Goal: Task Accomplishment & Management: Manage account settings

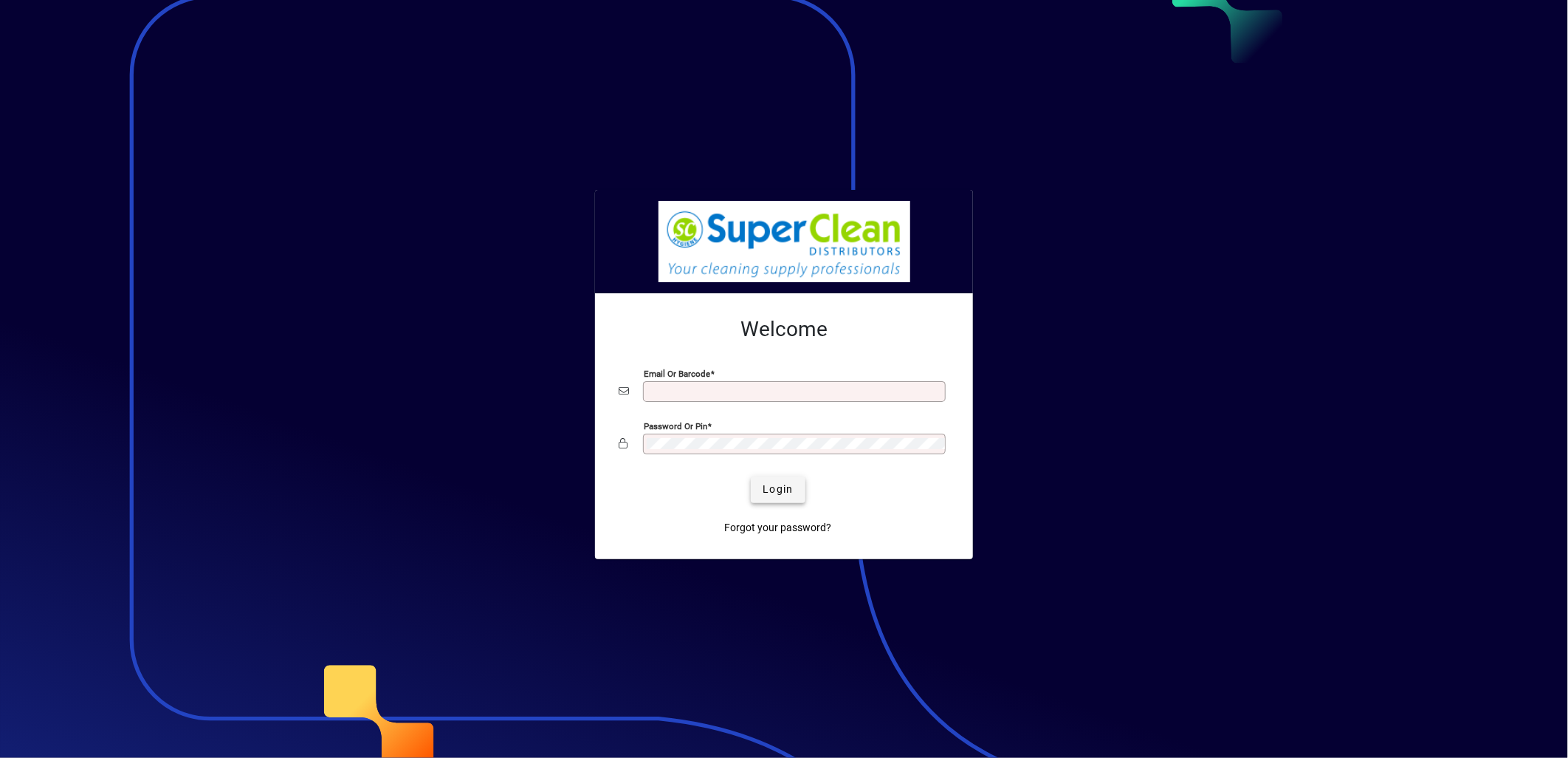
type input "**********"
click at [768, 499] on span "submit" at bounding box center [778, 489] width 54 height 35
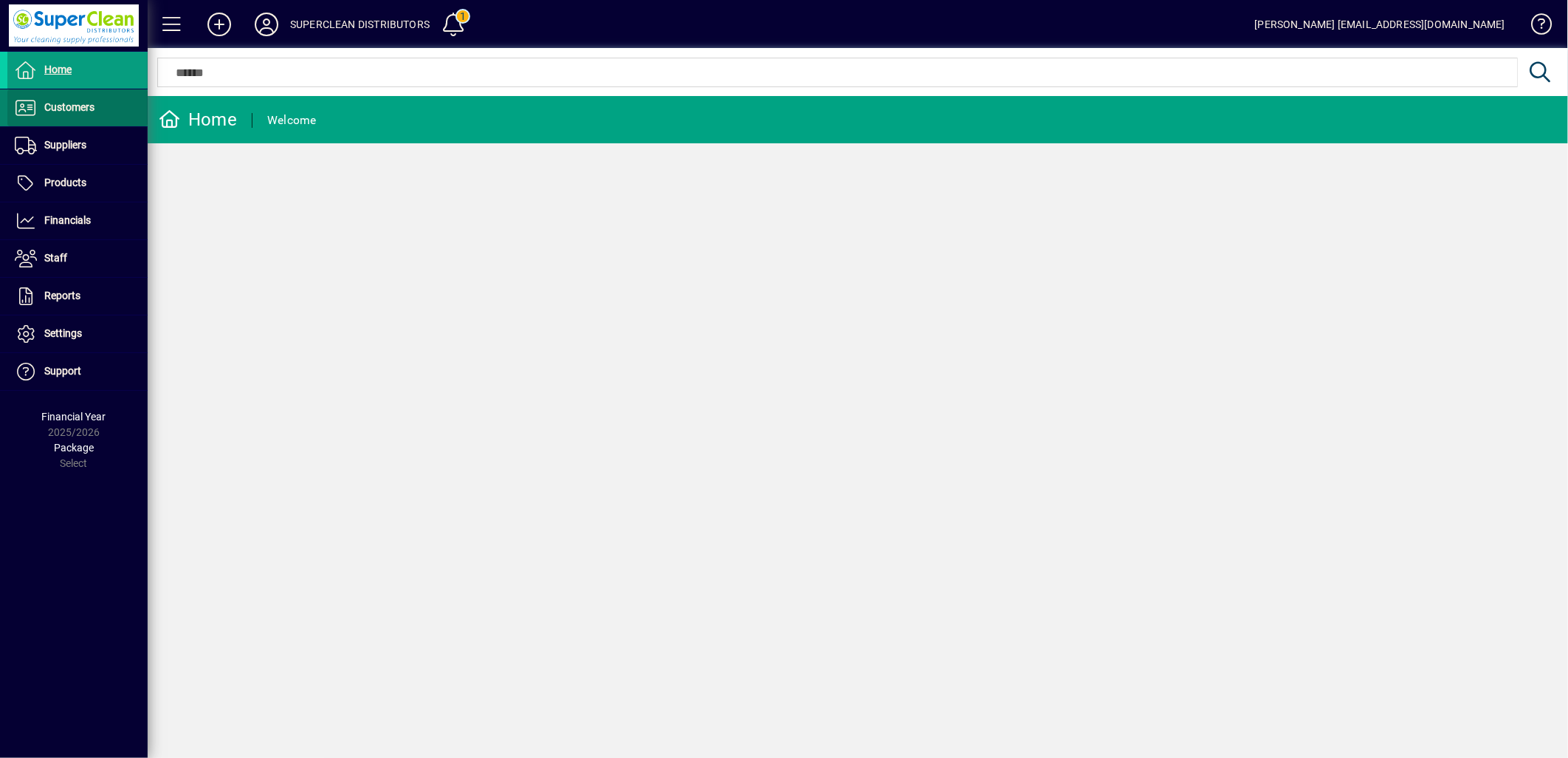
click at [50, 101] on span "Customers" at bounding box center [70, 107] width 50 height 12
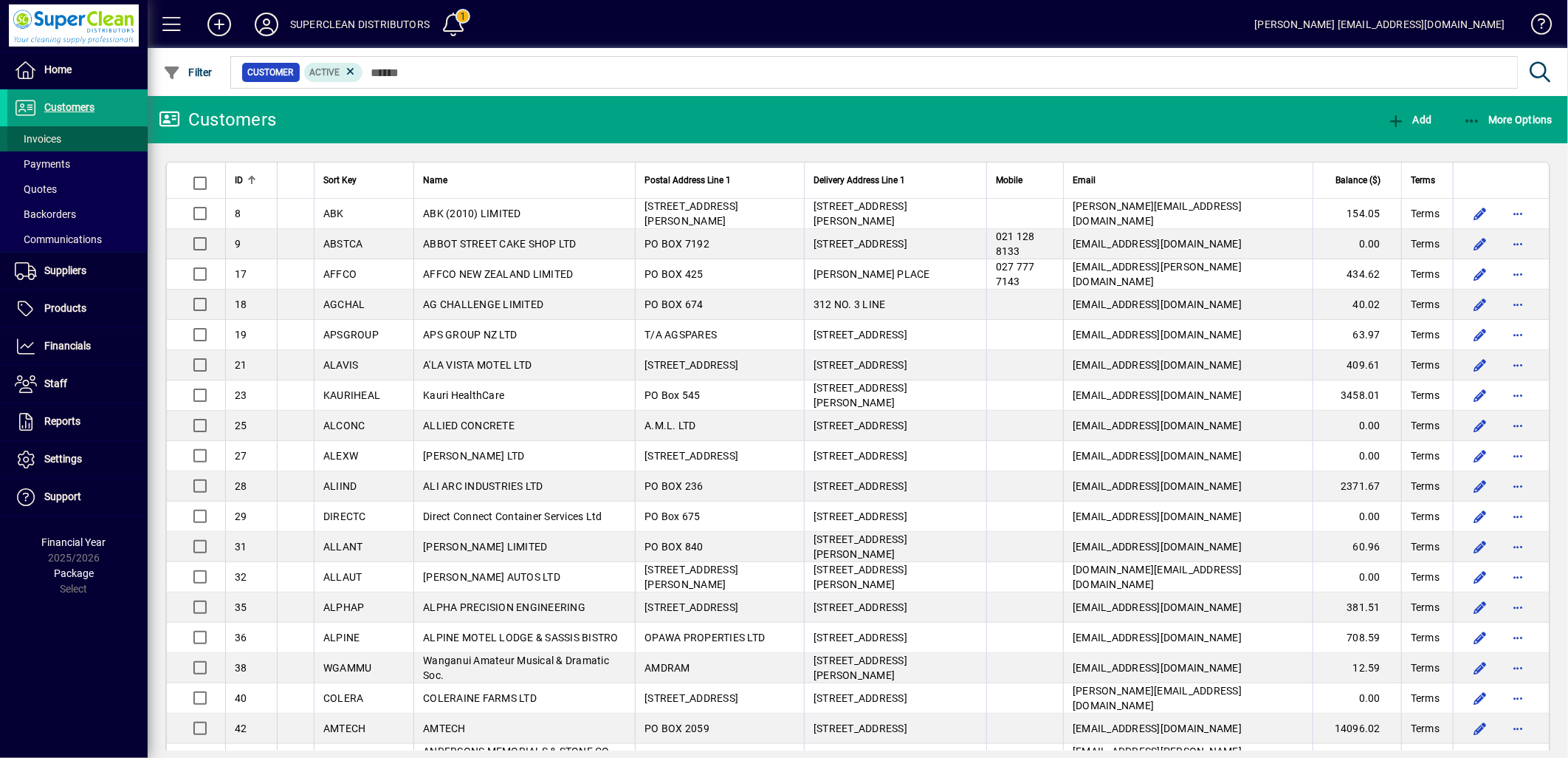
click at [34, 145] on span "Invoices" at bounding box center [34, 139] width 54 height 16
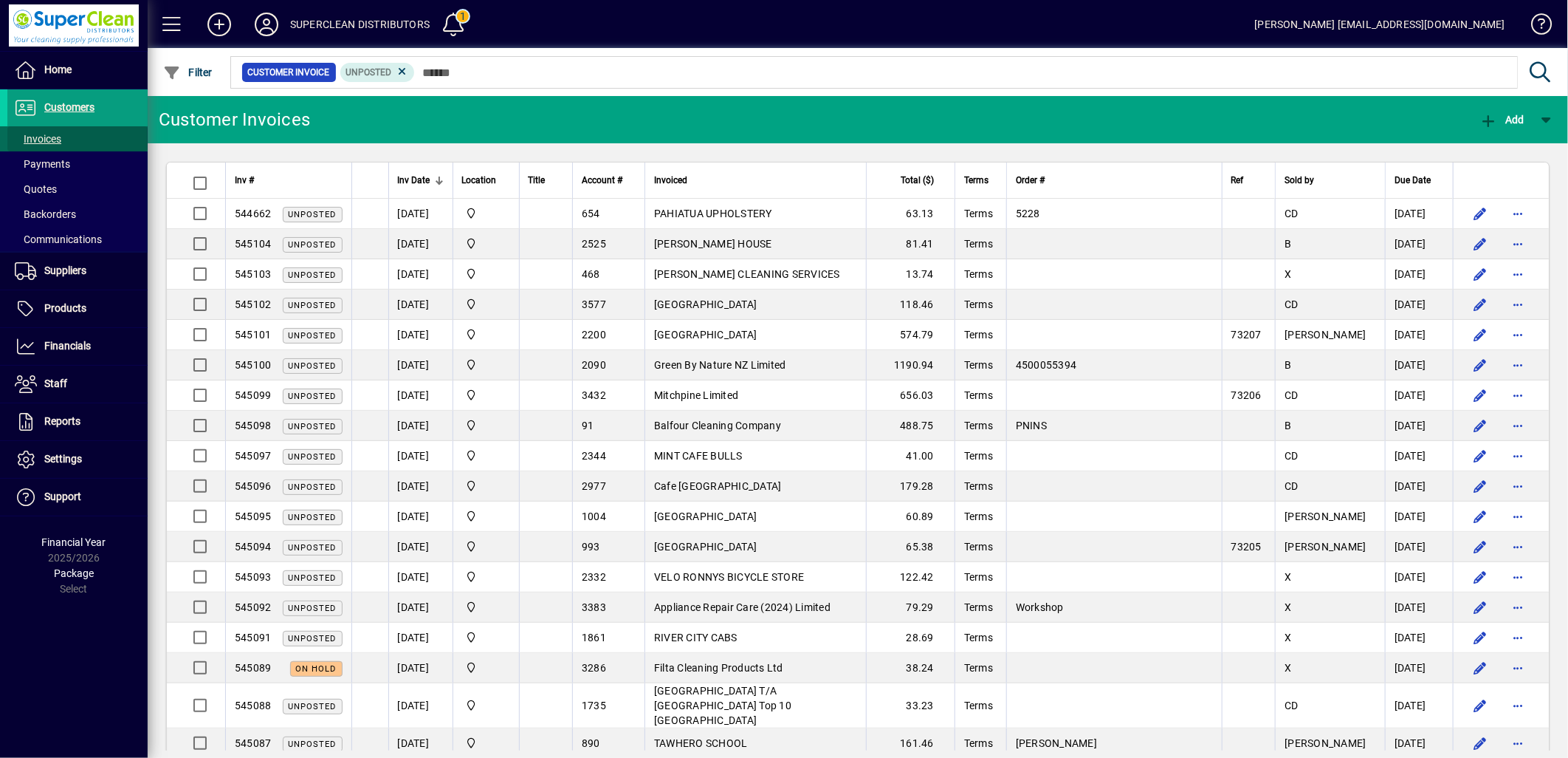
click at [41, 139] on span "Invoices" at bounding box center [38, 138] width 46 height 12
click at [396, 61] on div at bounding box center [938, 57] width 1421 height 17
click at [405, 71] on icon at bounding box center [402, 71] width 13 height 13
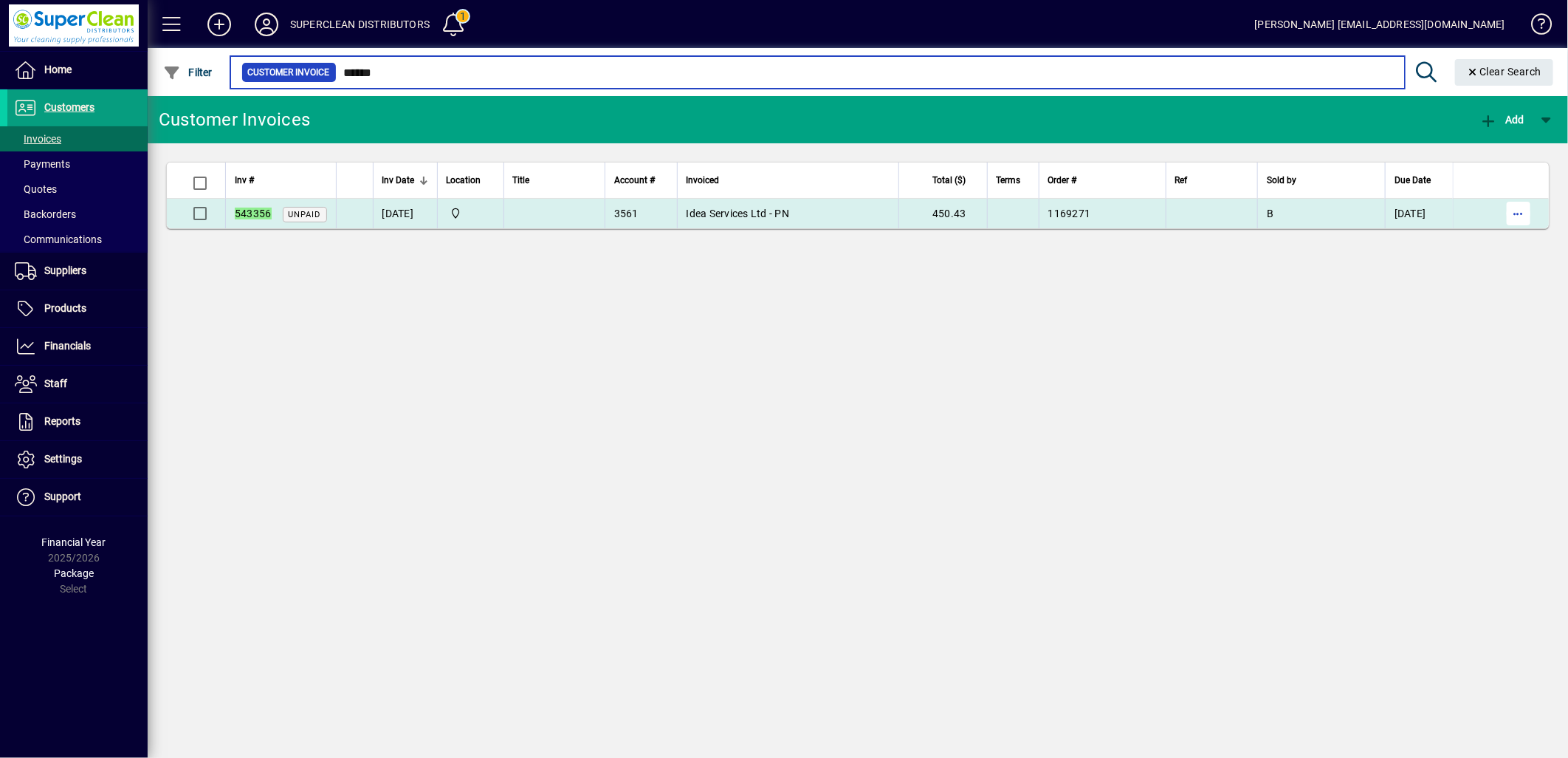
type input "******"
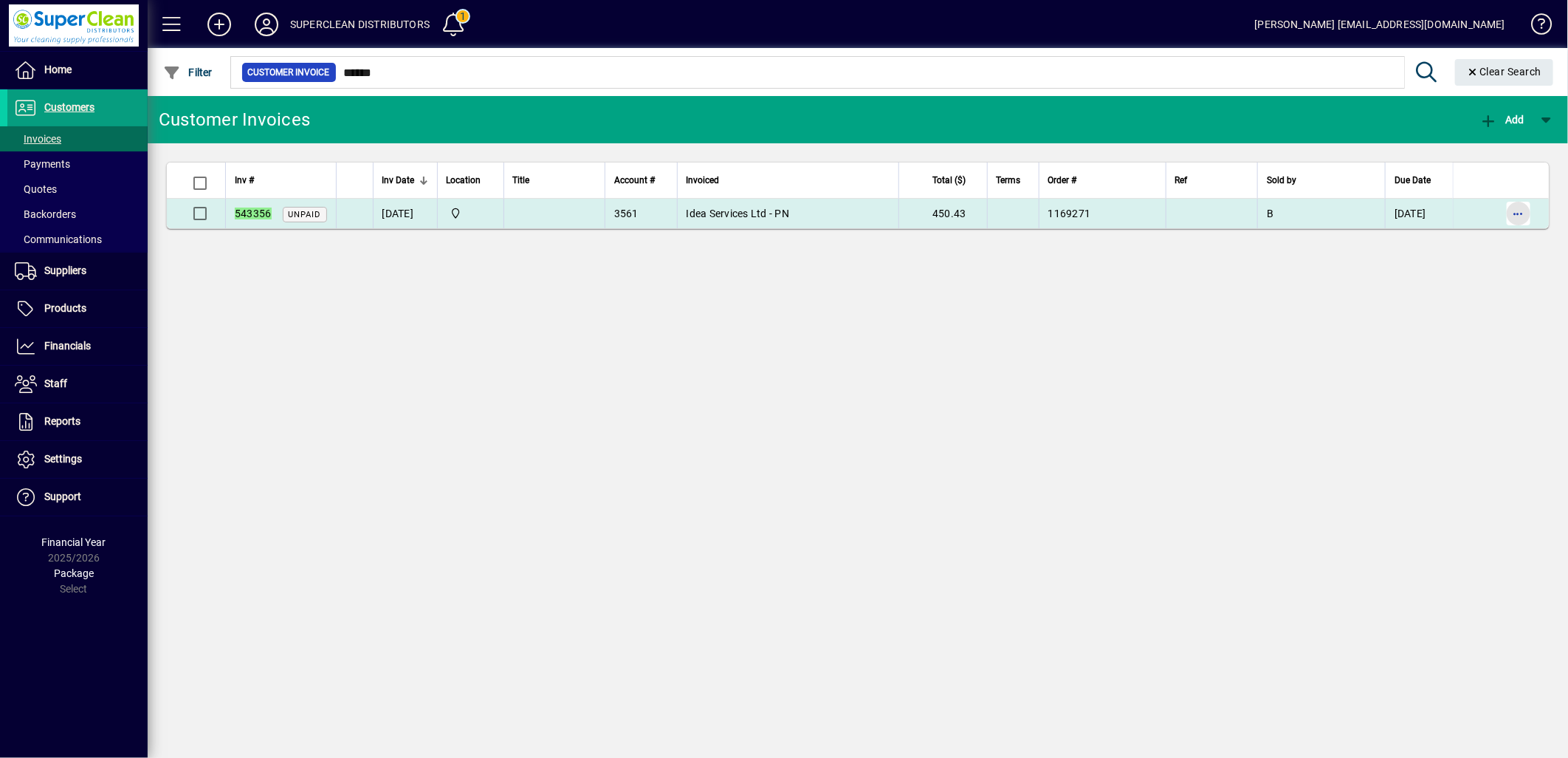
click at [1521, 209] on span "button" at bounding box center [1519, 213] width 35 height 35
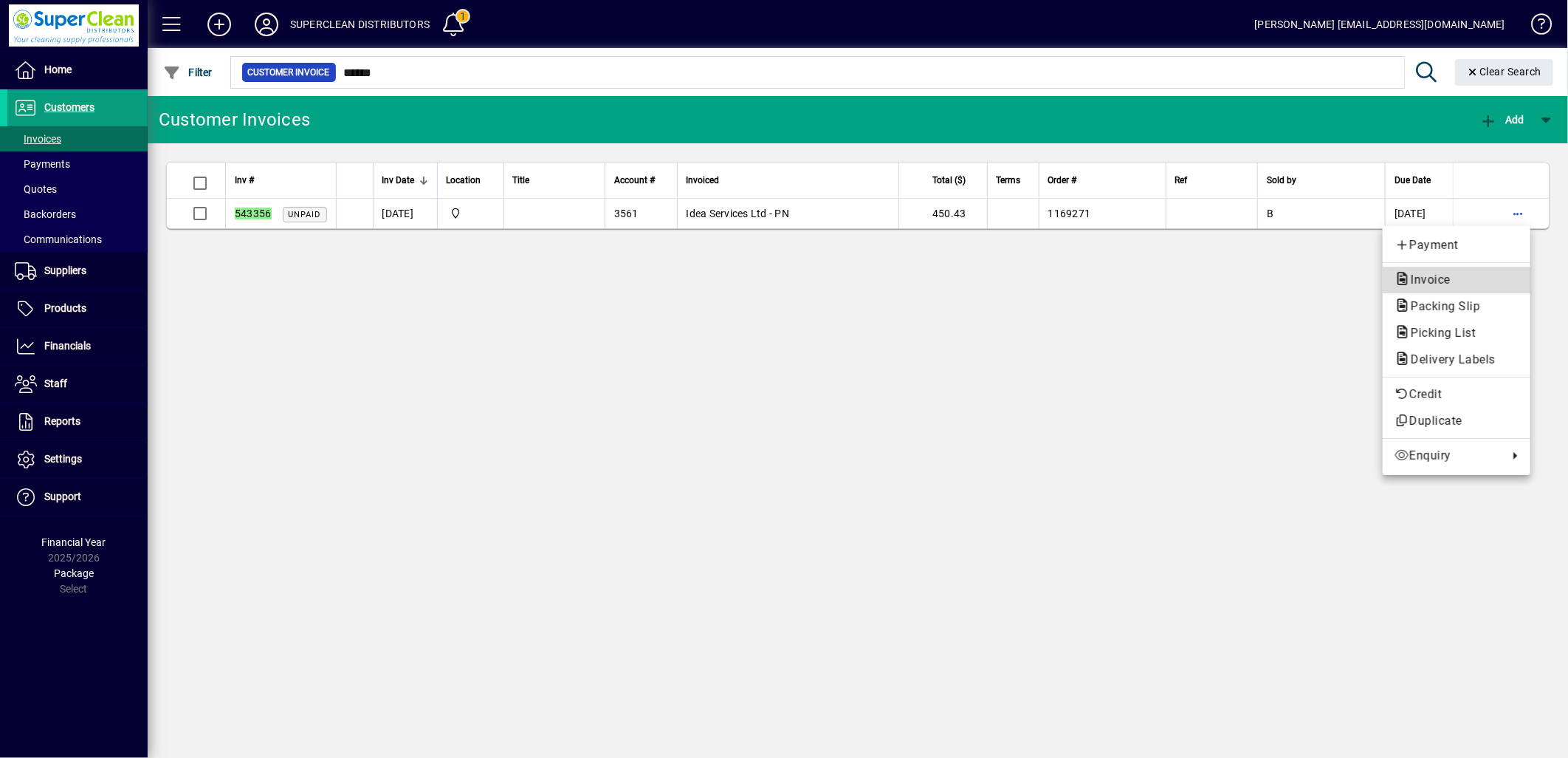
click at [1434, 284] on span "Invoice" at bounding box center [1426, 279] width 64 height 14
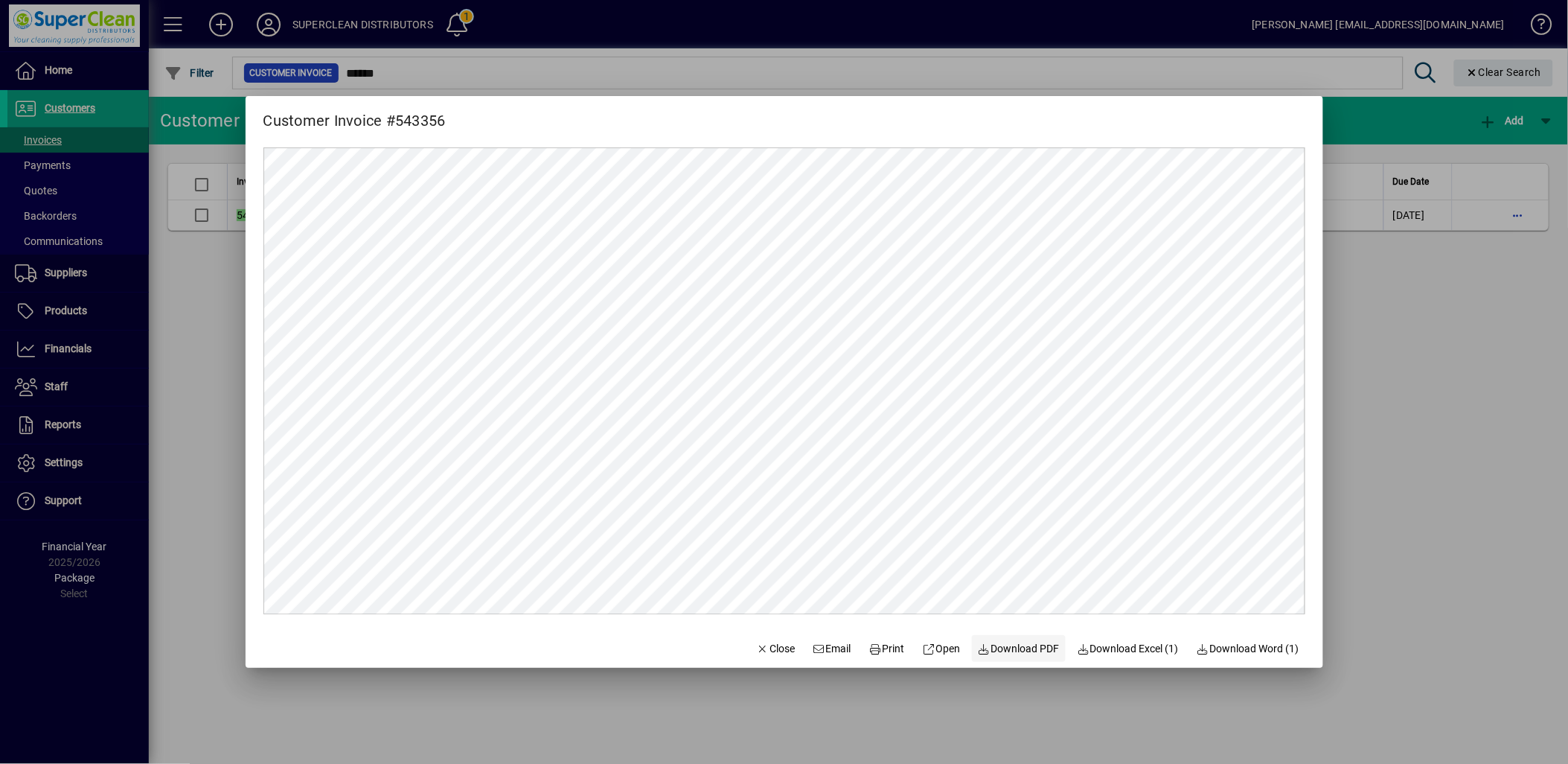
click at [1008, 658] on span at bounding box center [1019, 648] width 93 height 35
click at [752, 658] on span "button" at bounding box center [776, 648] width 50 height 35
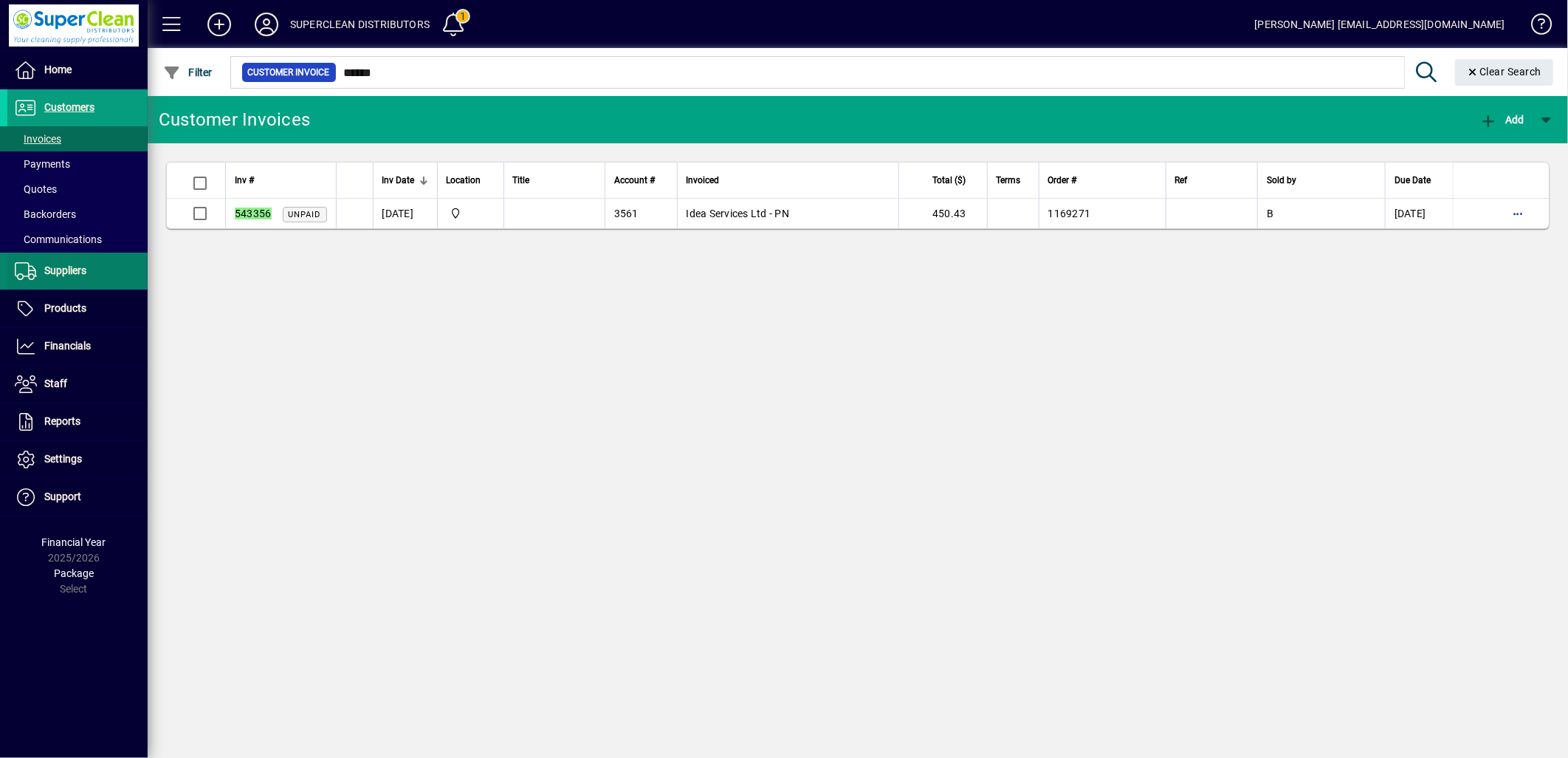
click at [70, 269] on span "Suppliers" at bounding box center [65, 270] width 42 height 12
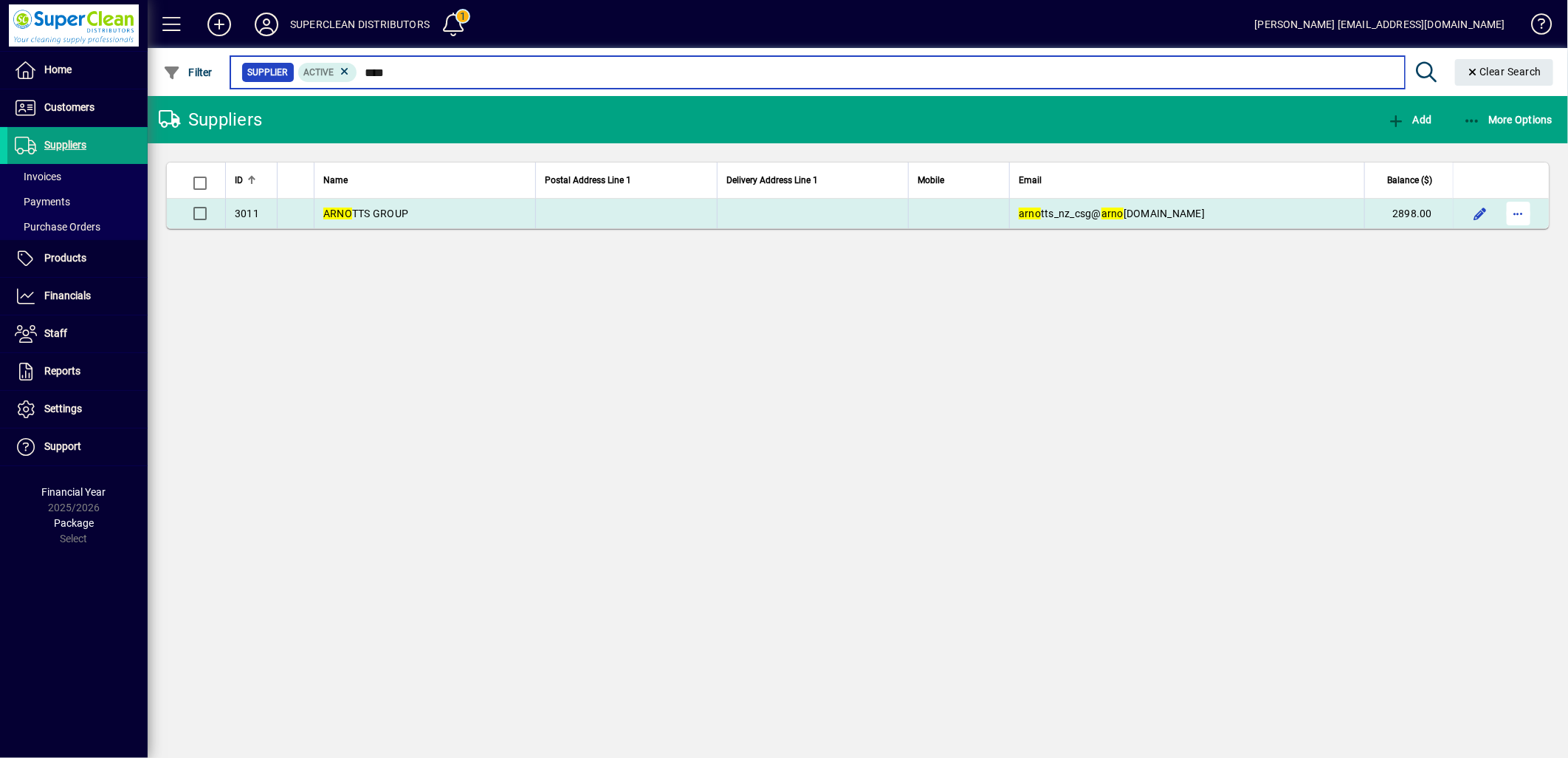
type input "****"
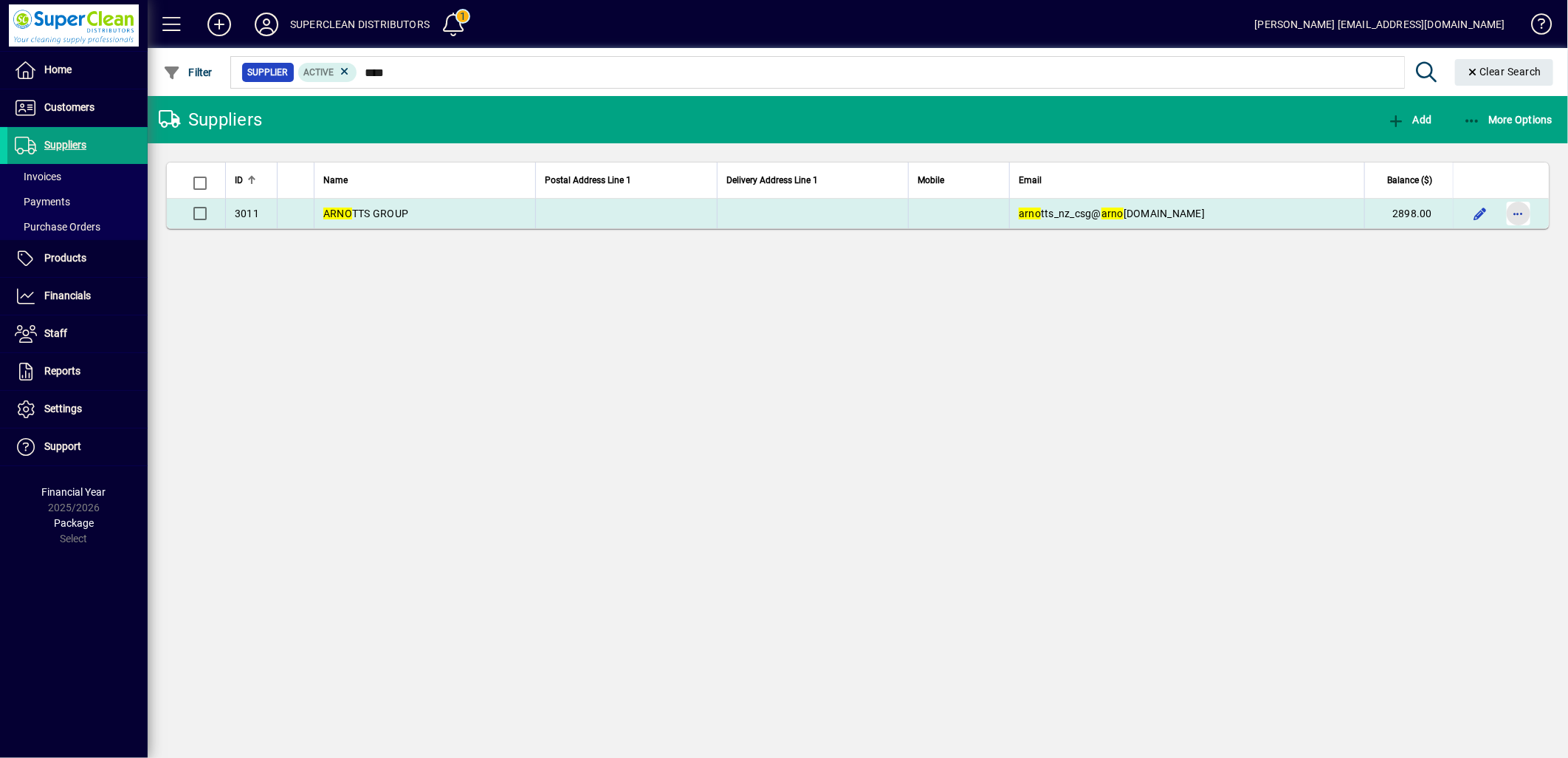
click at [1527, 216] on span "button" at bounding box center [1519, 213] width 35 height 35
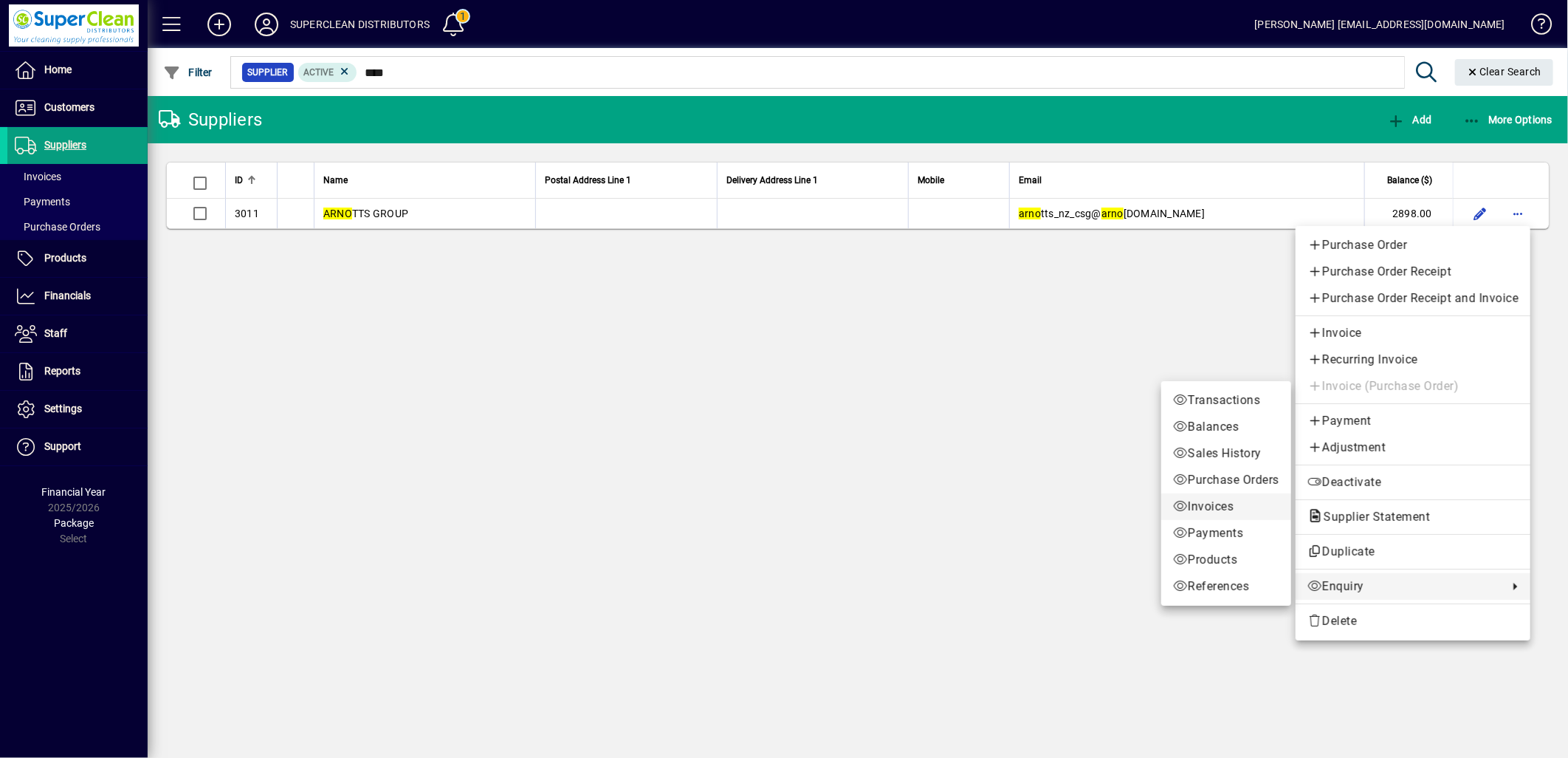
click at [1204, 515] on link "Invoices" at bounding box center [1226, 506] width 130 height 27
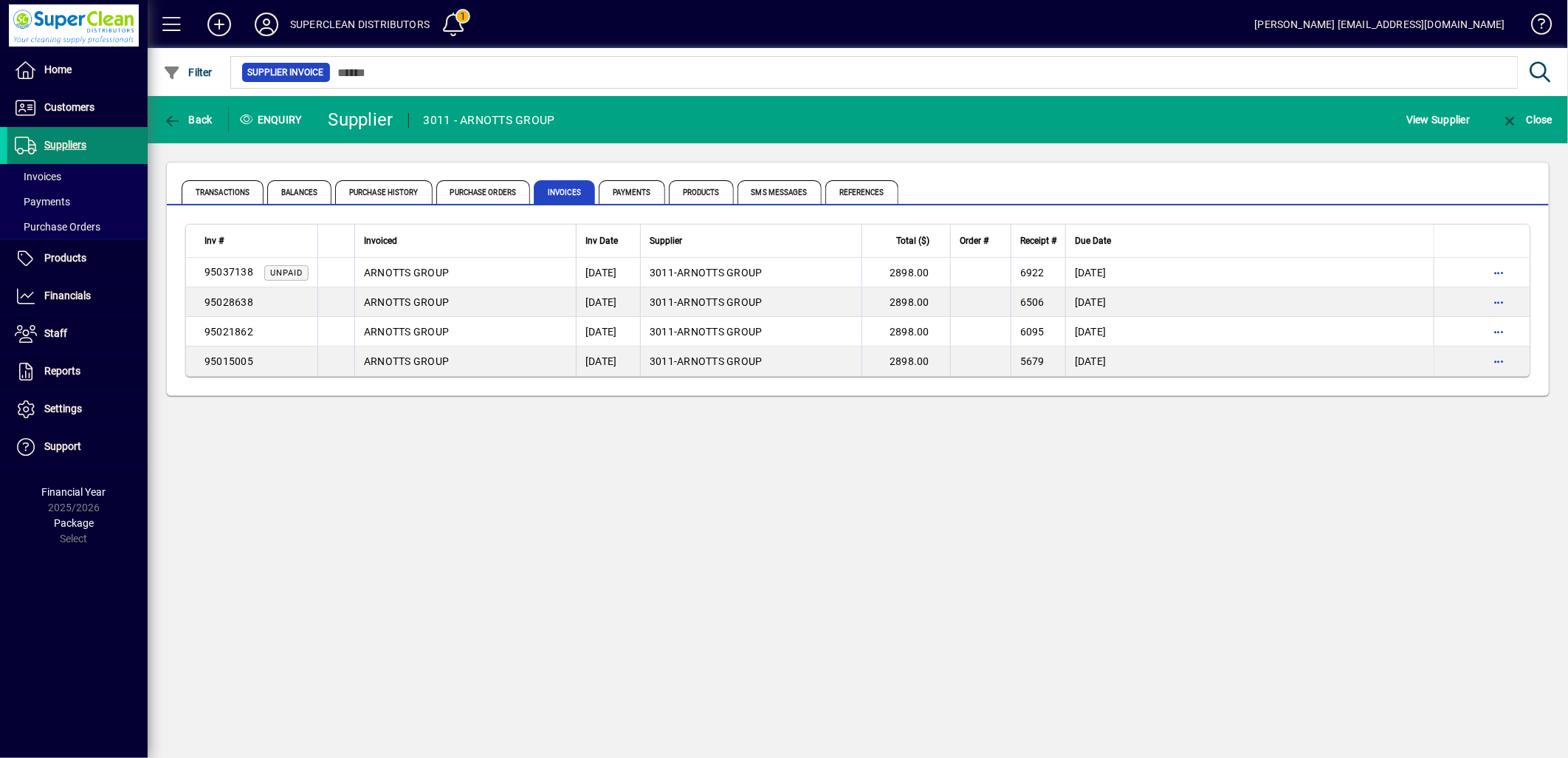
click at [57, 144] on span "Suppliers" at bounding box center [65, 145] width 42 height 12
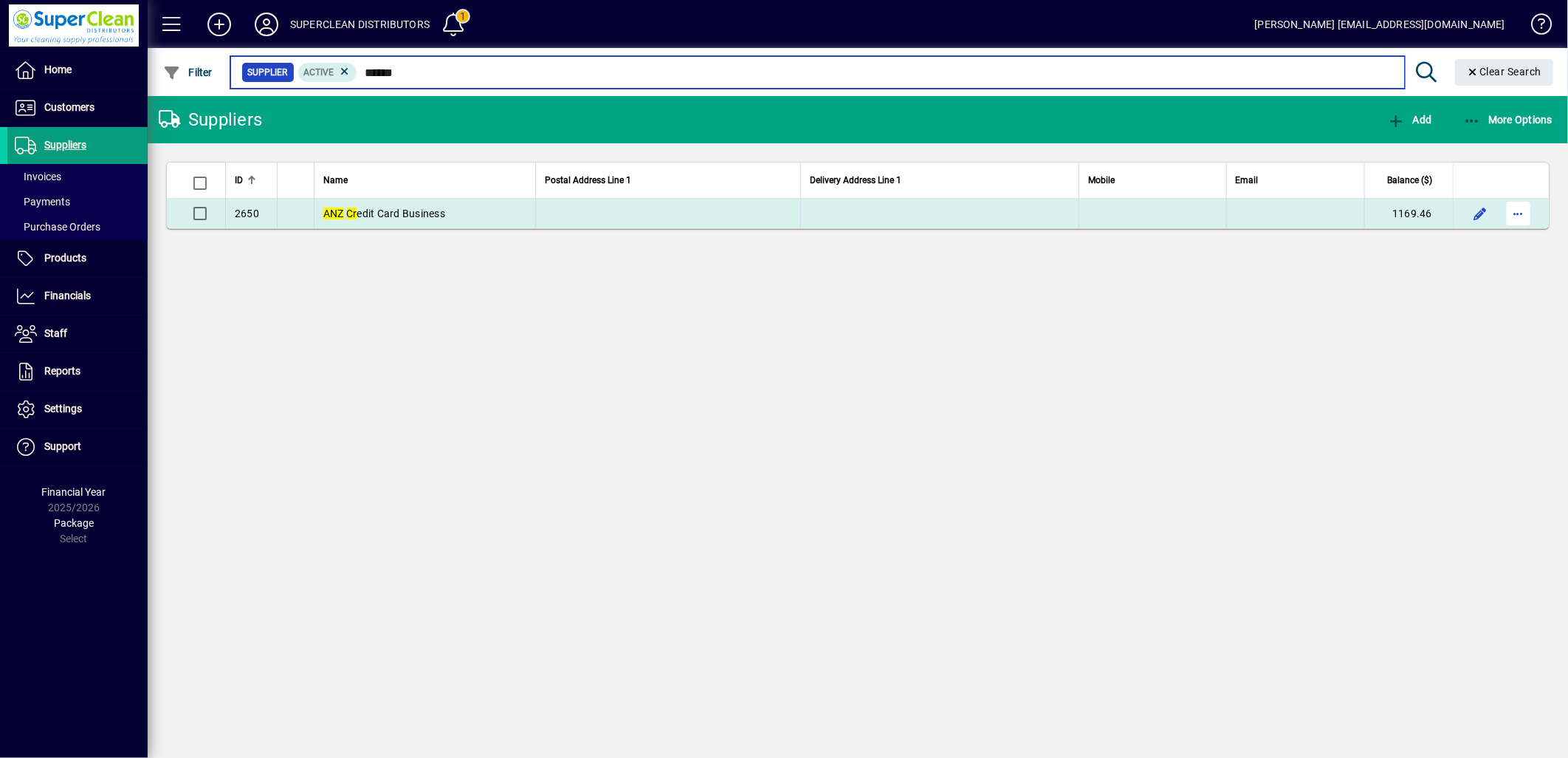
type input "******"
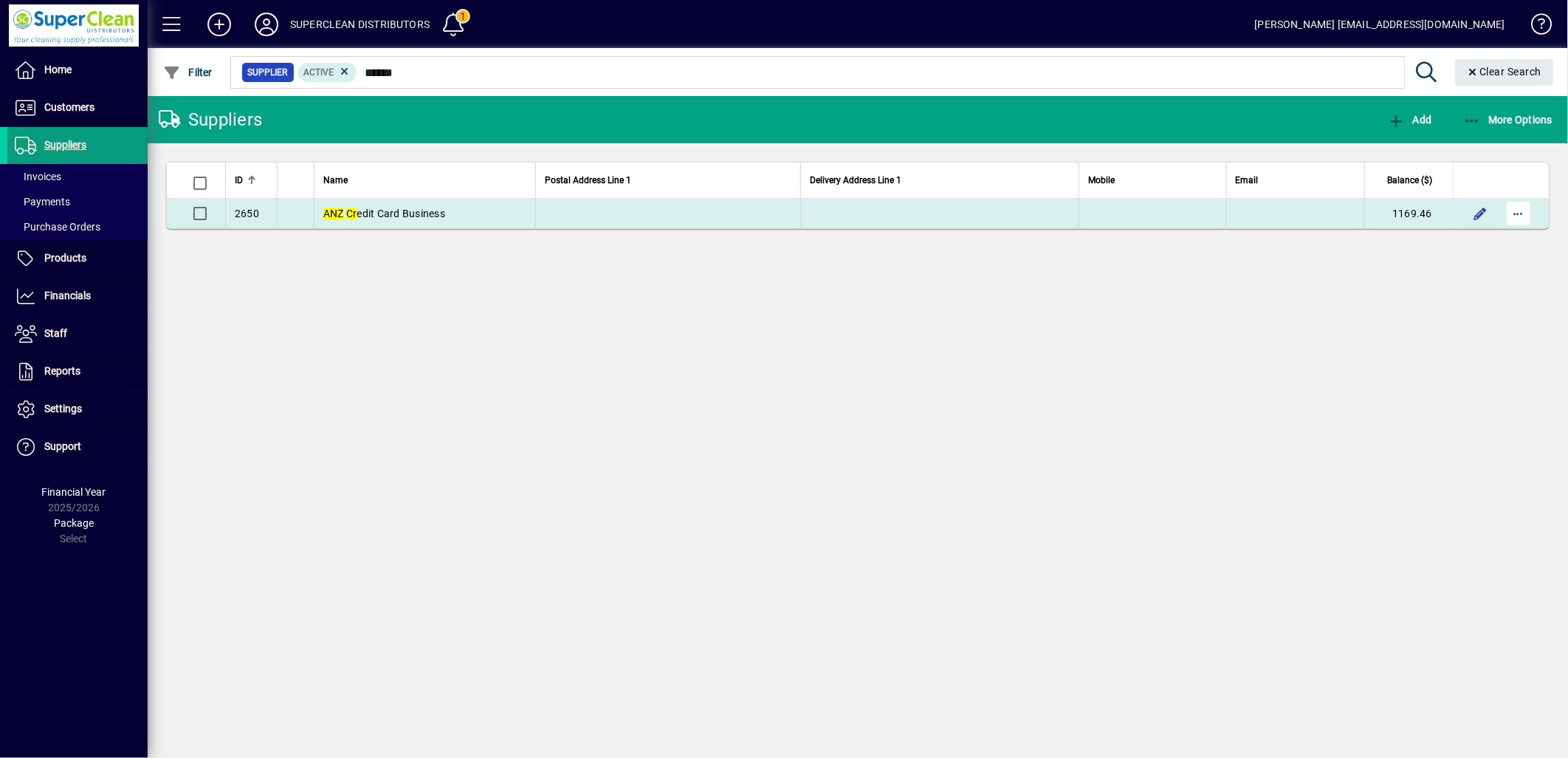
click at [1526, 211] on span "button" at bounding box center [1519, 213] width 35 height 35
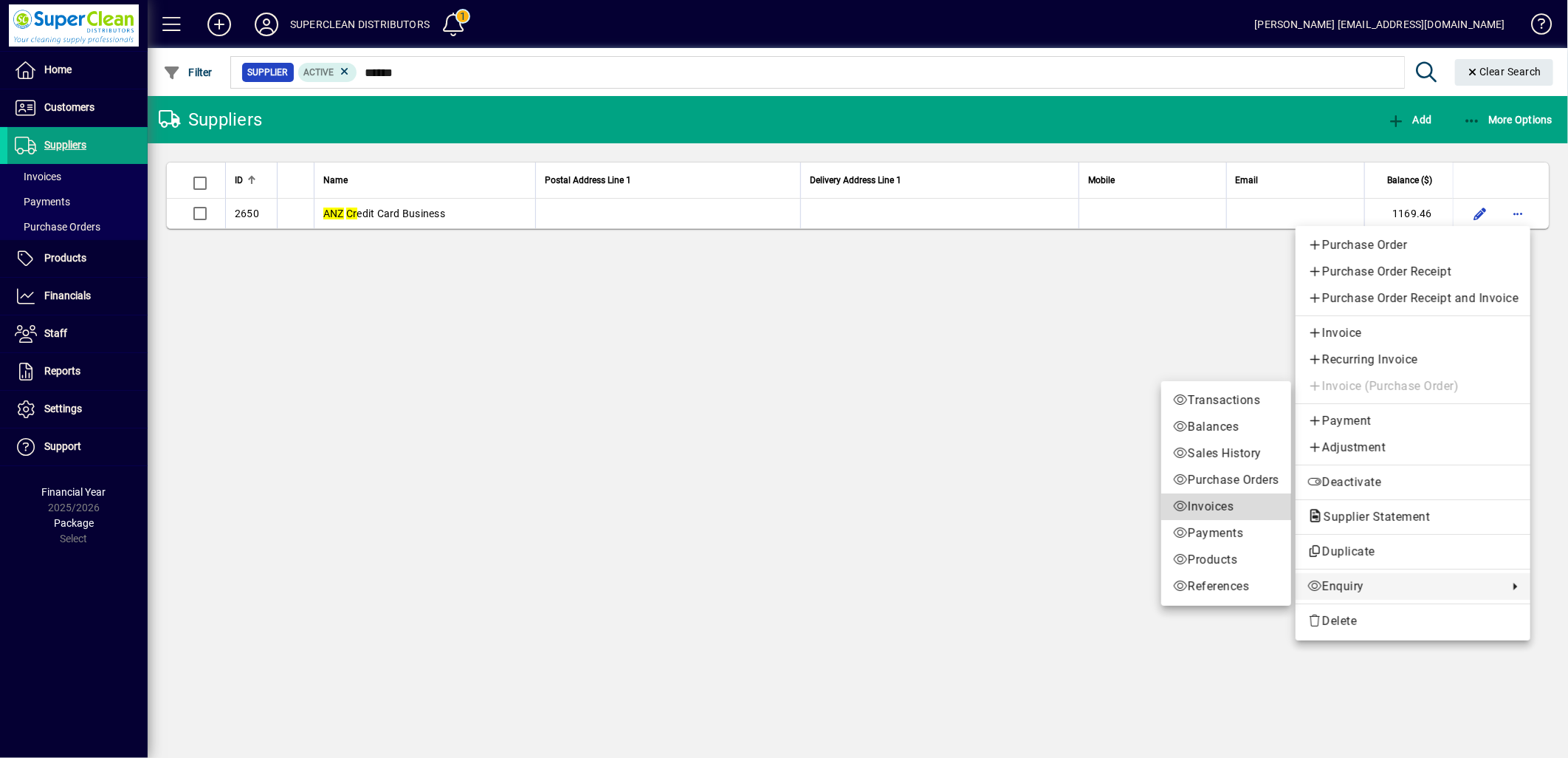
click at [1231, 507] on span "Invoices" at bounding box center [1226, 506] width 107 height 18
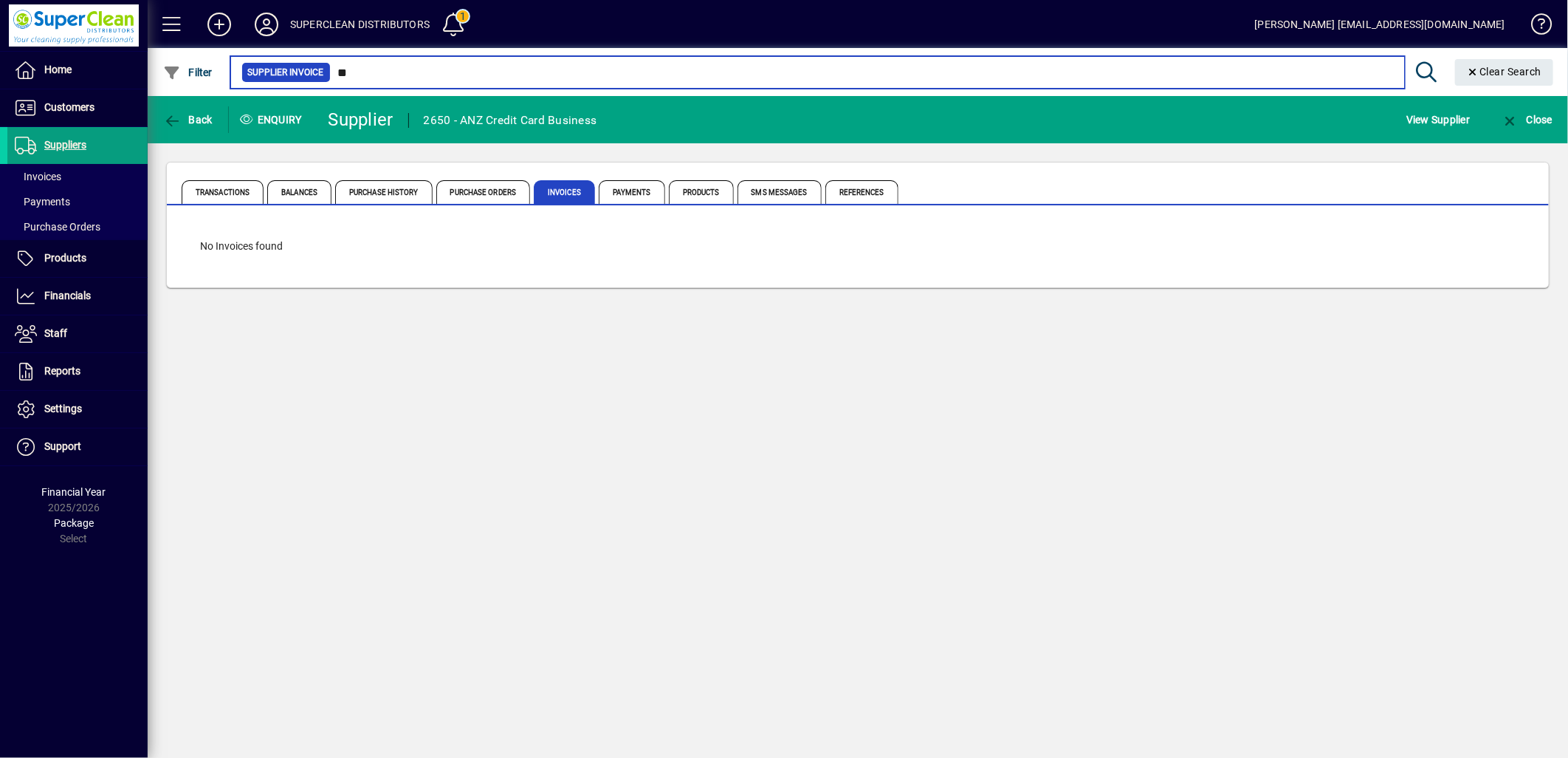
type input "*"
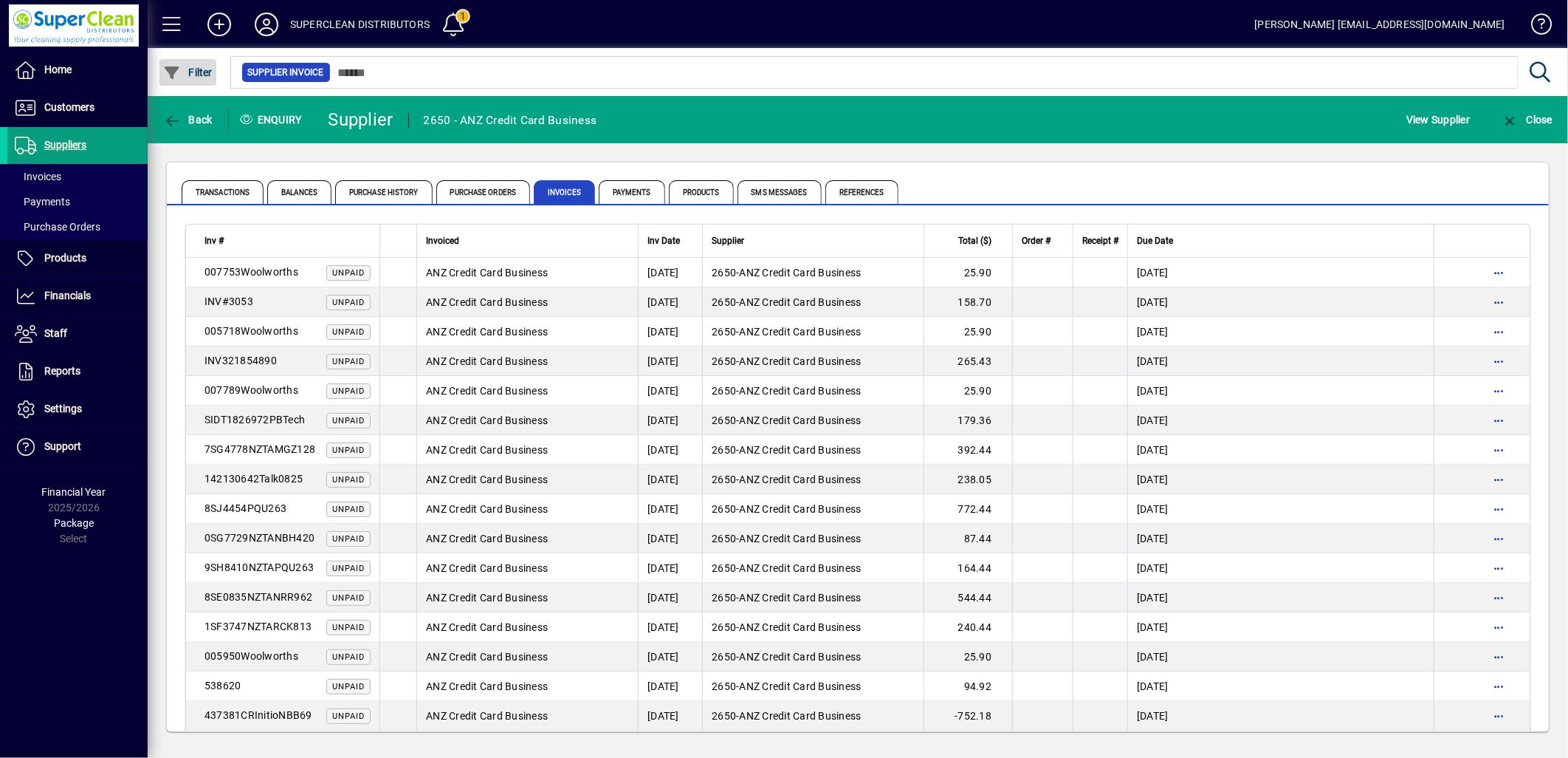
click at [180, 60] on span "button" at bounding box center [187, 72] width 57 height 35
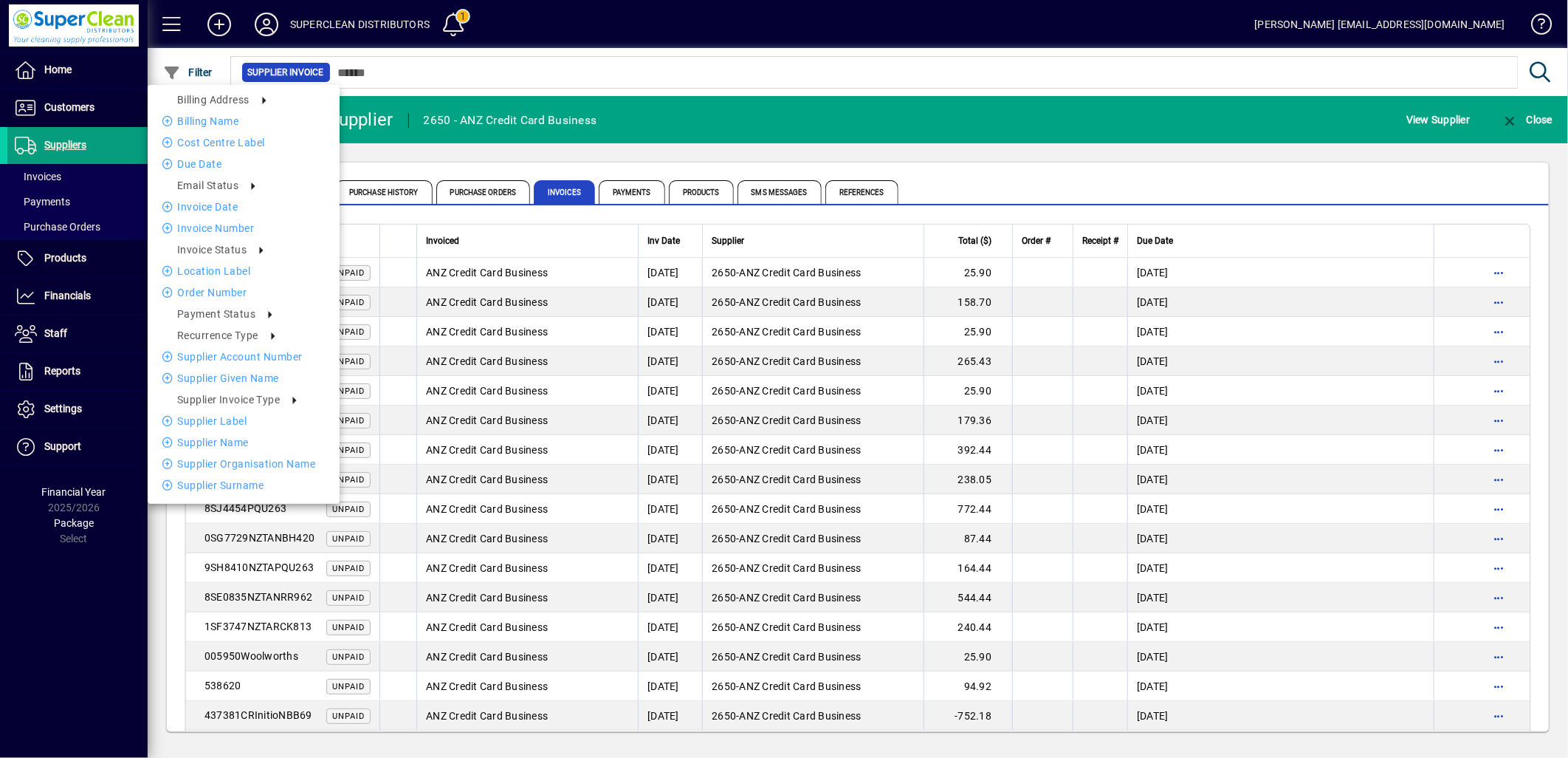
click at [424, 70] on div at bounding box center [784, 379] width 1568 height 758
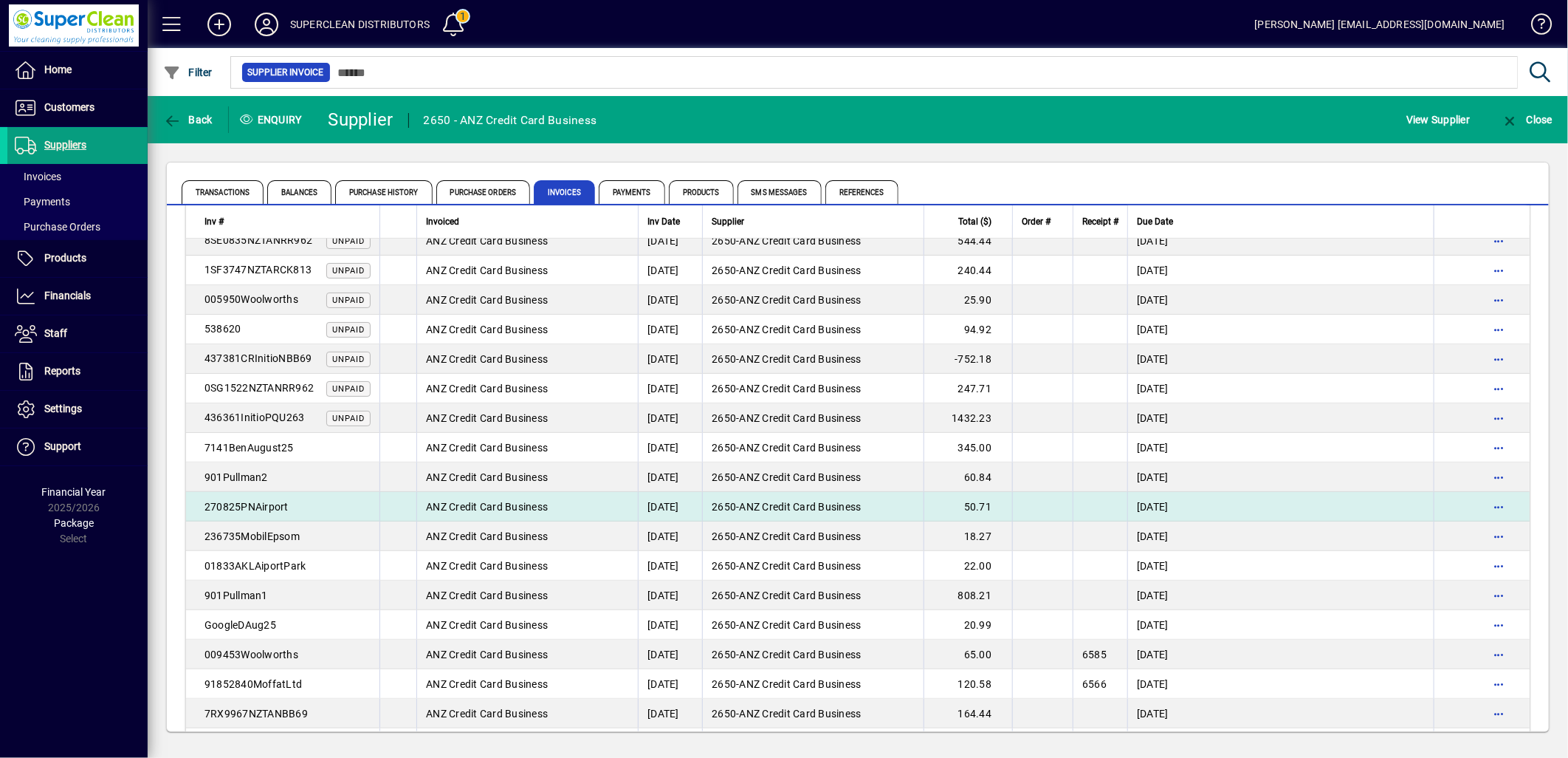
scroll to position [328, 0]
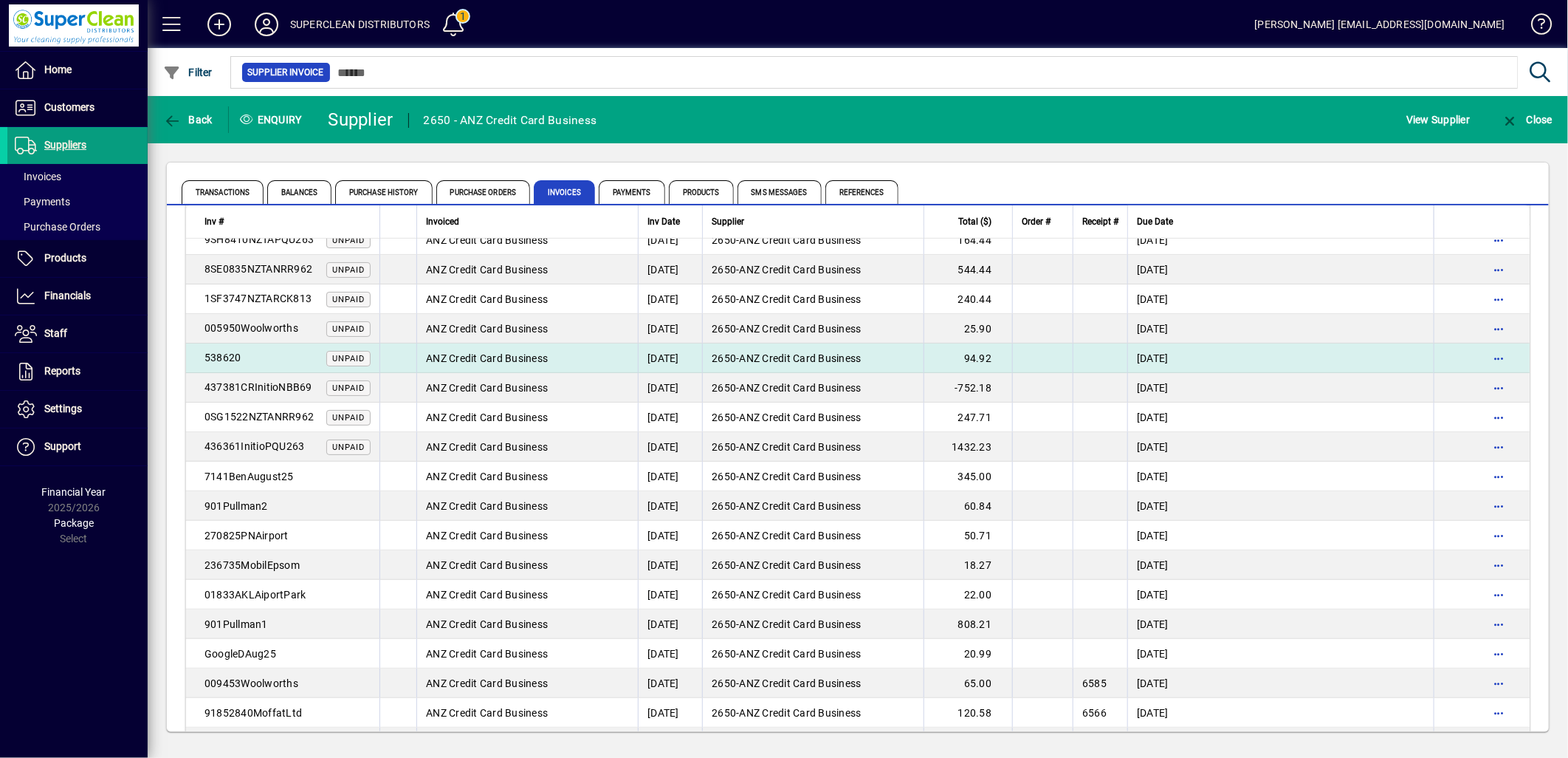
click at [689, 362] on td "[DATE]" at bounding box center [669, 359] width 64 height 30
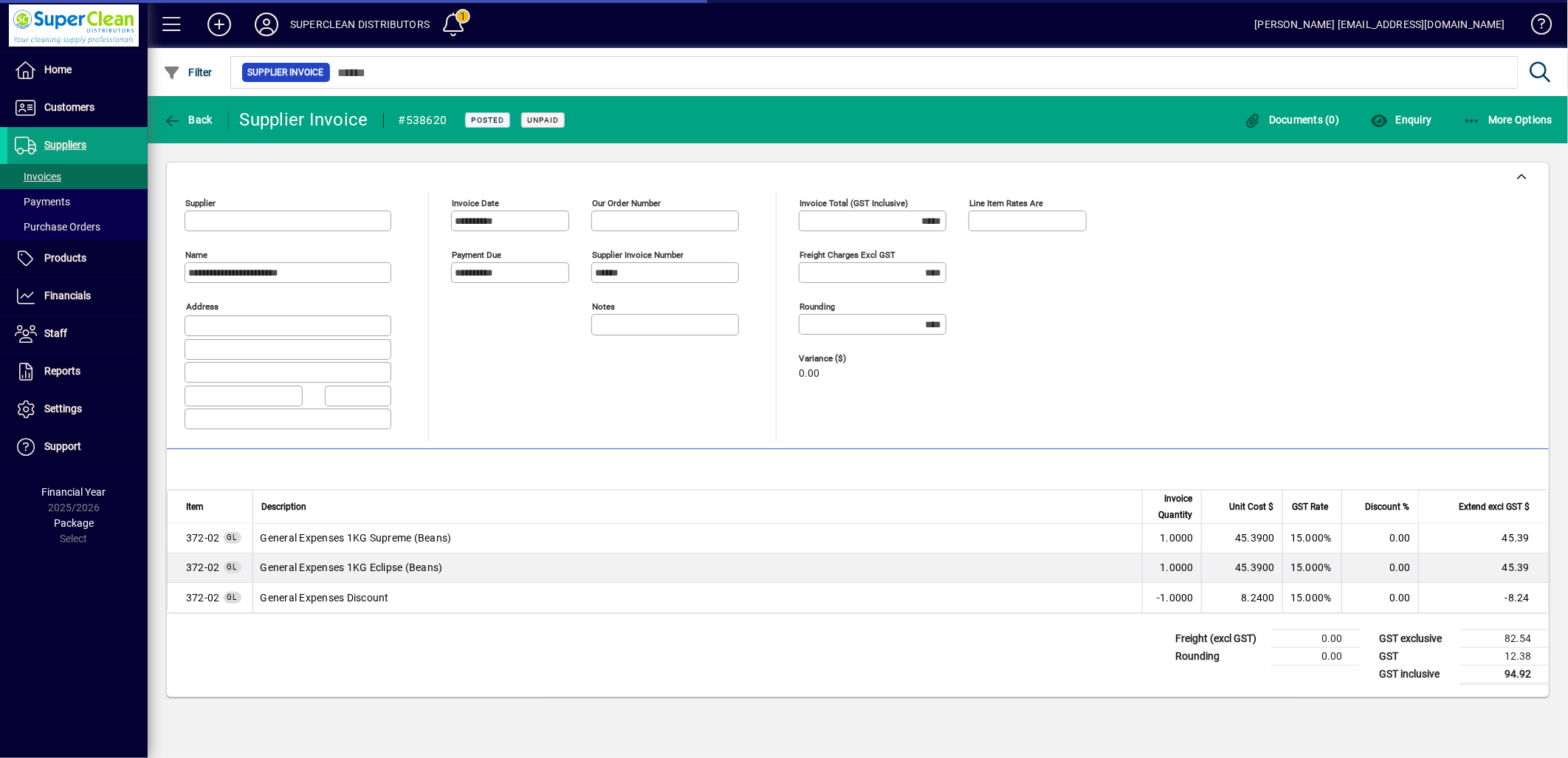
type input "**********"
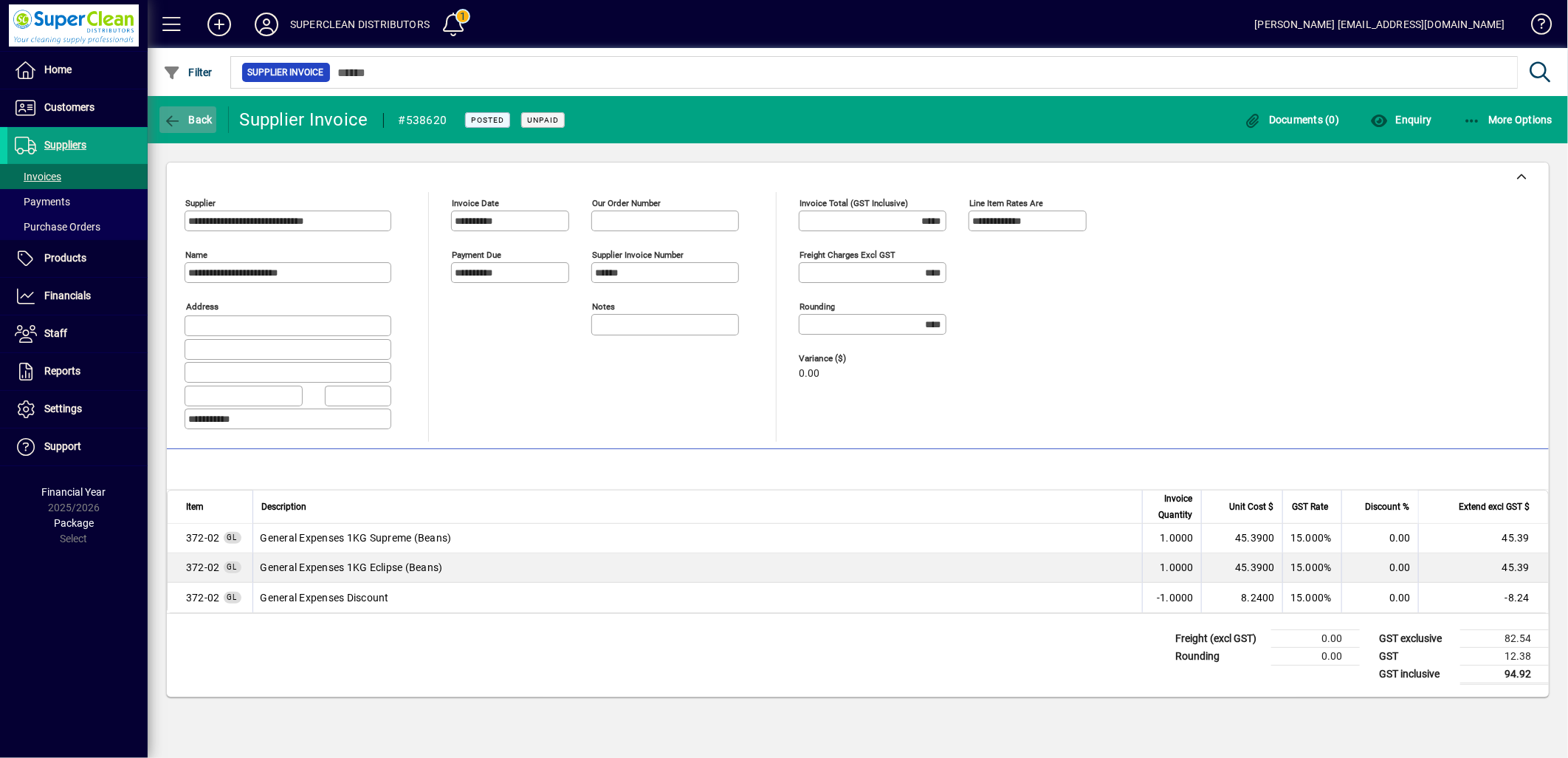
click at [182, 116] on span "Back" at bounding box center [187, 120] width 49 height 12
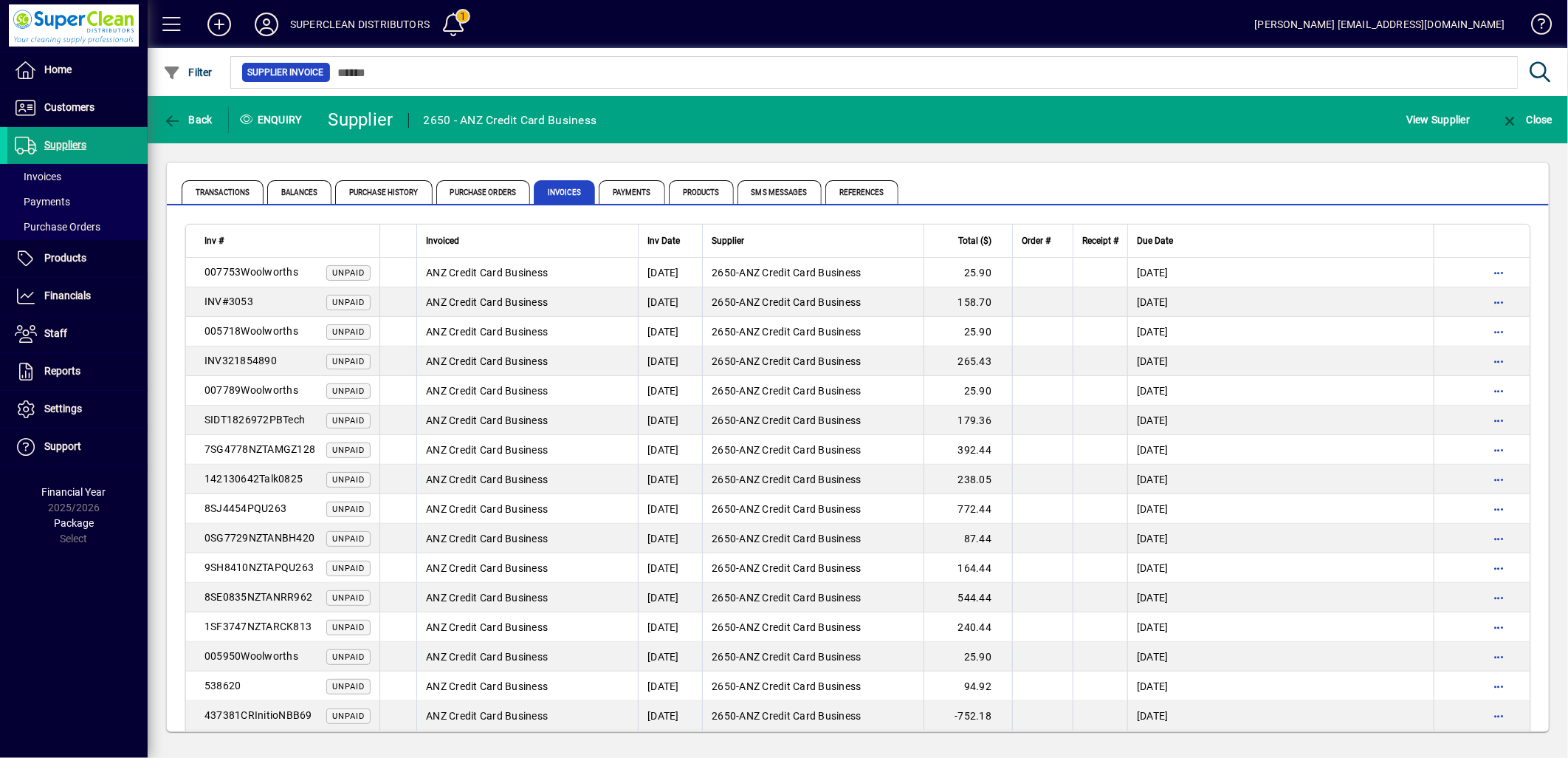
click at [1130, 134] on mat-toolbar-row "Back Enquiry Supplier 2650 - ANZ Credit Card Business View Supplier Close" at bounding box center [857, 120] width 1421 height 47
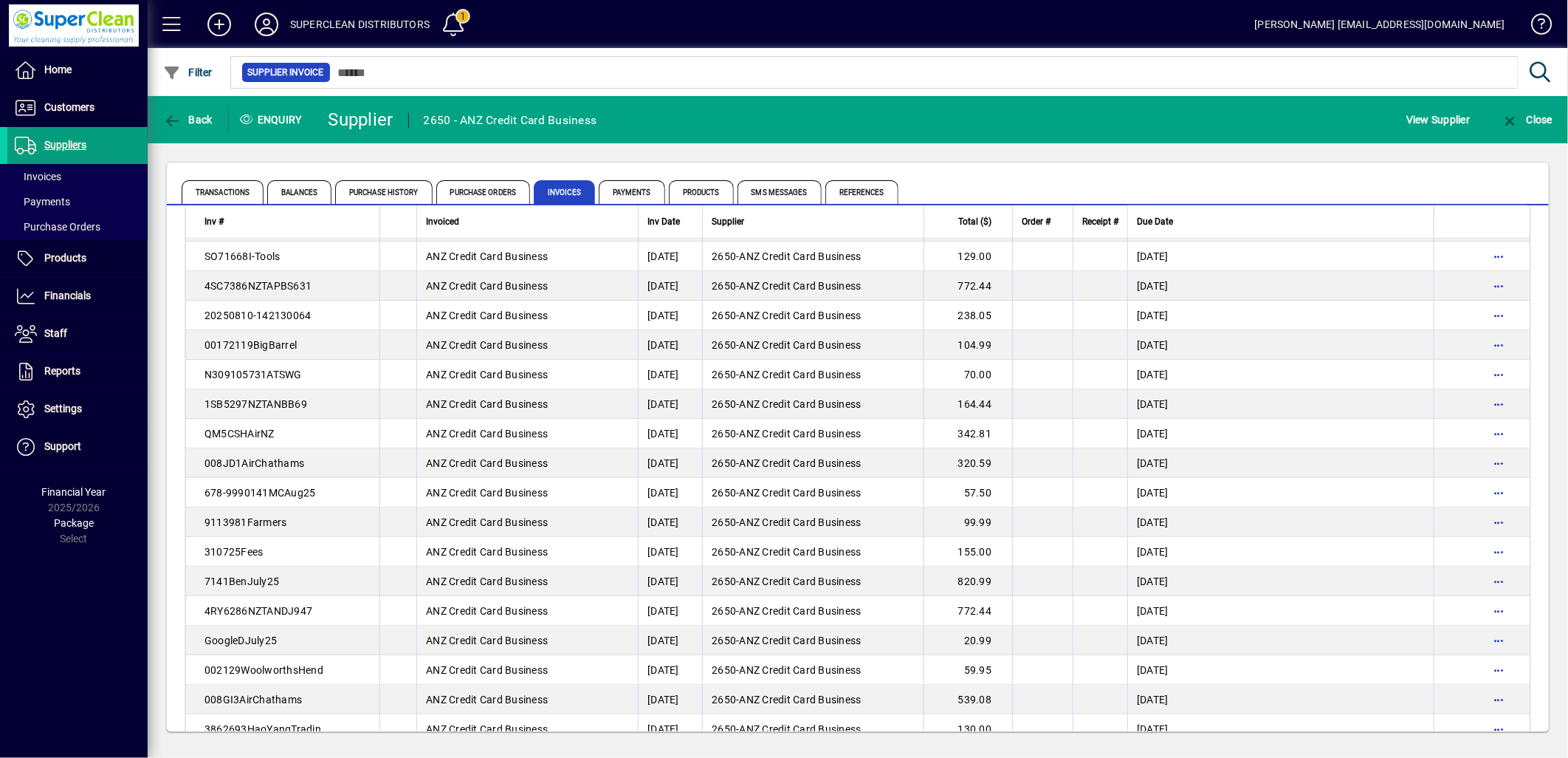
scroll to position [984, 0]
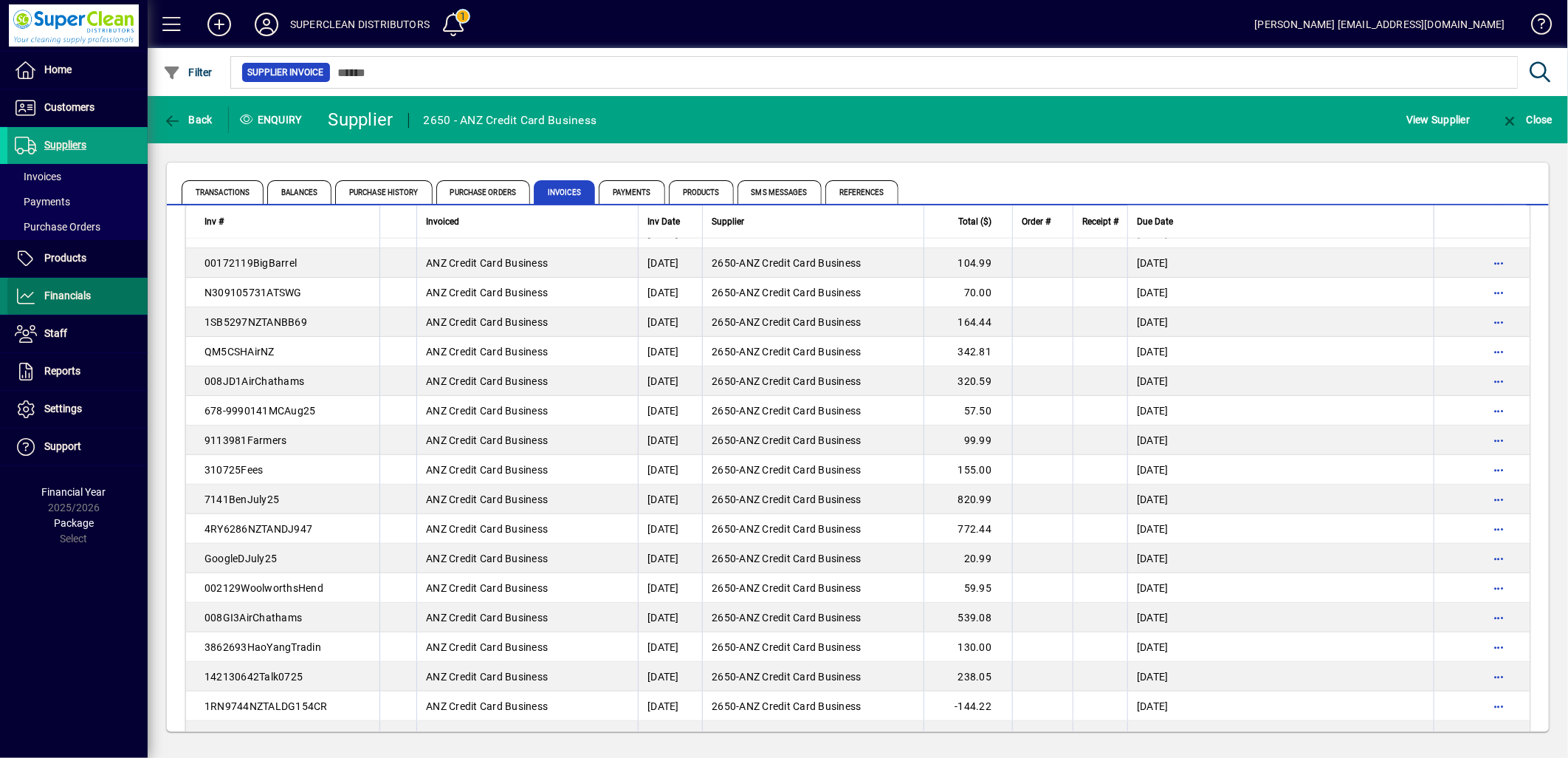
click at [70, 290] on span "Financials" at bounding box center [68, 295] width 46 height 12
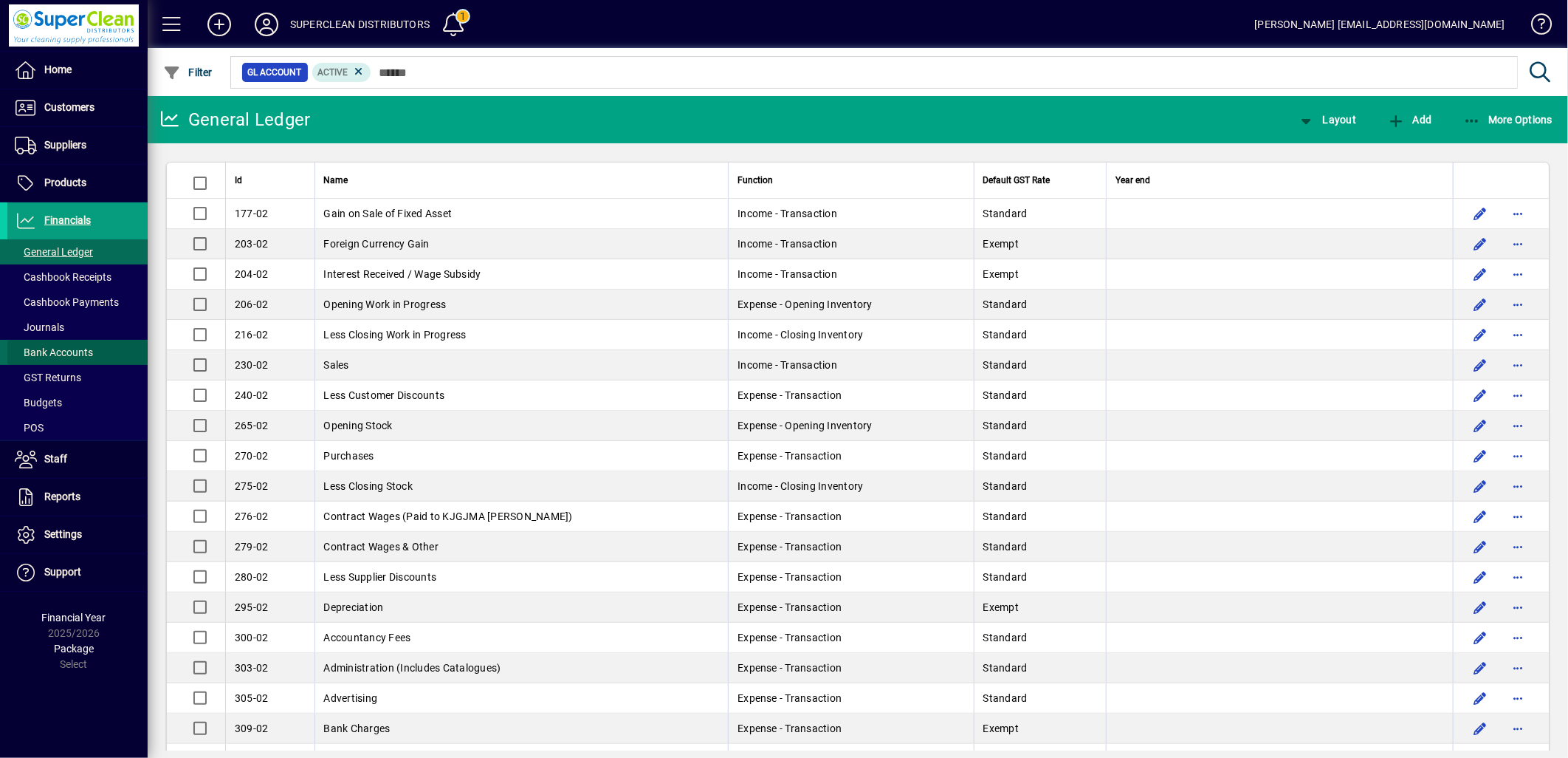
click at [67, 352] on span "Bank Accounts" at bounding box center [54, 352] width 78 height 12
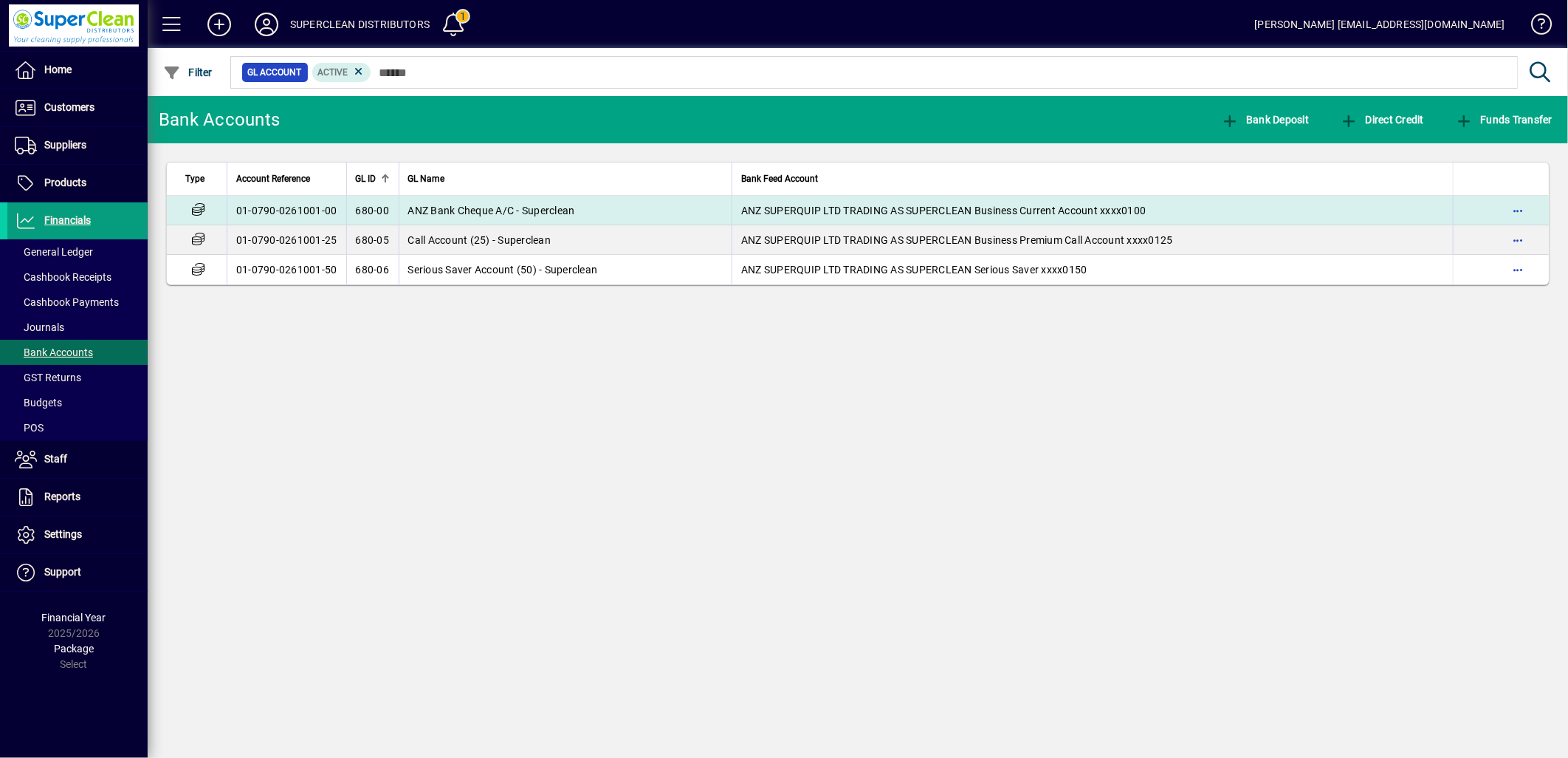
click at [462, 209] on span "ANZ Bank Cheque A/C - Superclean" at bounding box center [492, 210] width 167 height 12
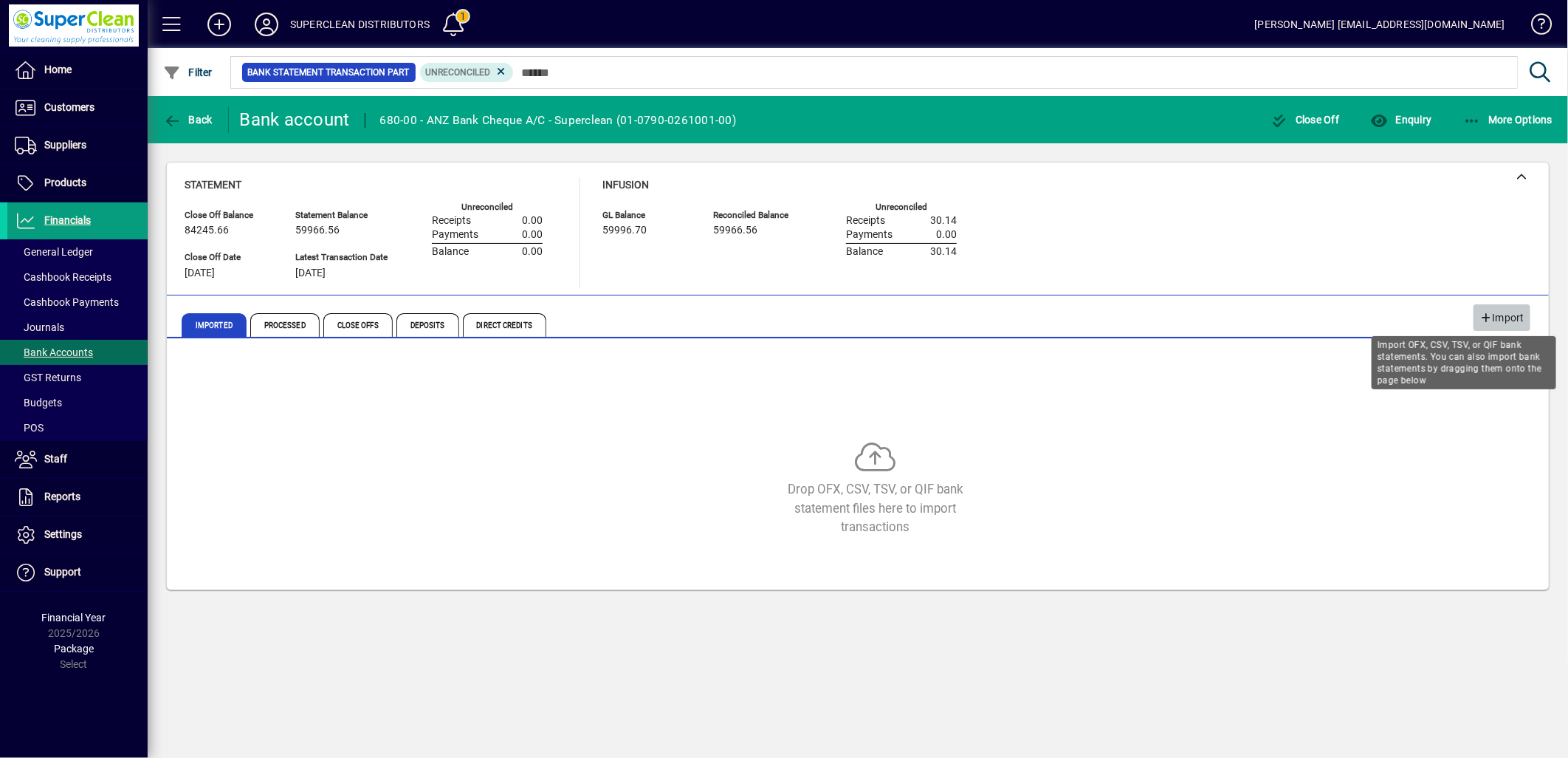
click at [1505, 314] on span "Import" at bounding box center [1502, 318] width 45 height 24
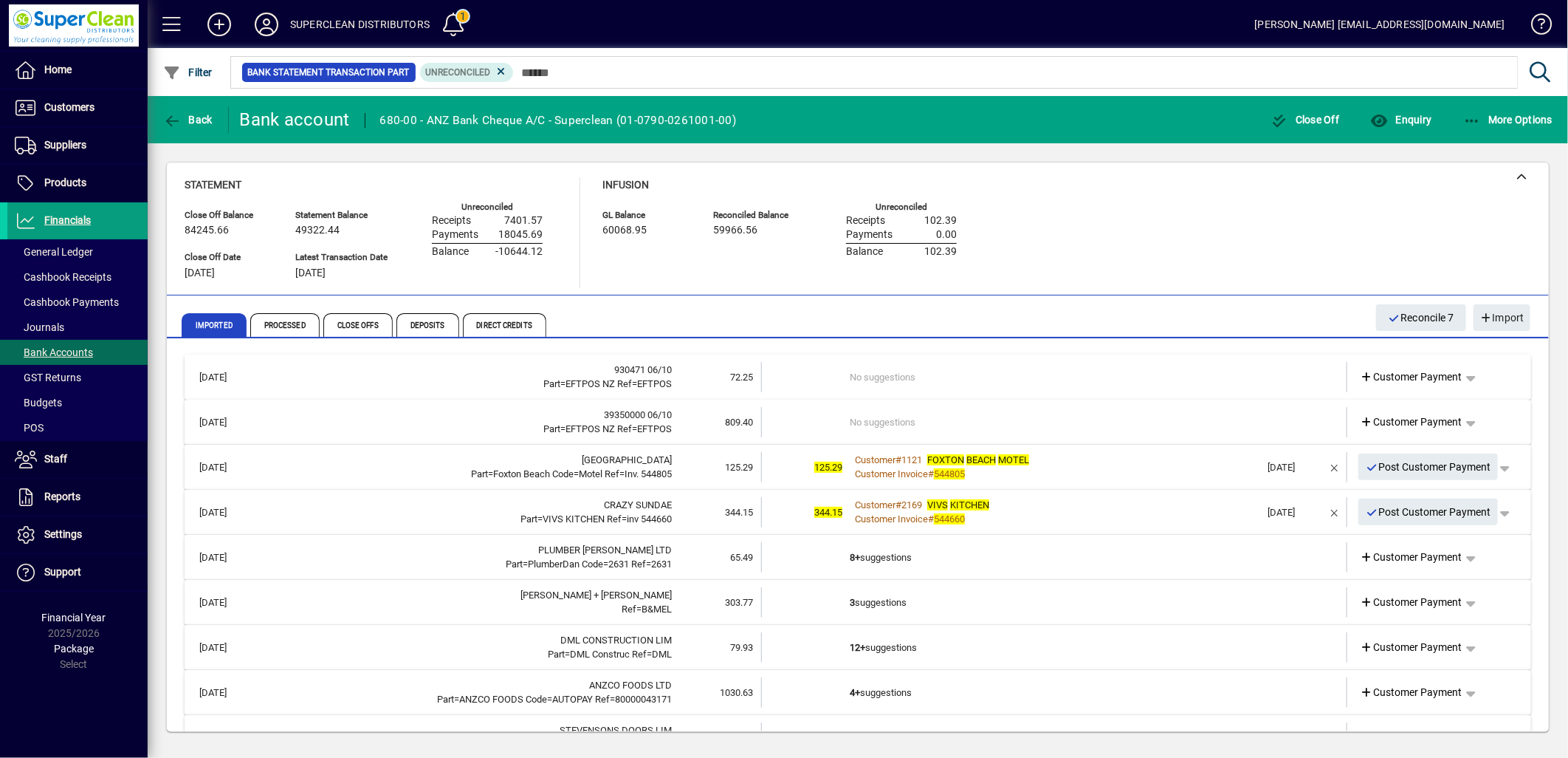
click at [987, 377] on td "No suggestions" at bounding box center [1056, 376] width 411 height 31
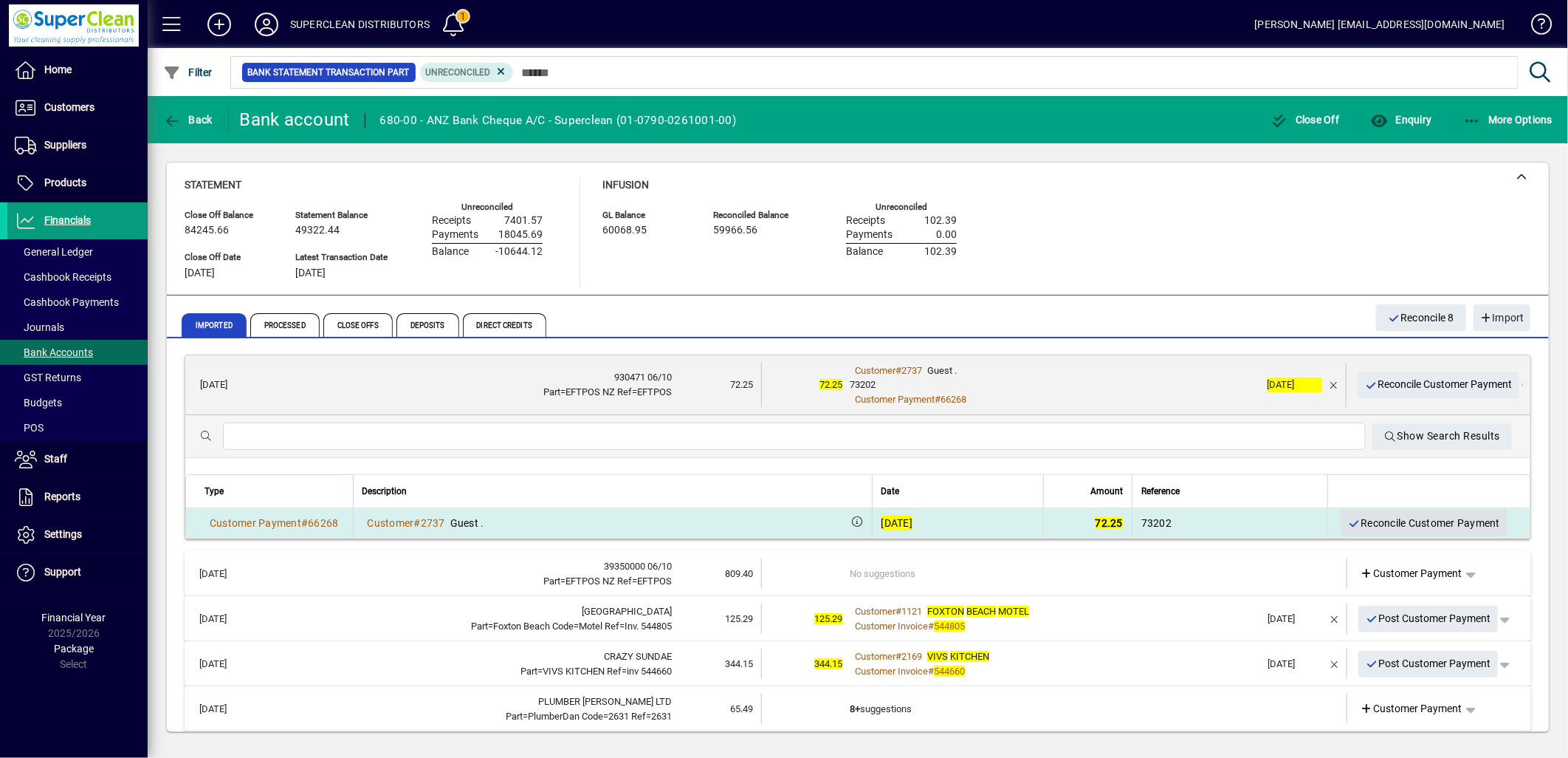
click at [1392, 518] on span "Reconcile Customer Payment" at bounding box center [1424, 523] width 152 height 24
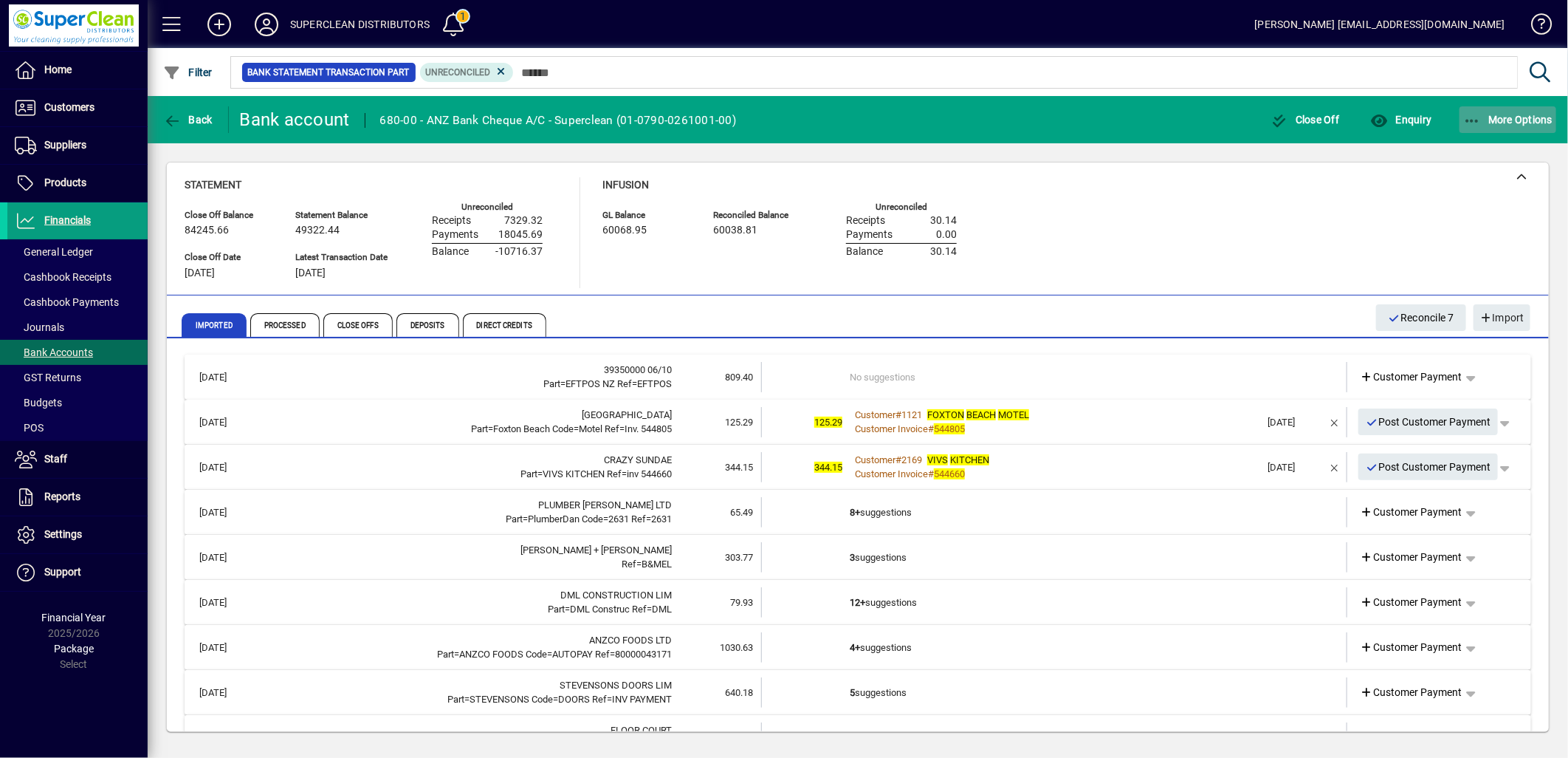
click at [1529, 126] on span "button" at bounding box center [1508, 120] width 97 height 35
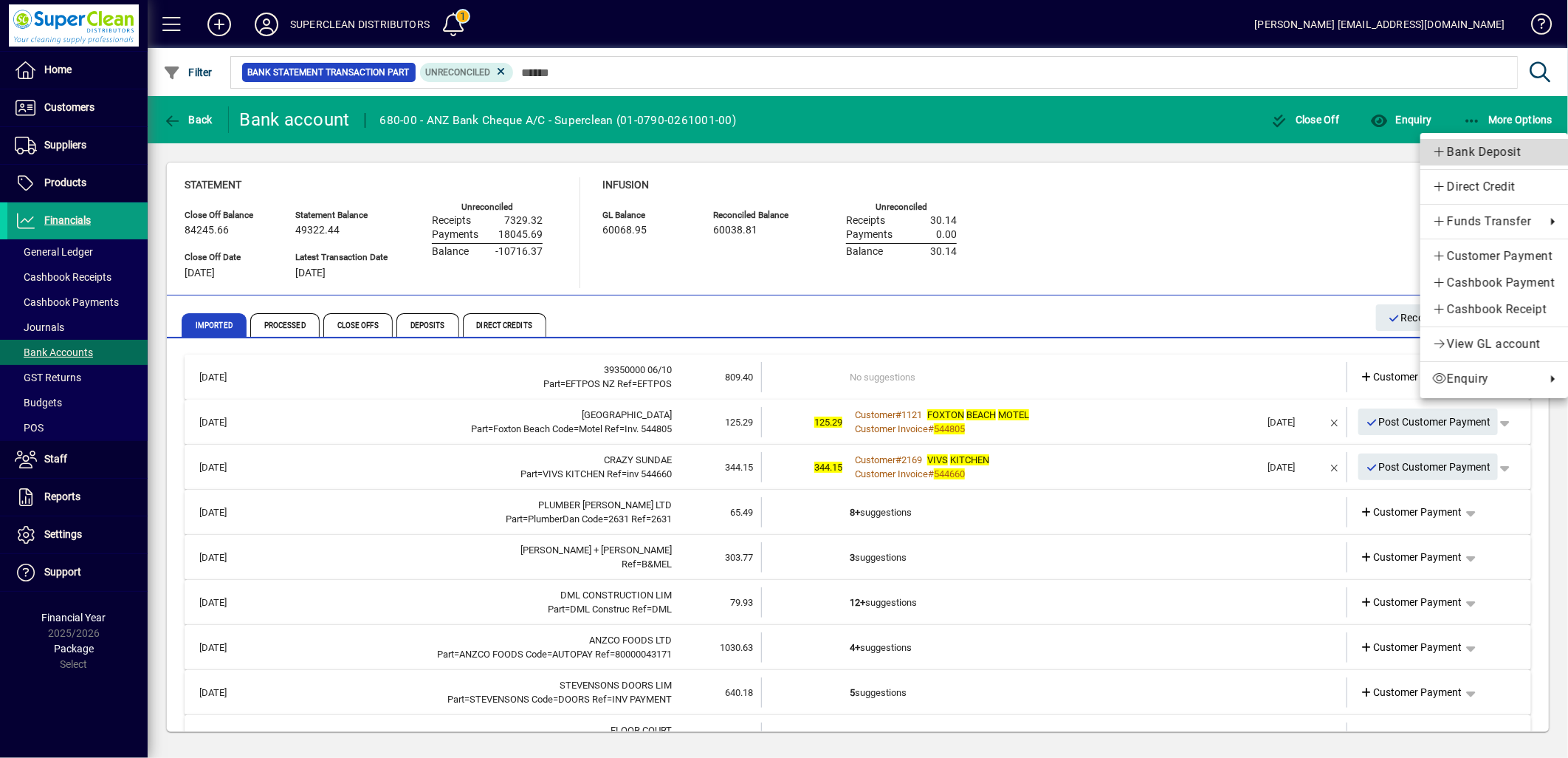
click at [1467, 150] on span "Bank Deposit" at bounding box center [1495, 152] width 124 height 18
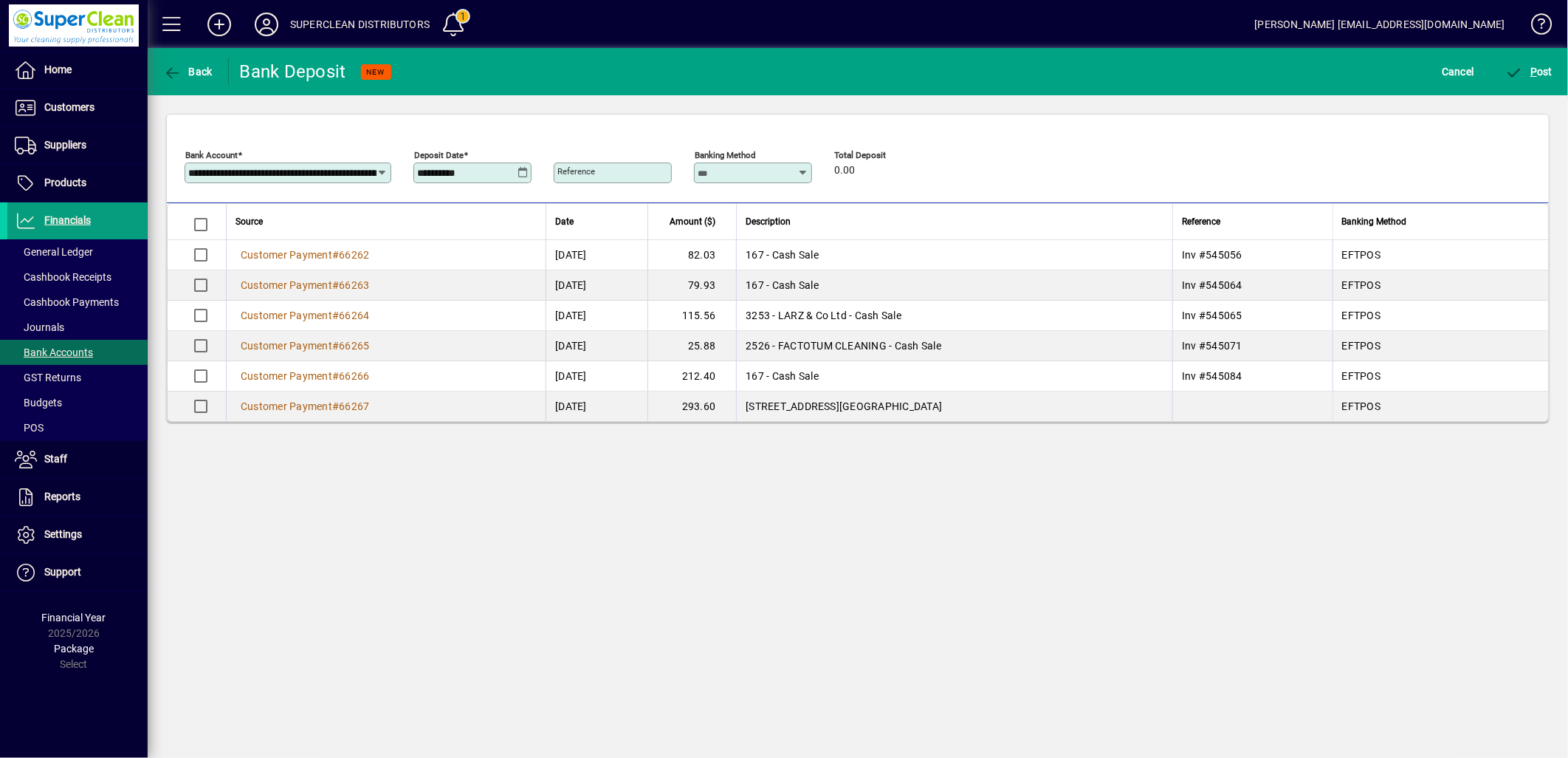
click at [522, 177] on icon at bounding box center [524, 172] width 11 height 12
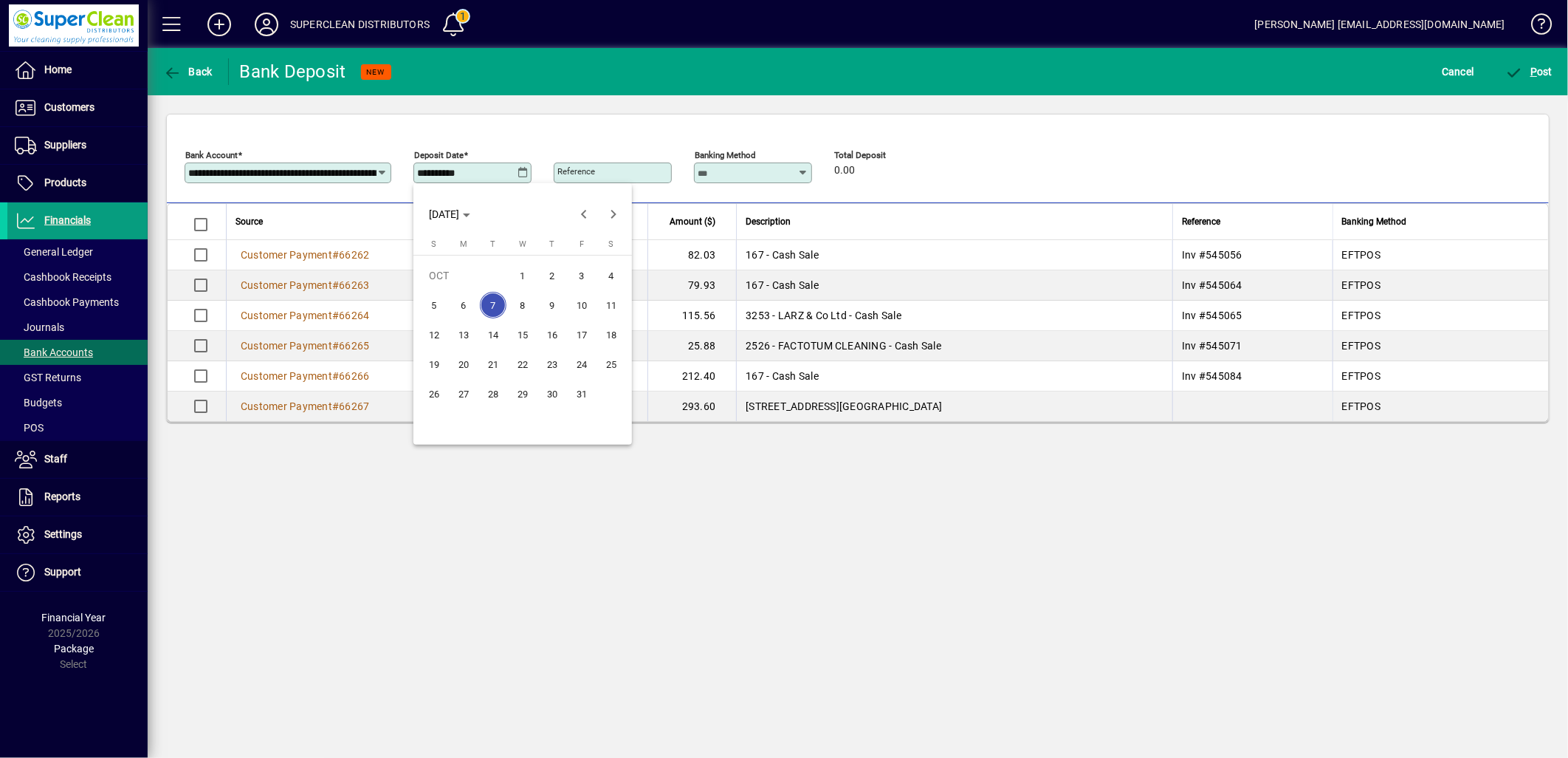
click at [459, 303] on span "6" at bounding box center [463, 305] width 27 height 27
type input "**********"
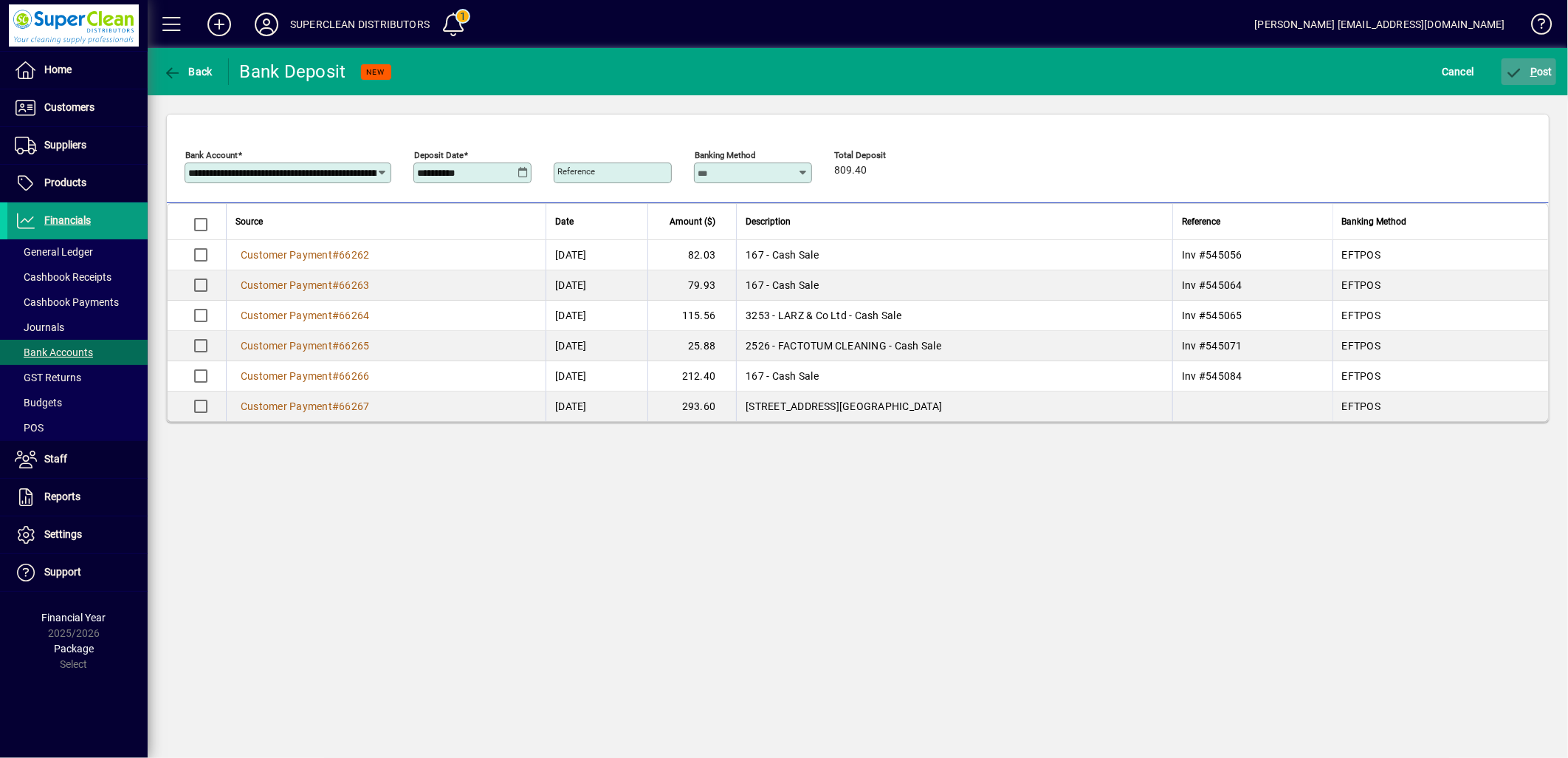
click at [1537, 69] on span "P" at bounding box center [1534, 71] width 6 height 12
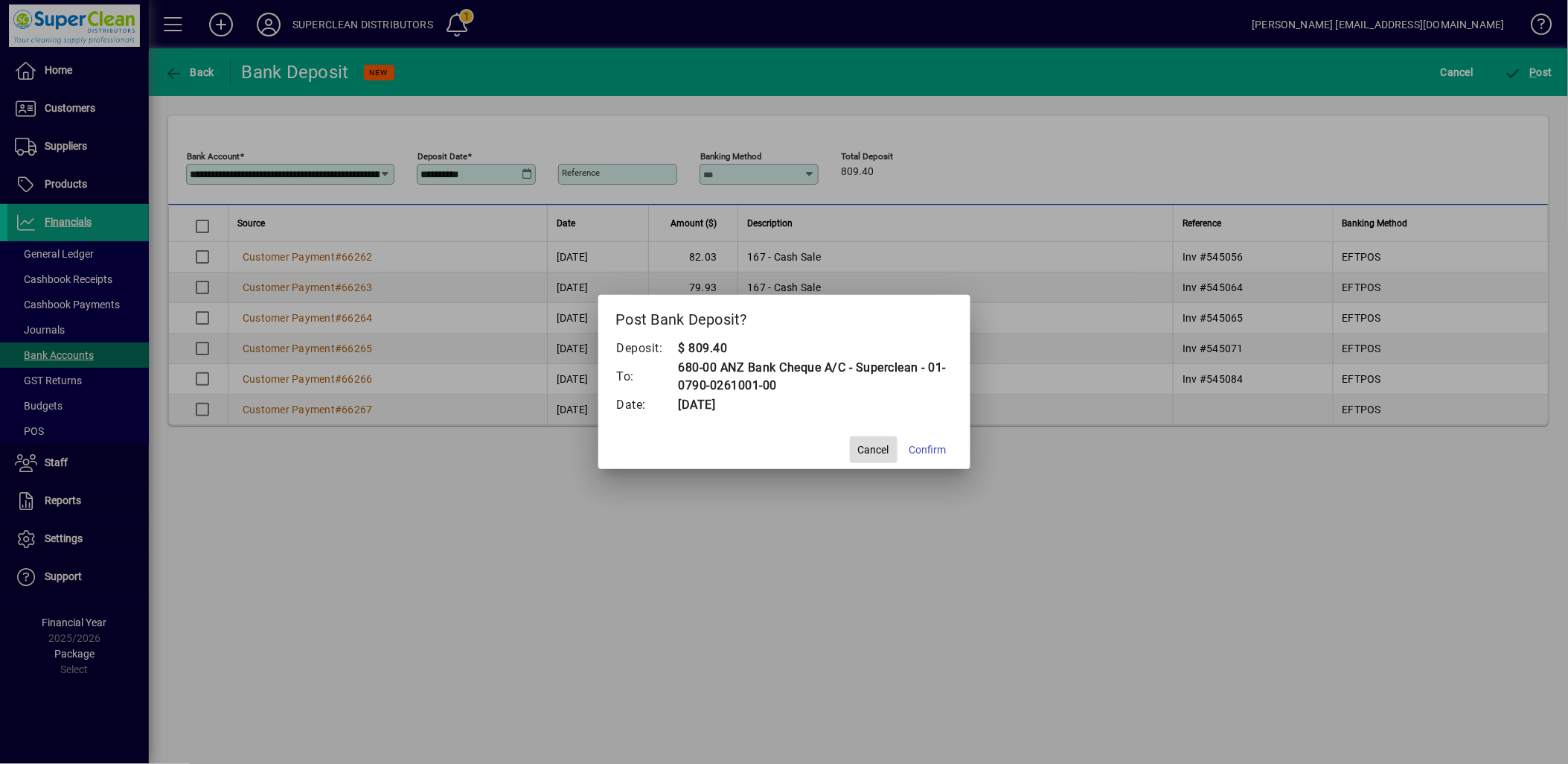
click at [879, 465] on span "button" at bounding box center [873, 449] width 48 height 35
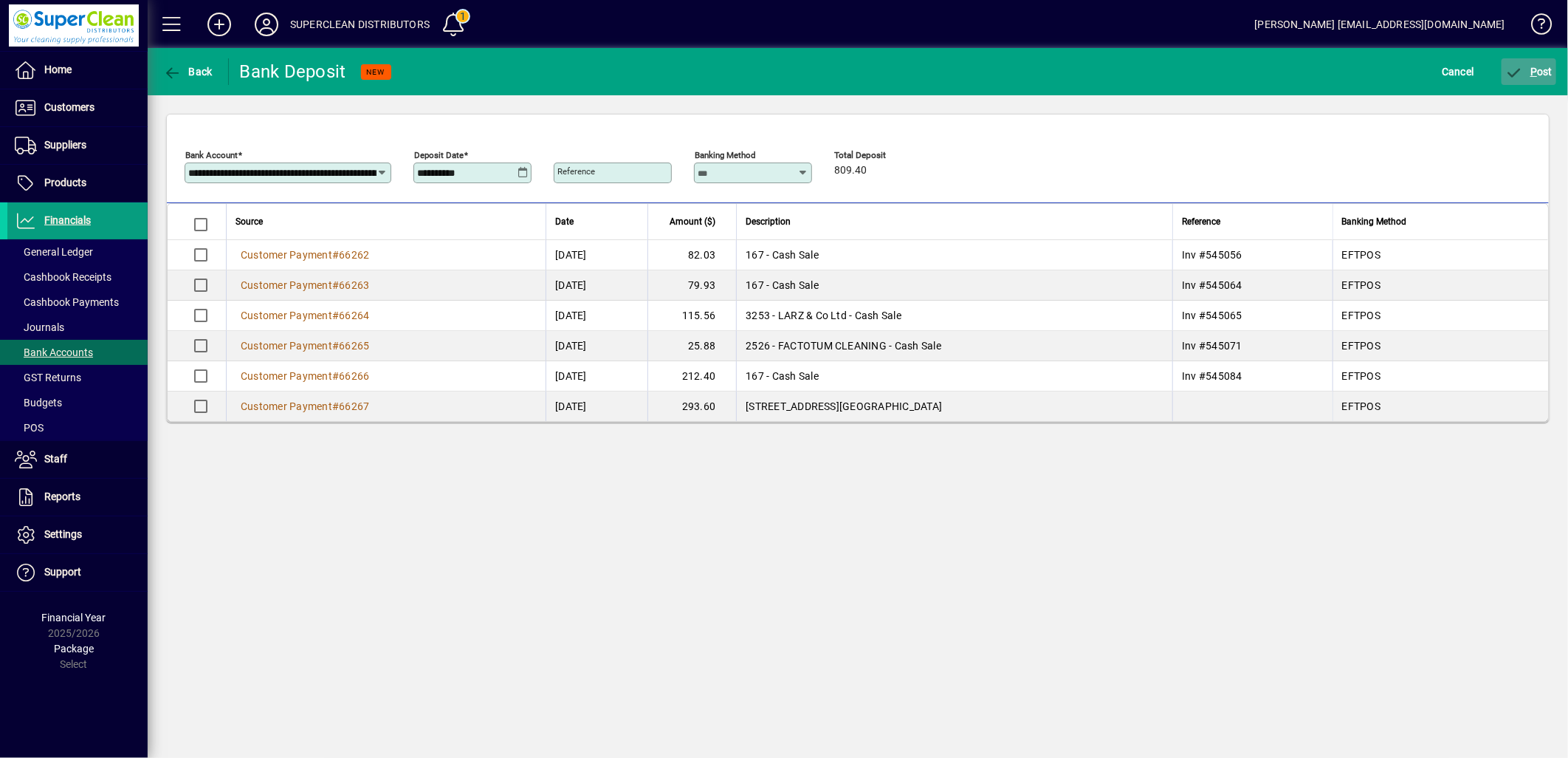
click at [1535, 69] on span "P" at bounding box center [1534, 71] width 6 height 12
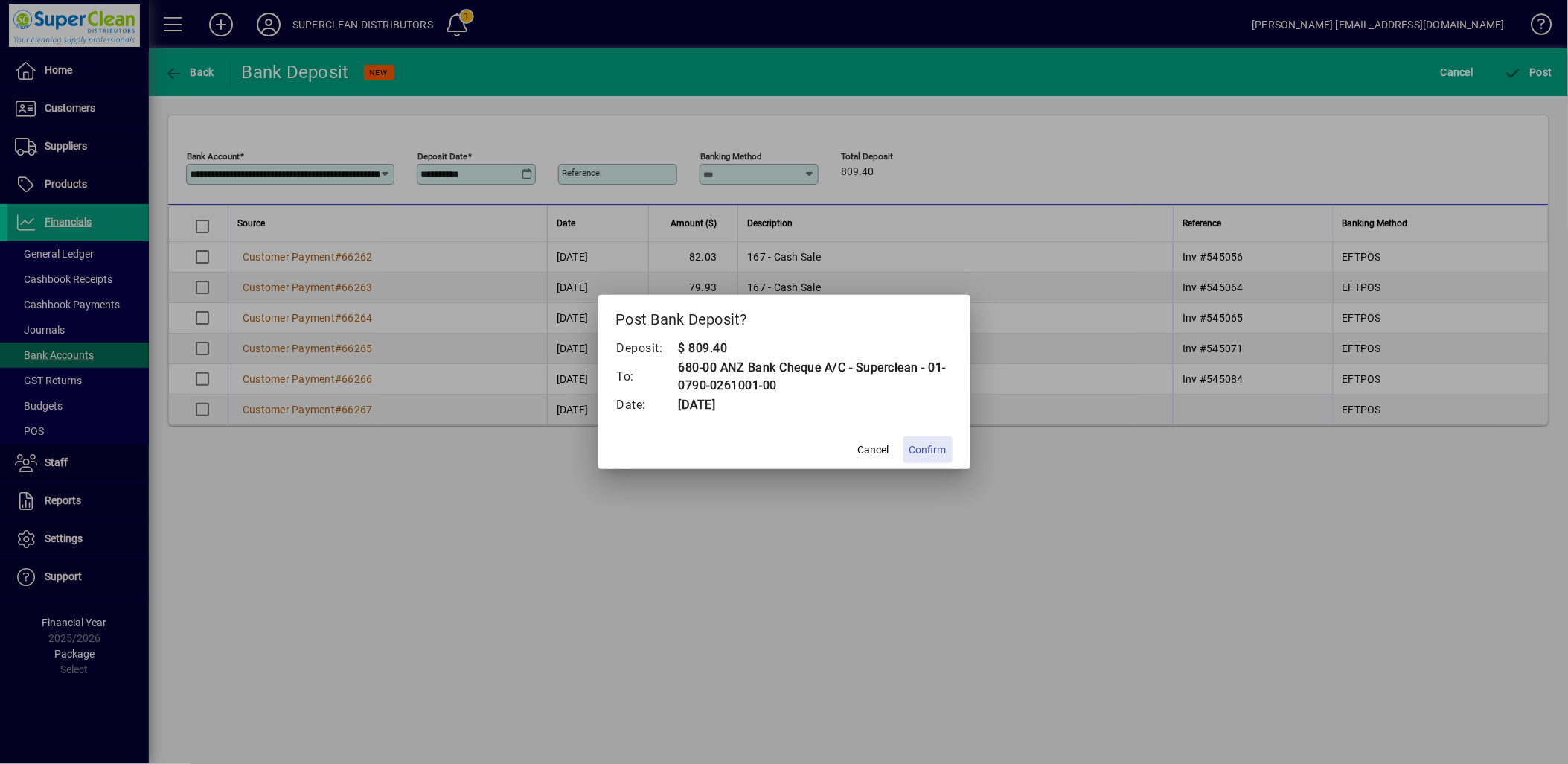
click at [912, 446] on span "Confirm" at bounding box center [928, 449] width 37 height 16
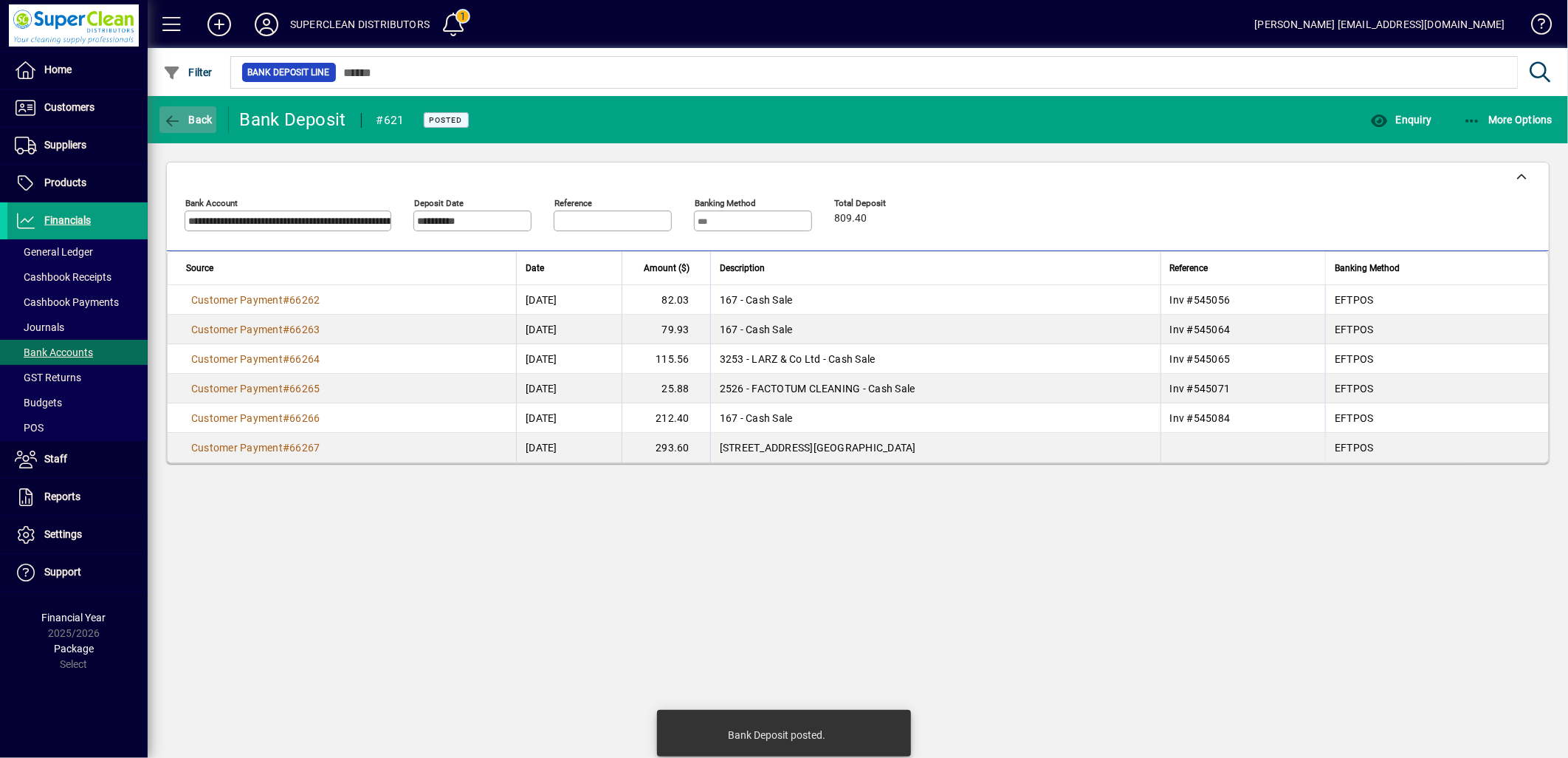
click at [196, 114] on span "Back" at bounding box center [187, 120] width 49 height 12
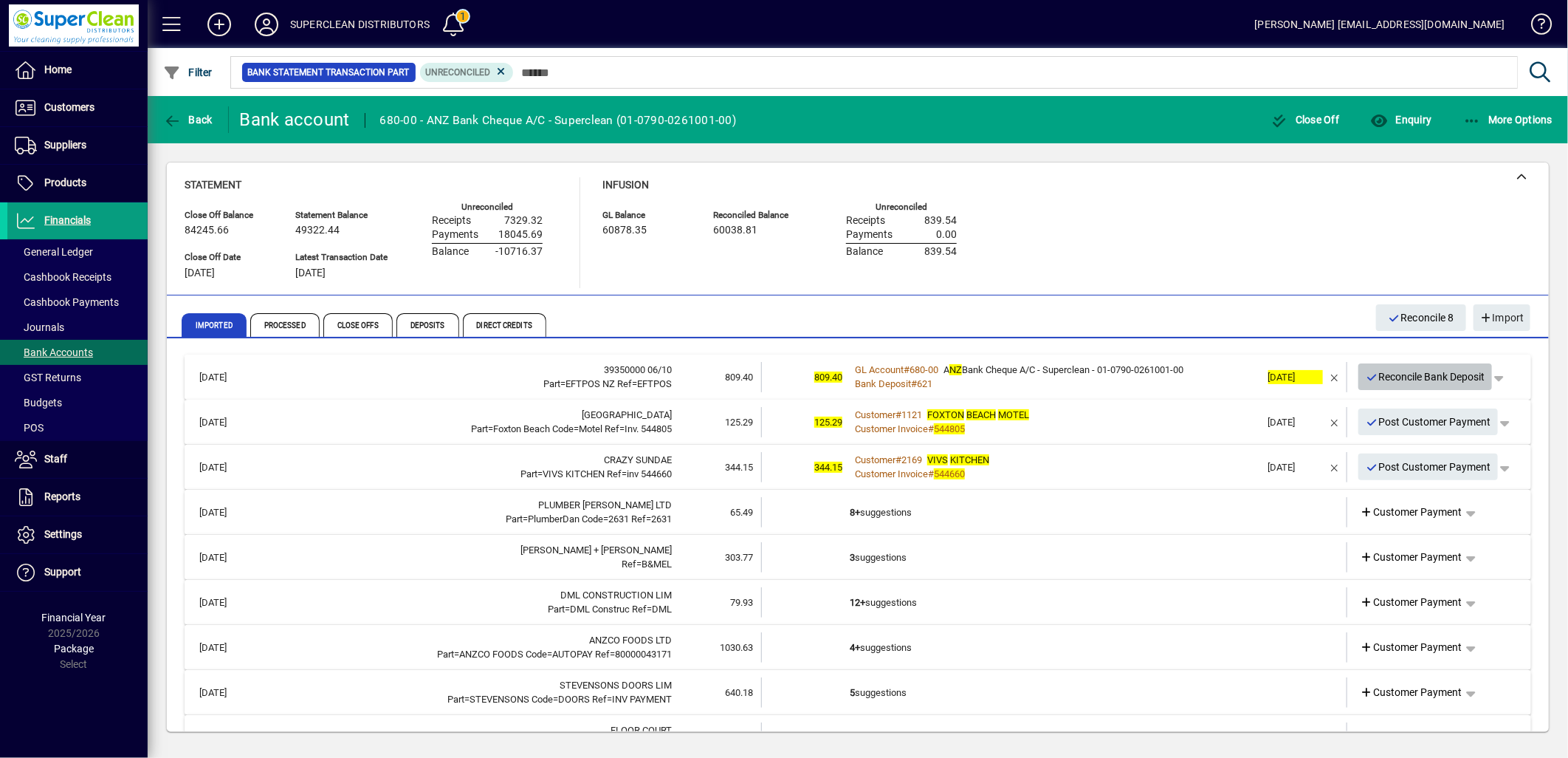
click at [1420, 374] on span "Reconcile Bank Deposit" at bounding box center [1425, 377] width 120 height 24
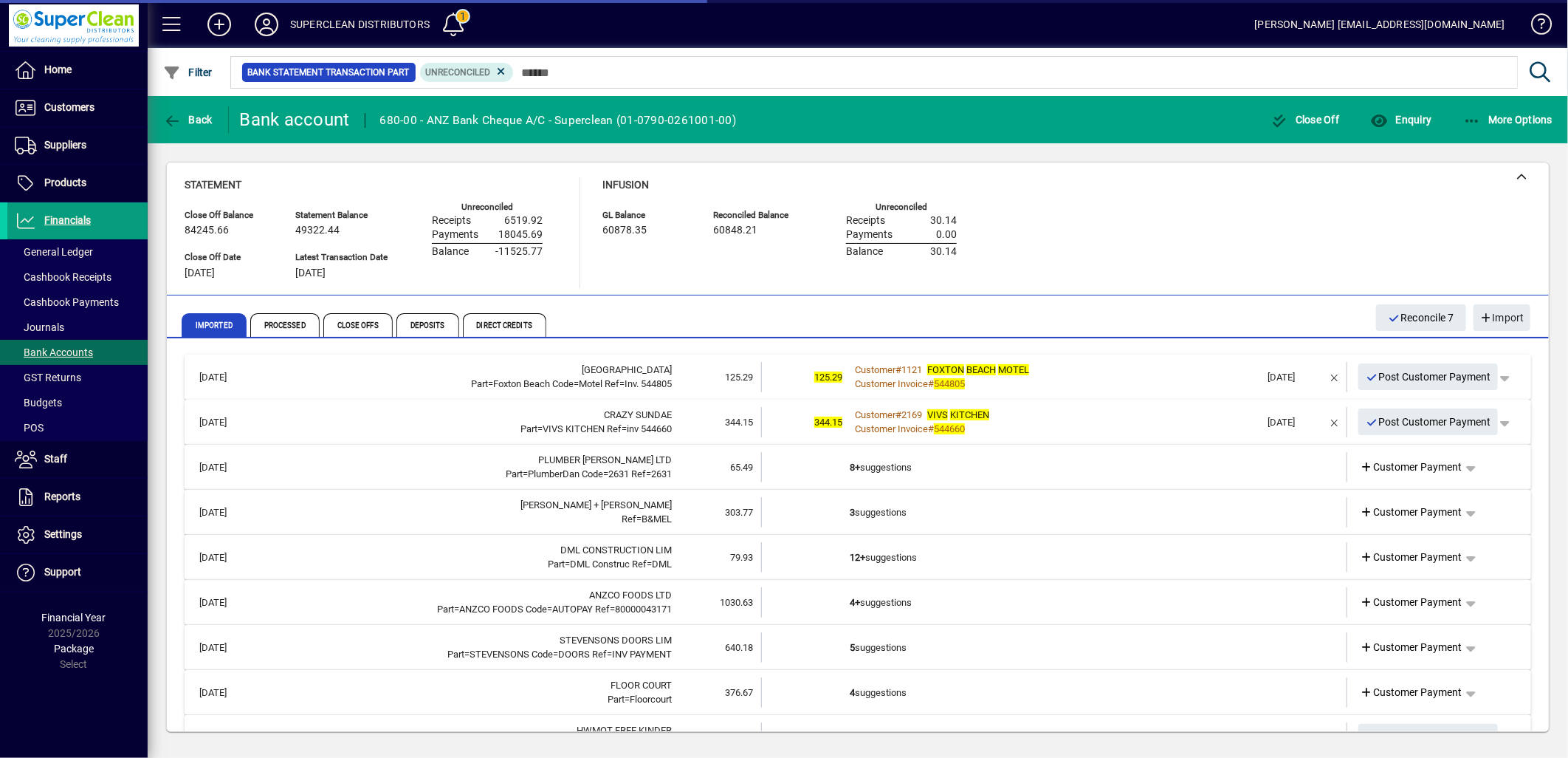
click at [1157, 380] on div "Customer Invoice # 544805" at bounding box center [1056, 384] width 411 height 15
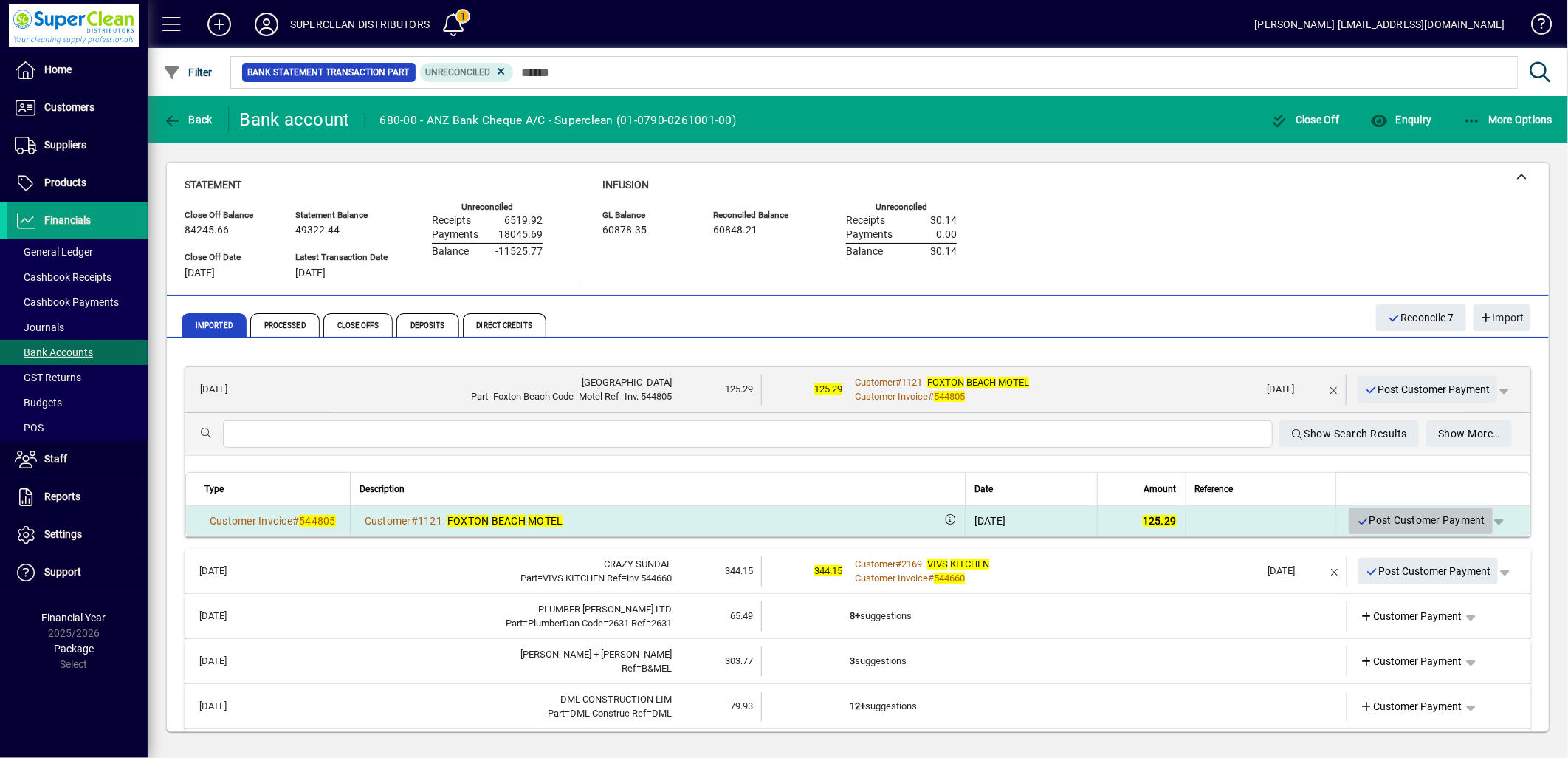
click at [1385, 517] on span "Post Customer Payment" at bounding box center [1421, 520] width 129 height 24
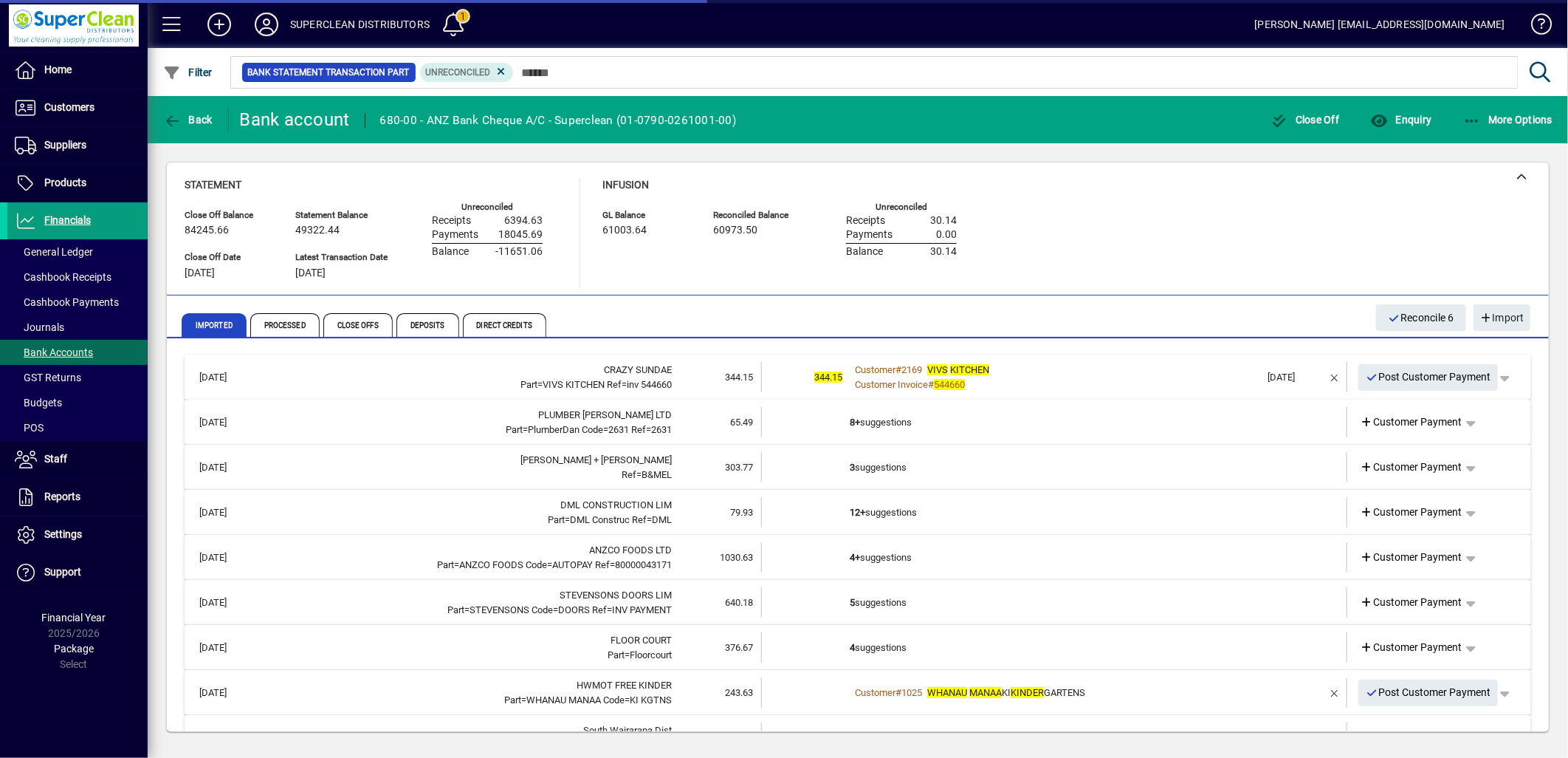
click at [1075, 379] on div "Customer Invoice # 544660" at bounding box center [1056, 385] width 411 height 15
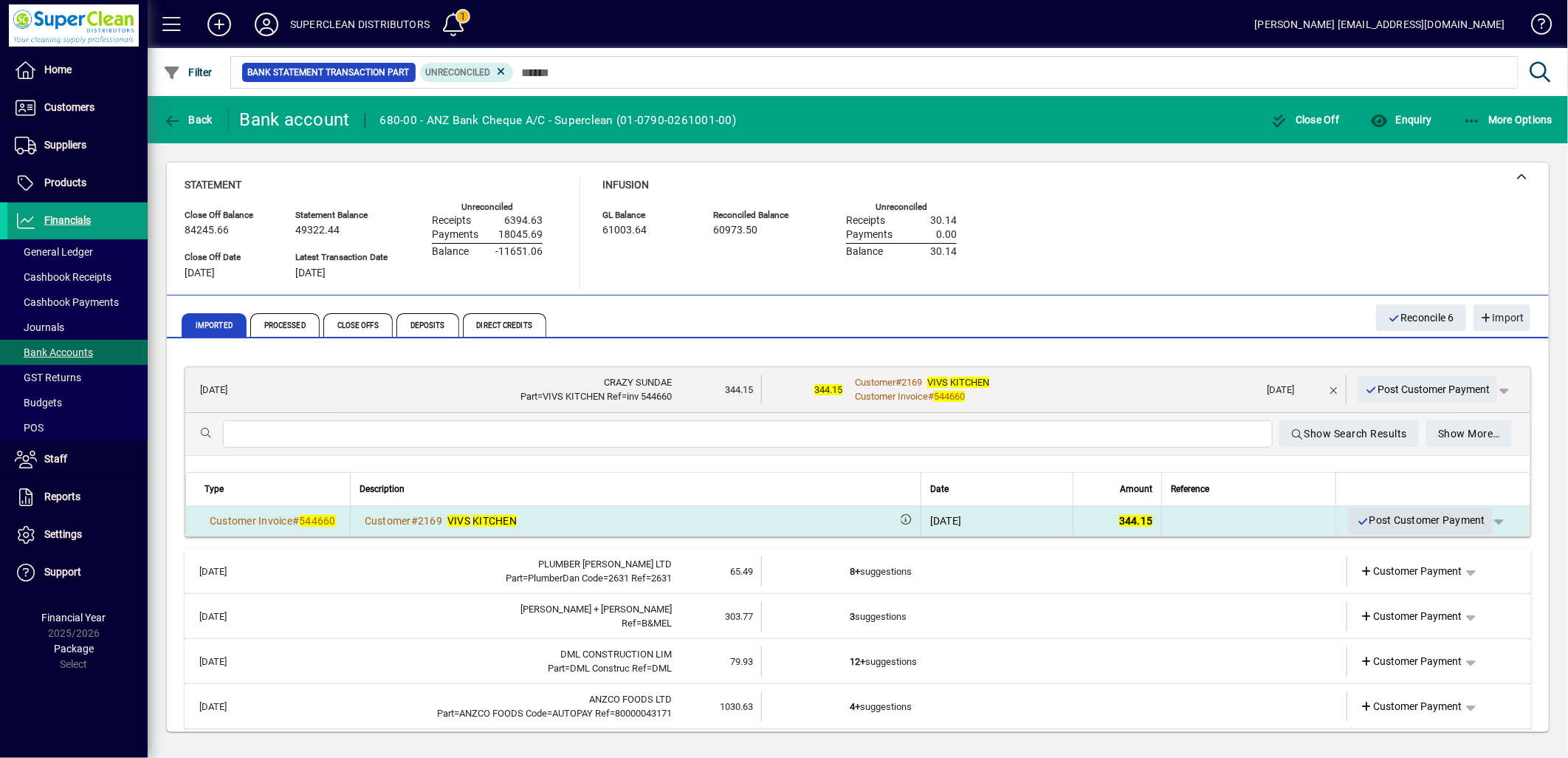
click at [1396, 518] on span "Post Customer Payment" at bounding box center [1421, 520] width 129 height 24
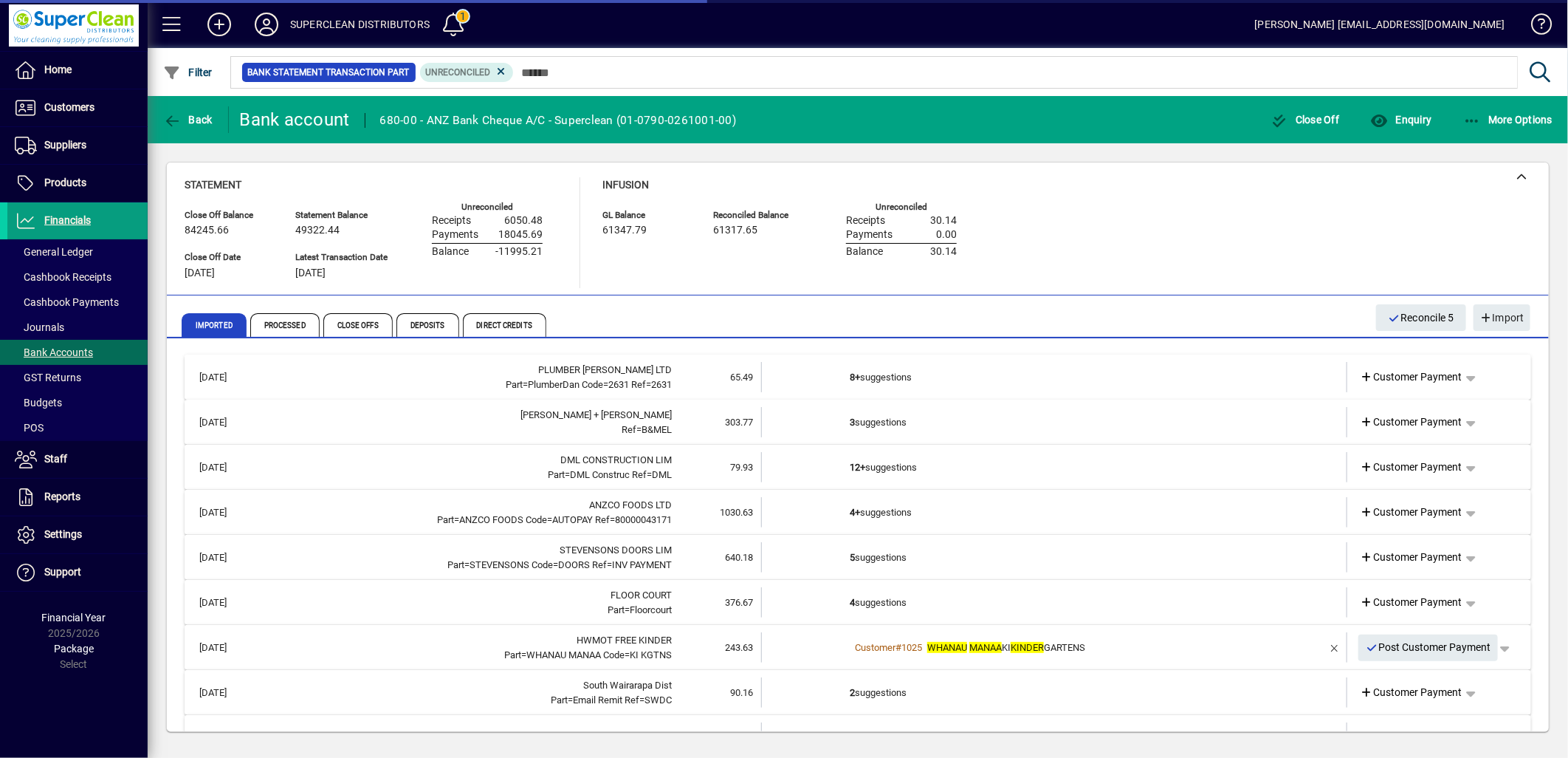
click at [911, 373] on td "8+ suggestions" at bounding box center [1056, 376] width 411 height 31
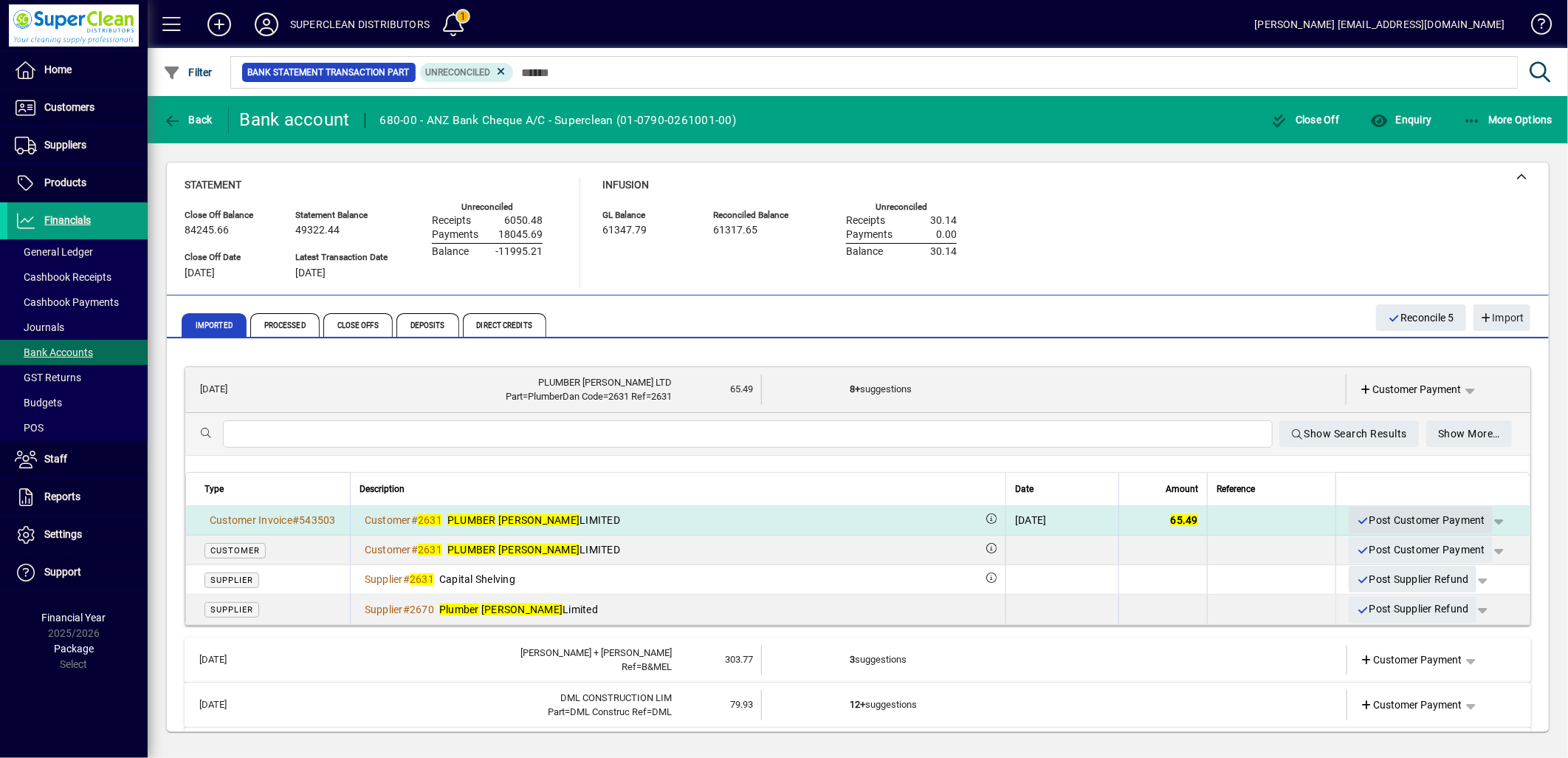
click at [1397, 518] on span "Post Customer Payment" at bounding box center [1421, 520] width 129 height 24
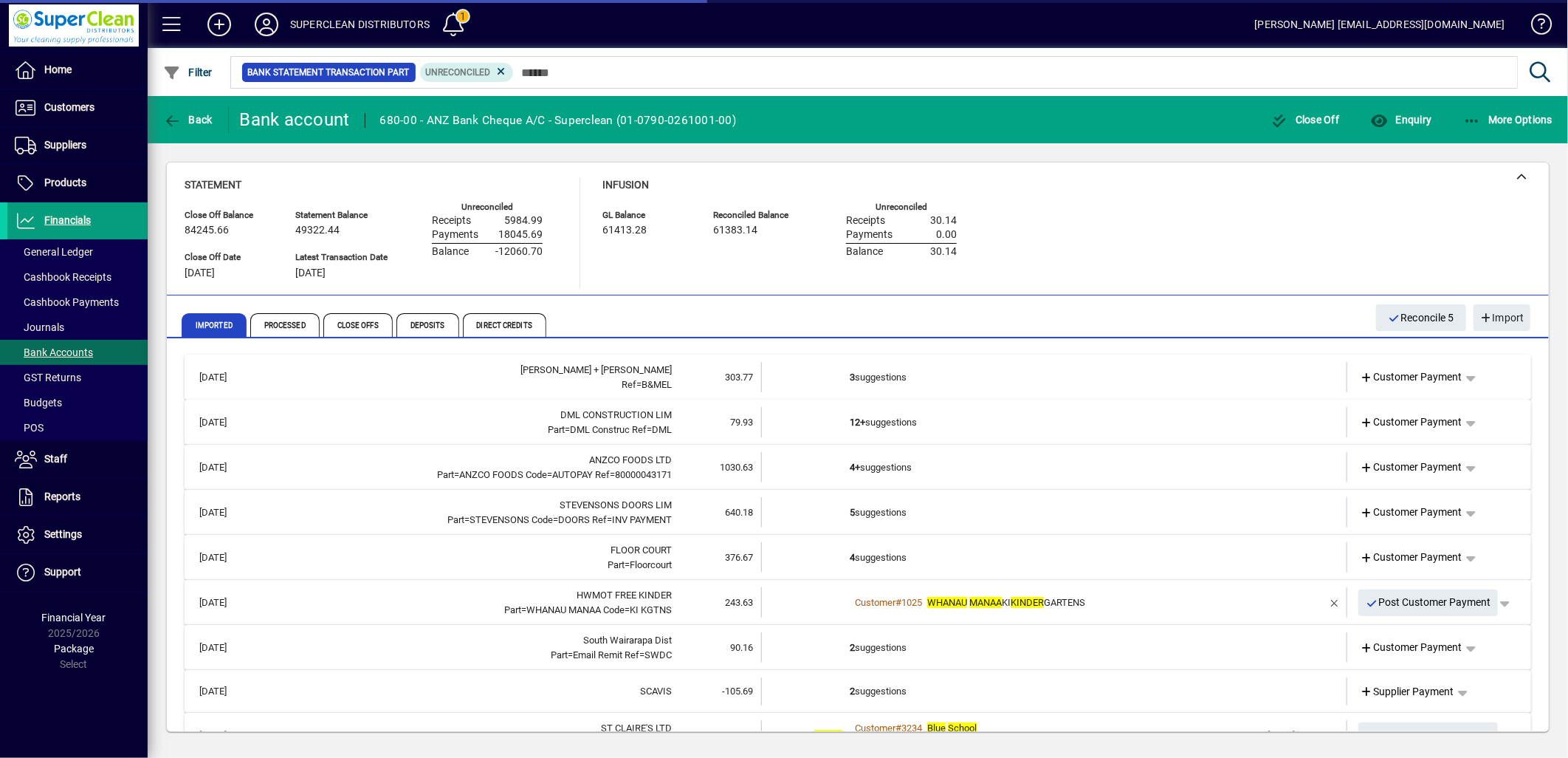
click at [895, 381] on td "3 suggestions" at bounding box center [1056, 376] width 411 height 31
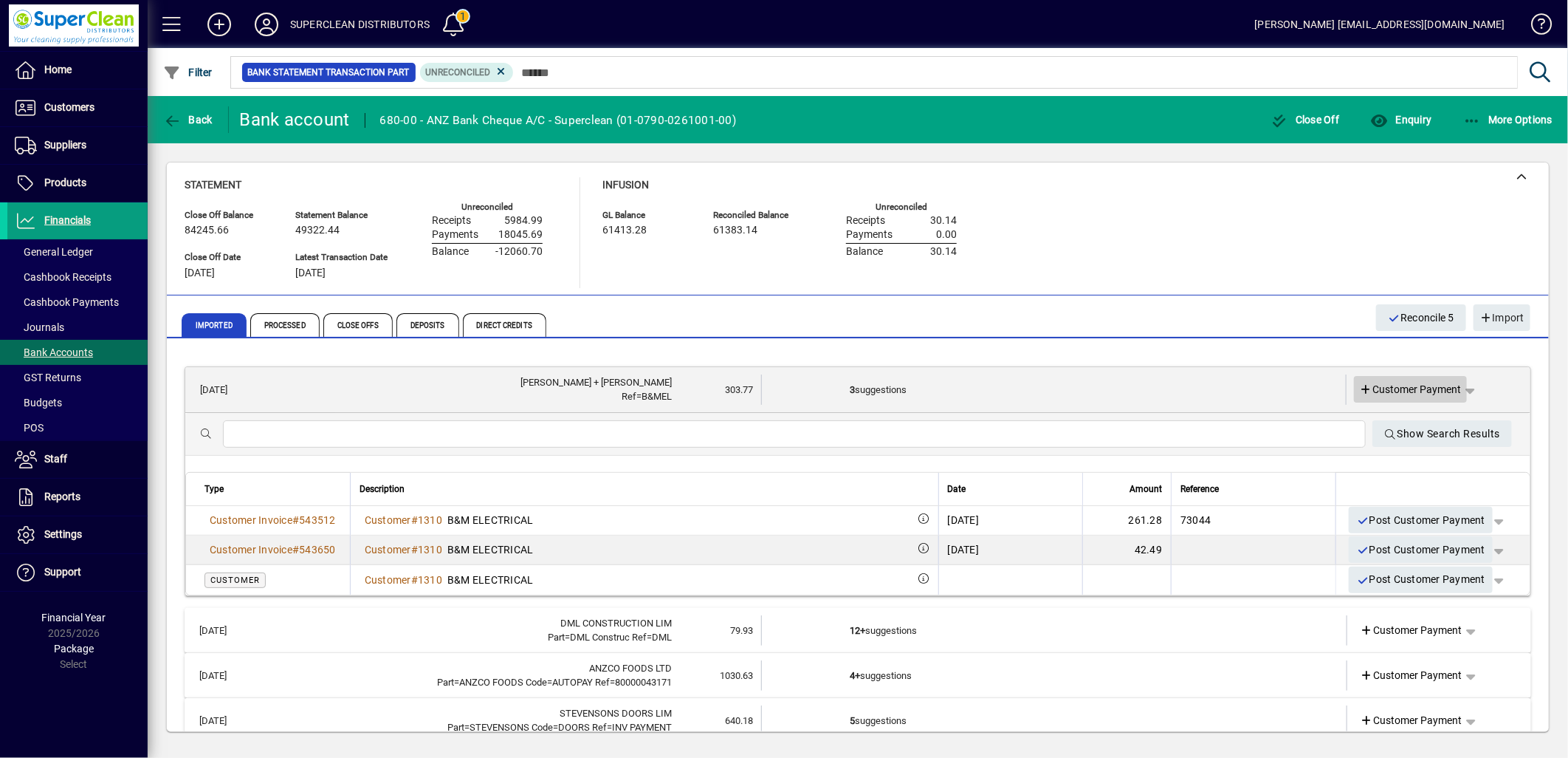
click at [1383, 384] on span "Customer Payment" at bounding box center [1411, 389] width 102 height 16
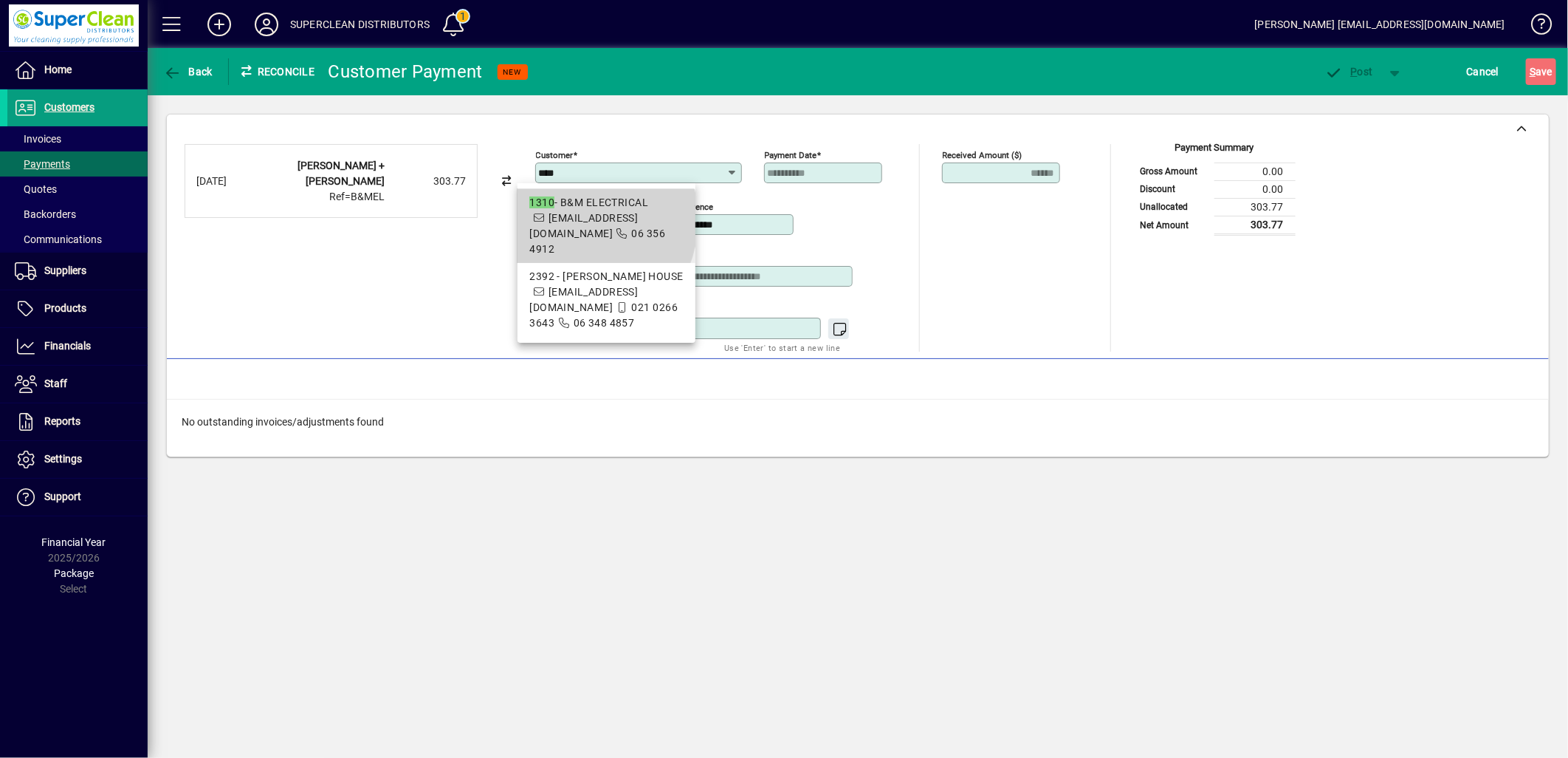
click at [570, 220] on span "[EMAIL_ADDRESS][DOMAIN_NAME]" at bounding box center [583, 225] width 108 height 27
type input "**********"
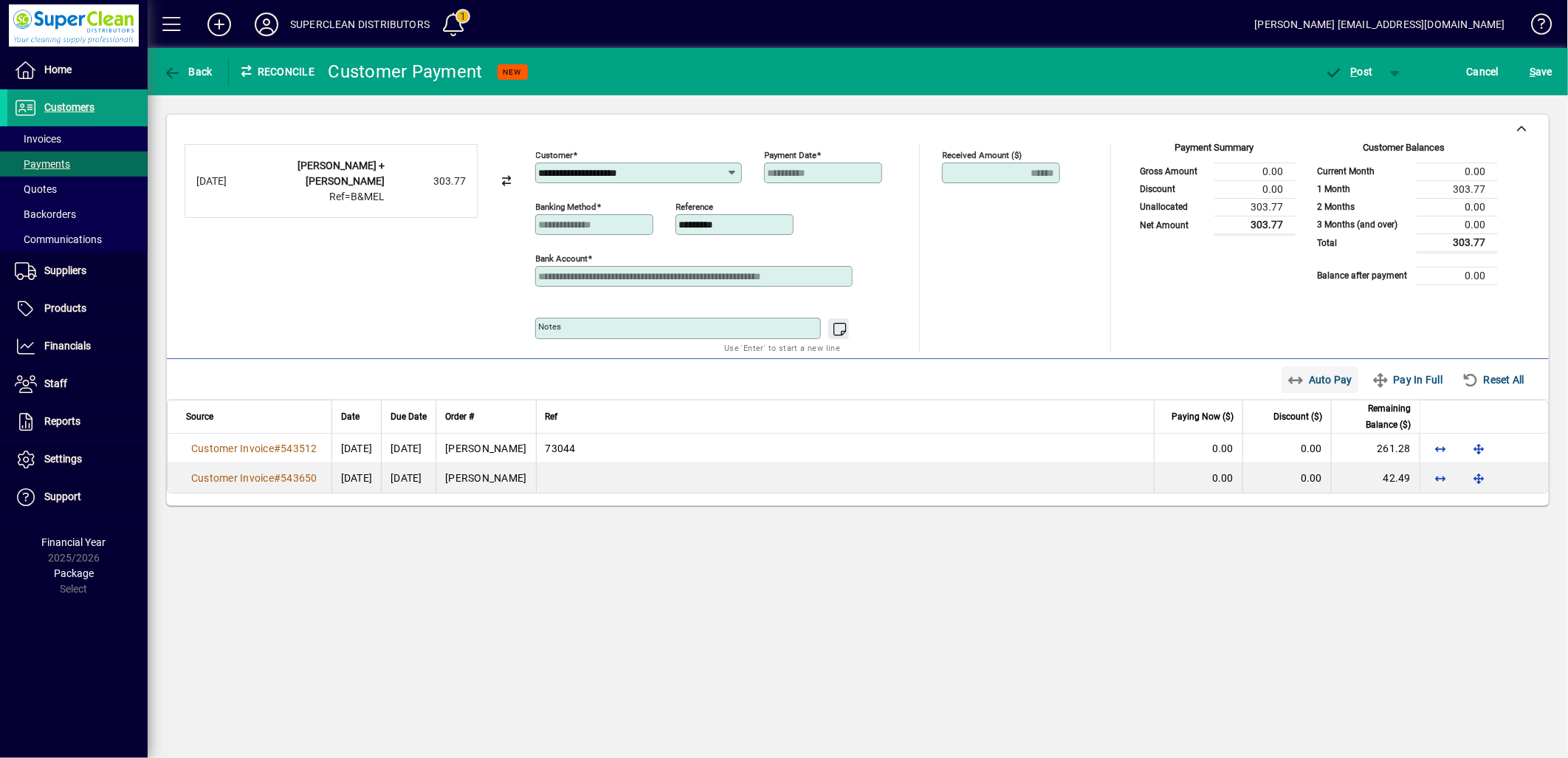
click at [1309, 369] on span "Auto Pay" at bounding box center [1321, 379] width 66 height 23
click at [1359, 75] on span "P ost" at bounding box center [1349, 71] width 48 height 12
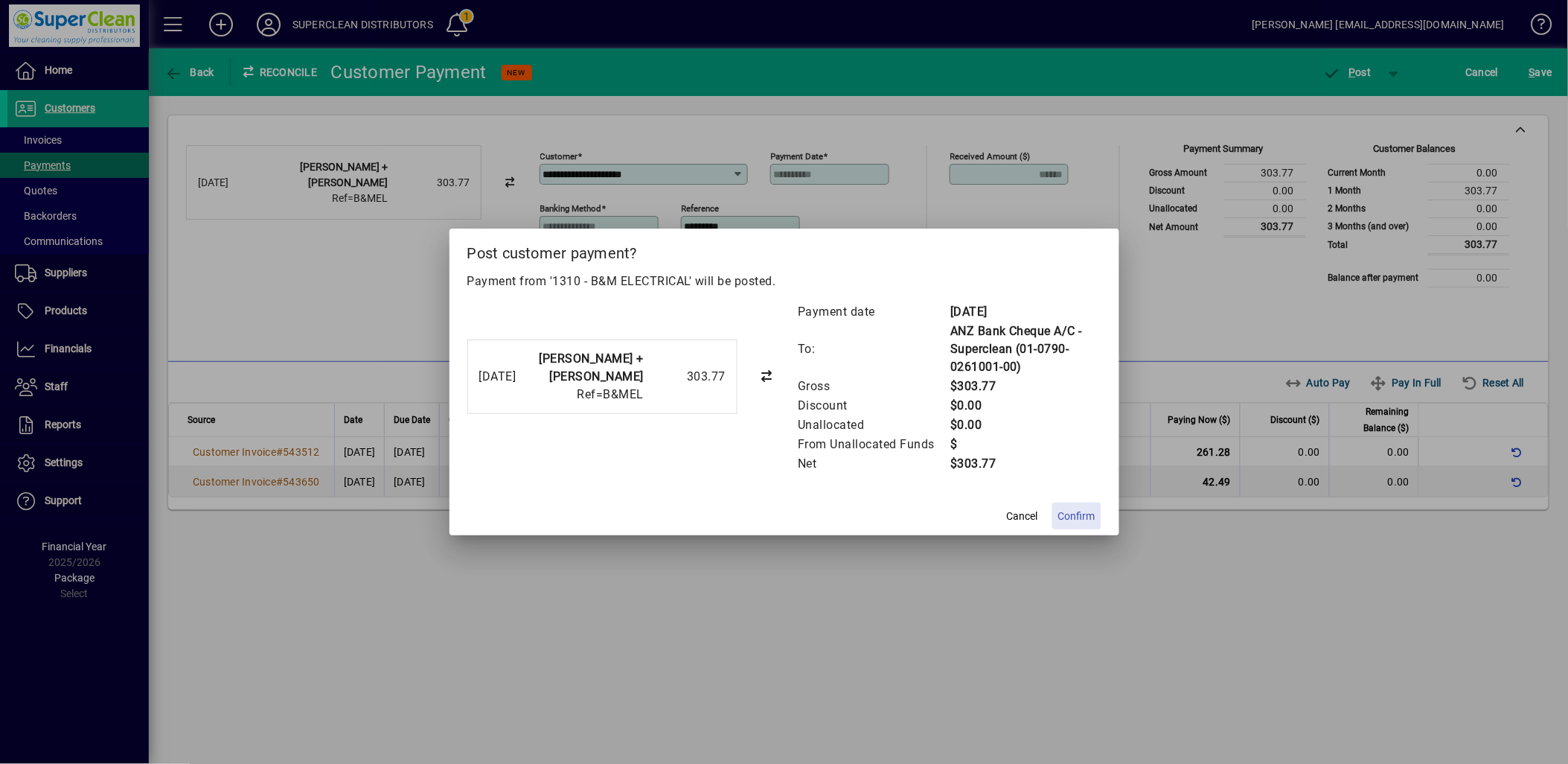
click at [1083, 514] on span "Confirm" at bounding box center [1077, 516] width 37 height 16
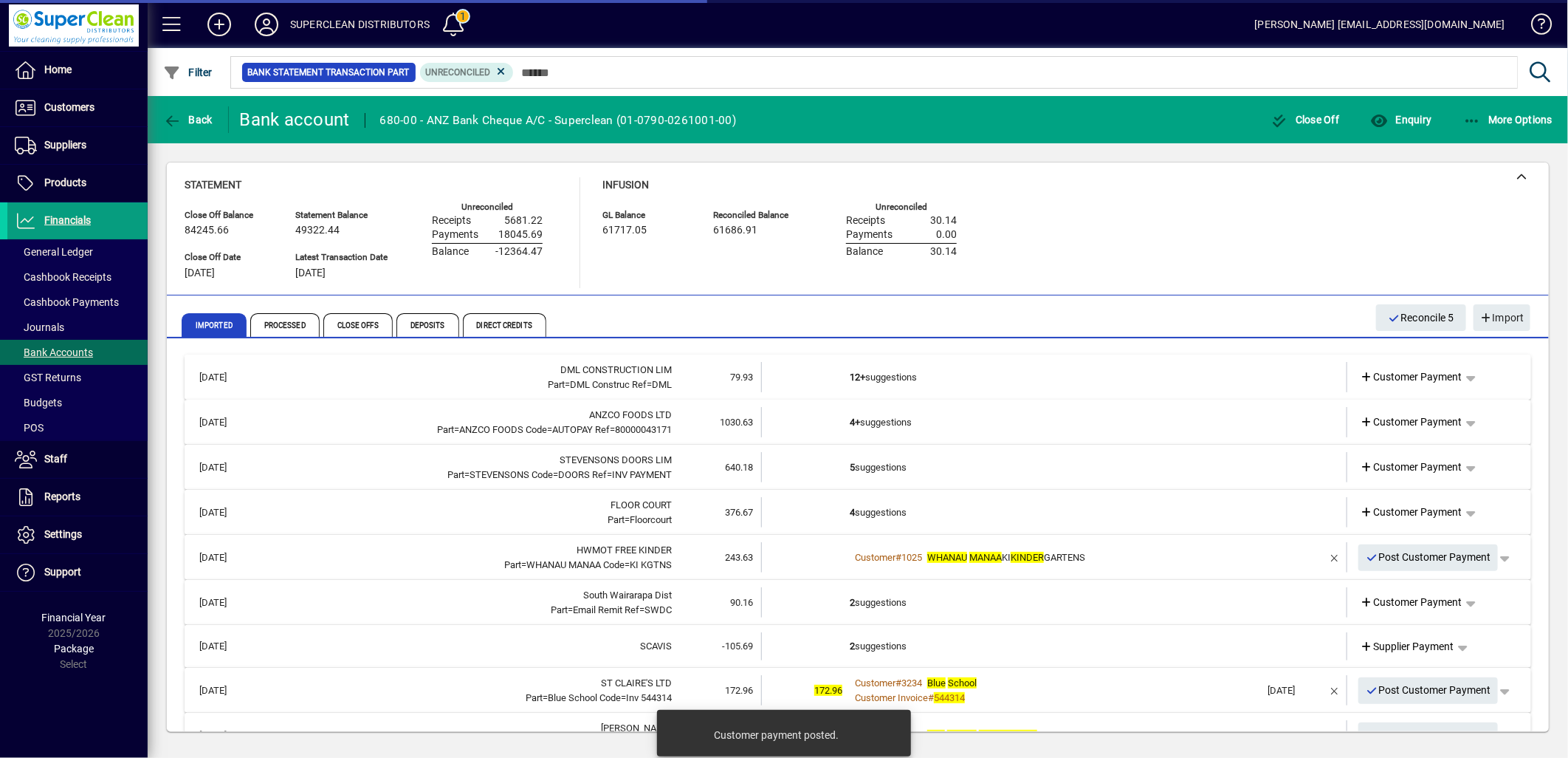
click at [909, 373] on td "12+ suggestions" at bounding box center [1056, 376] width 411 height 31
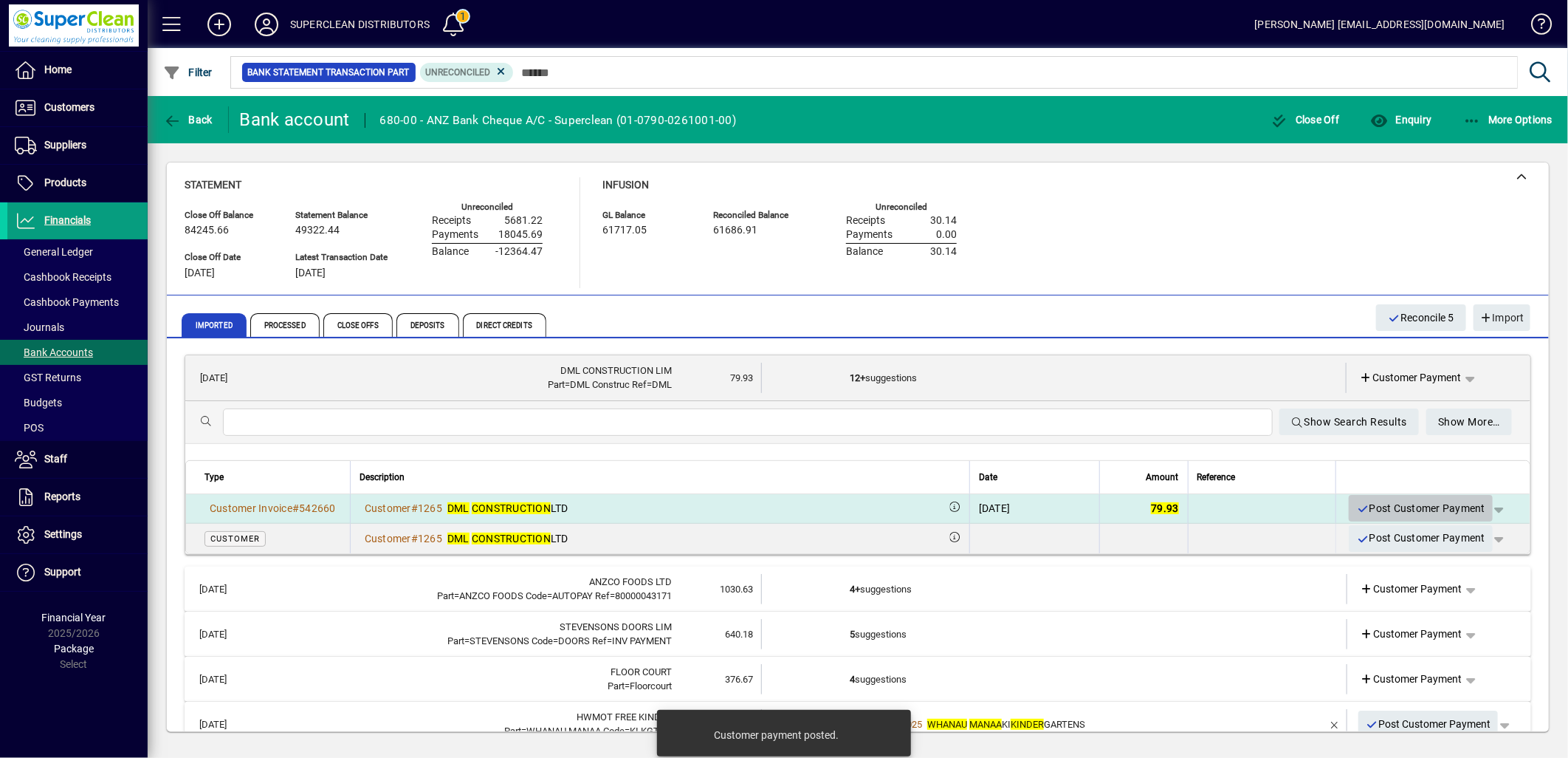
click at [1385, 505] on span "Post Customer Payment" at bounding box center [1421, 508] width 129 height 24
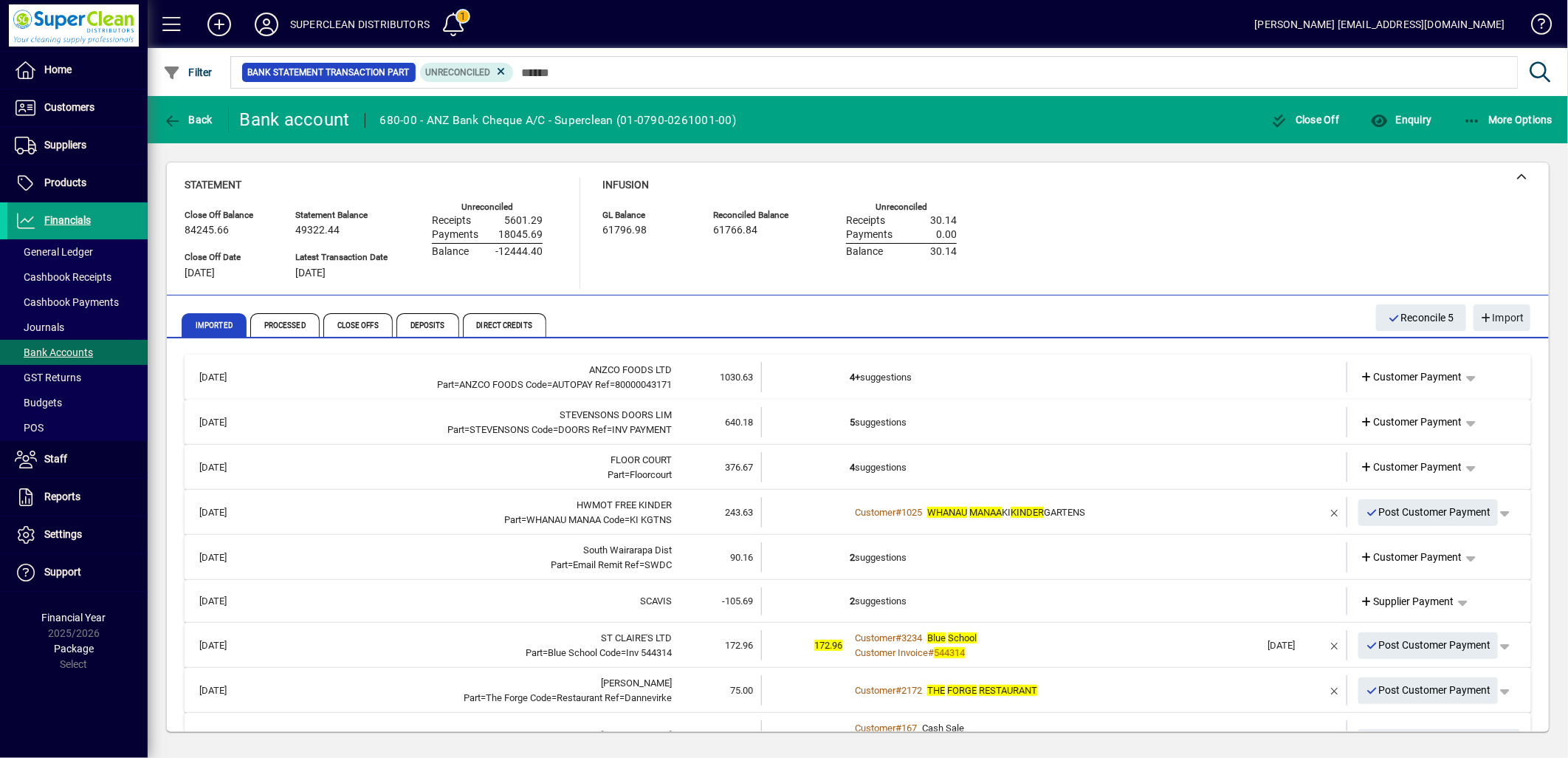
click at [903, 380] on td "4+ suggestions" at bounding box center [1056, 376] width 411 height 31
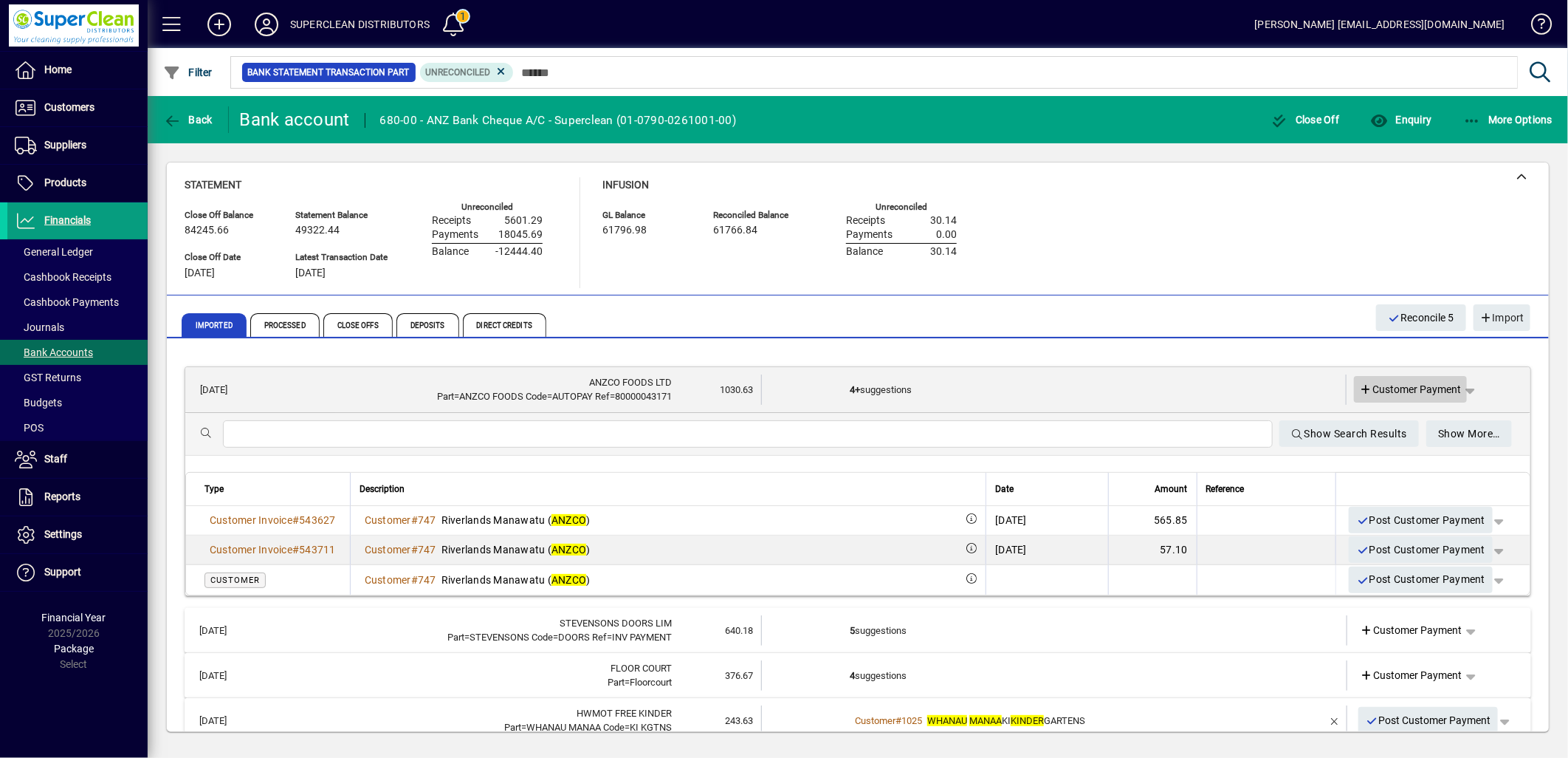
click at [1422, 392] on span "Customer Payment" at bounding box center [1411, 389] width 102 height 16
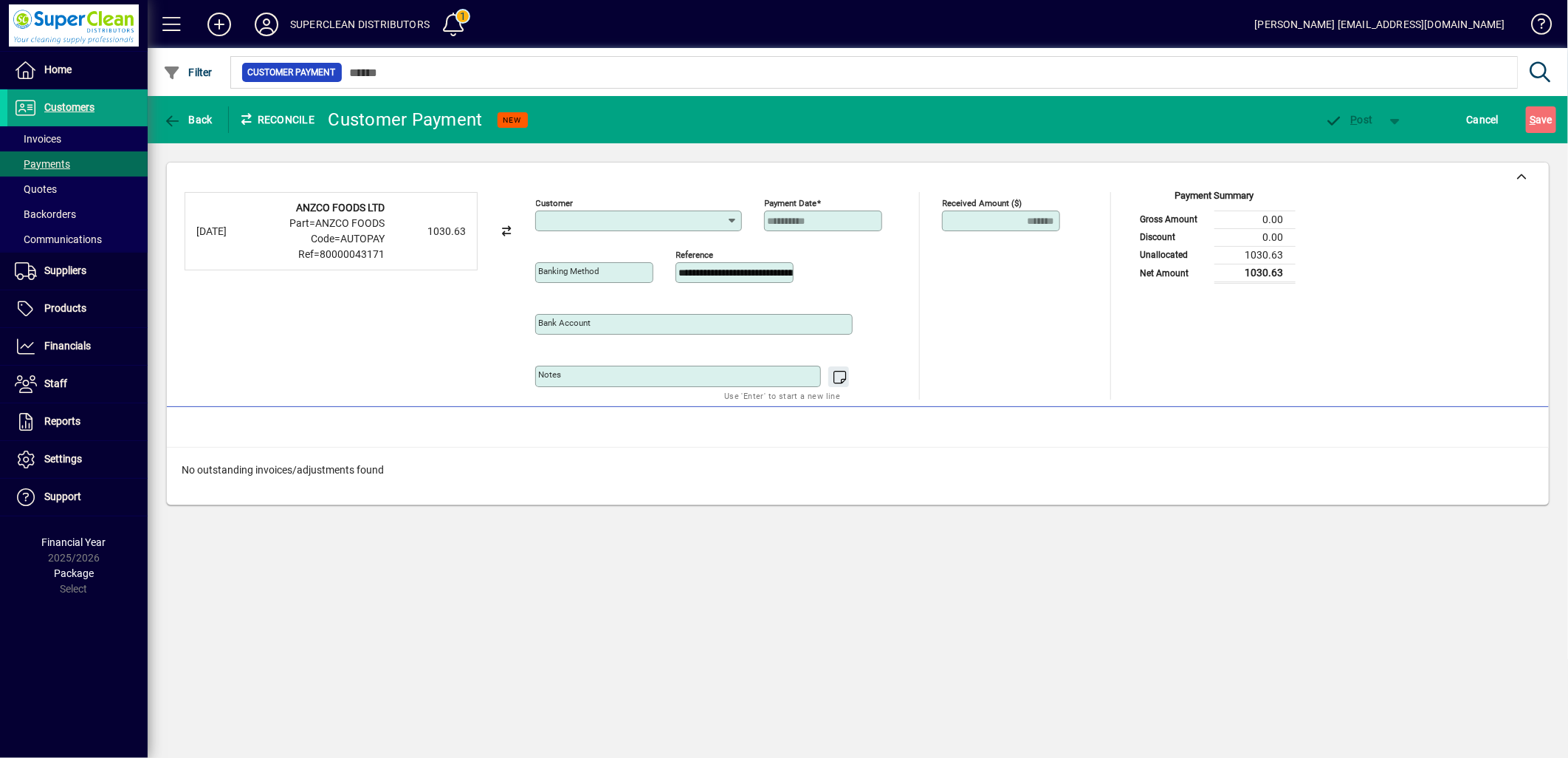
type input "**********"
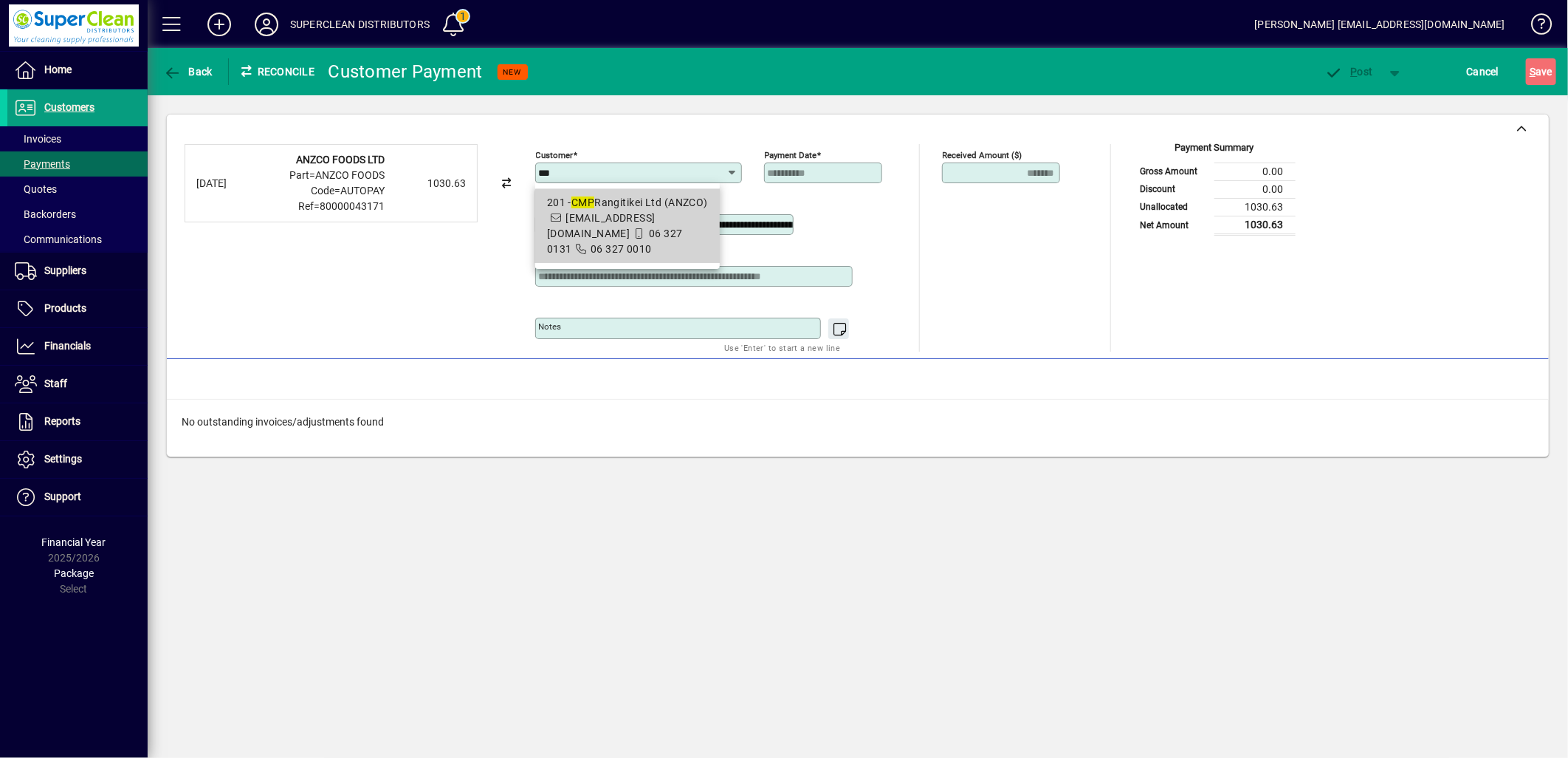
click at [682, 241] on span "201 - CMP Rangitikei Ltd (ANZCO) [EMAIL_ADDRESS][DOMAIN_NAME] 06 327 0131 06 32…" at bounding box center [627, 225] width 161 height 62
type input "**********"
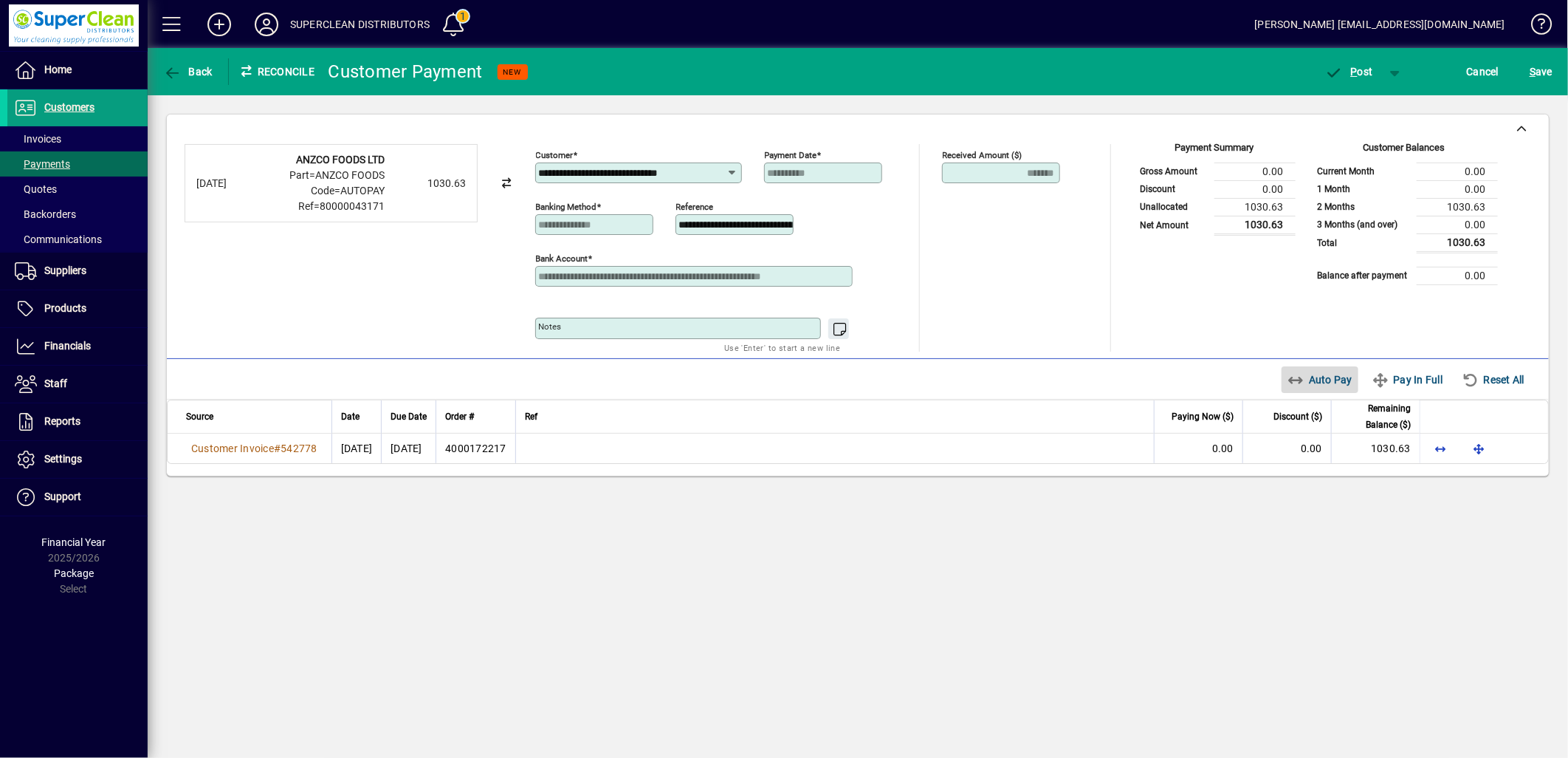
click at [1306, 386] on span "Auto Pay" at bounding box center [1321, 379] width 66 height 23
click at [1353, 78] on span "button" at bounding box center [1349, 71] width 63 height 35
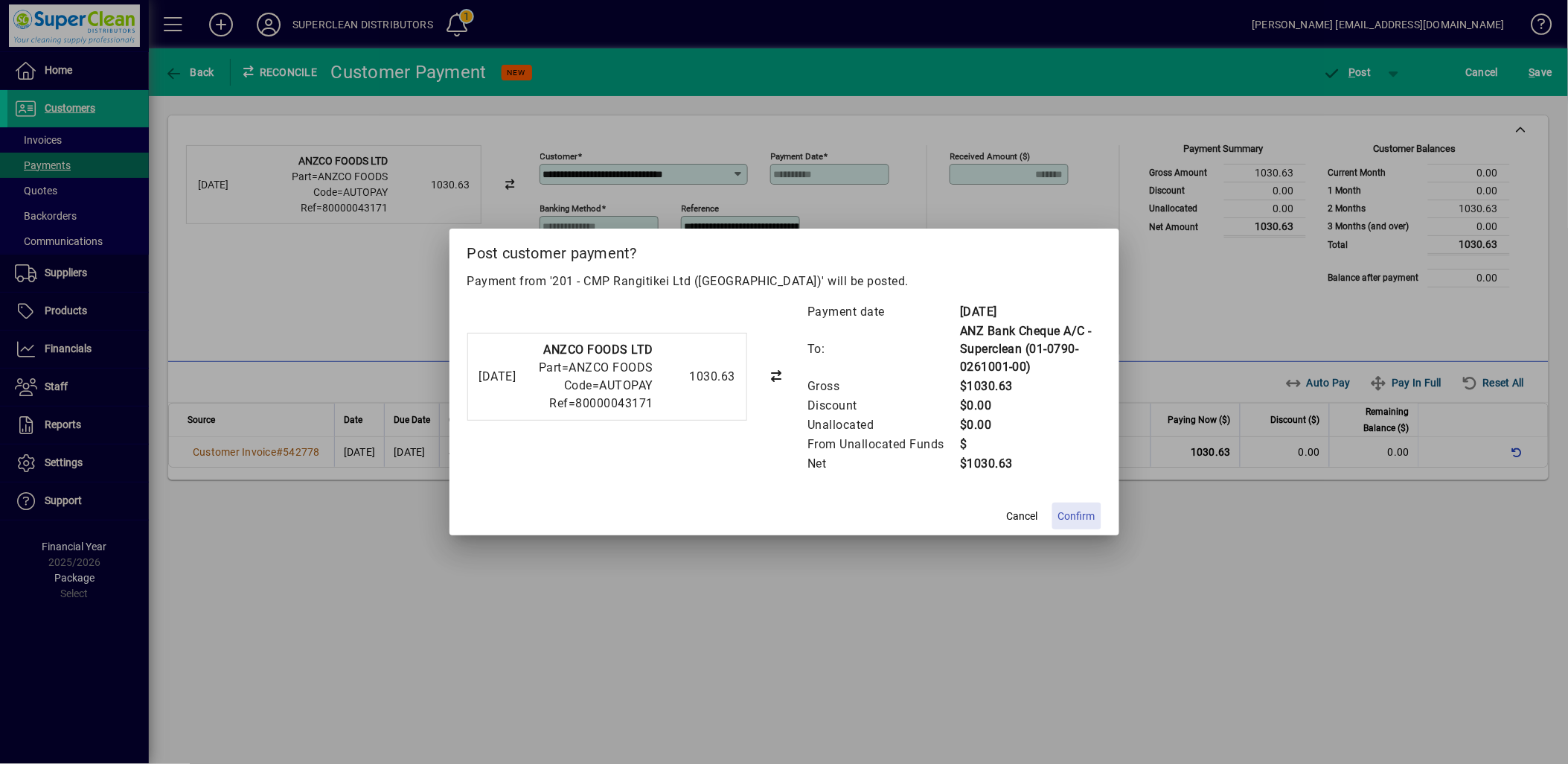
click at [1085, 512] on span "Confirm" at bounding box center [1077, 516] width 37 height 16
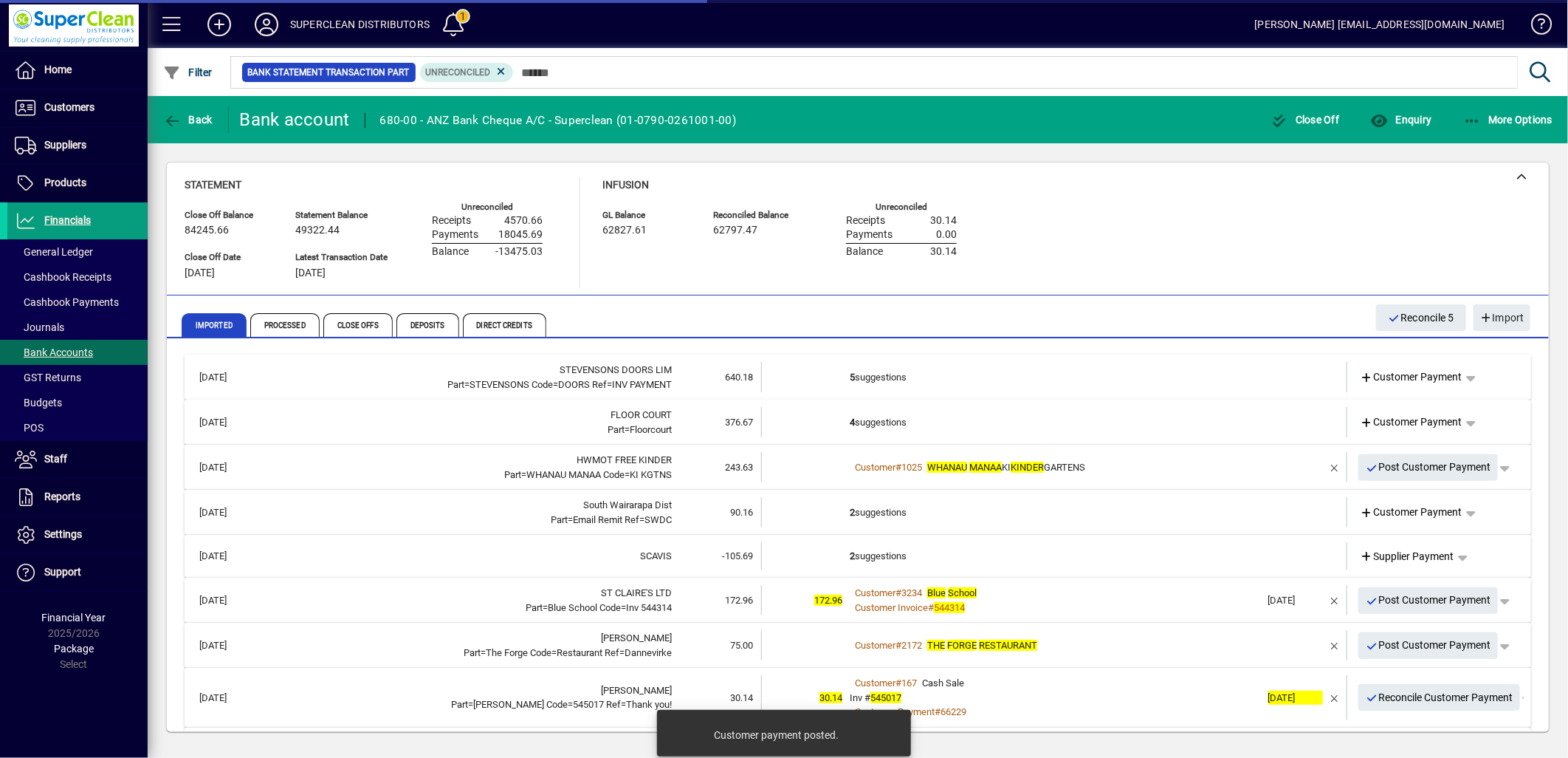
click at [904, 382] on td "5 suggestions" at bounding box center [1056, 376] width 411 height 31
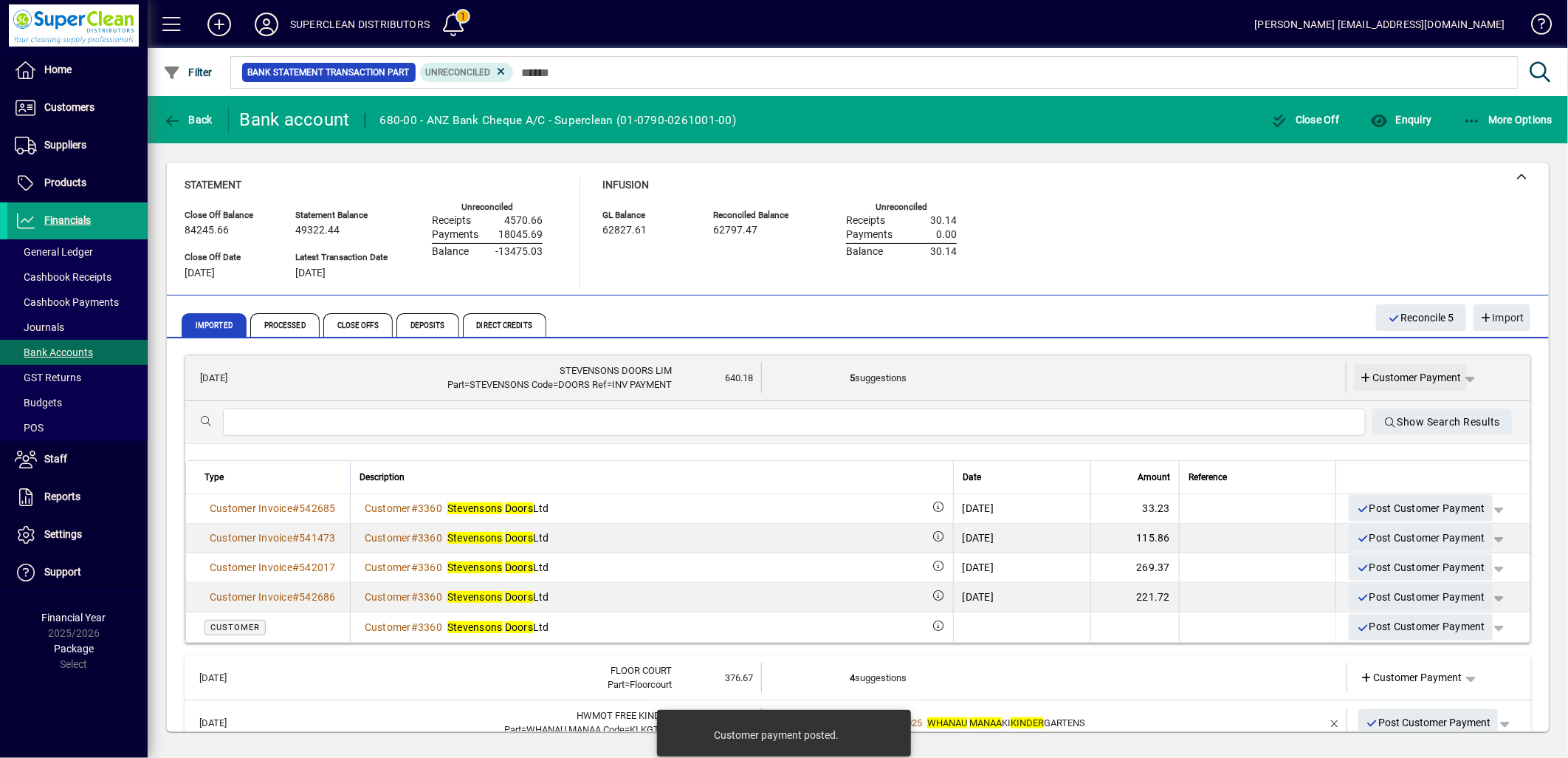
click at [1401, 381] on span "Customer Payment" at bounding box center [1411, 377] width 102 height 16
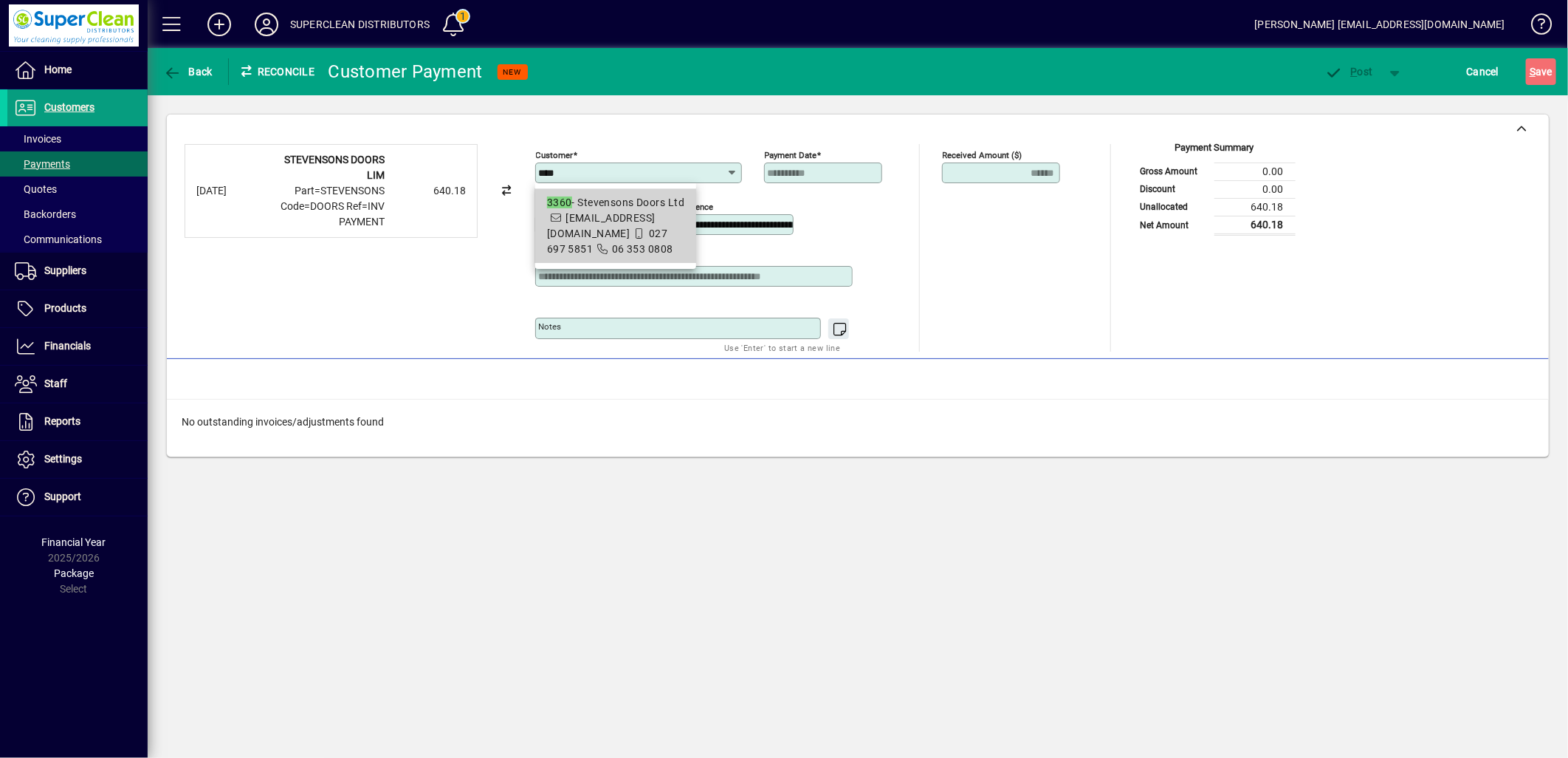
click at [628, 202] on div "3360 - Stevensons Doors Ltd" at bounding box center [615, 202] width 137 height 16
type input "**********"
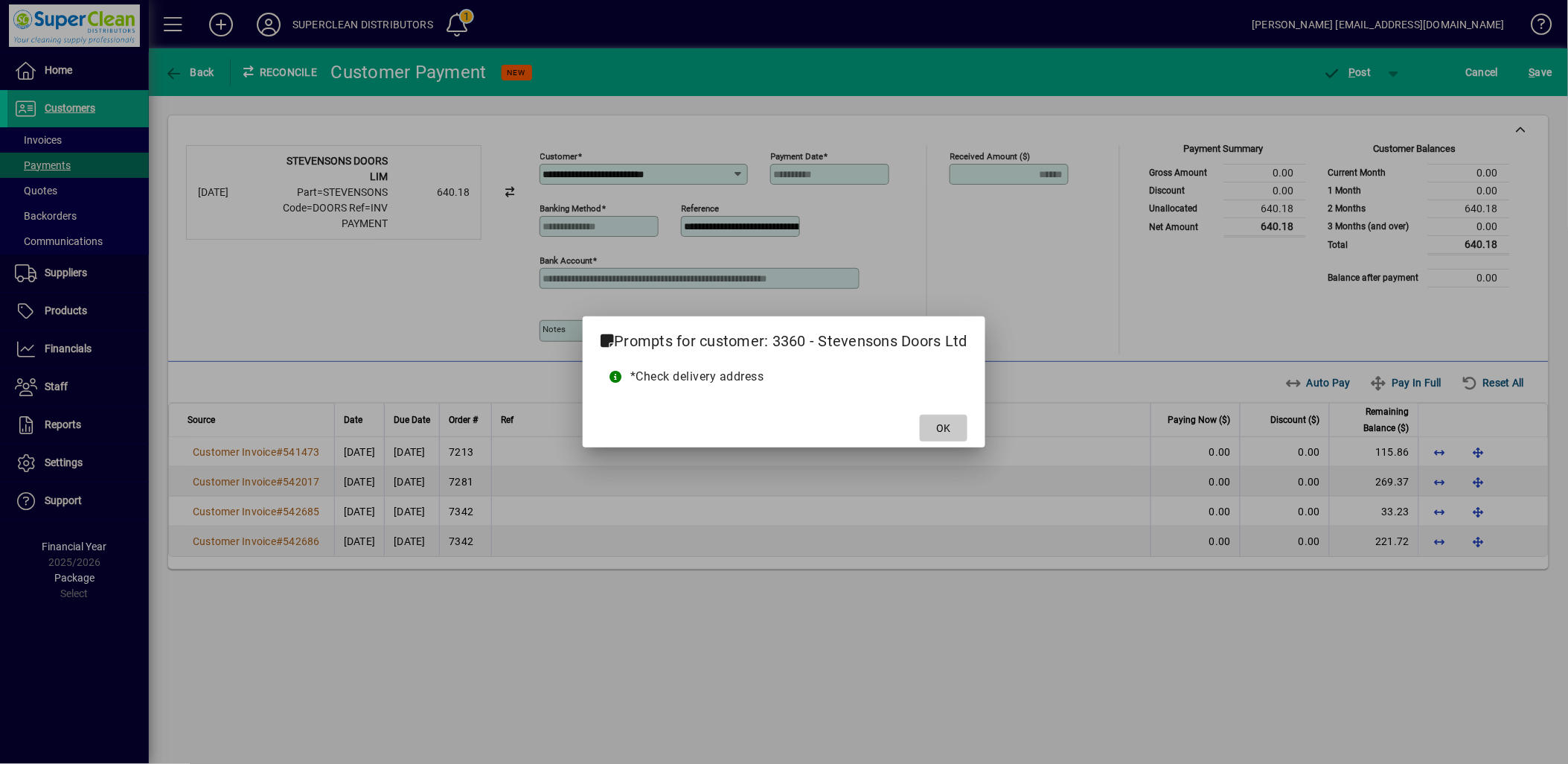
click at [940, 434] on span "OK" at bounding box center [942, 428] width 14 height 16
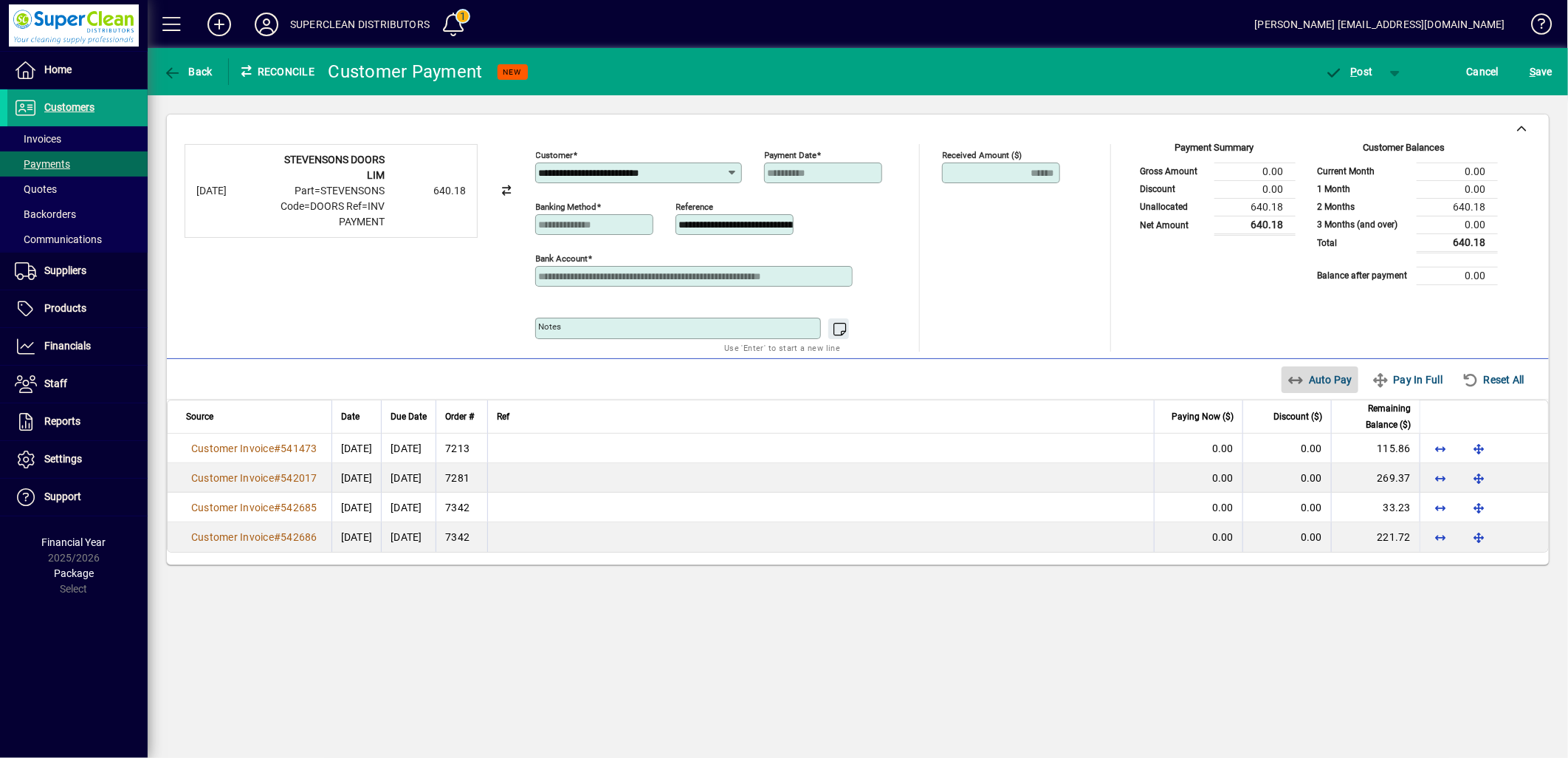
click at [1298, 391] on span "Auto Pay" at bounding box center [1321, 379] width 66 height 23
click at [1359, 70] on span "P ost" at bounding box center [1349, 71] width 48 height 12
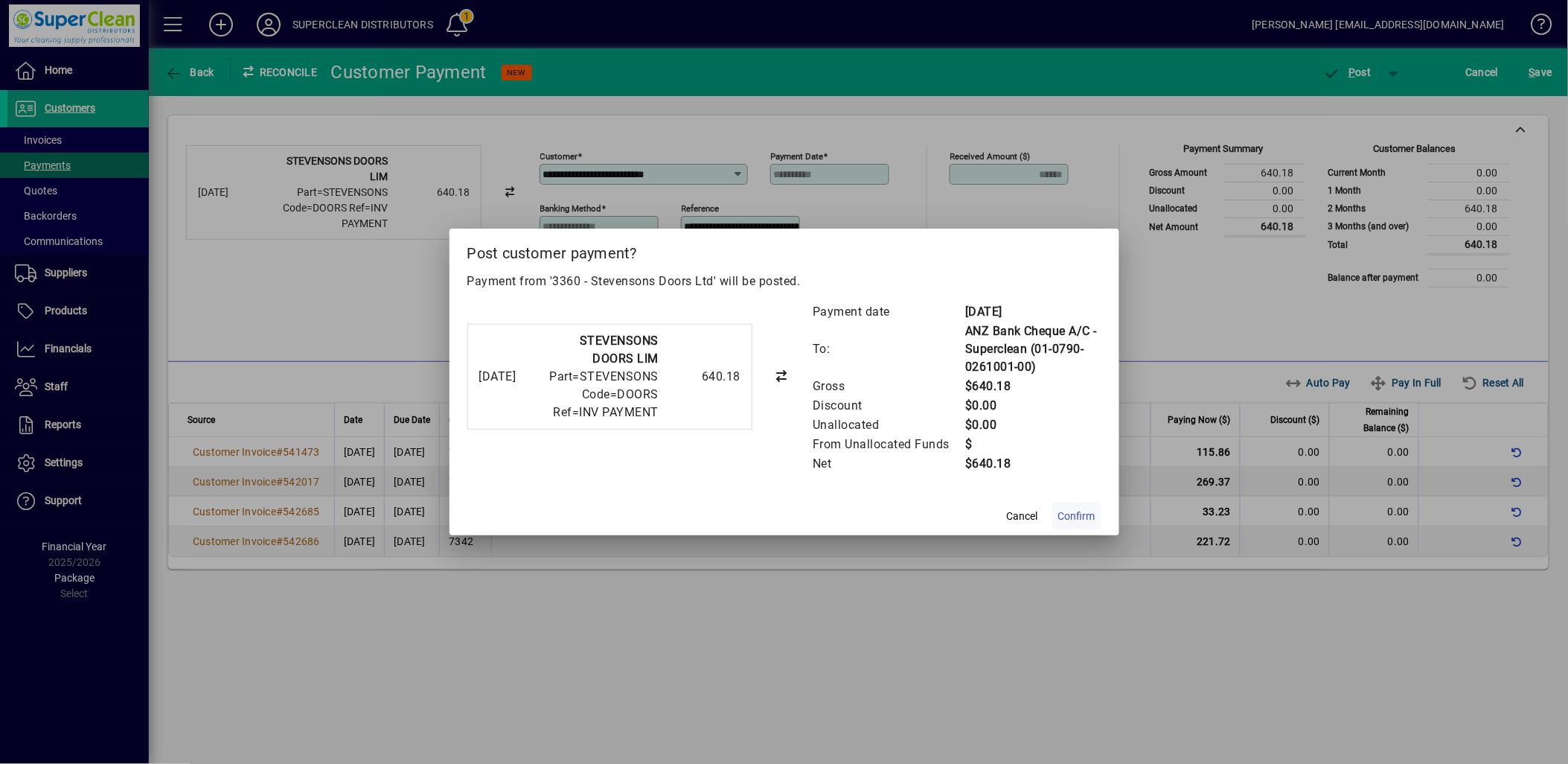
click at [1085, 516] on span "Confirm" at bounding box center [1077, 516] width 37 height 16
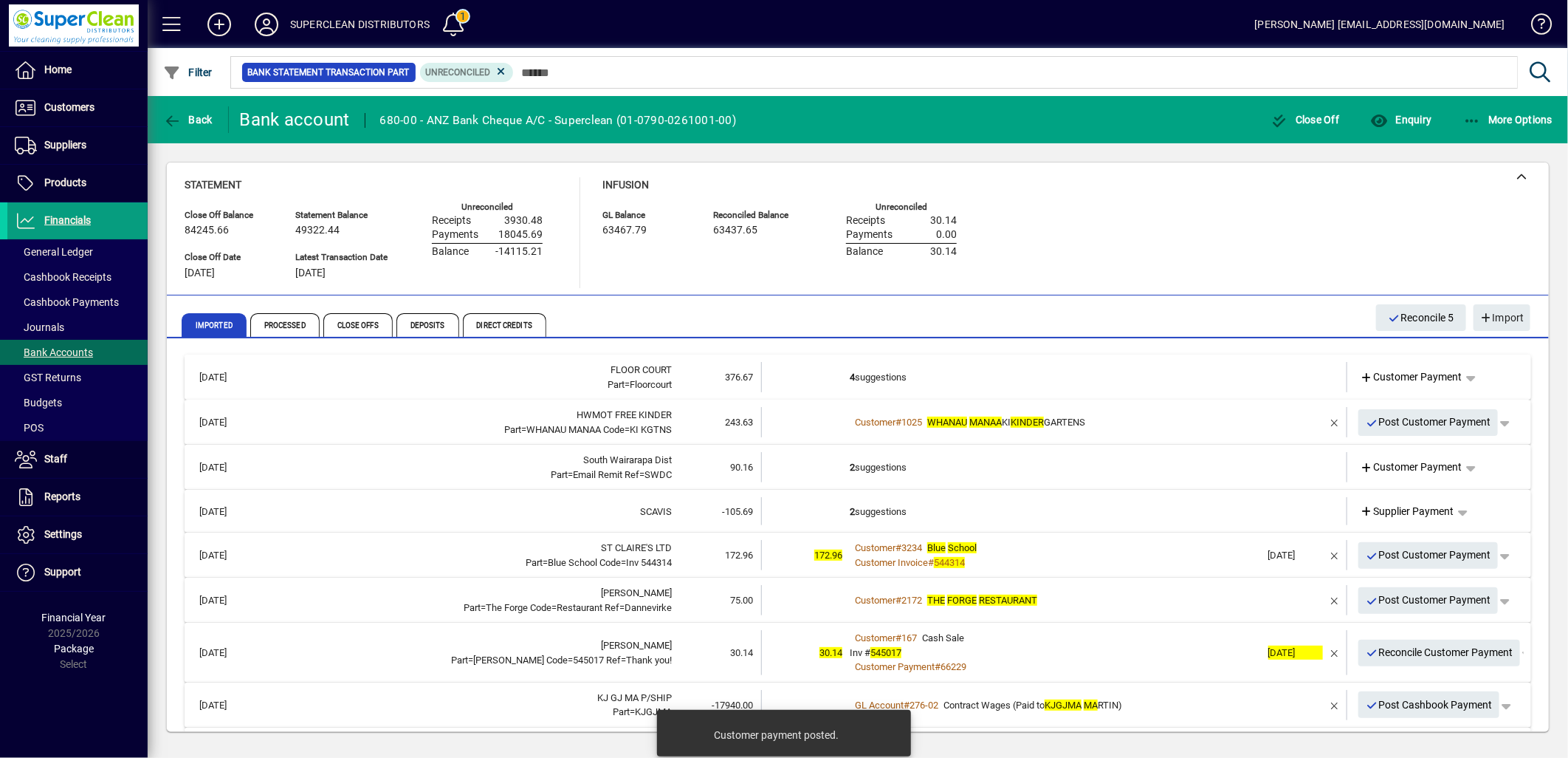
click at [882, 367] on td "4 suggestions" at bounding box center [1056, 376] width 411 height 31
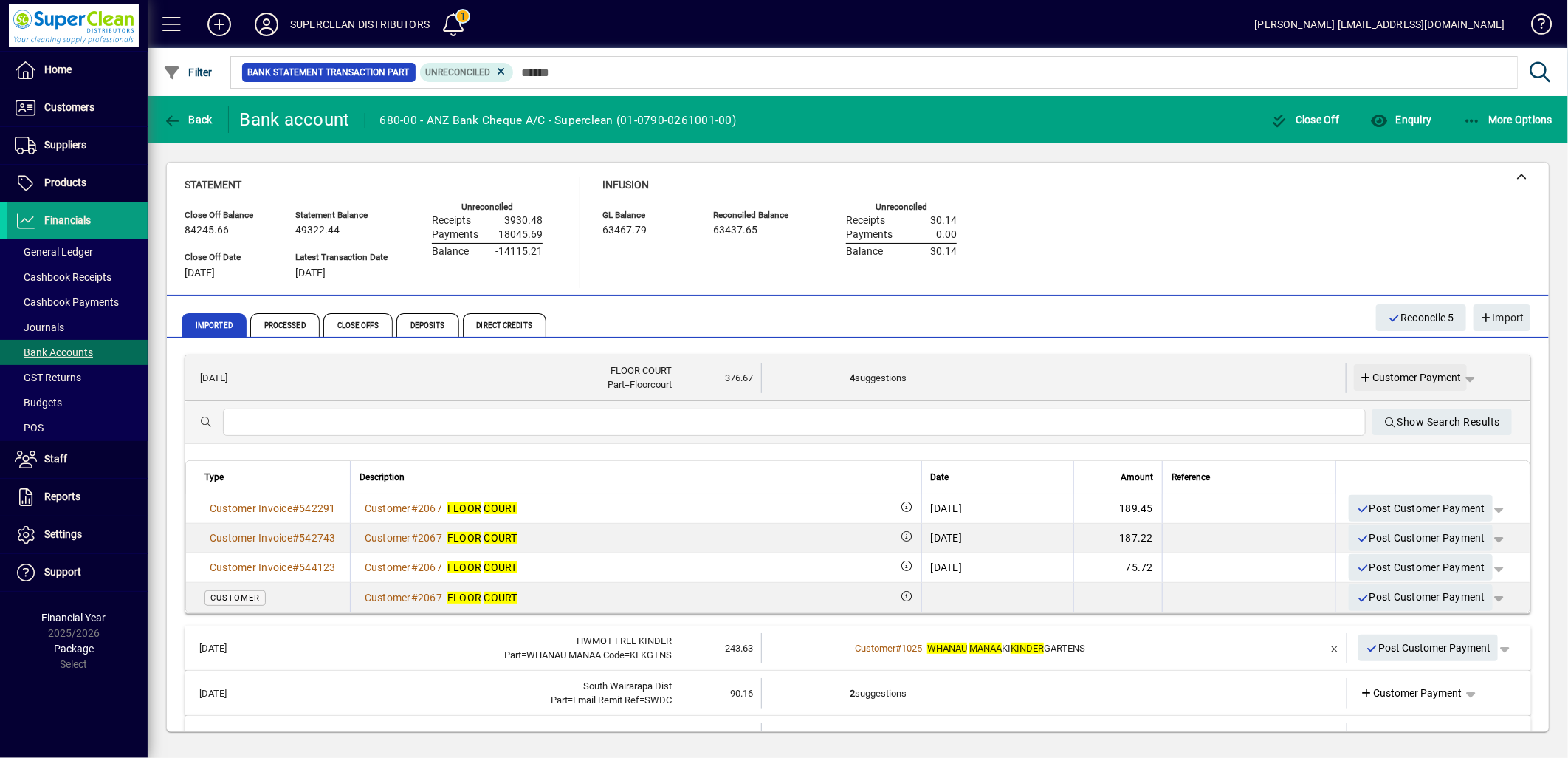
click at [1405, 375] on span "Customer Payment" at bounding box center [1411, 377] width 102 height 16
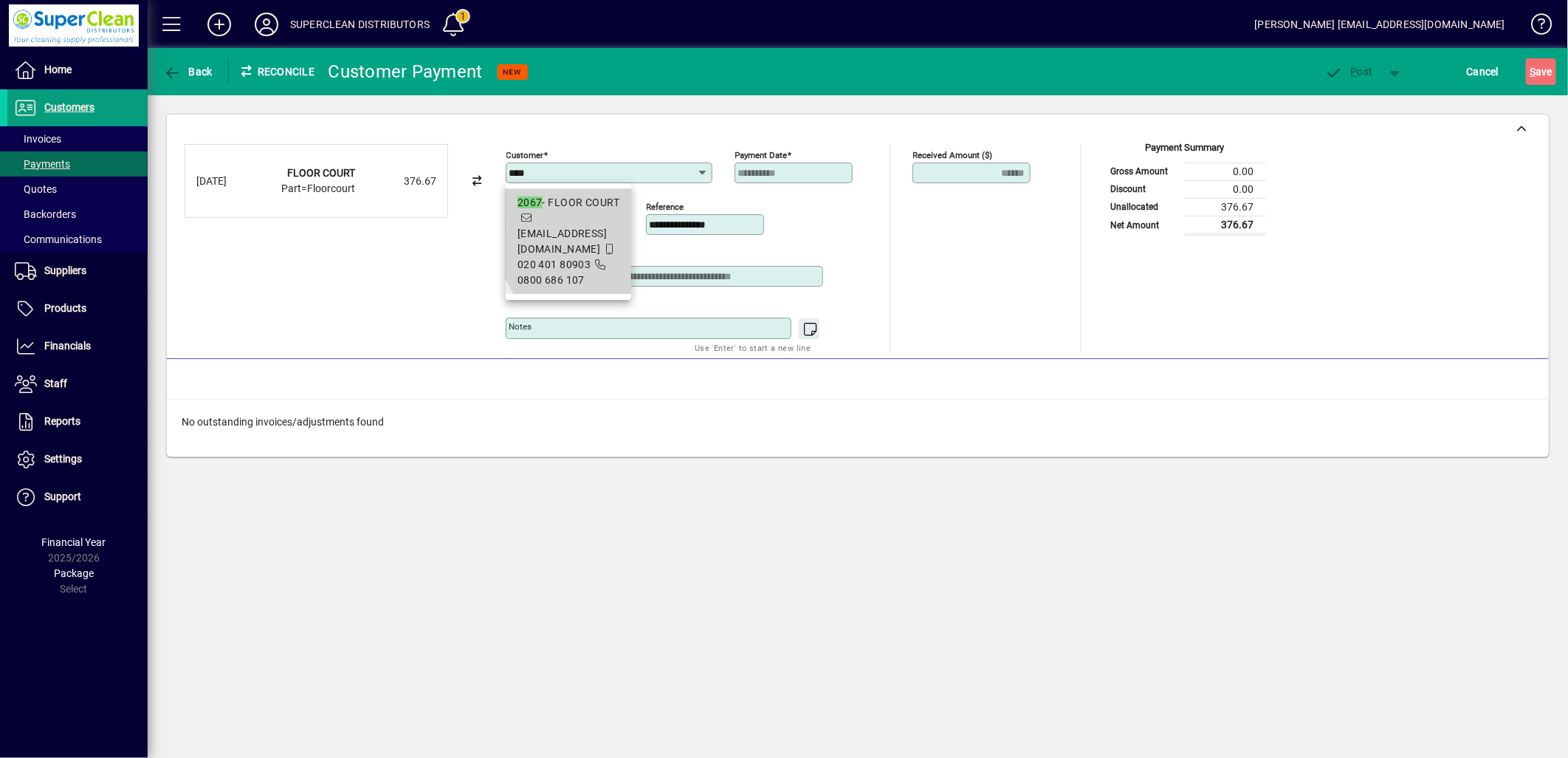
click at [620, 223] on span "2067 - FLOOR COURT [EMAIL_ADDRESS][DOMAIN_NAME] 020 401 80903 0800 686 107" at bounding box center [569, 241] width 102 height 93
type input "**********"
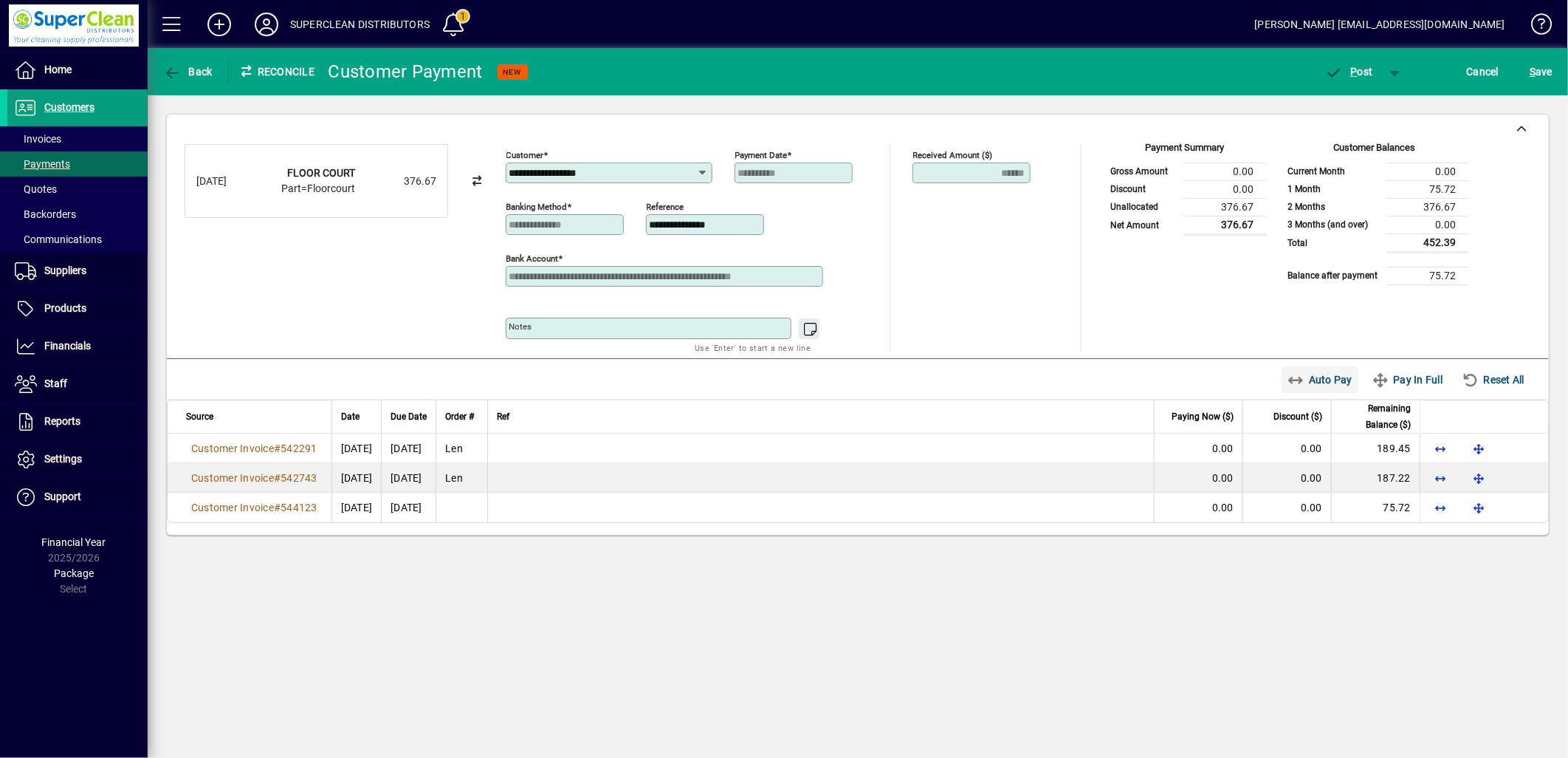
click at [1310, 385] on span "Auto Pay" at bounding box center [1321, 379] width 66 height 23
click at [1365, 69] on span "P ost" at bounding box center [1349, 71] width 48 height 12
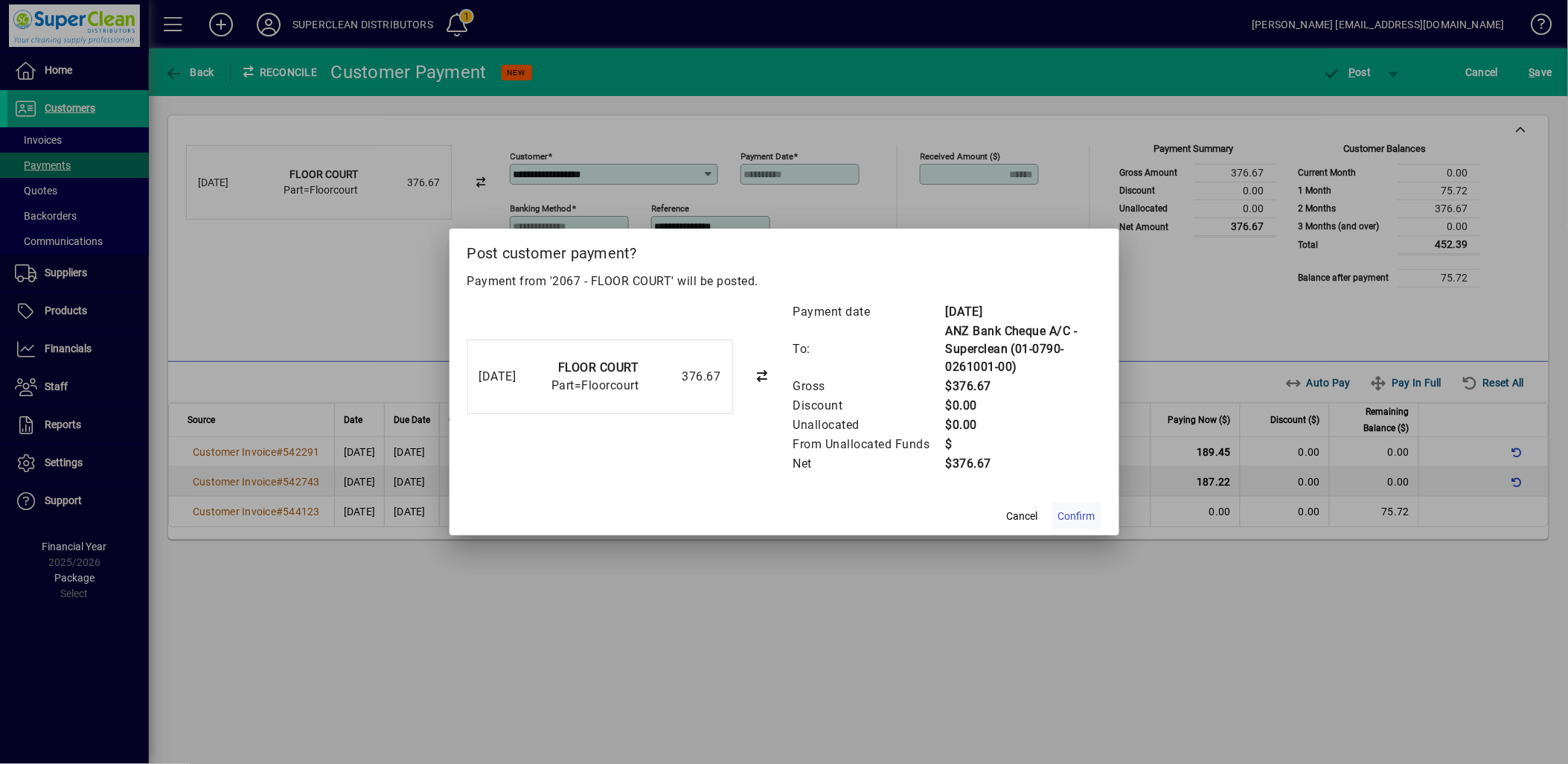
click at [1060, 524] on span at bounding box center [1077, 516] width 49 height 35
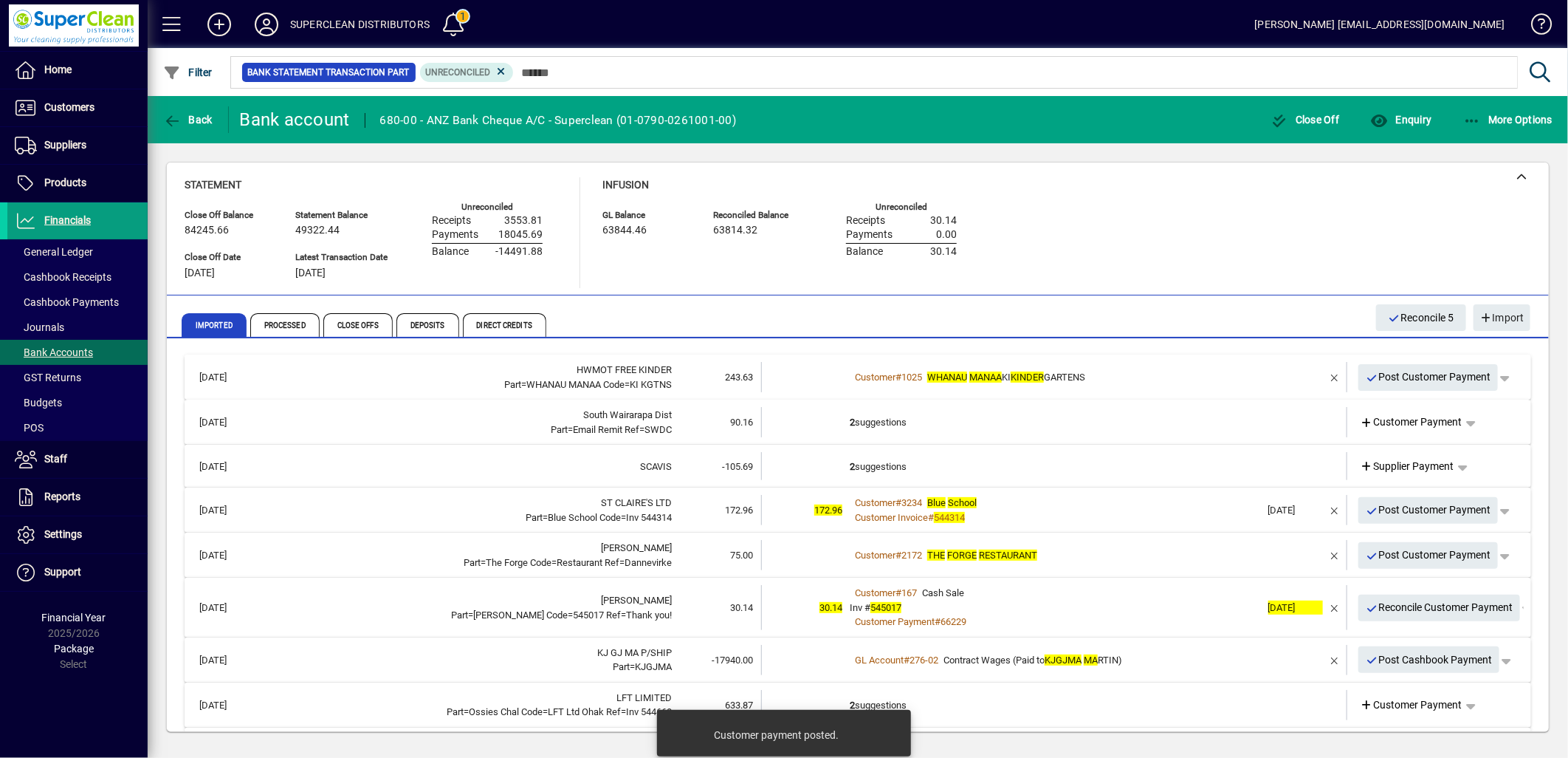
click at [1122, 377] on div "Customer # 1025 WHANAU MANAA KI KINDER GARTENS" at bounding box center [1056, 377] width 411 height 15
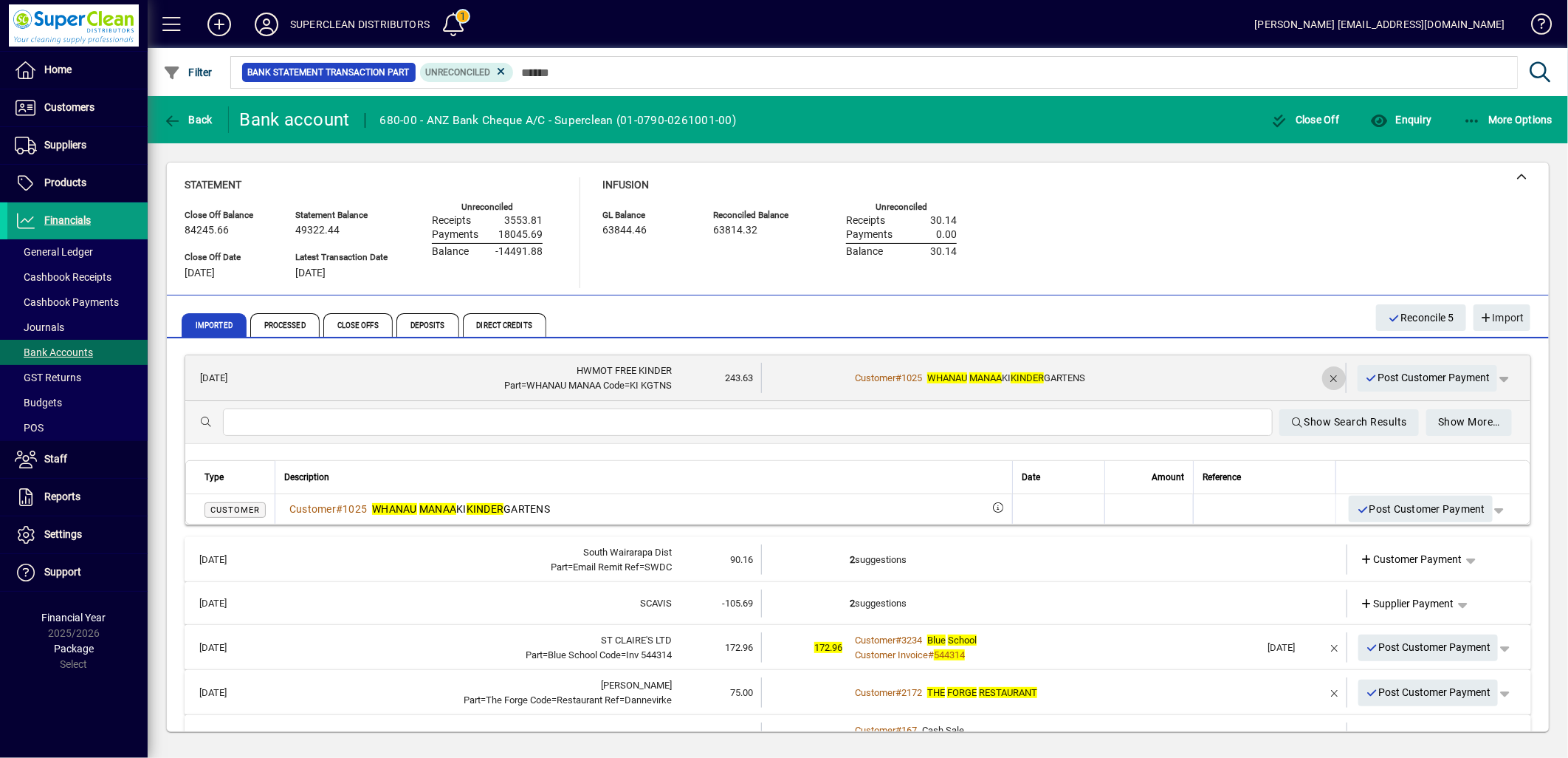
click at [1317, 380] on span "button" at bounding box center [1334, 378] width 35 height 35
click at [1415, 387] on span at bounding box center [1410, 378] width 114 height 35
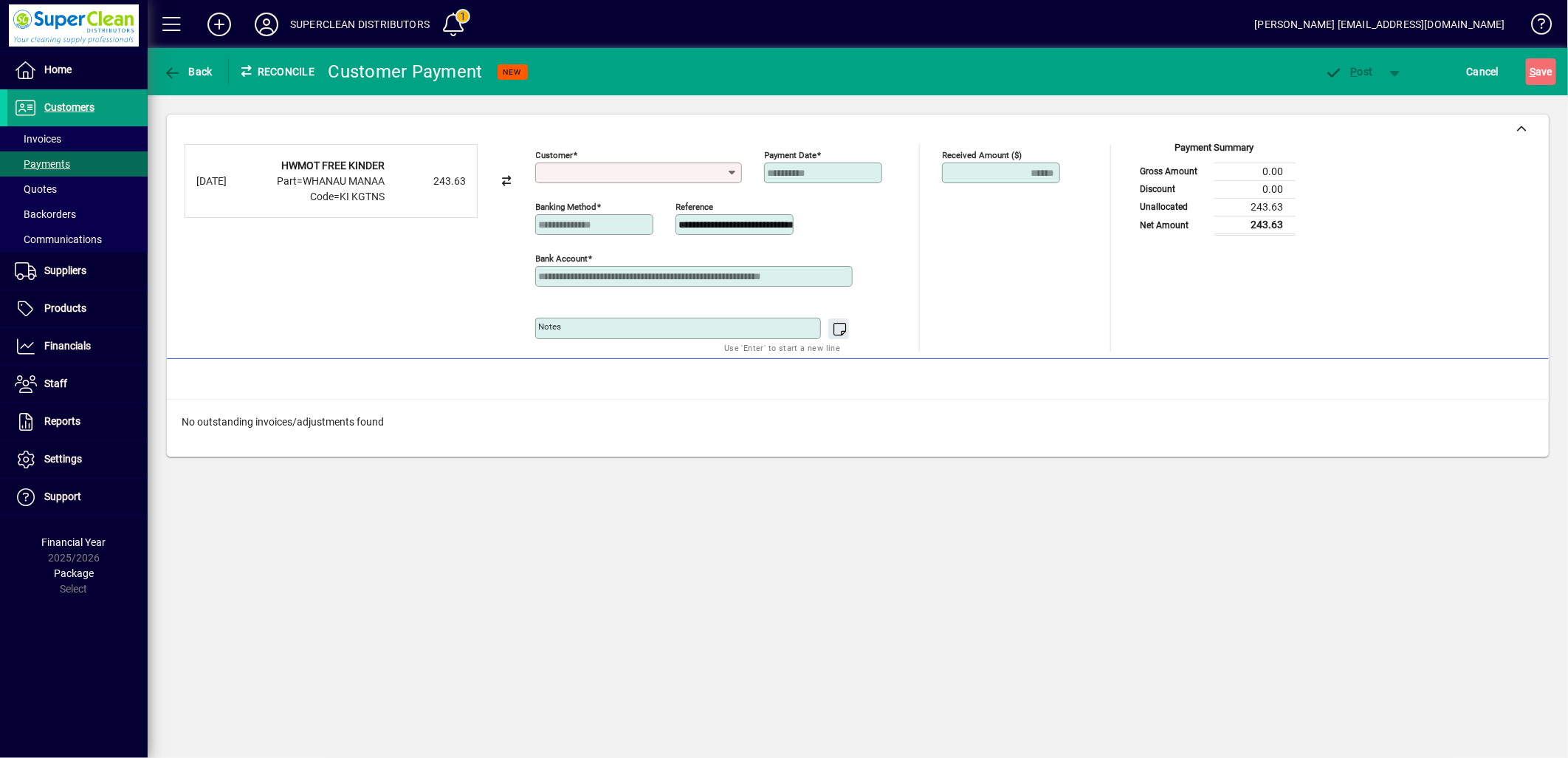
type input "*"
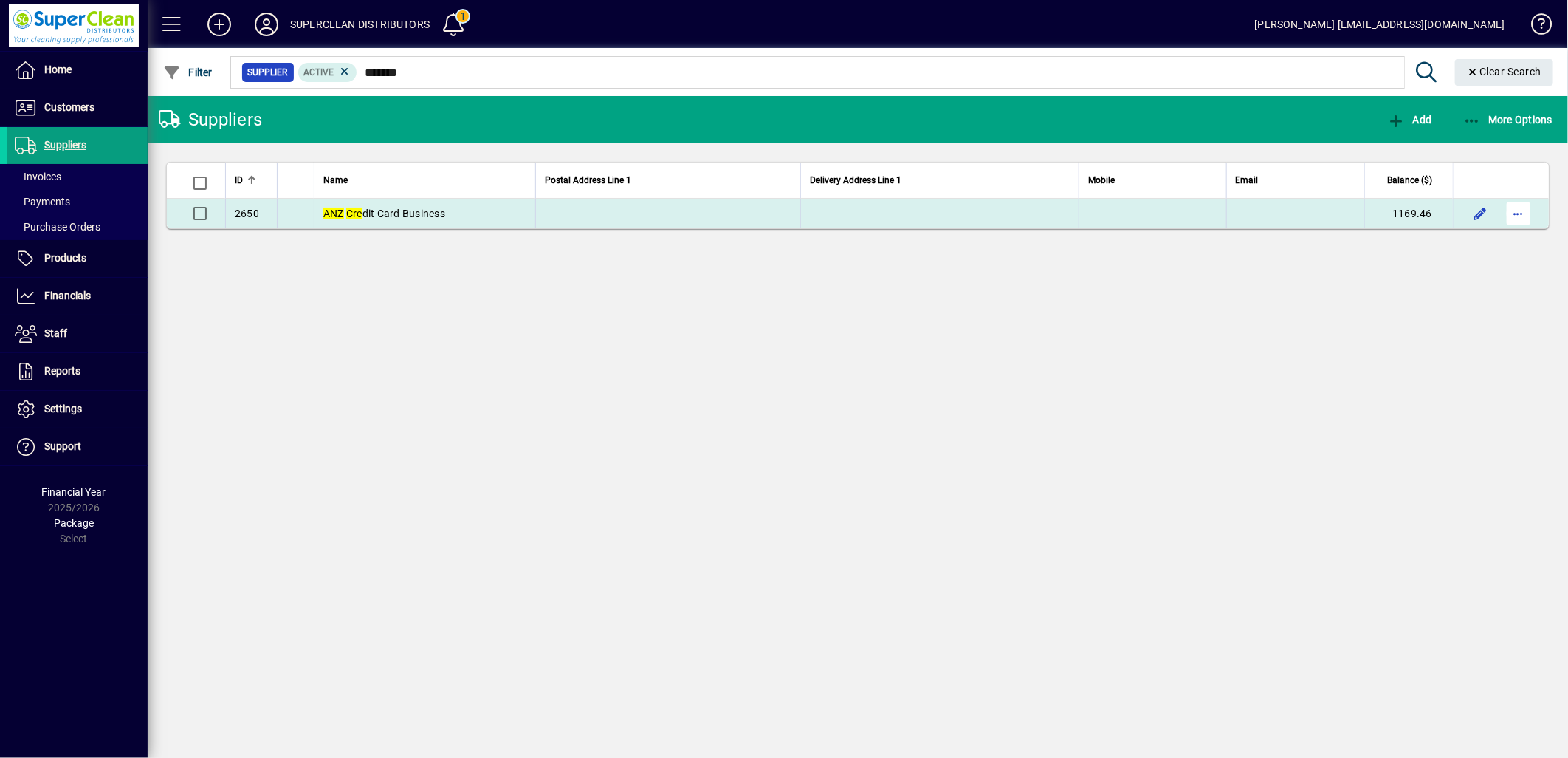
type input "*******"
click at [1524, 216] on span "button" at bounding box center [1519, 213] width 35 height 35
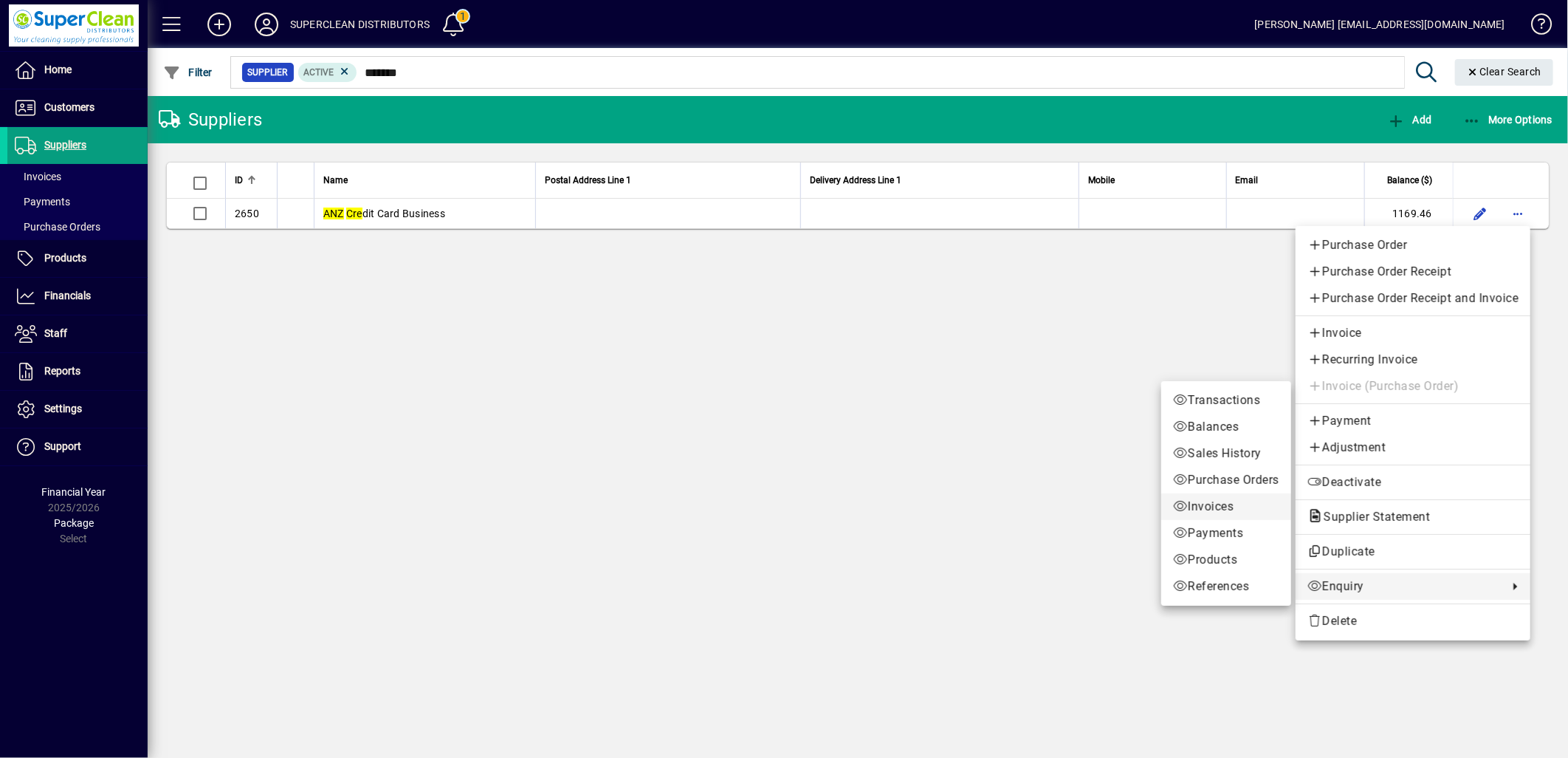
click at [1204, 507] on span "Invoices" at bounding box center [1226, 506] width 107 height 18
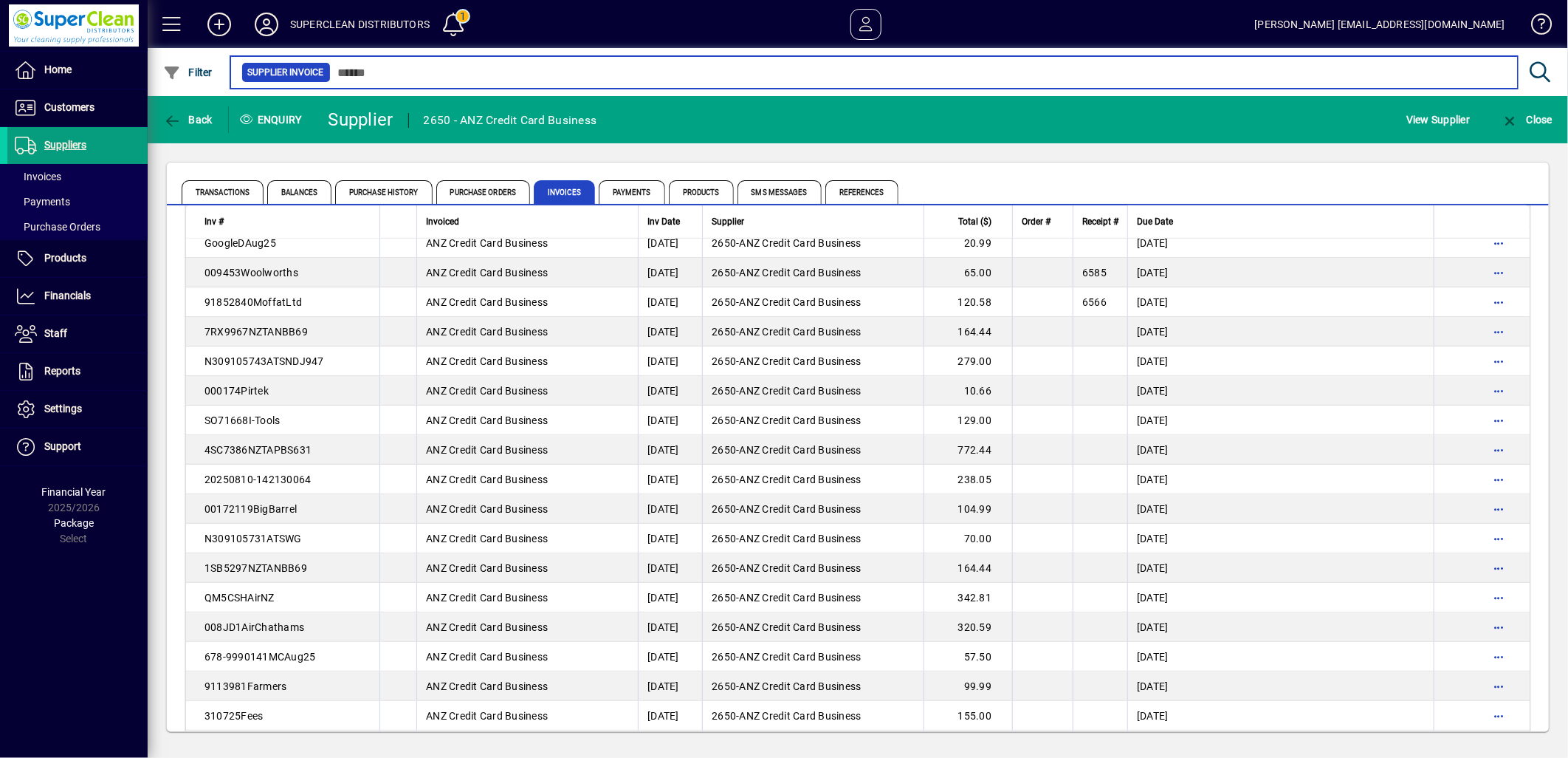
scroll to position [246, 0]
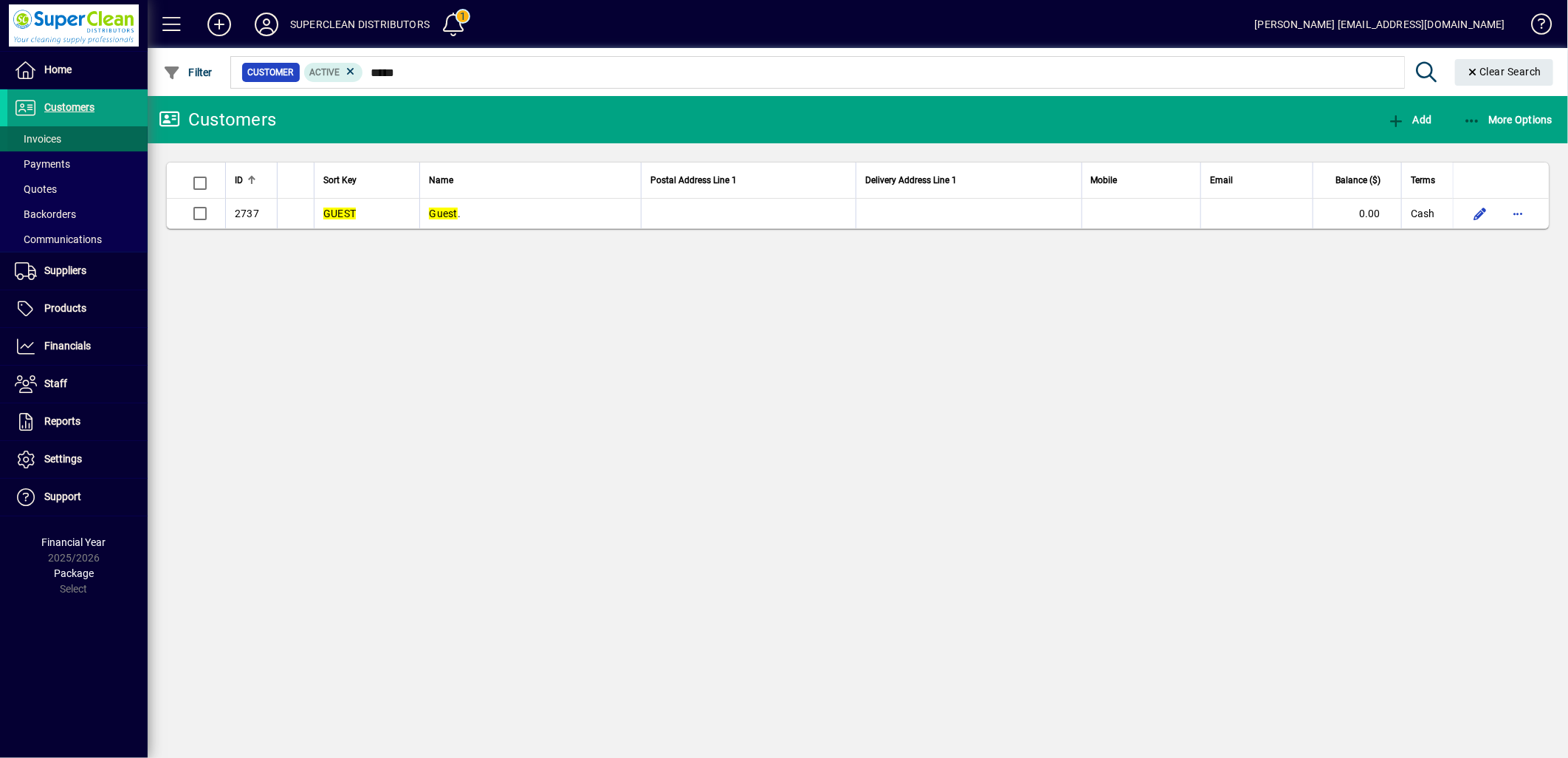
type input "*****"
click at [100, 143] on span at bounding box center [77, 139] width 140 height 35
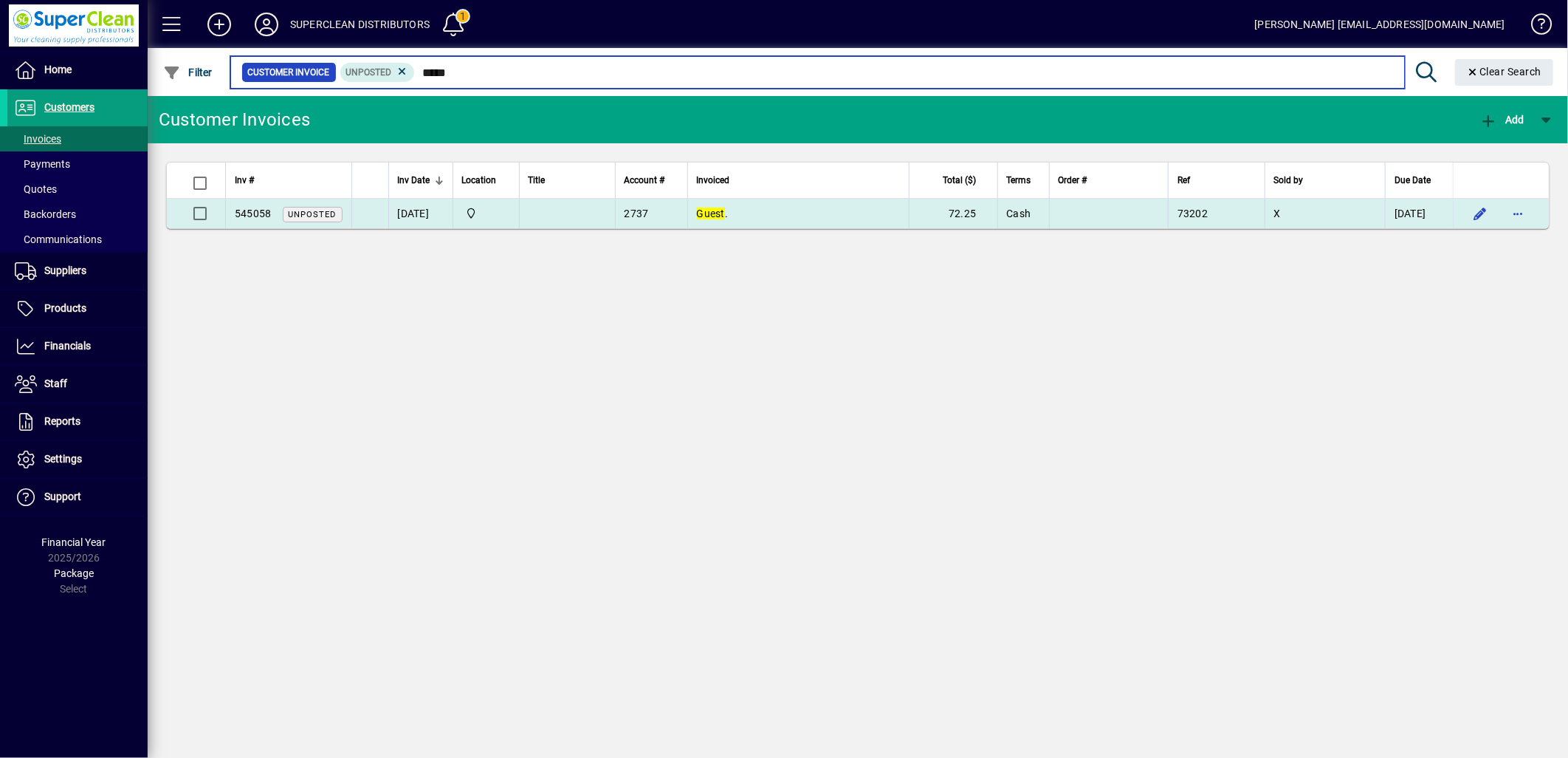
type input "*****"
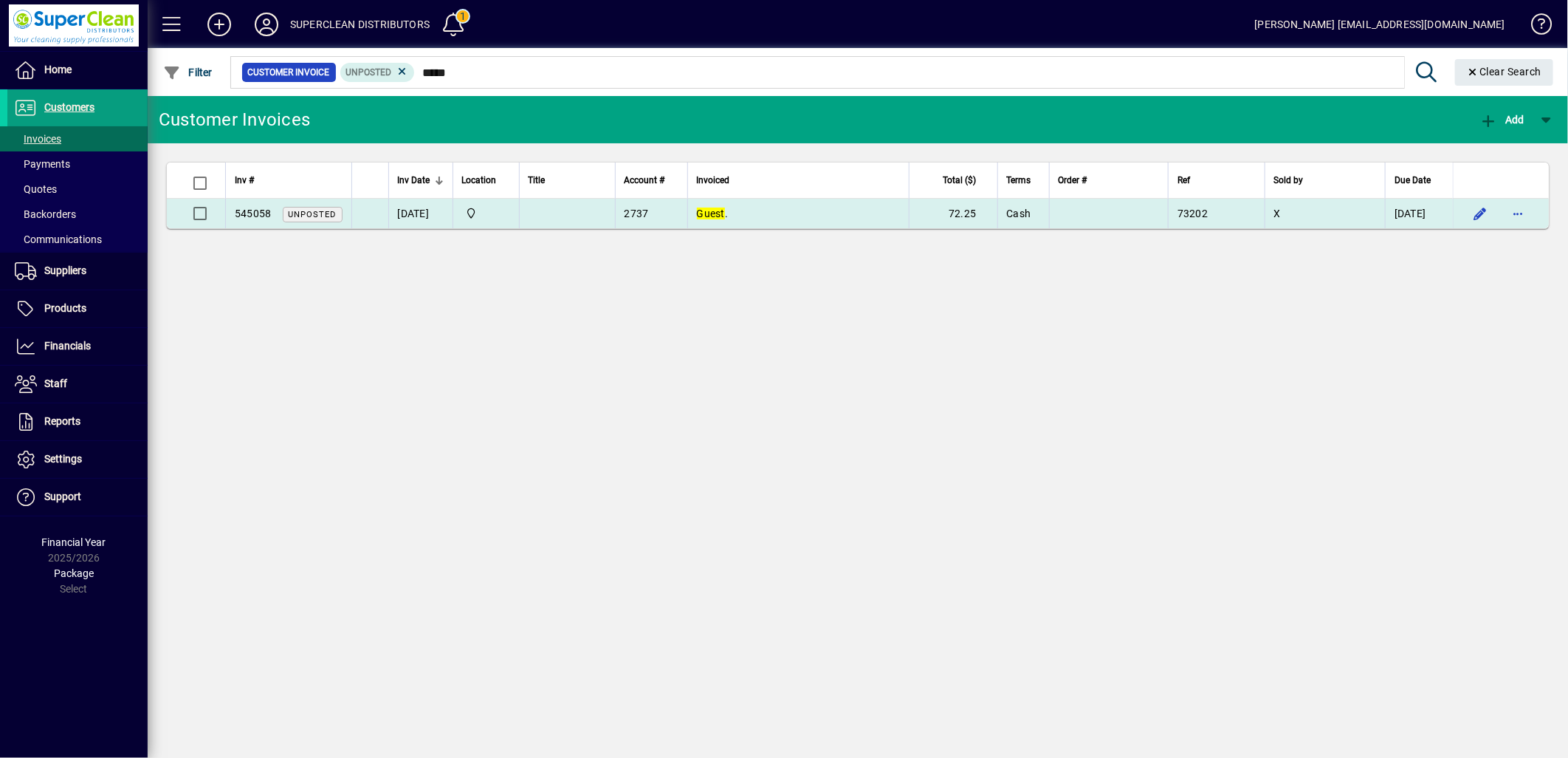
click at [1074, 208] on td at bounding box center [1108, 213] width 120 height 30
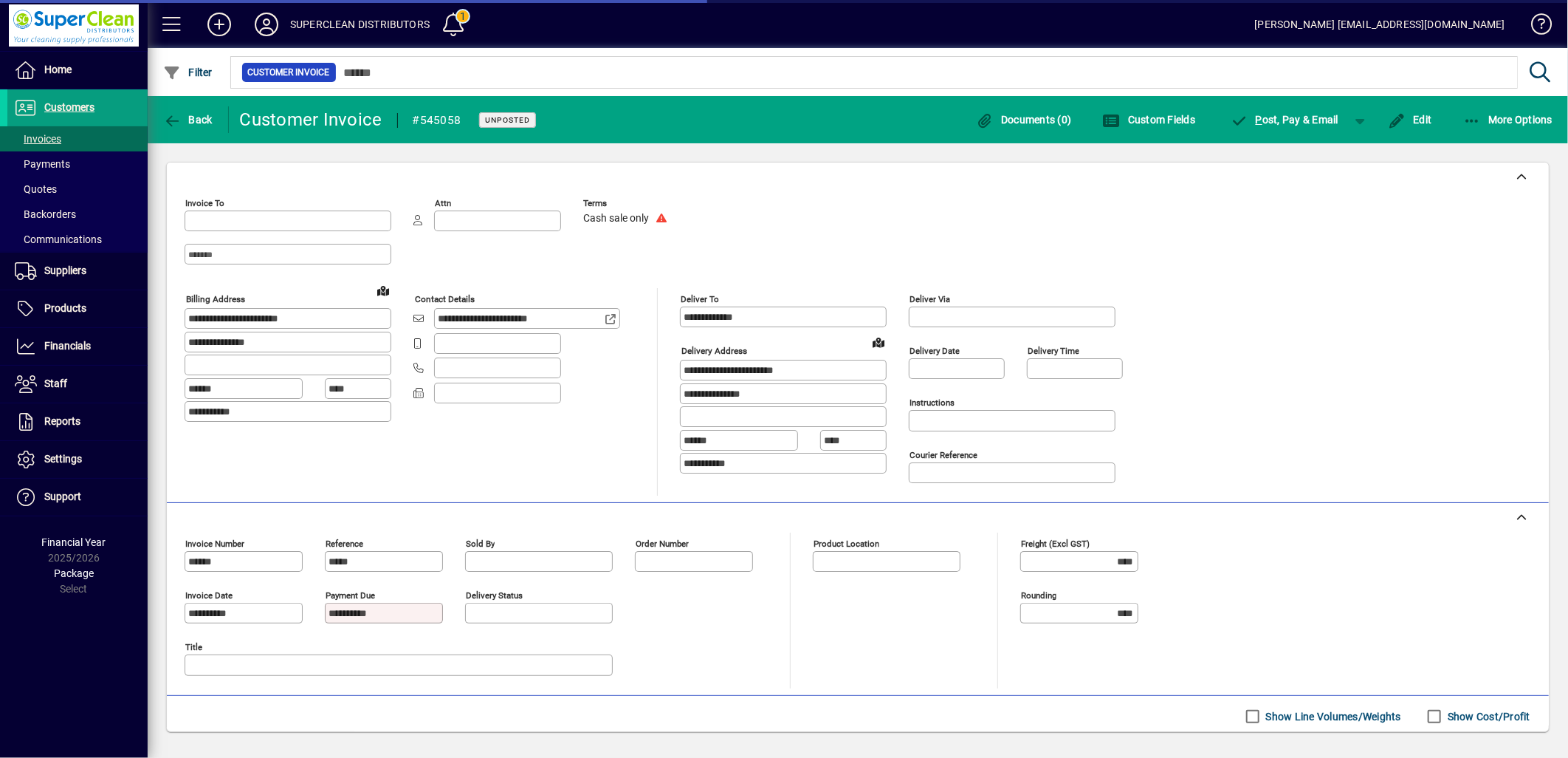
type input "**********"
type input "********"
click at [1362, 114] on span "button" at bounding box center [1360, 120] width 35 height 35
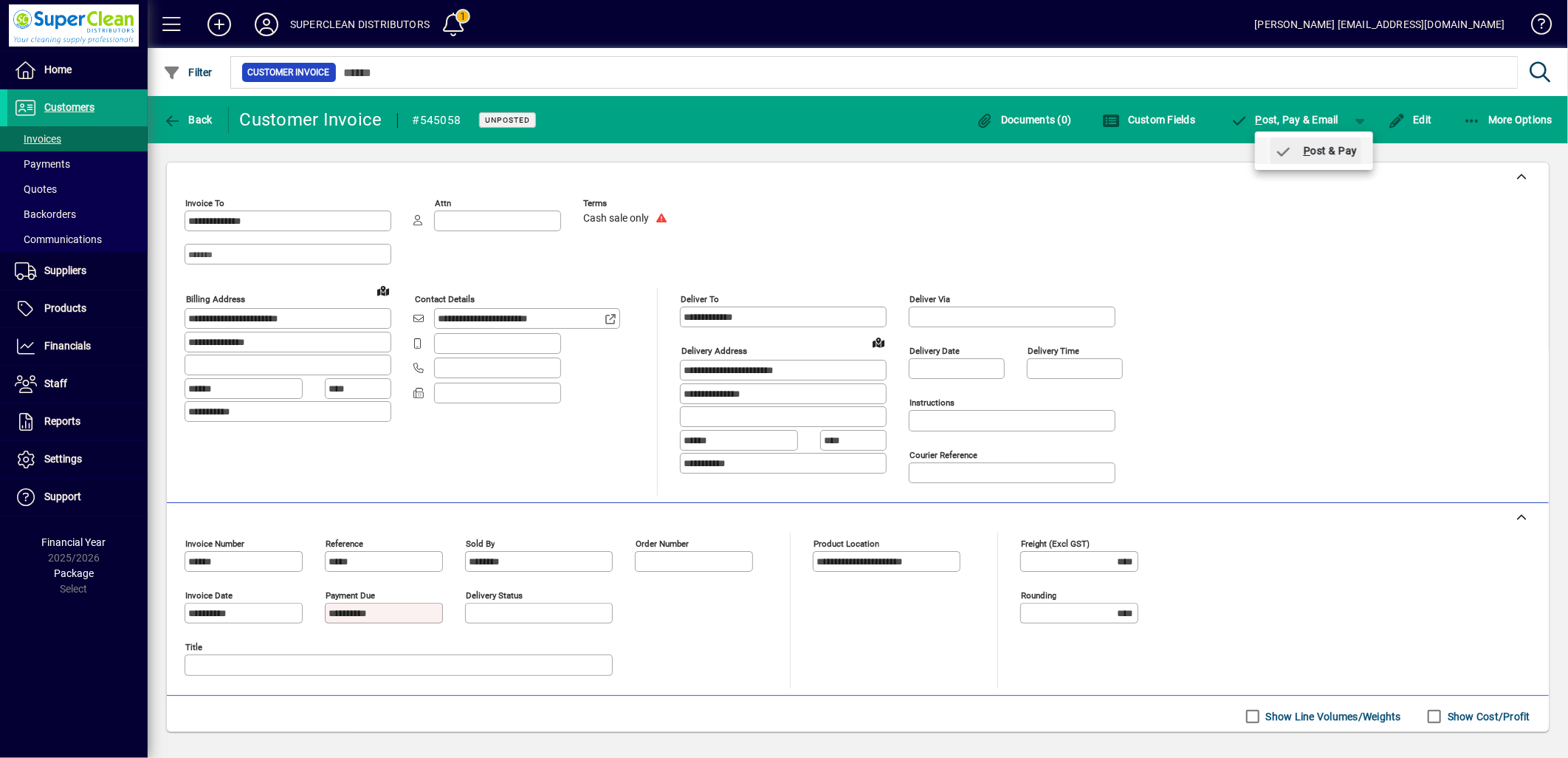
click at [1331, 145] on span "P ost & Pay" at bounding box center [1316, 150] width 83 height 12
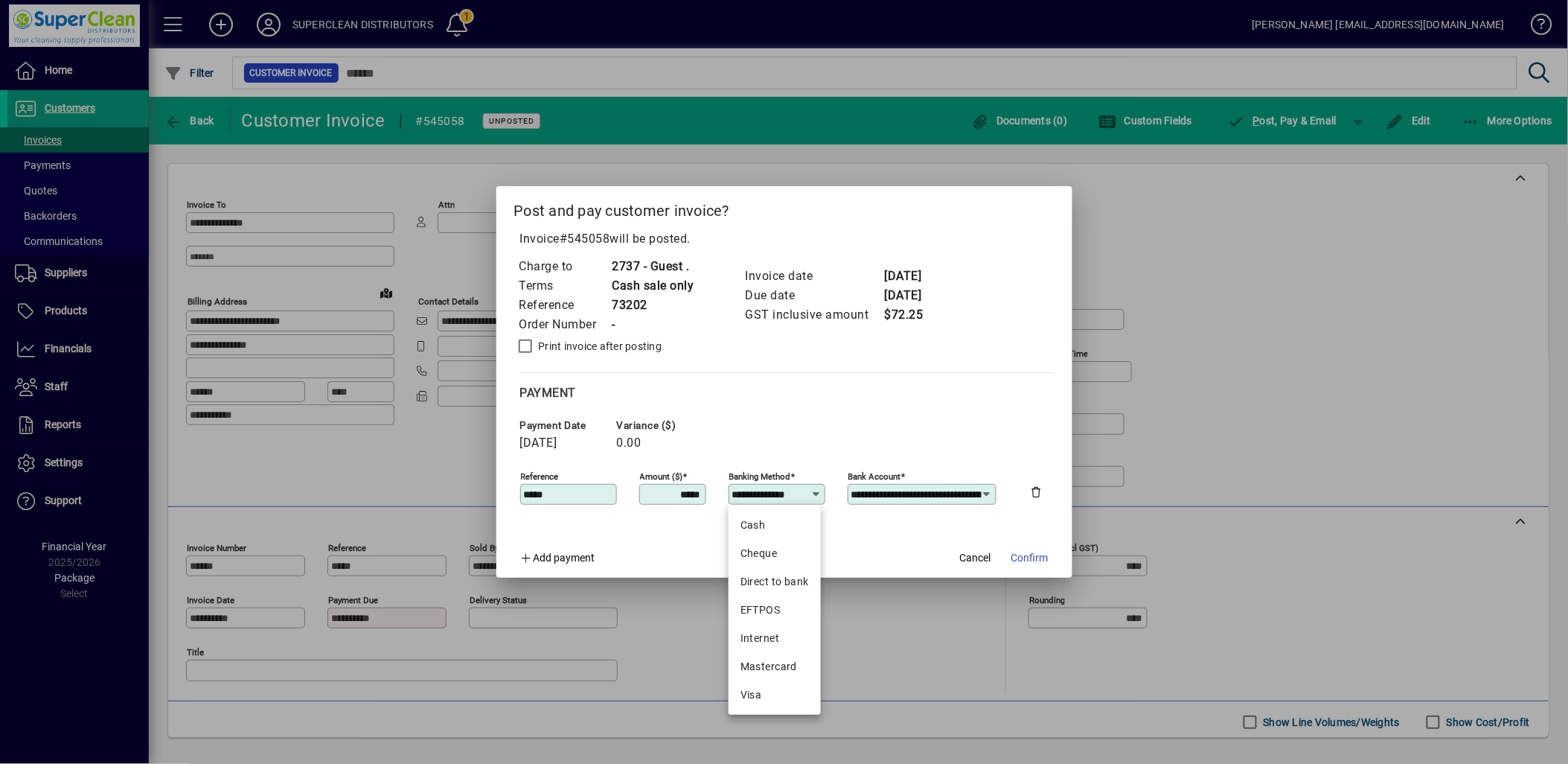
click at [784, 495] on input "**********" at bounding box center [771, 494] width 78 height 12
click at [855, 398] on div "Payment" at bounding box center [787, 392] width 534 height 18
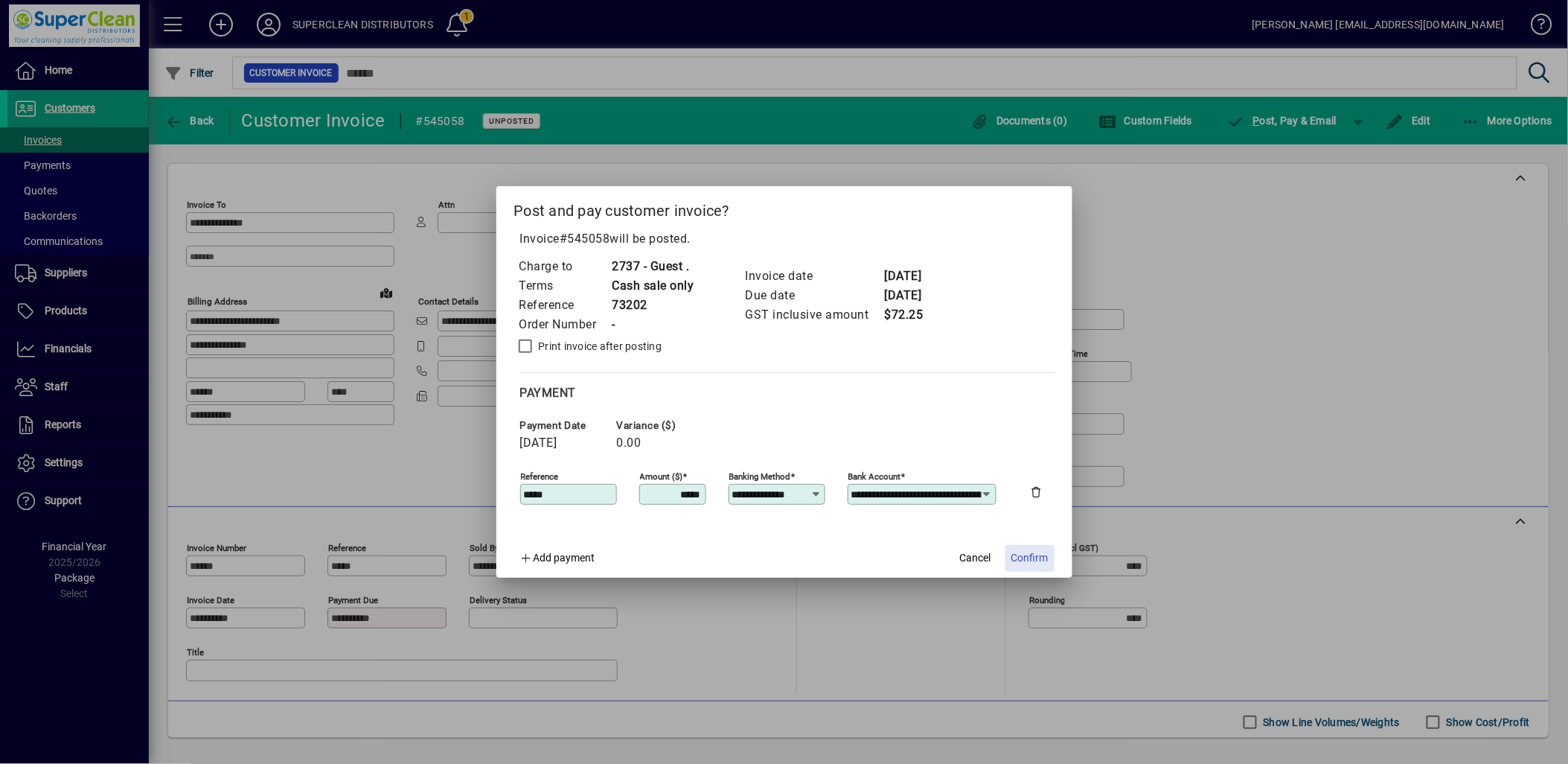
click at [1033, 548] on span at bounding box center [1030, 559] width 49 height 35
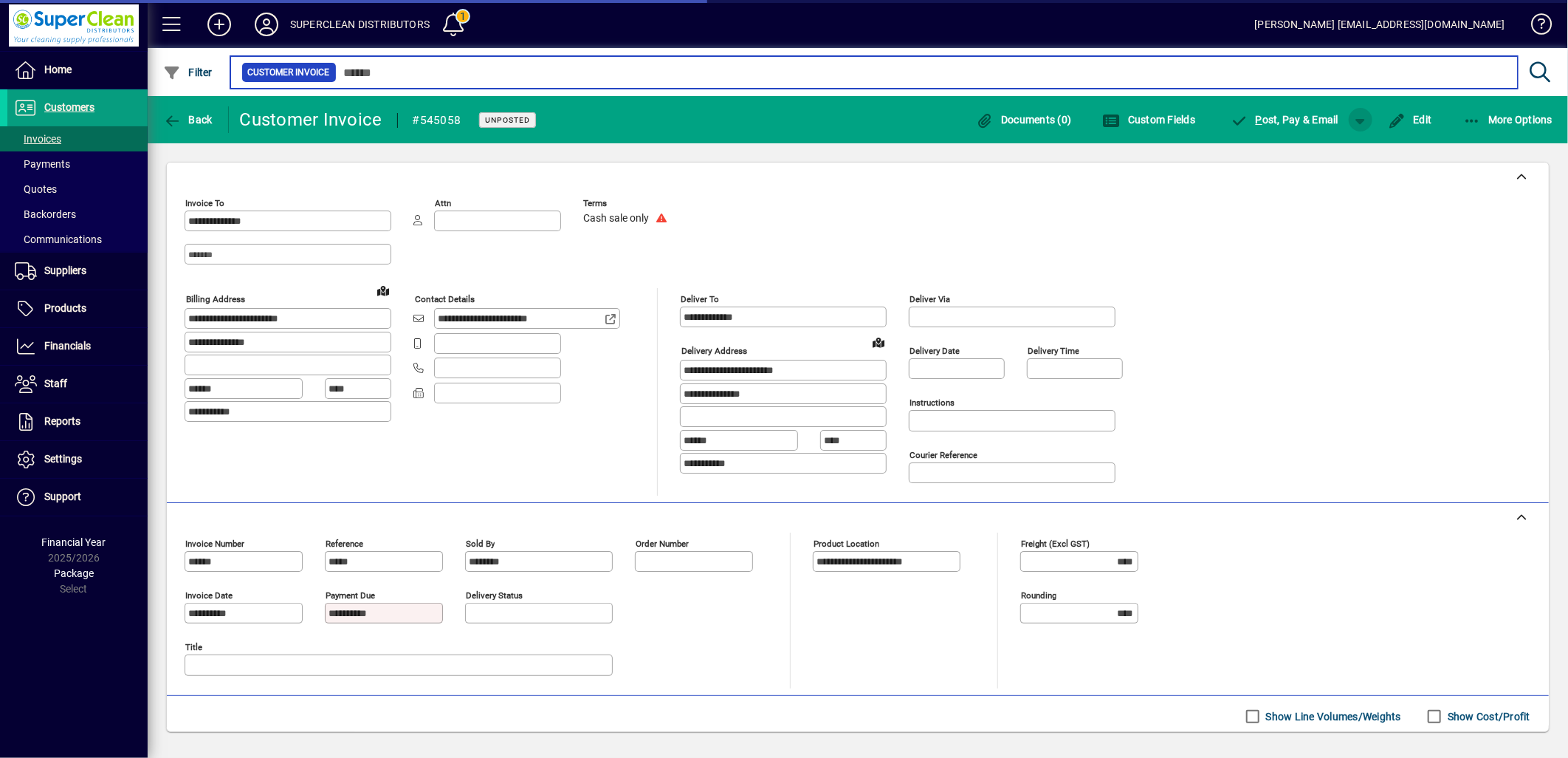
type input "*****"
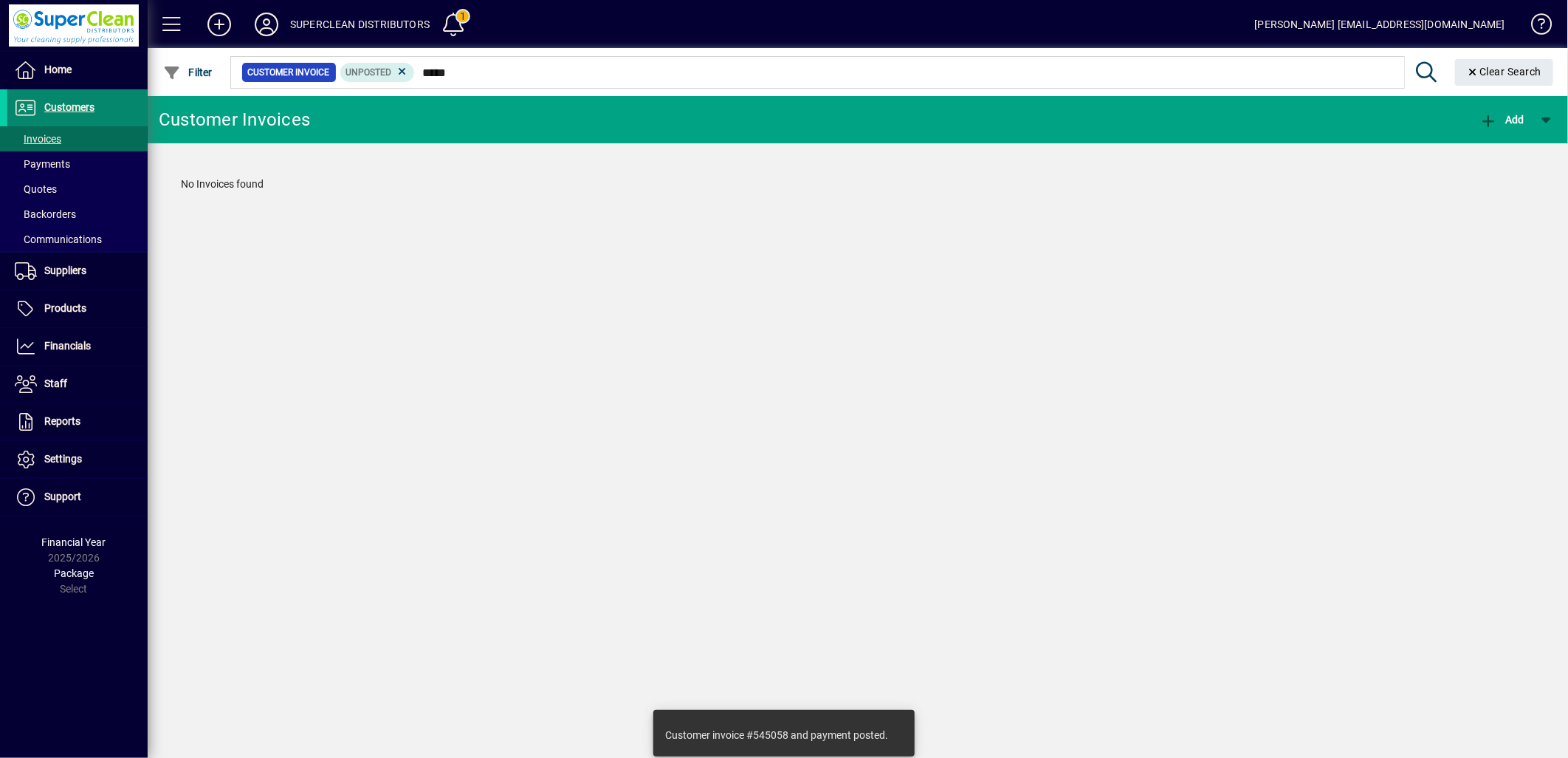
click at [53, 111] on span "Customers" at bounding box center [70, 107] width 50 height 12
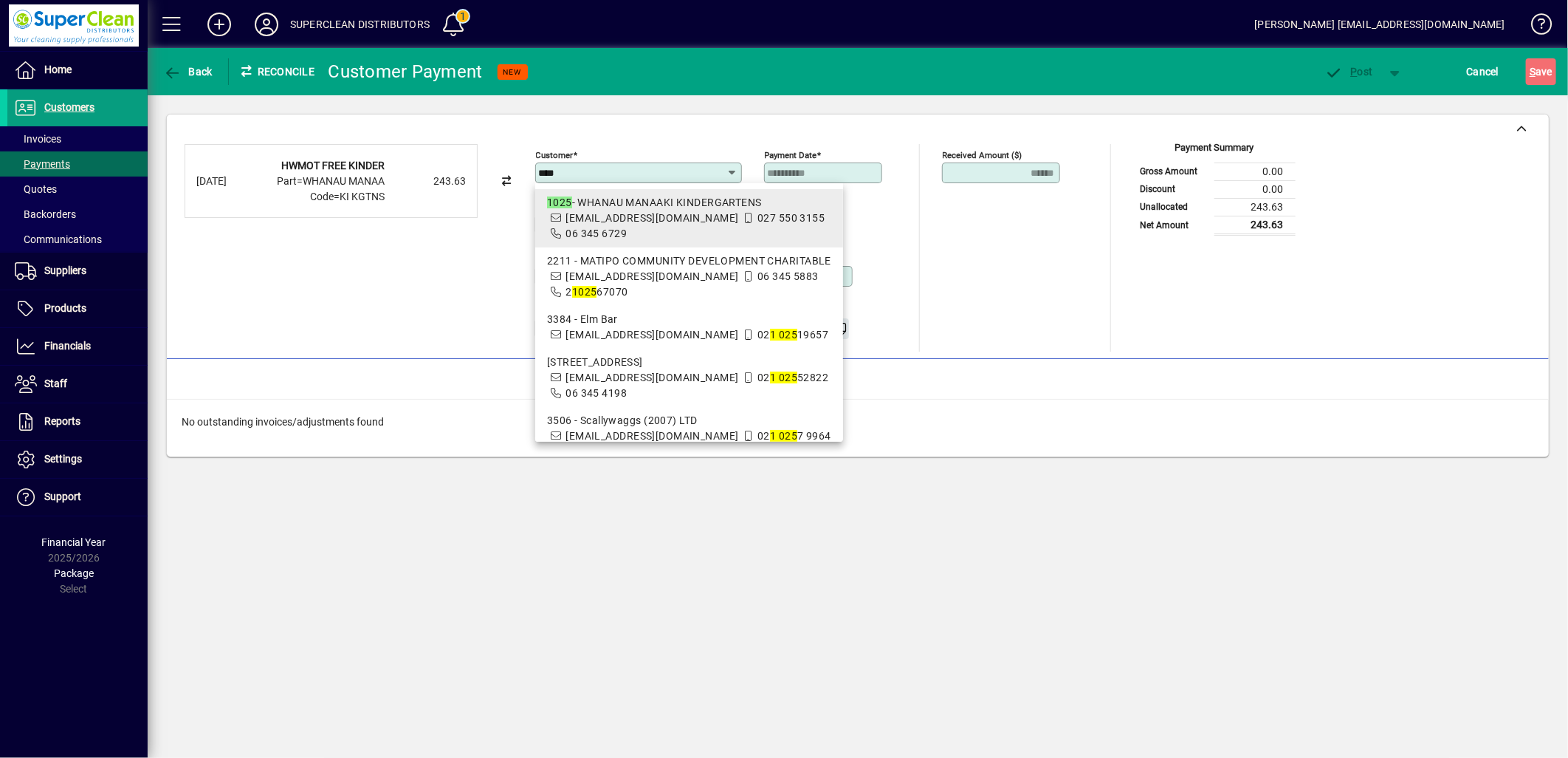
click at [587, 209] on div "1025 - WHANAU MANAAKI KINDERGARTENS" at bounding box center [689, 202] width 285 height 16
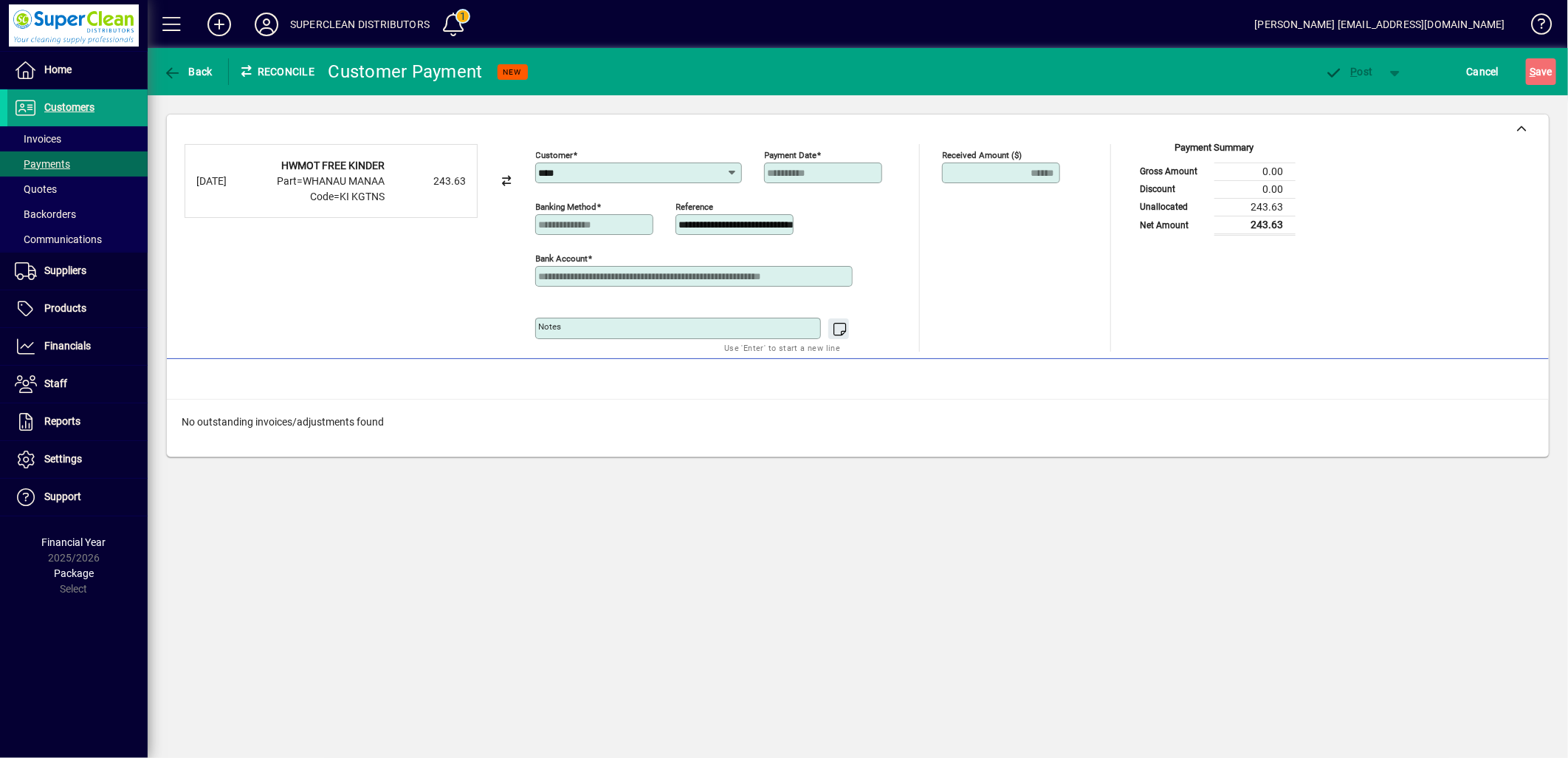
type input "**********"
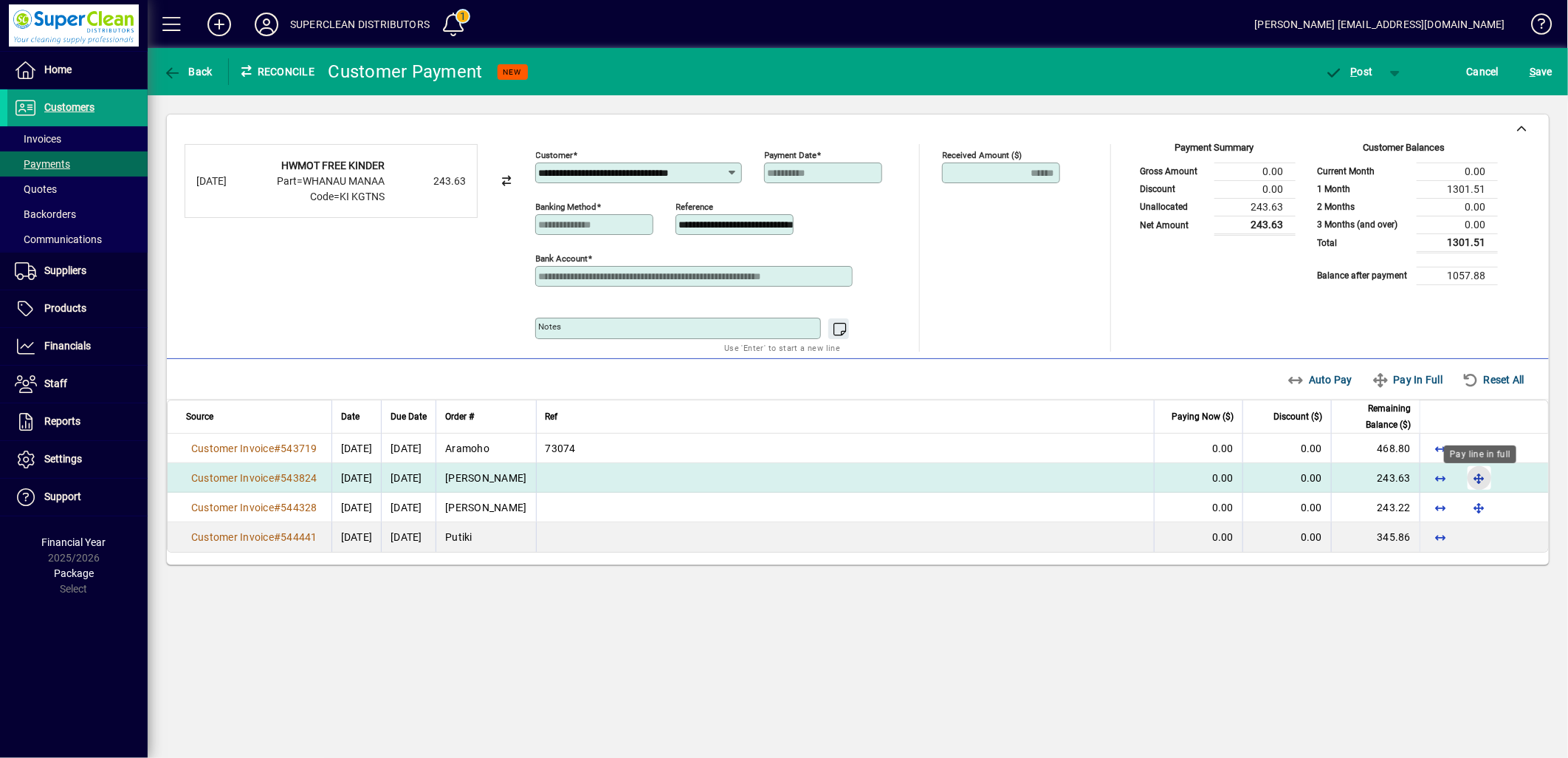
click at [1478, 481] on span "button" at bounding box center [1480, 477] width 35 height 35
click at [1346, 87] on span "button" at bounding box center [1349, 71] width 63 height 35
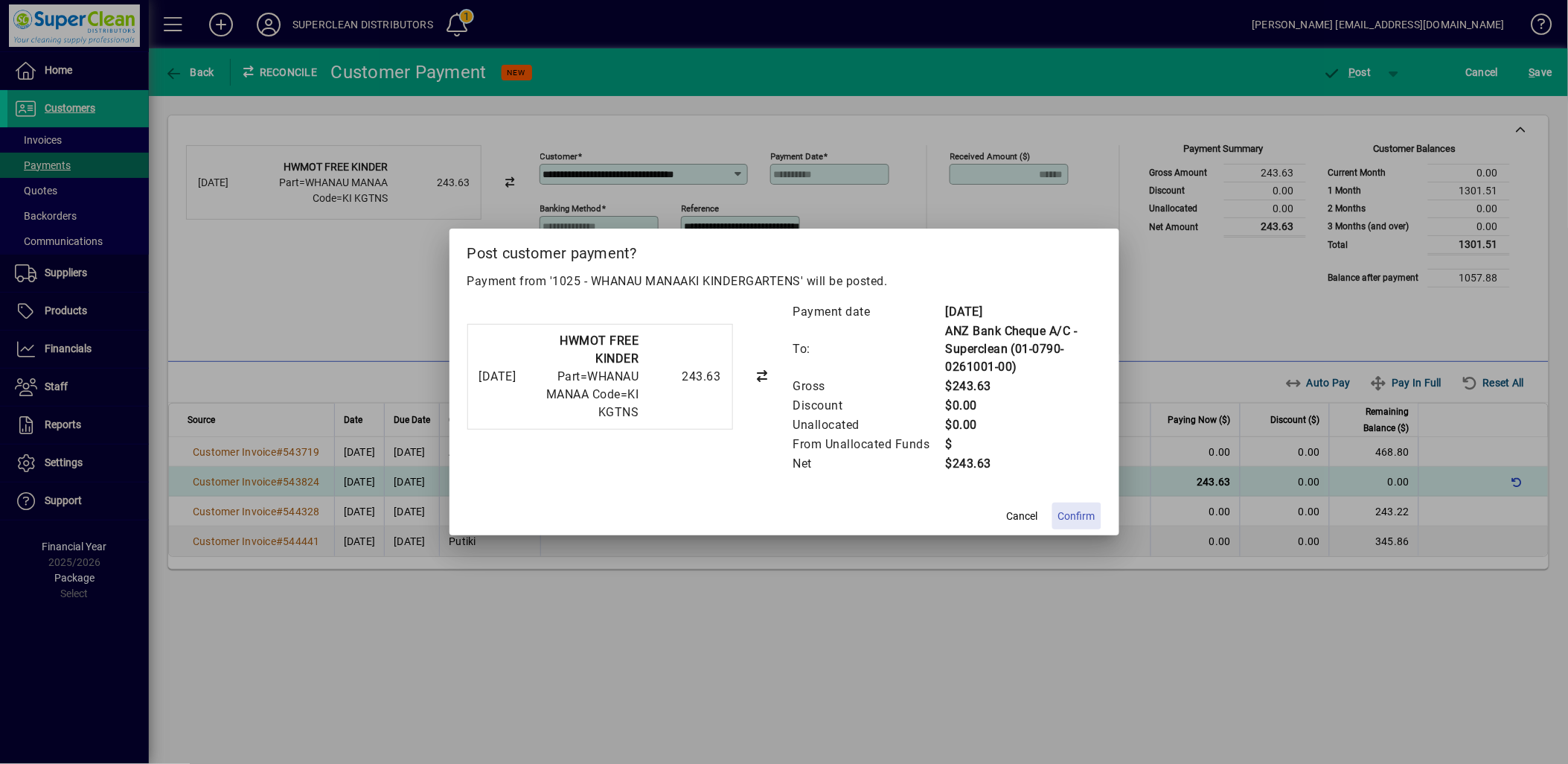
click at [1085, 519] on span "Confirm" at bounding box center [1077, 516] width 37 height 16
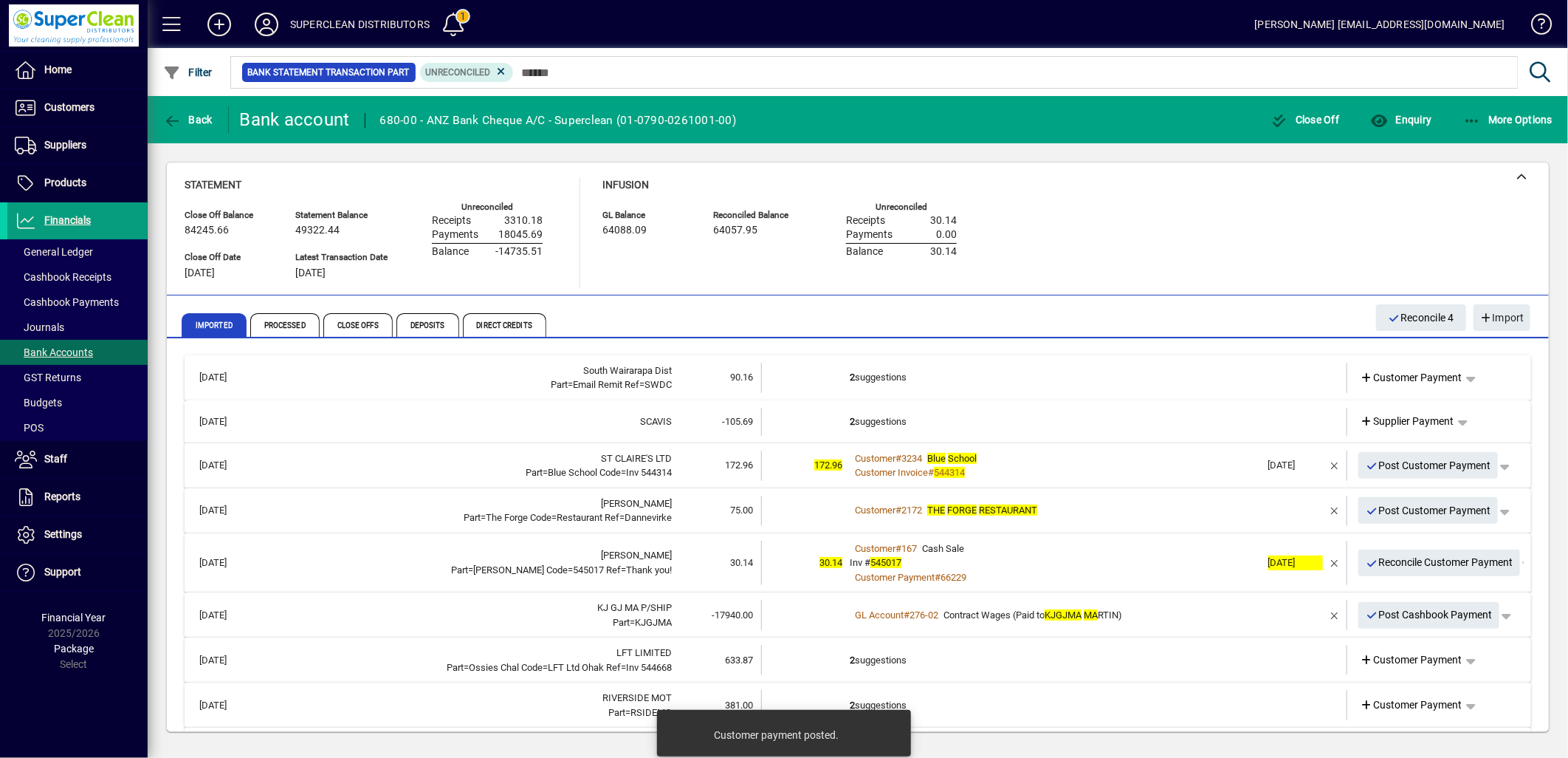
click at [863, 373] on td "2 suggestions" at bounding box center [1056, 377] width 411 height 31
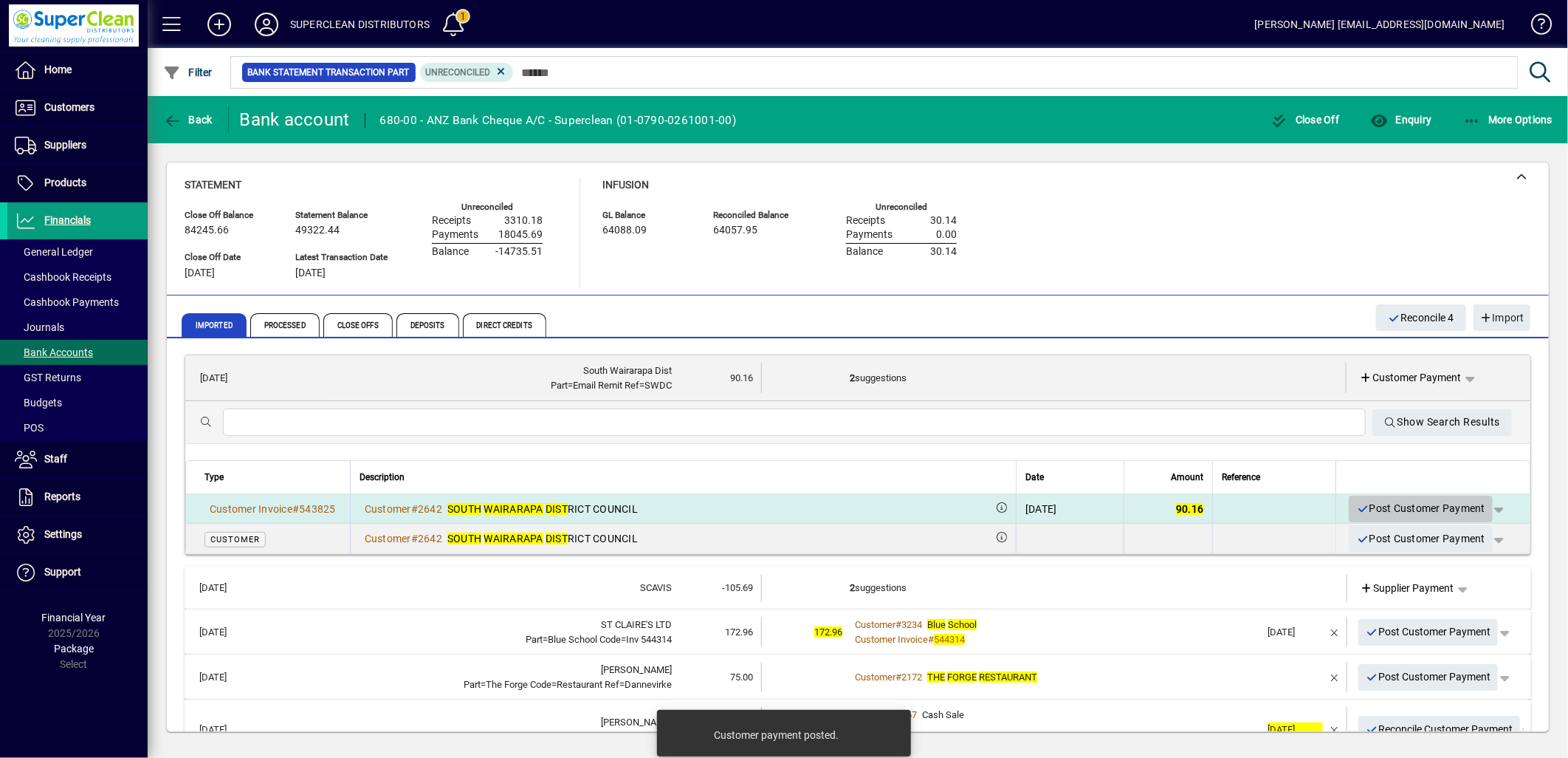
click at [1415, 507] on span "Post Customer Payment" at bounding box center [1421, 508] width 129 height 24
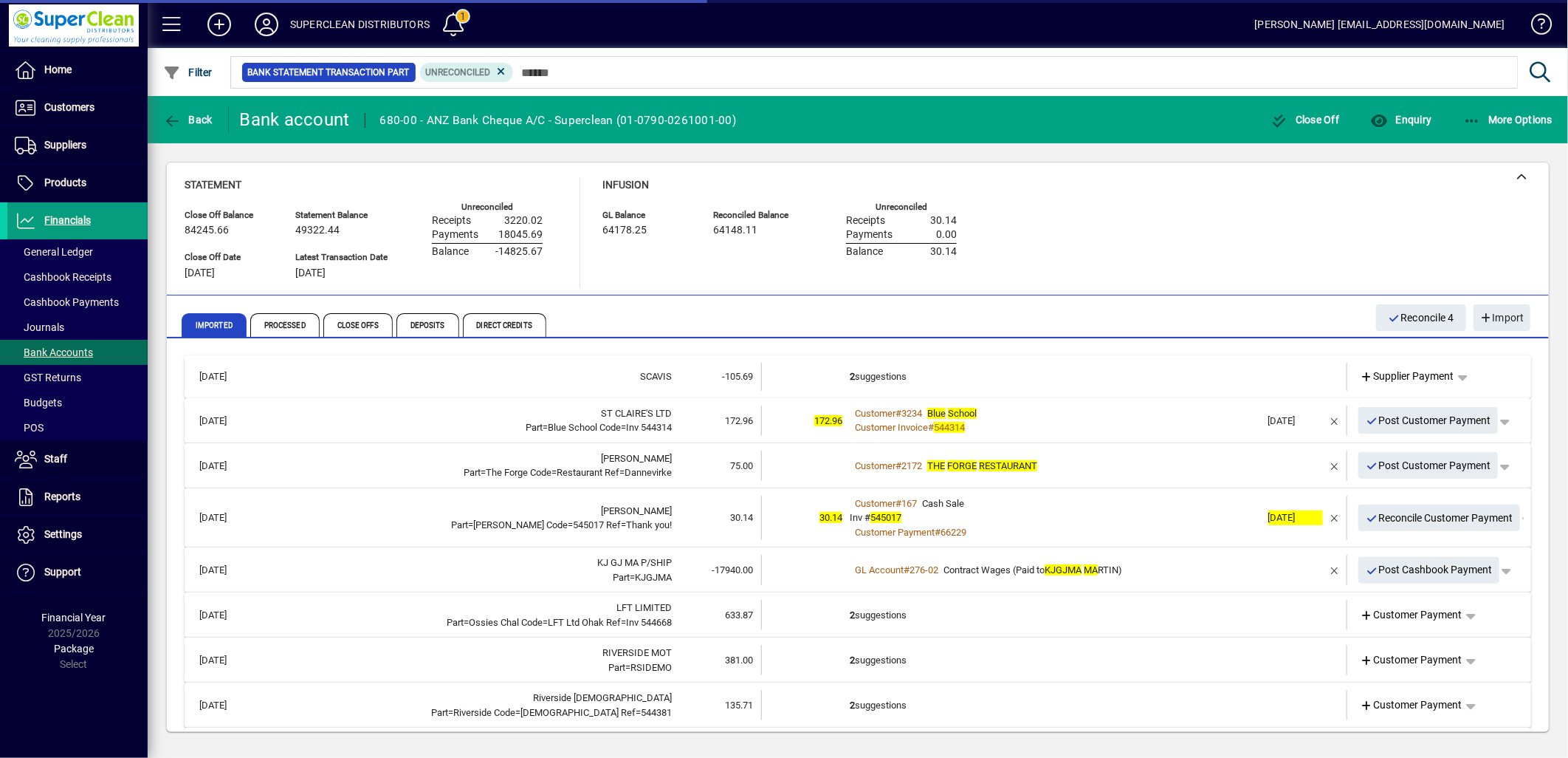
click at [916, 380] on td "2 suggestions" at bounding box center [1056, 376] width 411 height 28
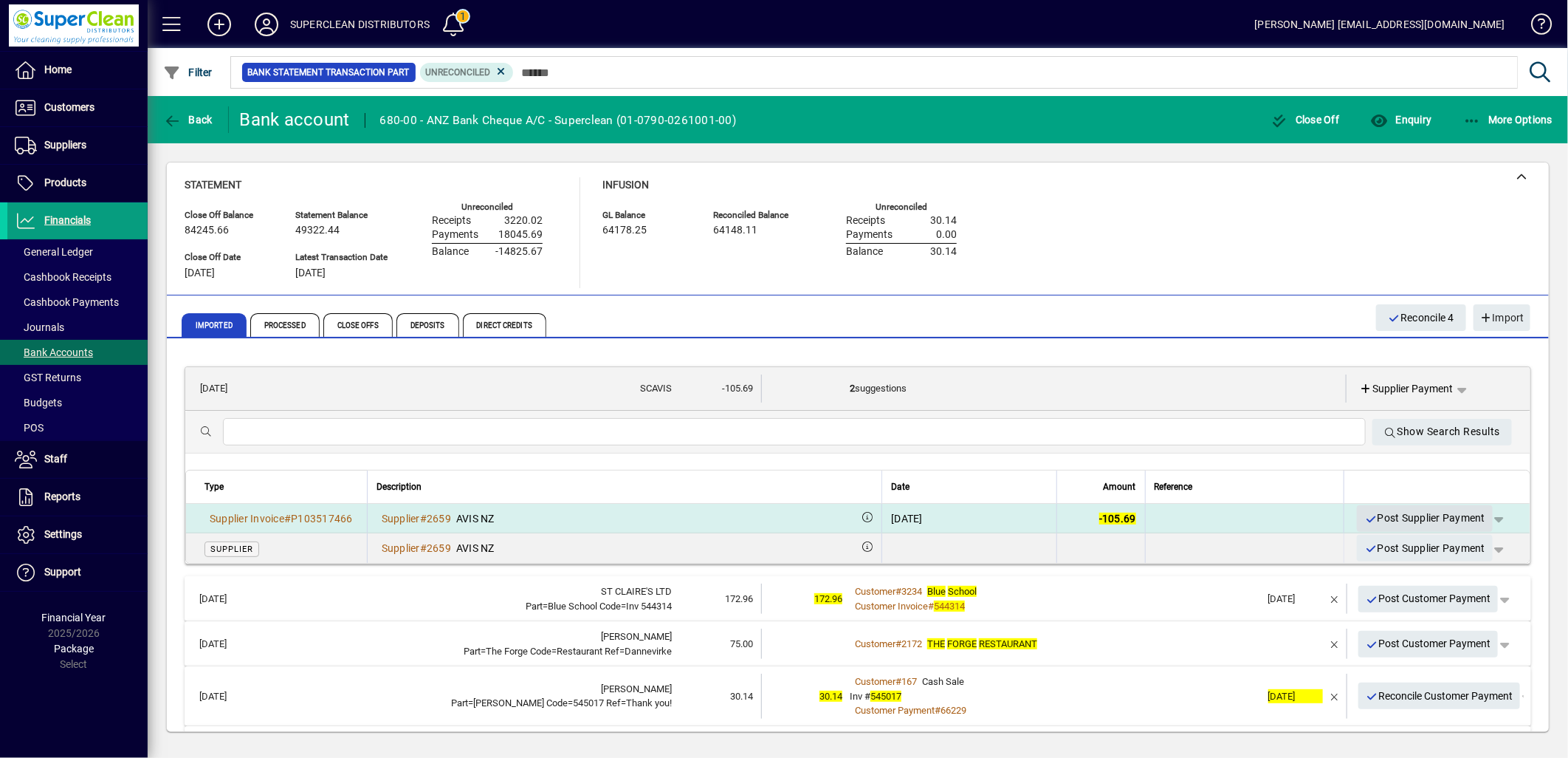
click at [1405, 518] on span "Post Supplier Payment" at bounding box center [1425, 518] width 121 height 24
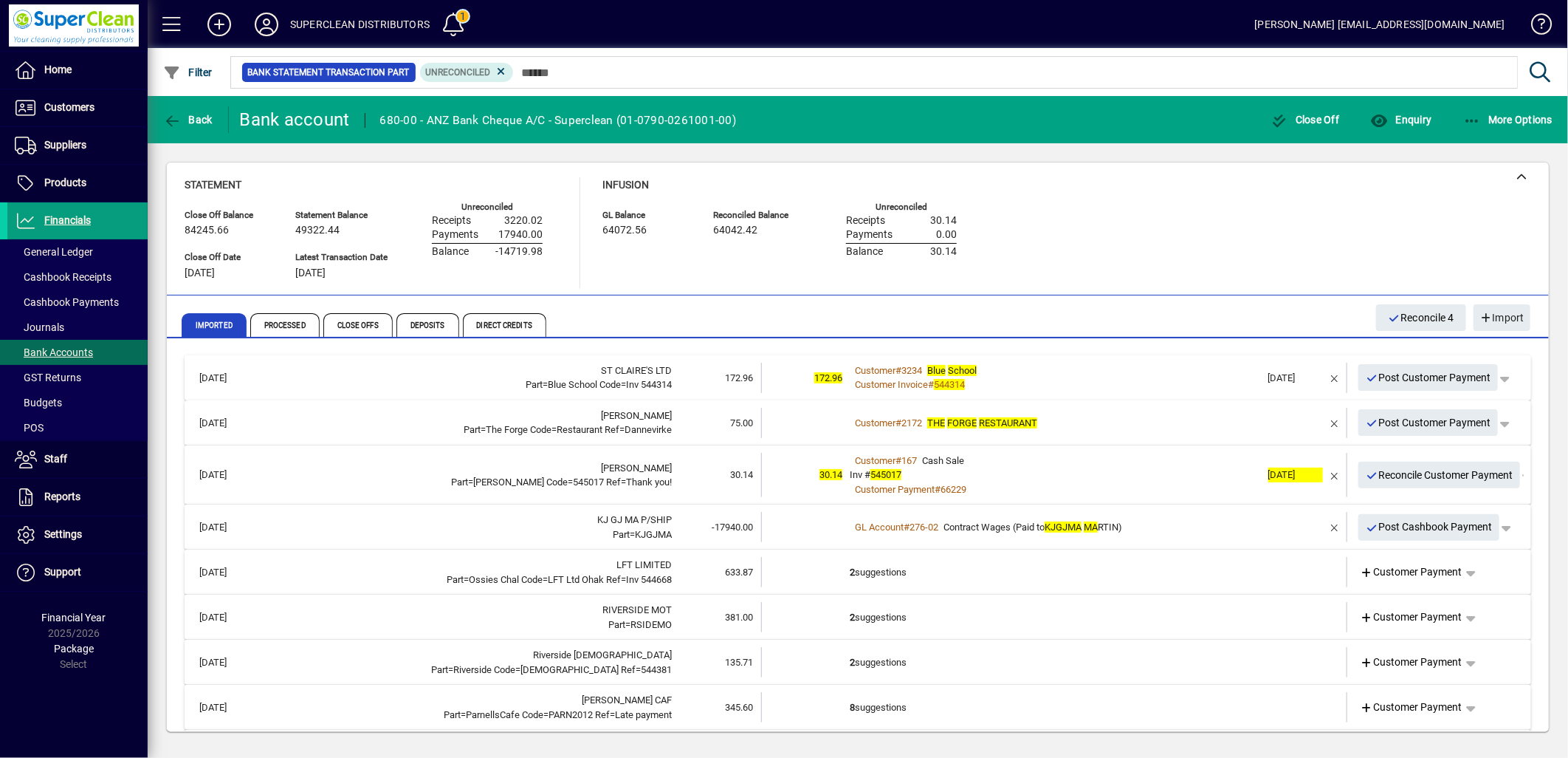
click at [999, 373] on div "Customer # 3234 Blue School" at bounding box center [1056, 371] width 411 height 15
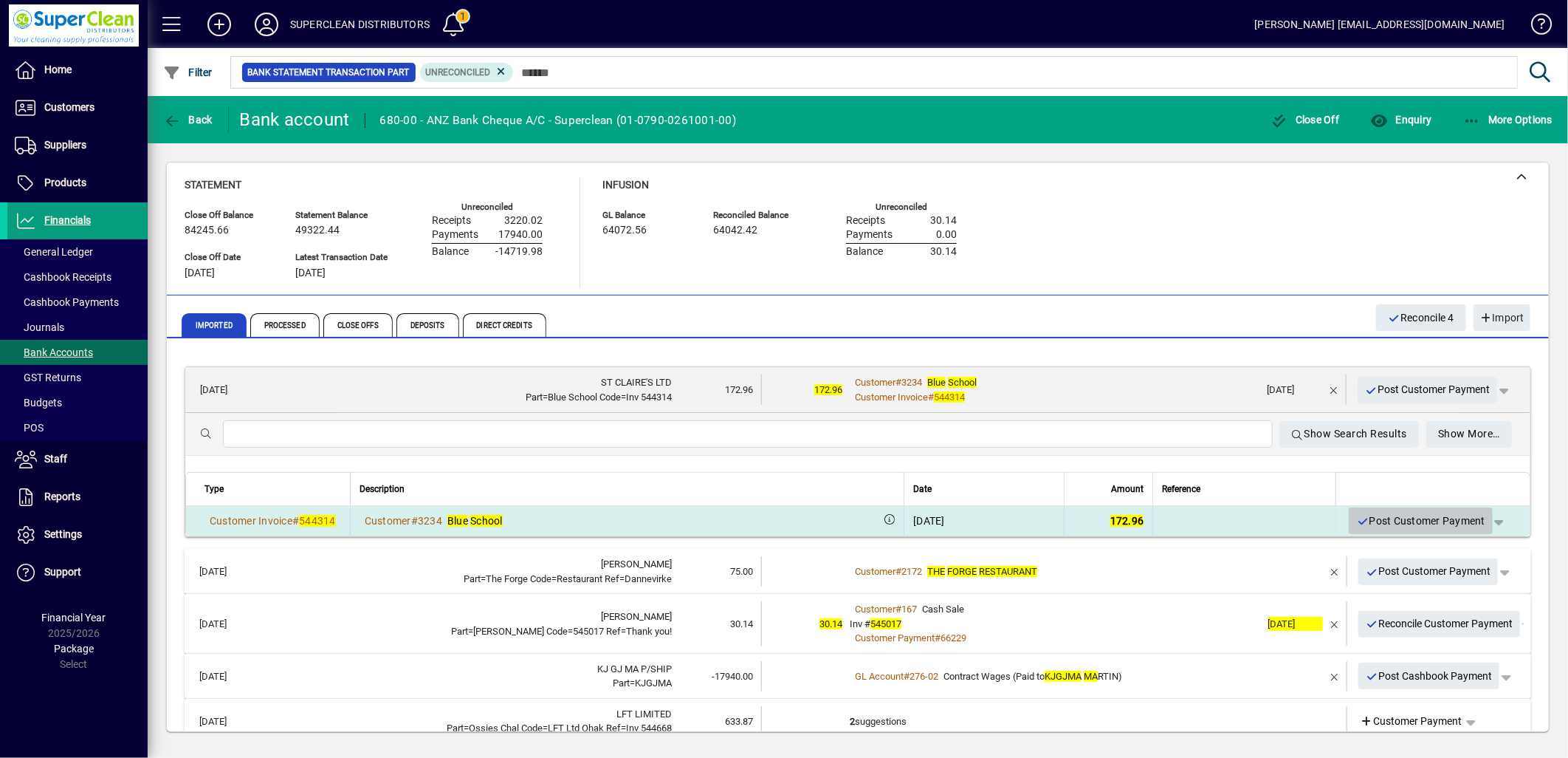
click at [1401, 514] on span "Post Customer Payment" at bounding box center [1421, 521] width 129 height 24
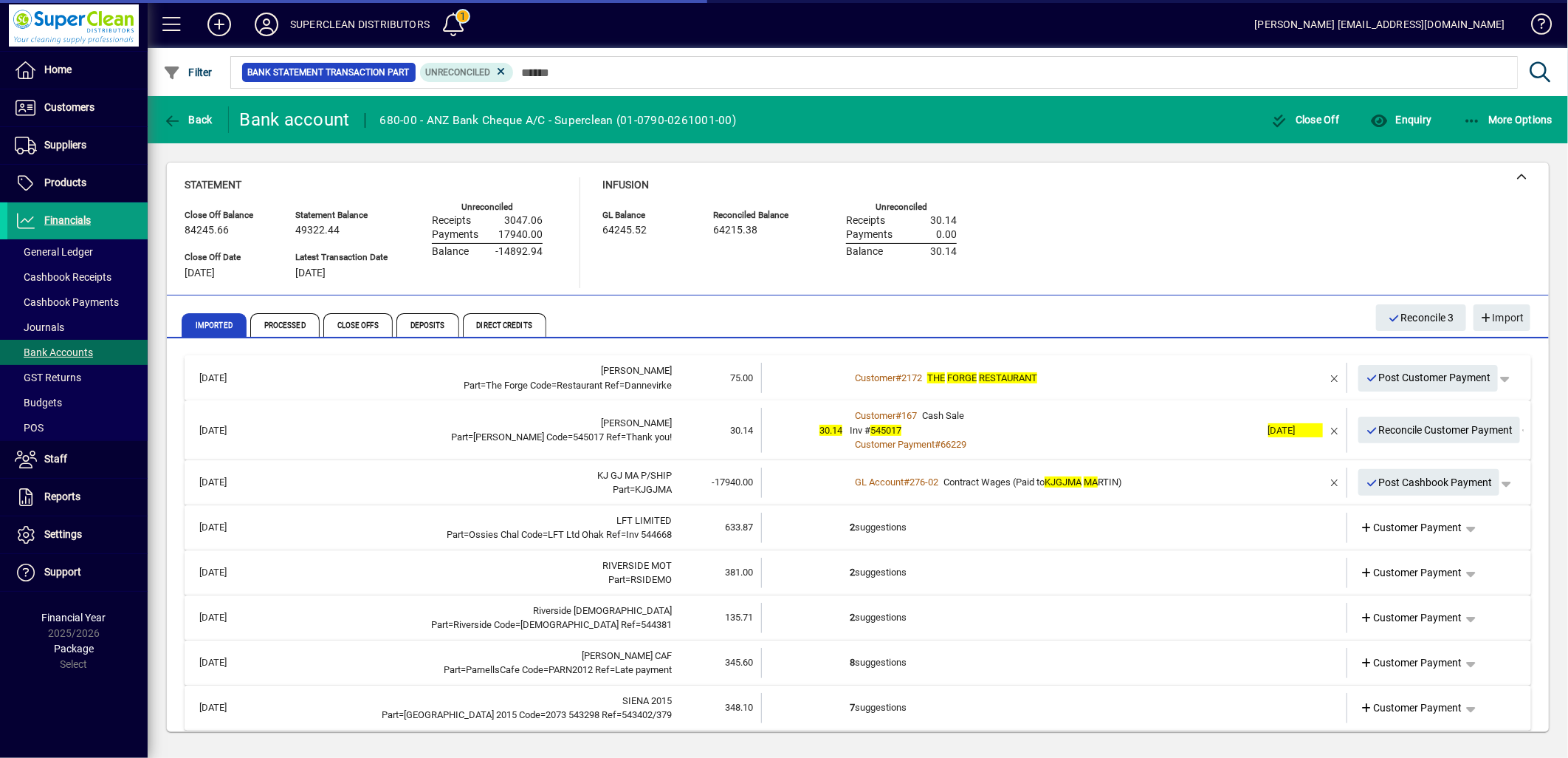
click at [1107, 385] on td "Customer # 2172 THE FORGE RESTAURANT" at bounding box center [1056, 377] width 411 height 31
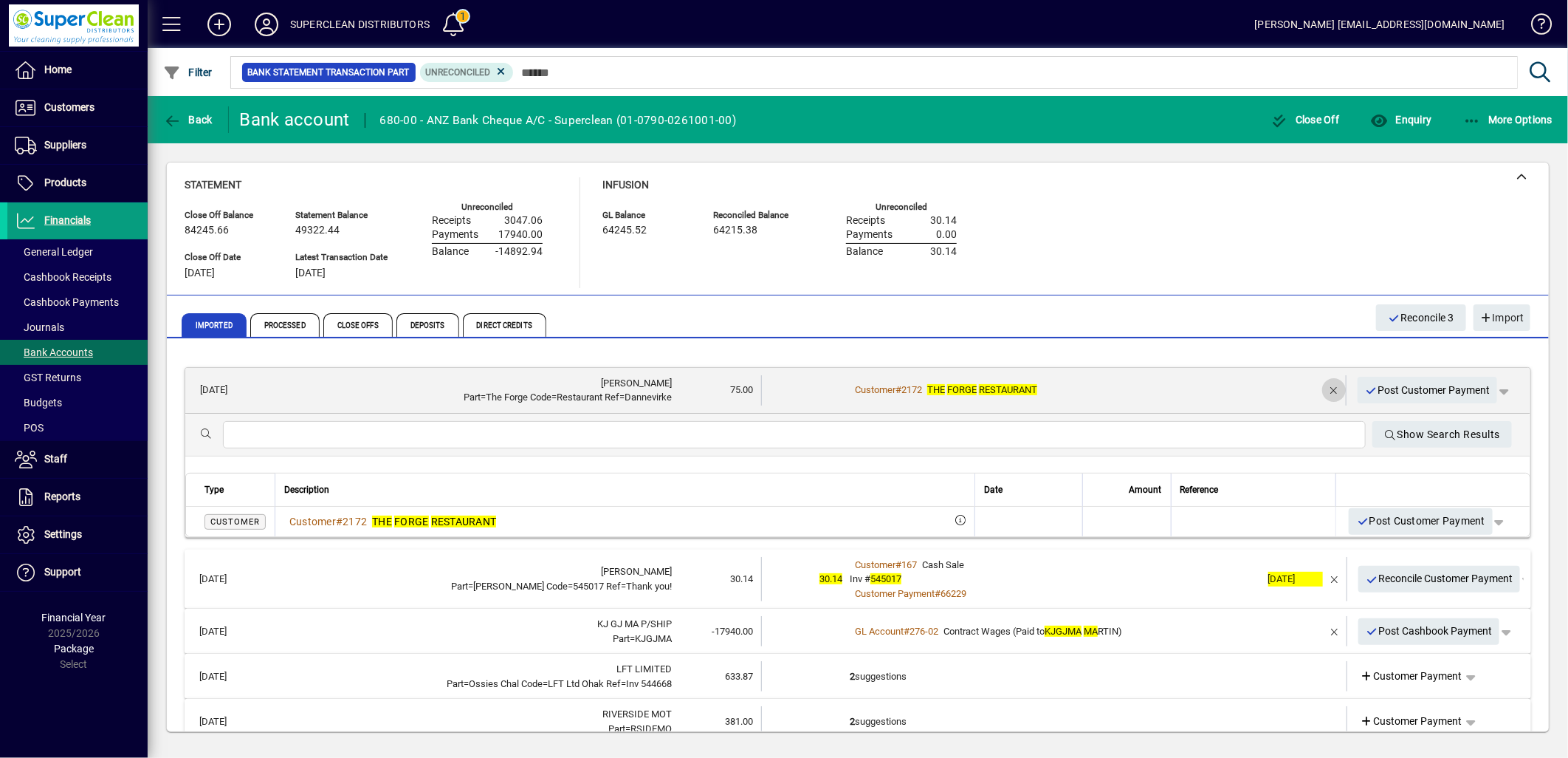
click at [1319, 382] on span "button" at bounding box center [1334, 390] width 35 height 35
click at [1390, 386] on span "Customer Payment" at bounding box center [1411, 390] width 102 height 16
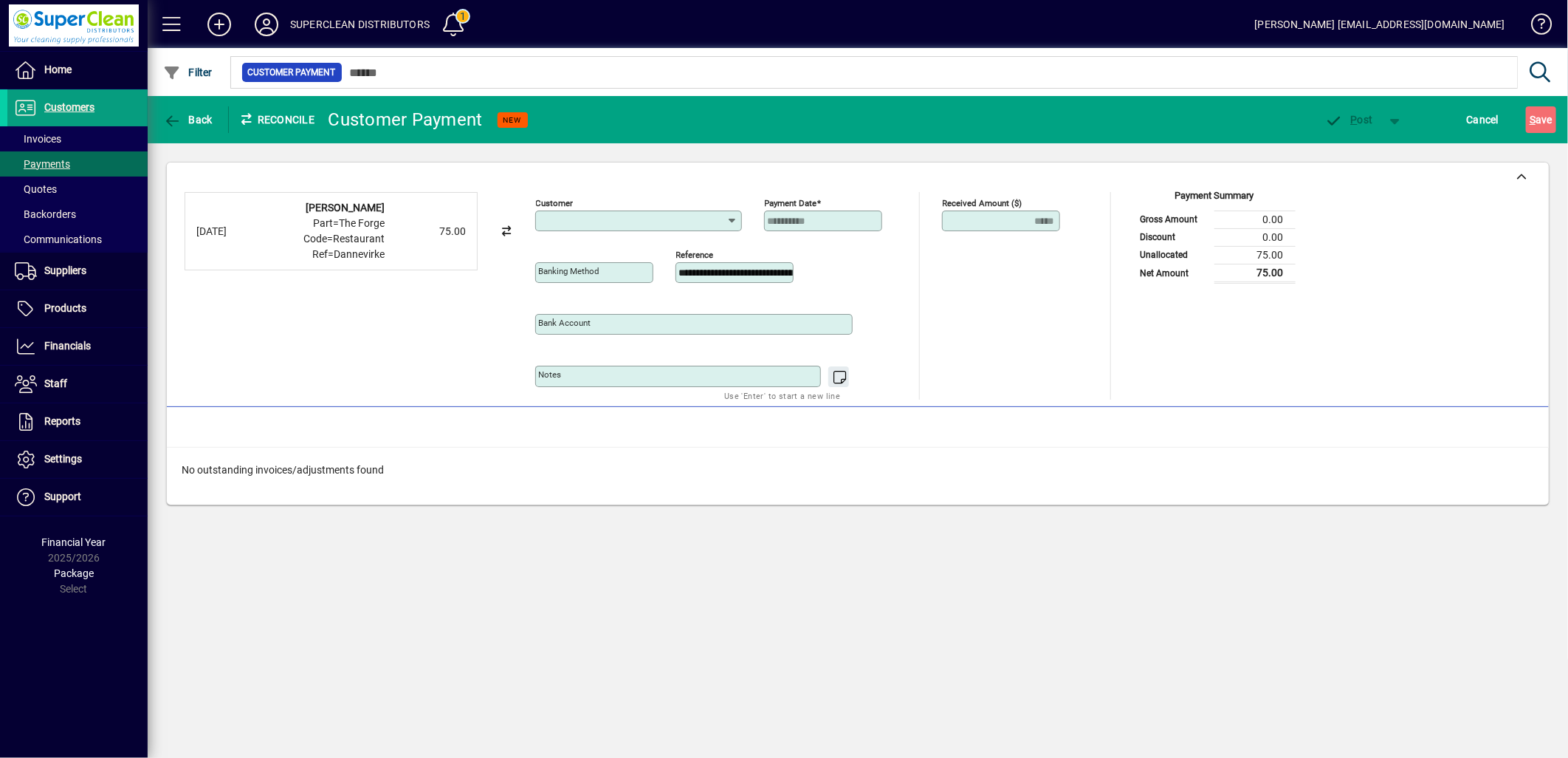
type input "**********"
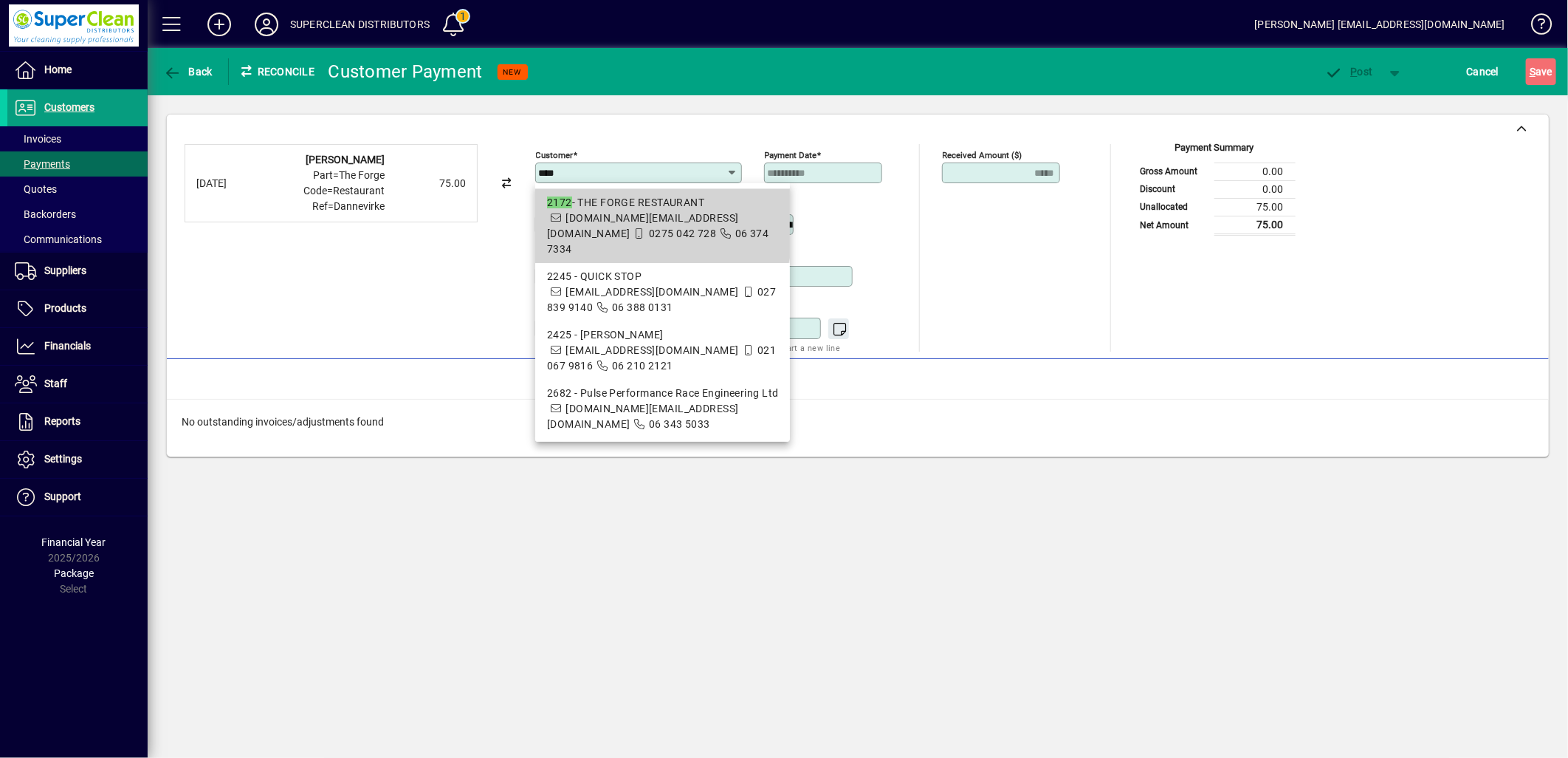
click at [608, 218] on span "the.forge.restaurant@outlook.com" at bounding box center [642, 225] width 192 height 27
type input "**********"
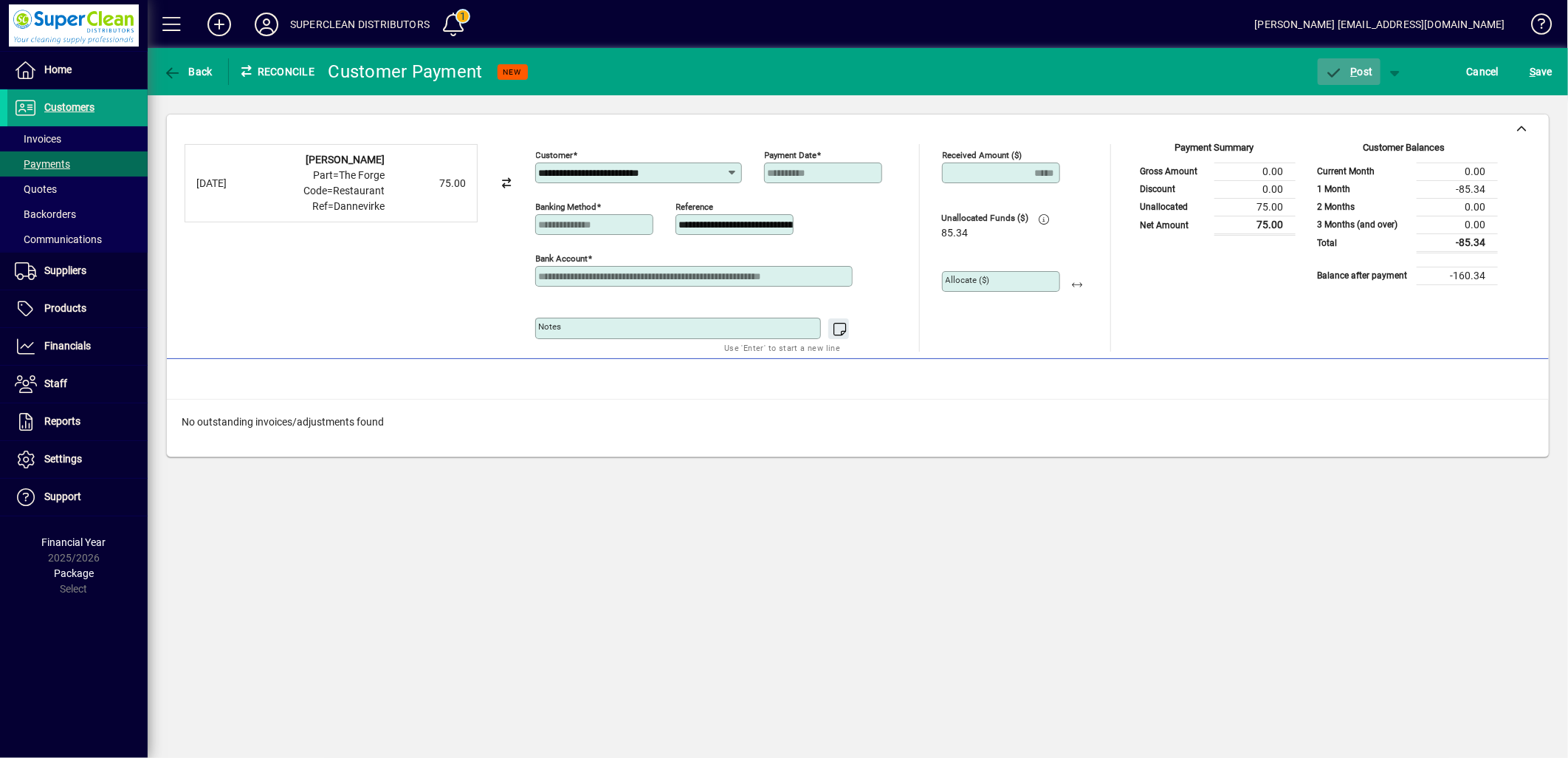
click at [1373, 80] on span "button" at bounding box center [1349, 71] width 63 height 35
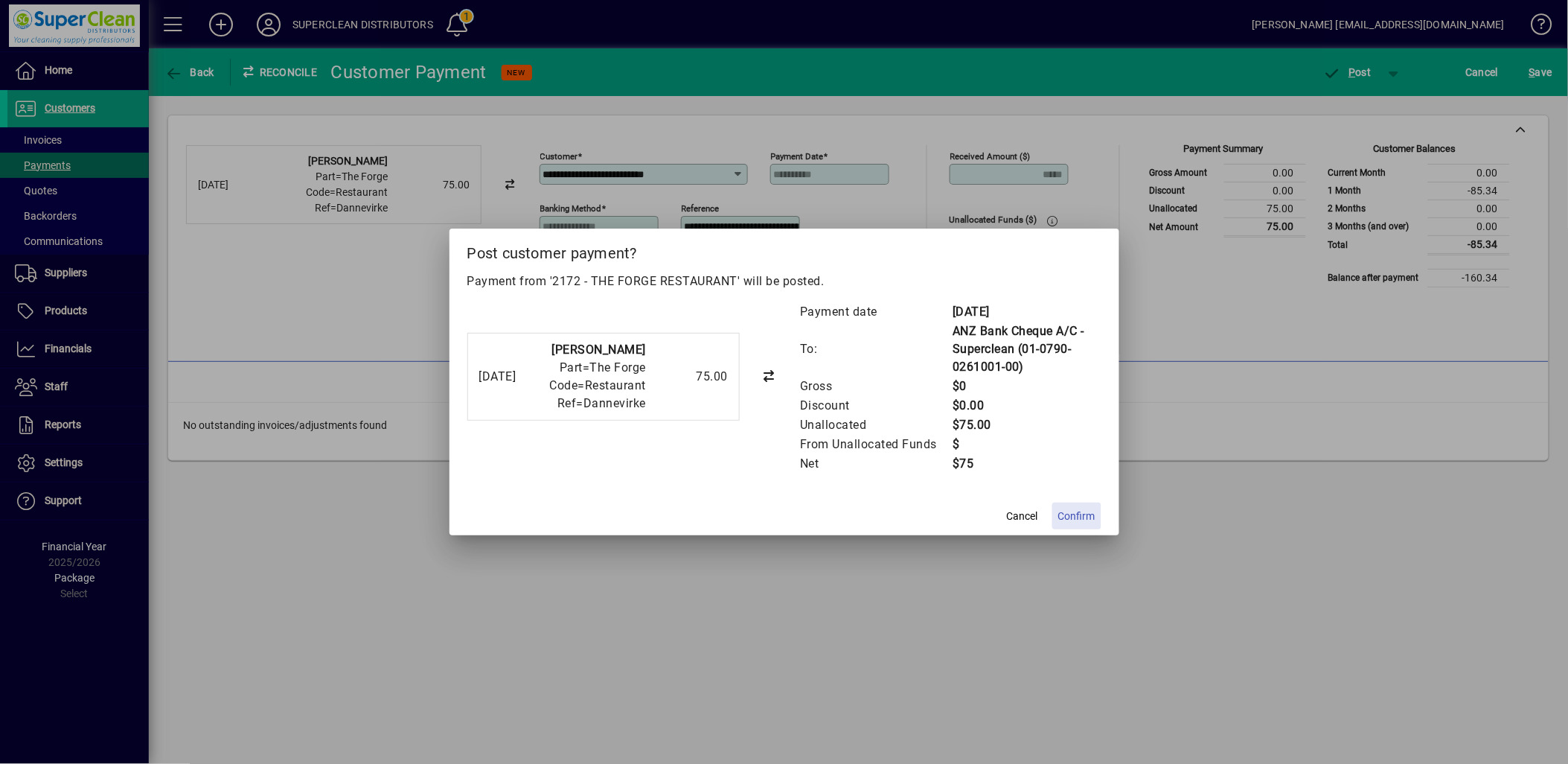
click at [1079, 504] on span at bounding box center [1077, 516] width 49 height 35
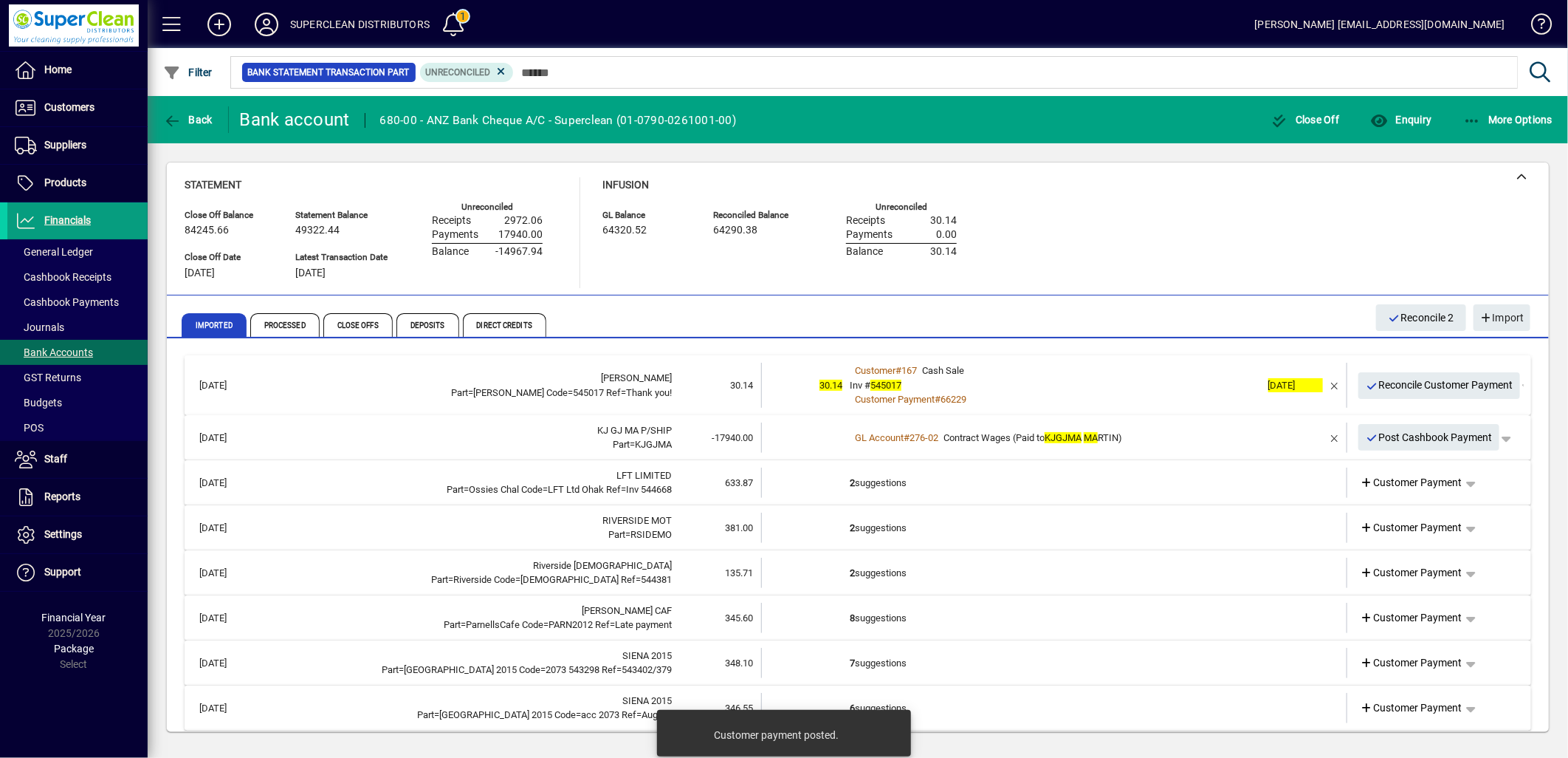
click at [1009, 382] on div "Inv # 545017" at bounding box center [1056, 385] width 411 height 15
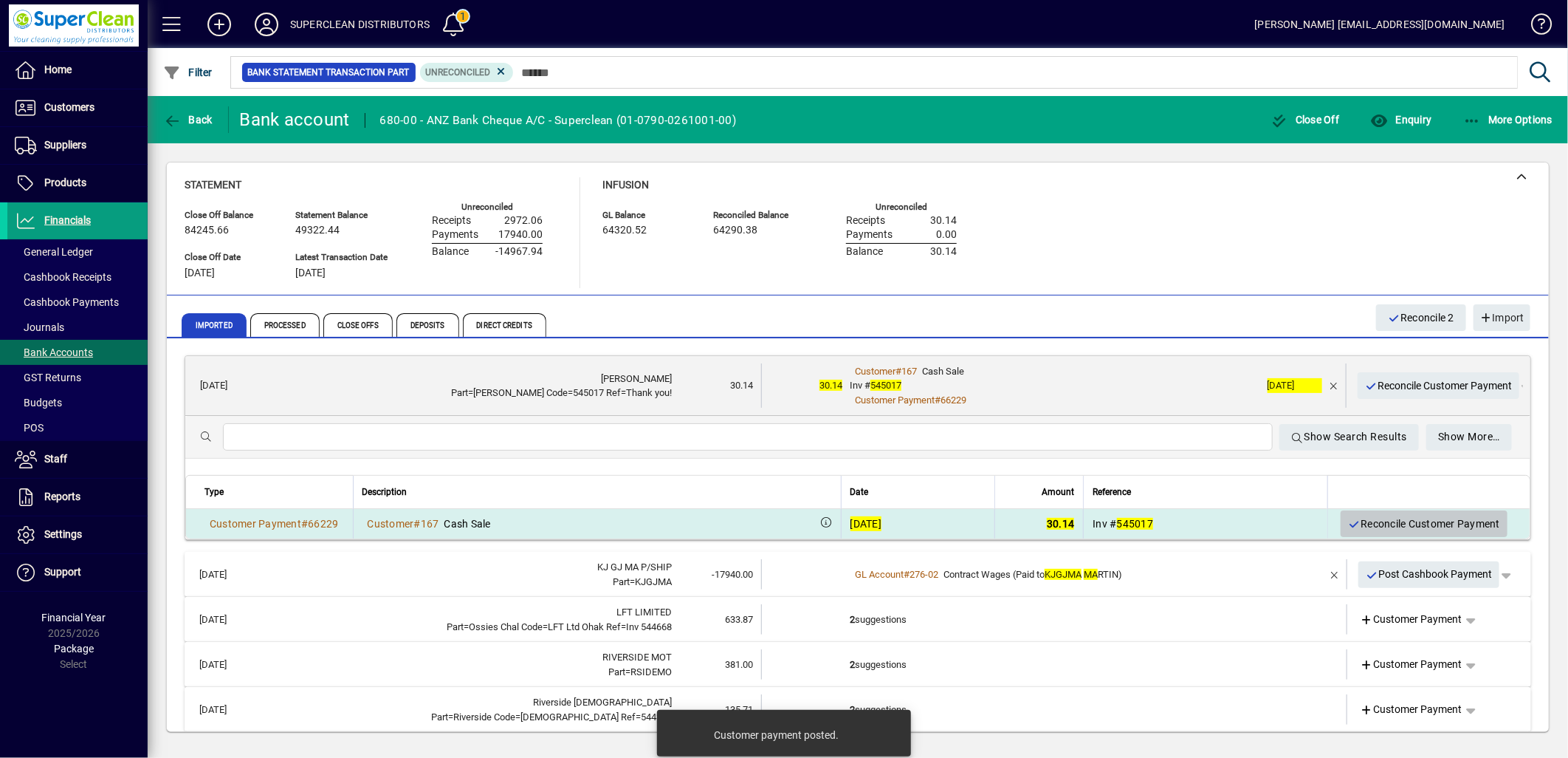
click at [1389, 525] on span "Reconcile Customer Payment" at bounding box center [1424, 524] width 152 height 24
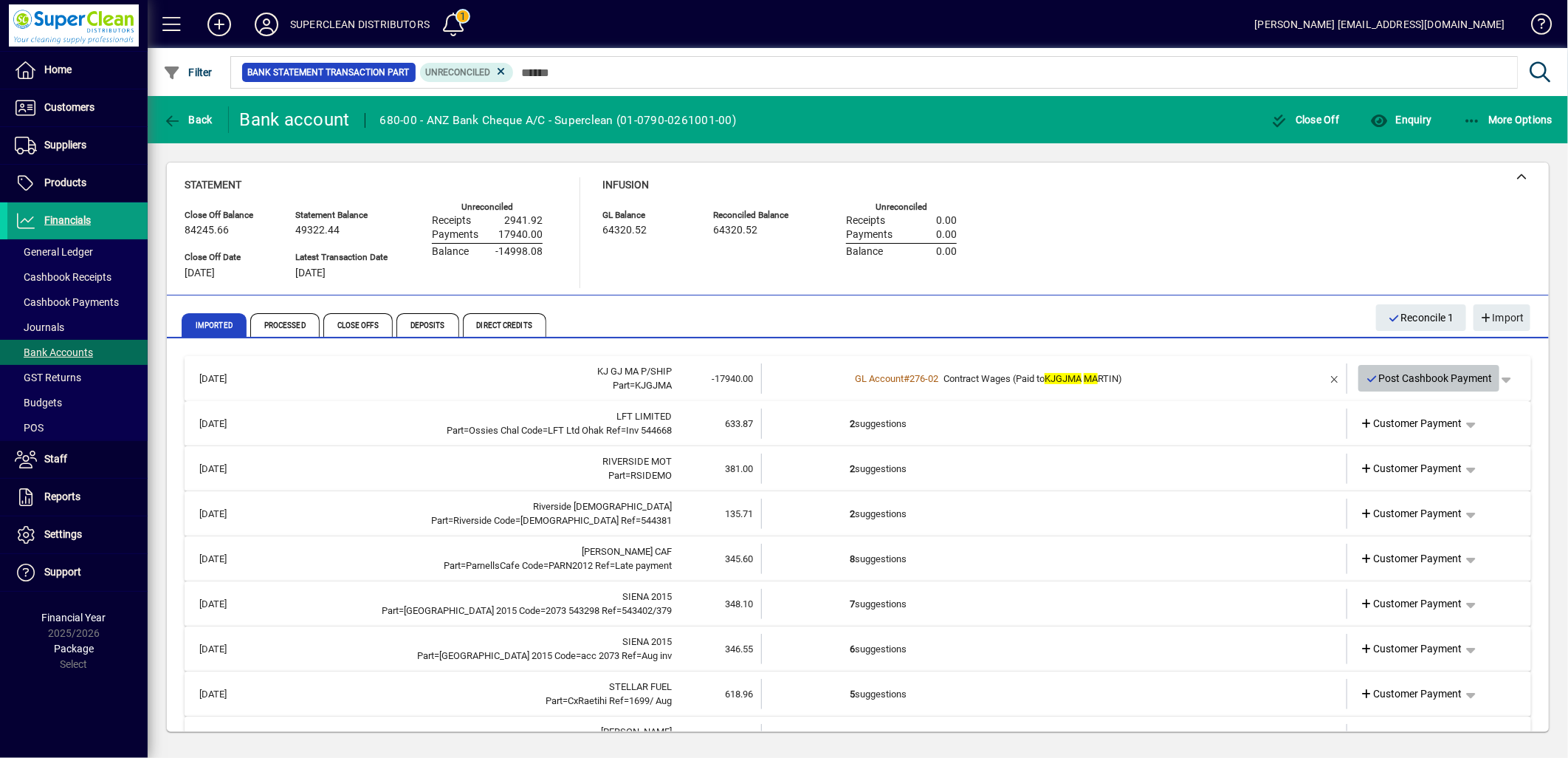
click at [1423, 371] on span "Post Cashbook Payment" at bounding box center [1429, 378] width 127 height 24
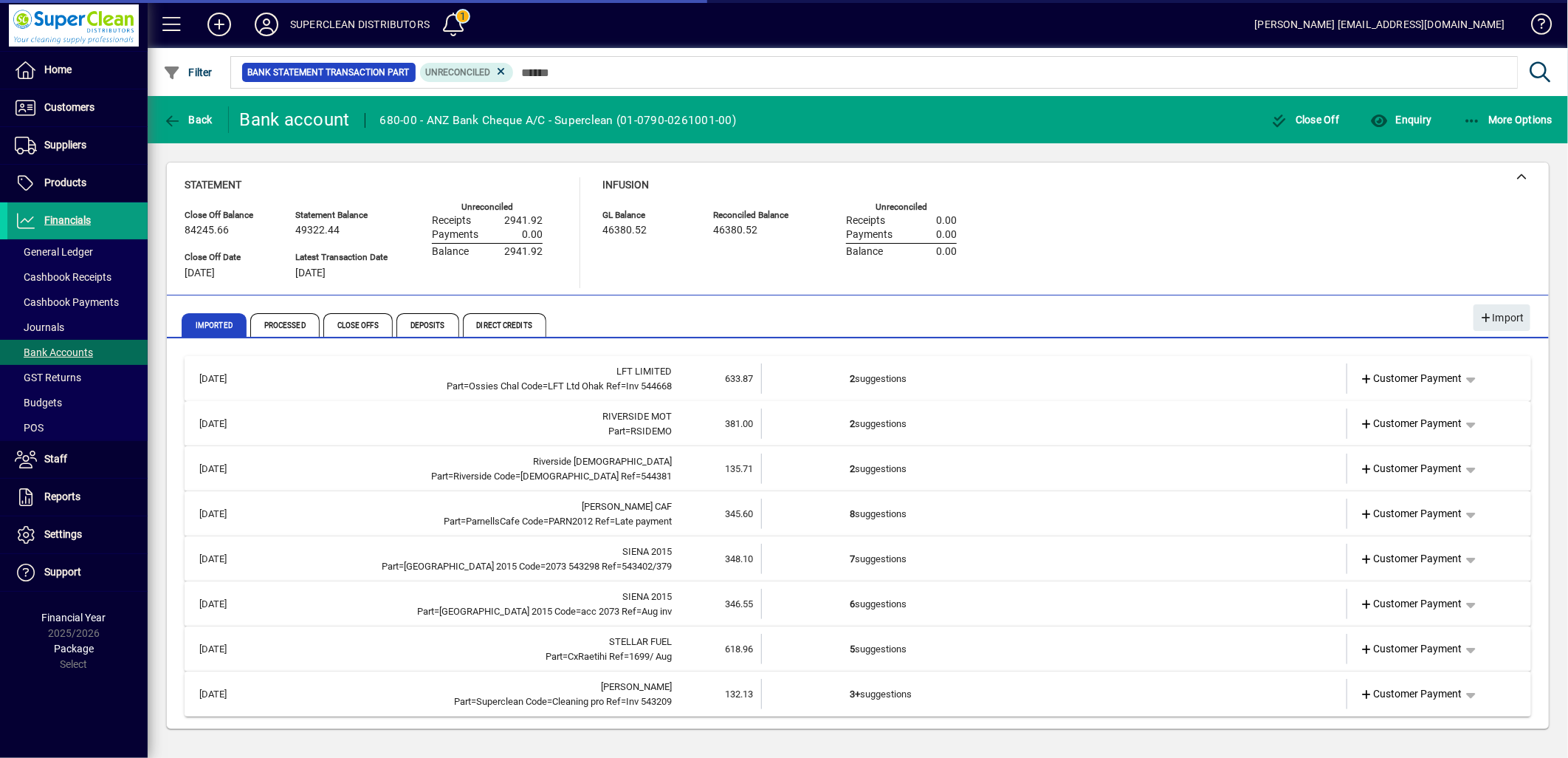
click at [985, 376] on td "2 suggestions" at bounding box center [1056, 378] width 411 height 31
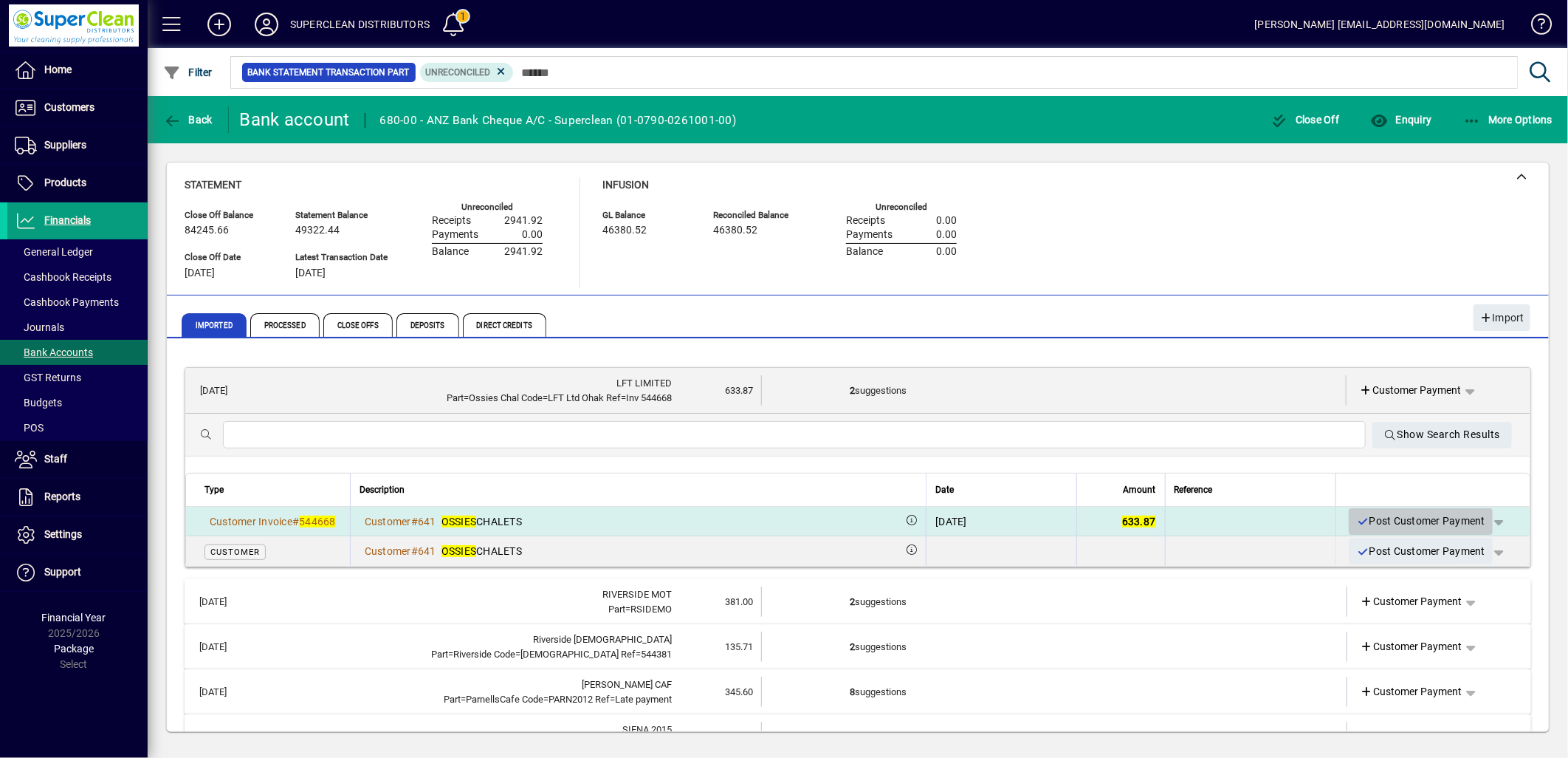
click at [1412, 520] on span "Post Customer Payment" at bounding box center [1421, 521] width 129 height 24
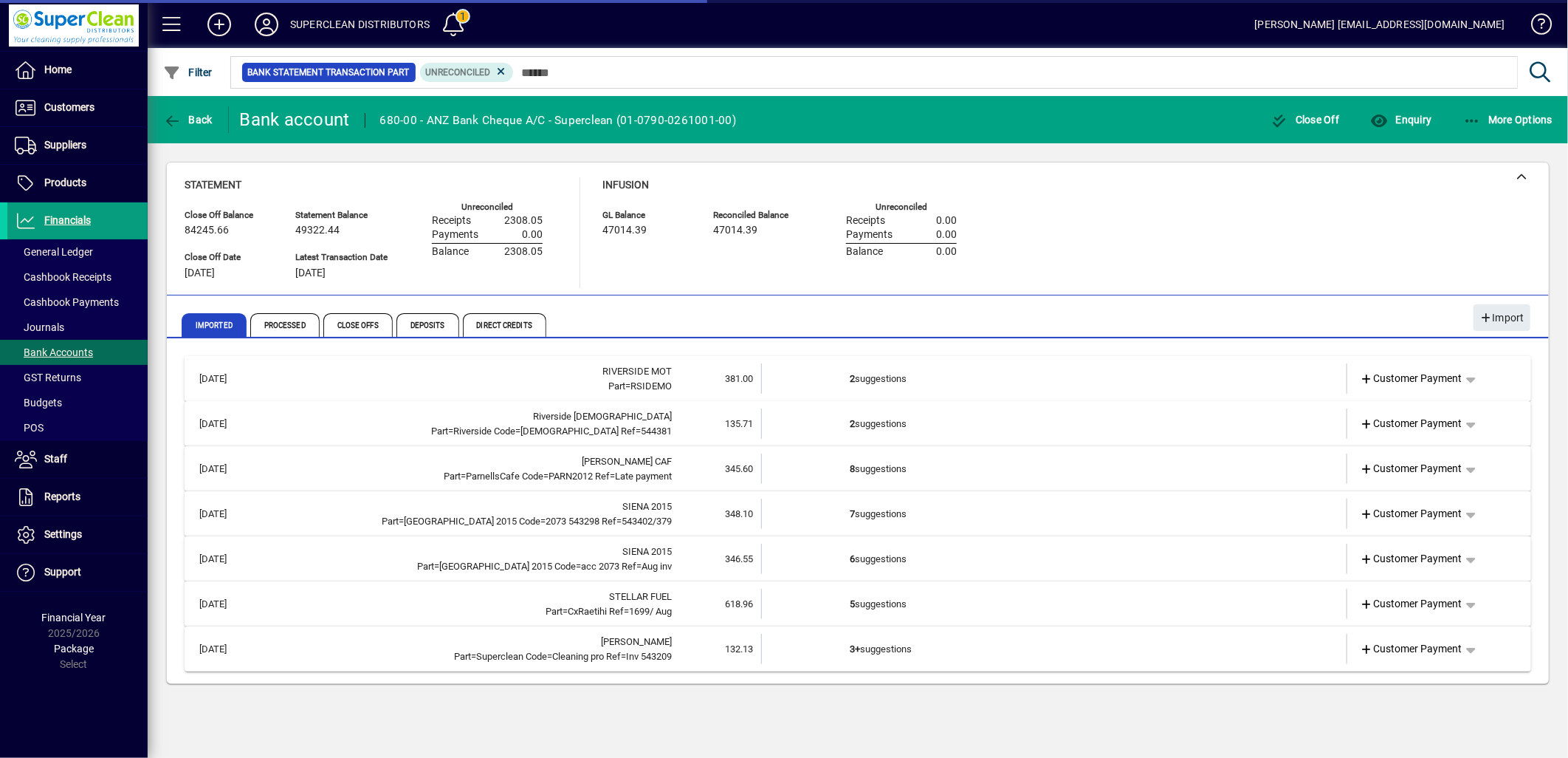
click at [889, 378] on td "2 suggestions" at bounding box center [1056, 378] width 411 height 31
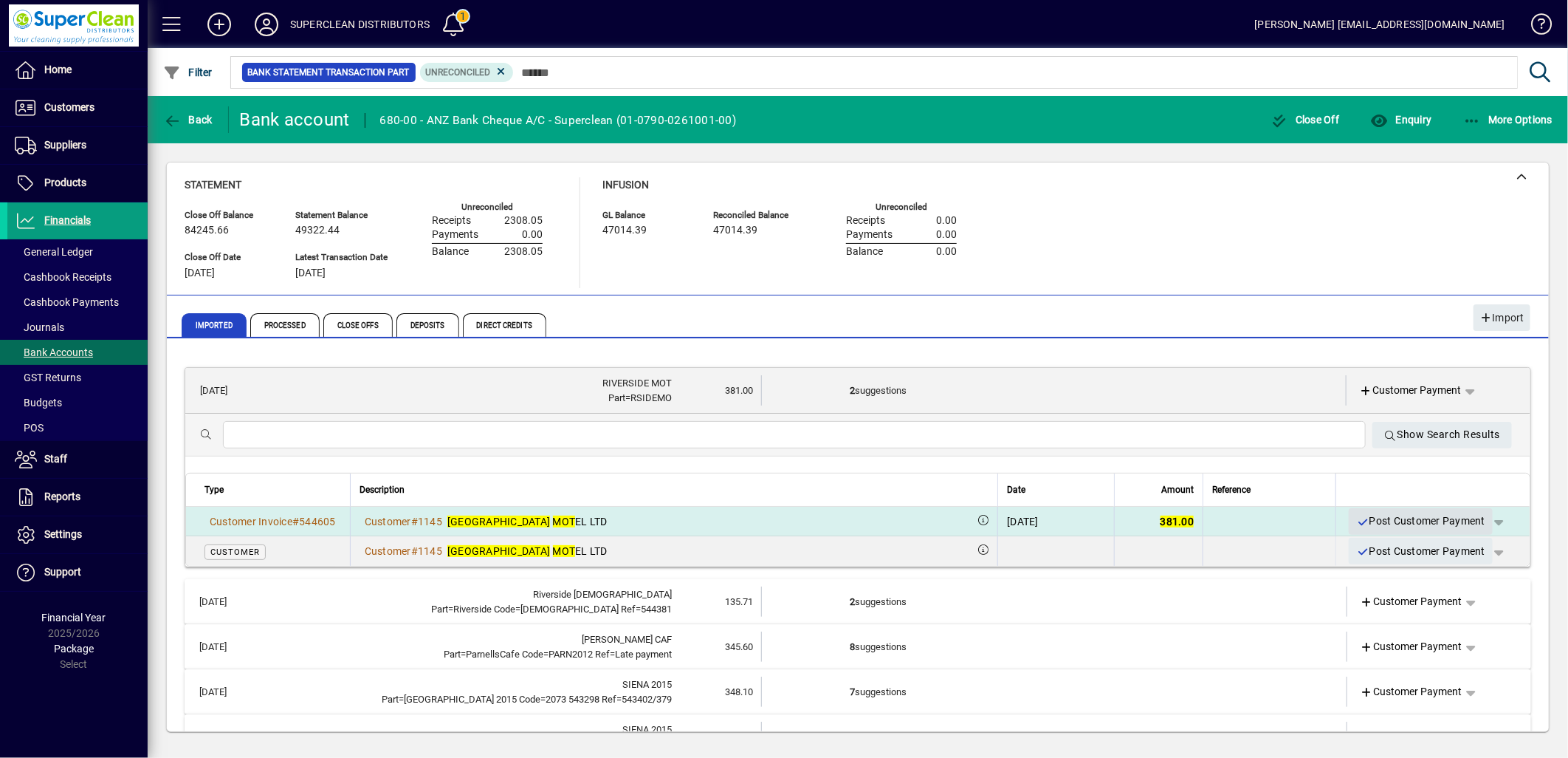
click at [1400, 518] on span "Post Customer Payment" at bounding box center [1421, 521] width 129 height 24
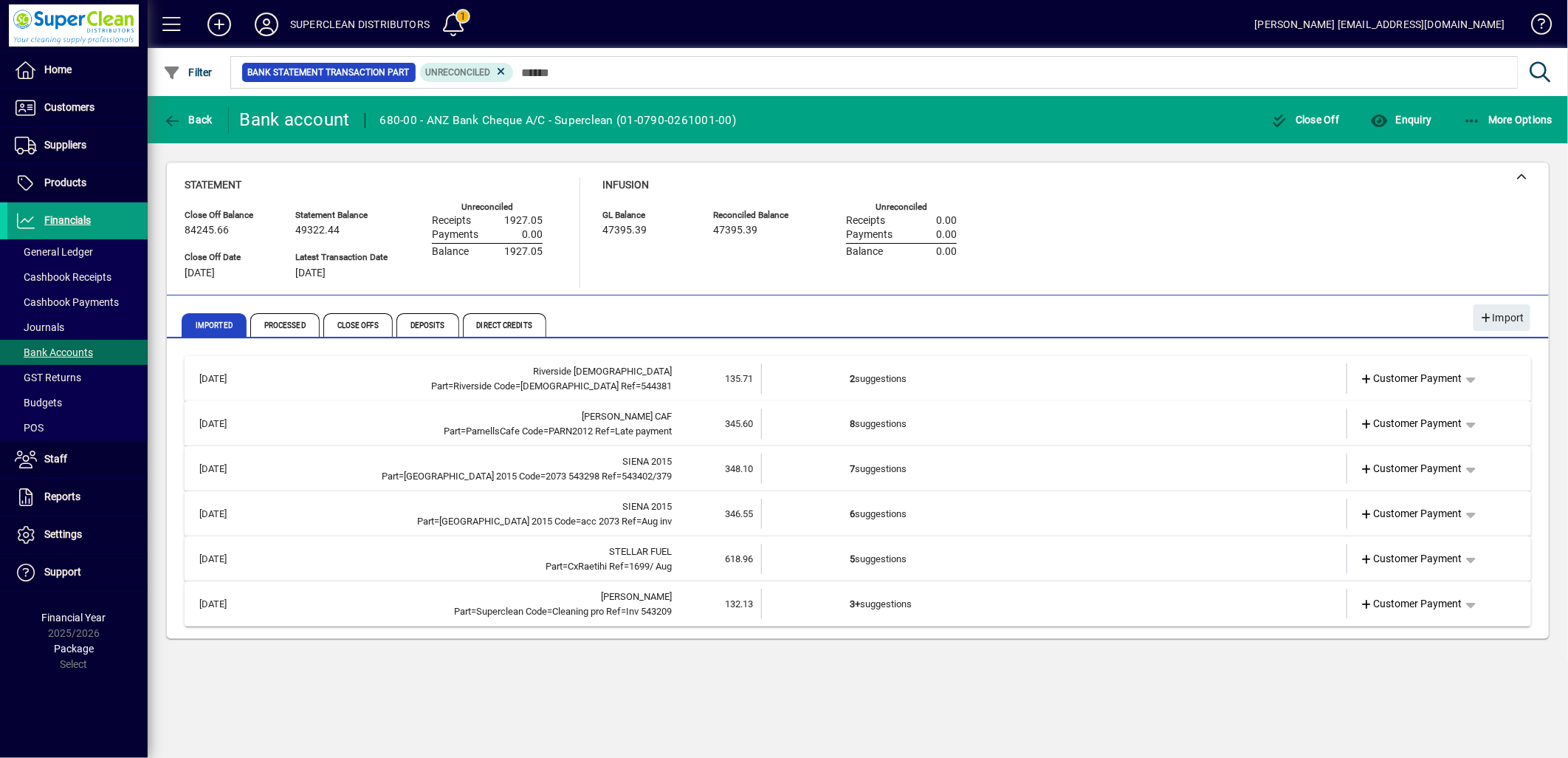
click at [889, 381] on td "2 suggestions" at bounding box center [1056, 378] width 411 height 31
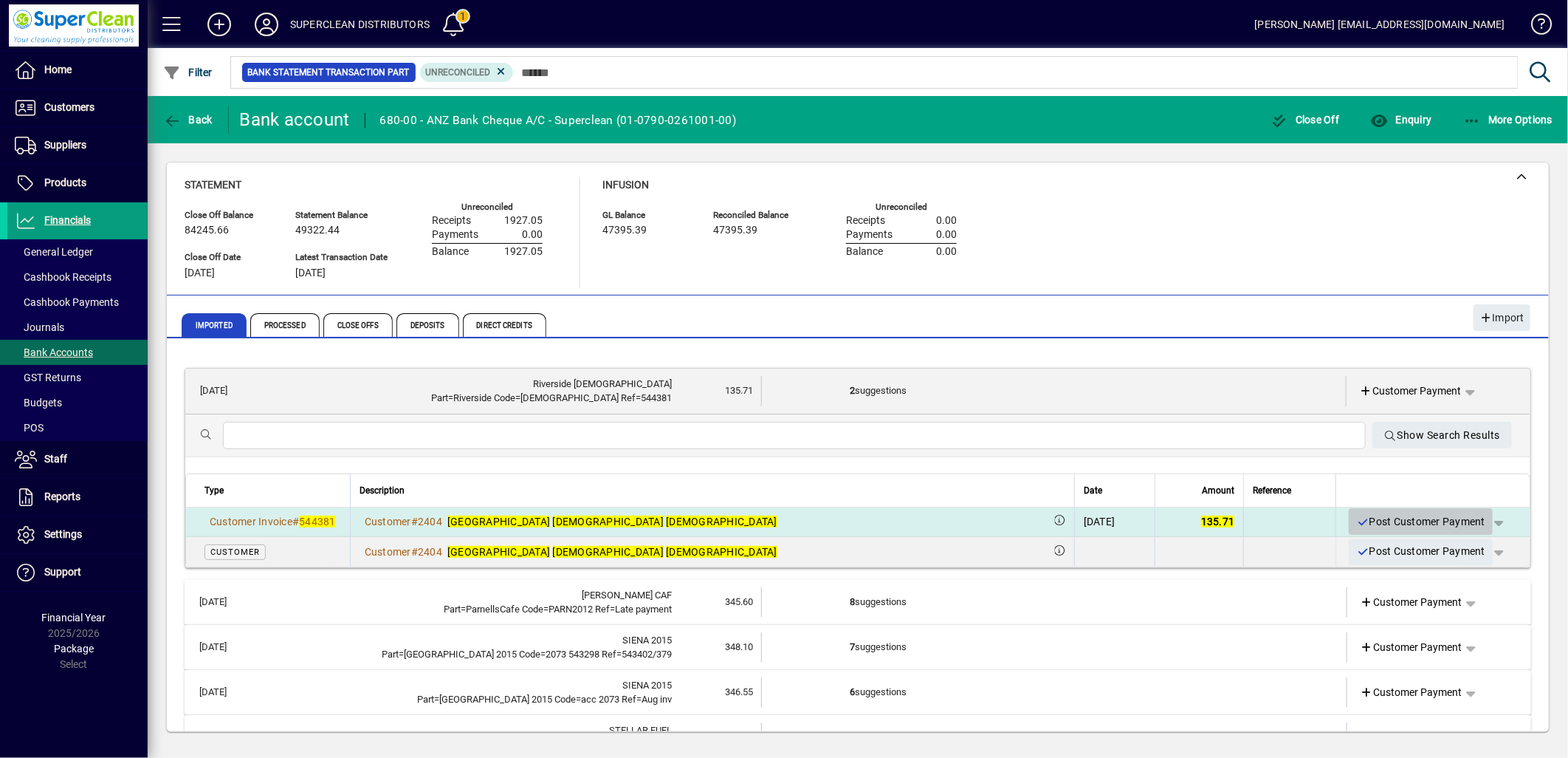
click at [1409, 522] on span "Post Customer Payment" at bounding box center [1421, 522] width 129 height 24
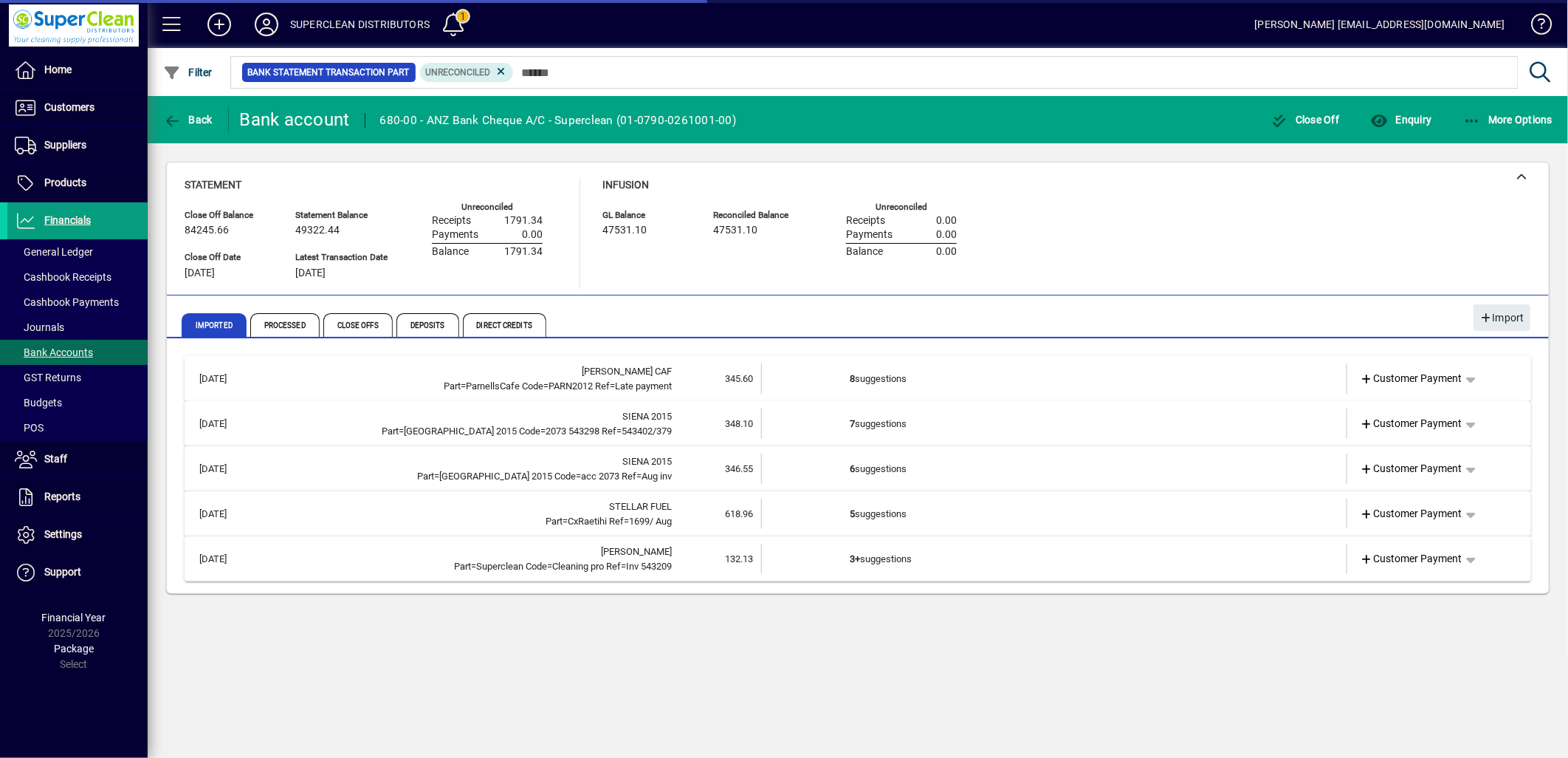
click at [892, 380] on td "8 suggestions" at bounding box center [1056, 378] width 411 height 31
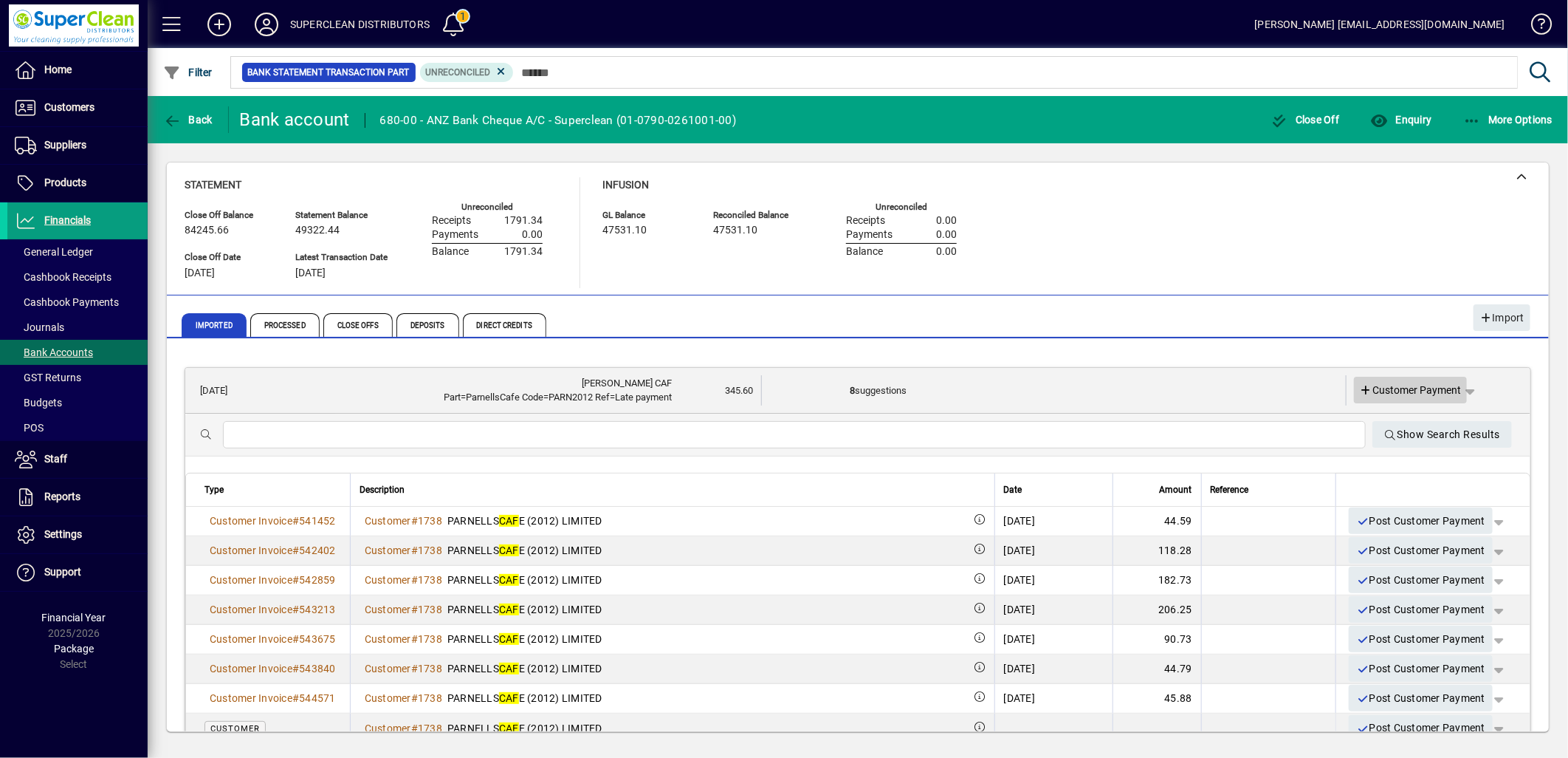
click at [1418, 383] on span "Customer Payment" at bounding box center [1411, 390] width 102 height 16
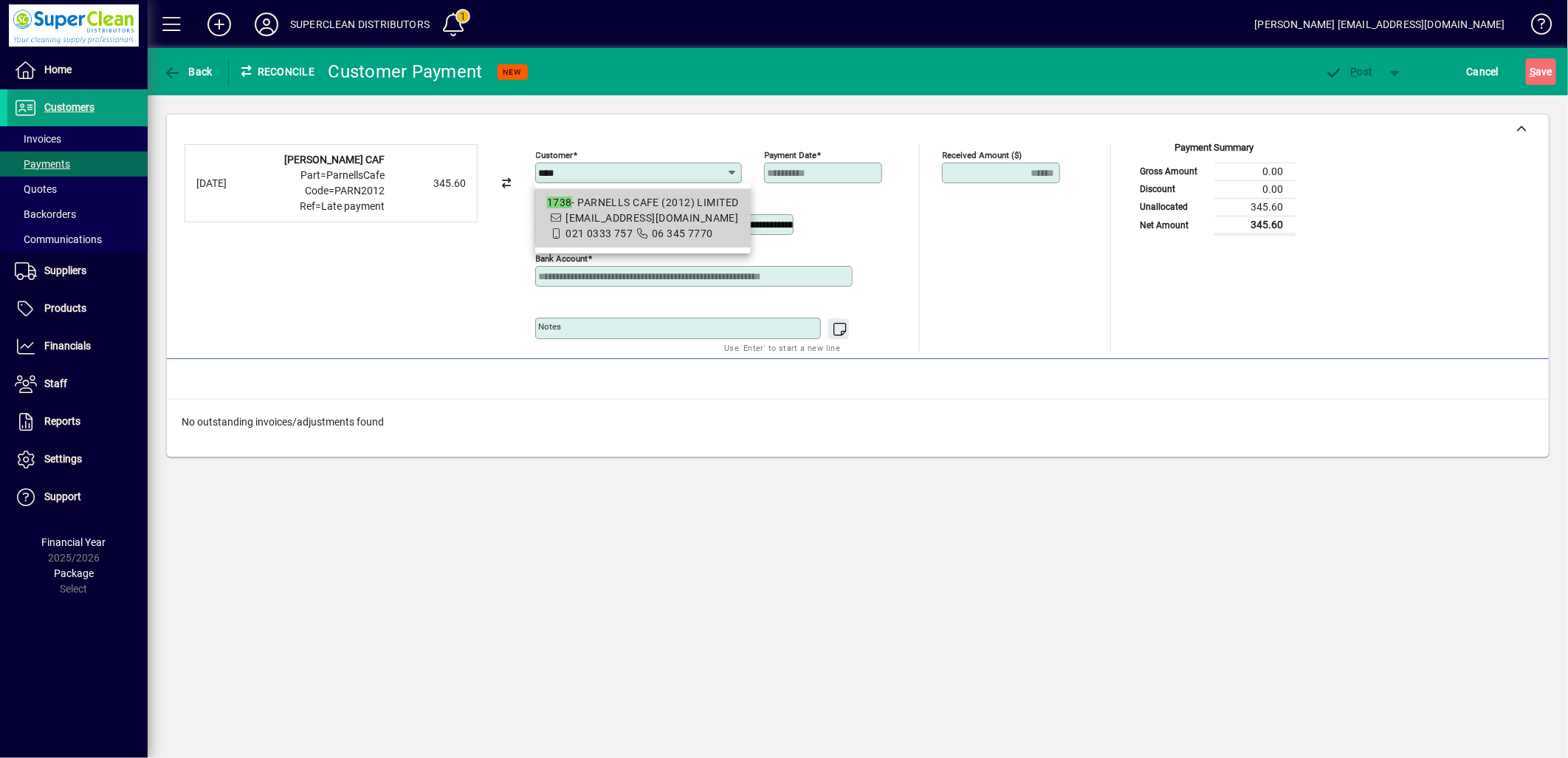
click at [648, 218] on span "parnellscafewhanganui@gmail.com" at bounding box center [651, 218] width 172 height 12
type input "**********"
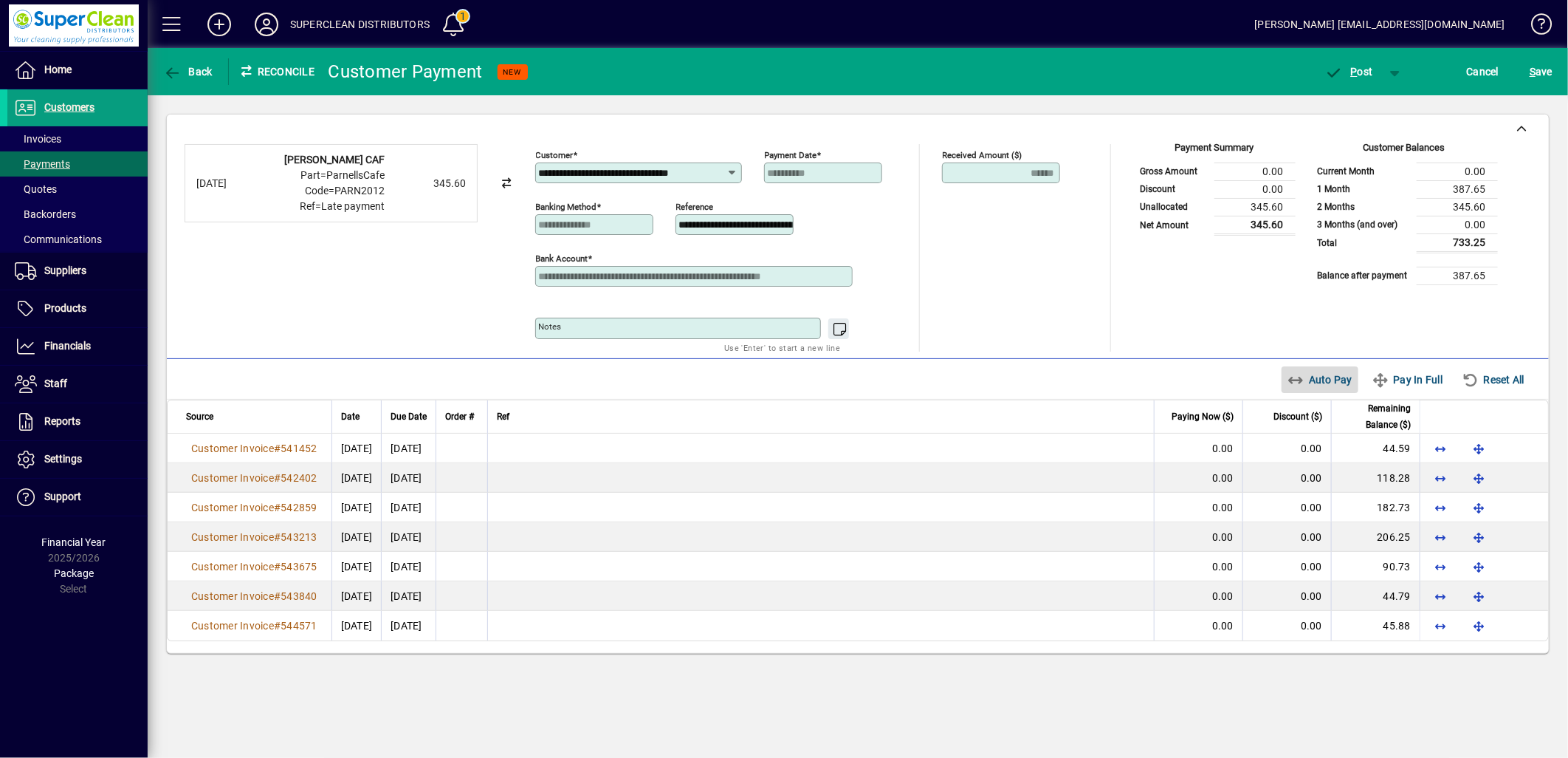
click at [1318, 387] on span "Auto Pay" at bounding box center [1321, 379] width 66 height 23
click at [1351, 69] on span "P" at bounding box center [1354, 71] width 6 height 12
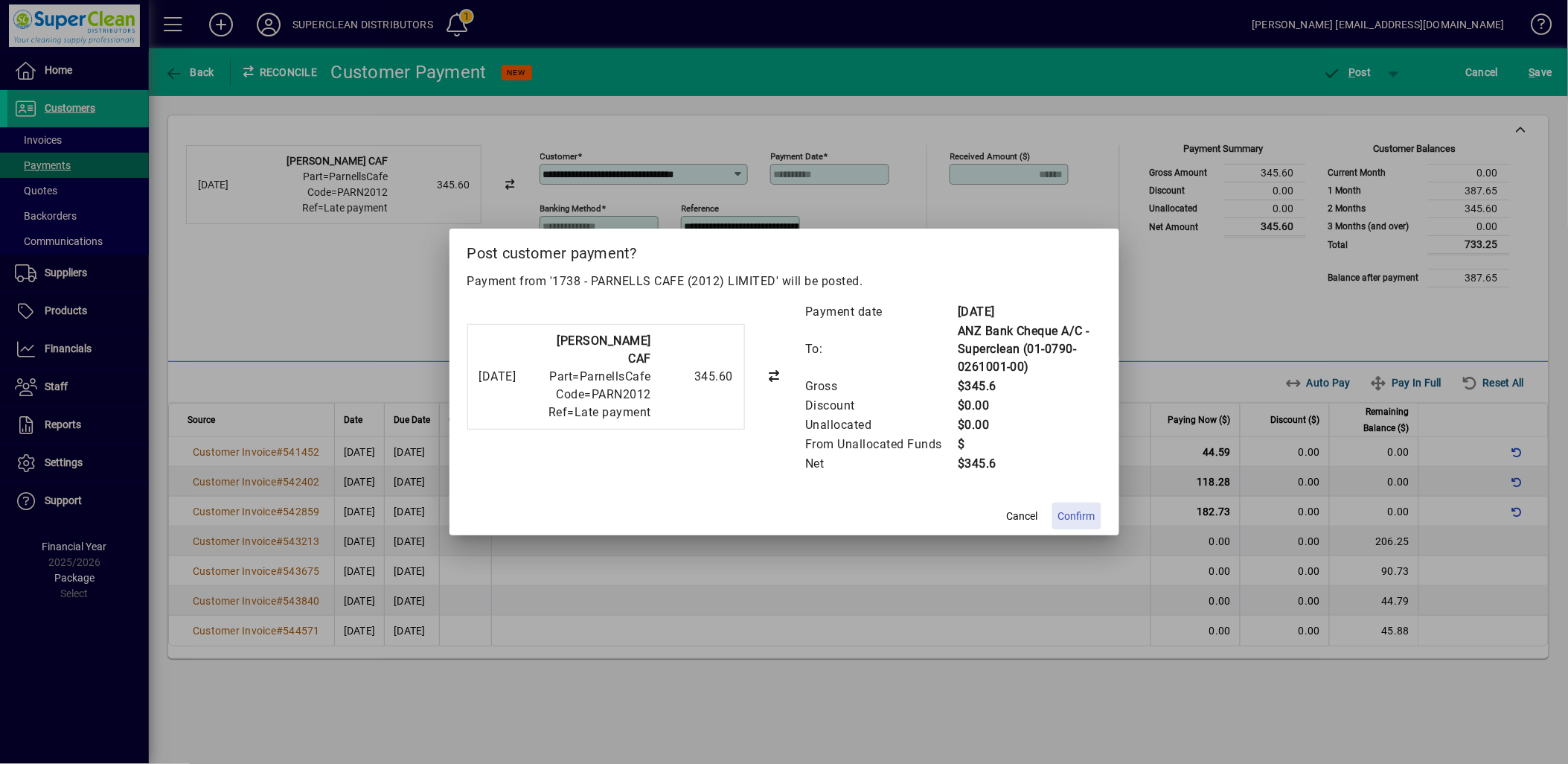
click at [1096, 516] on span at bounding box center [1077, 516] width 49 height 35
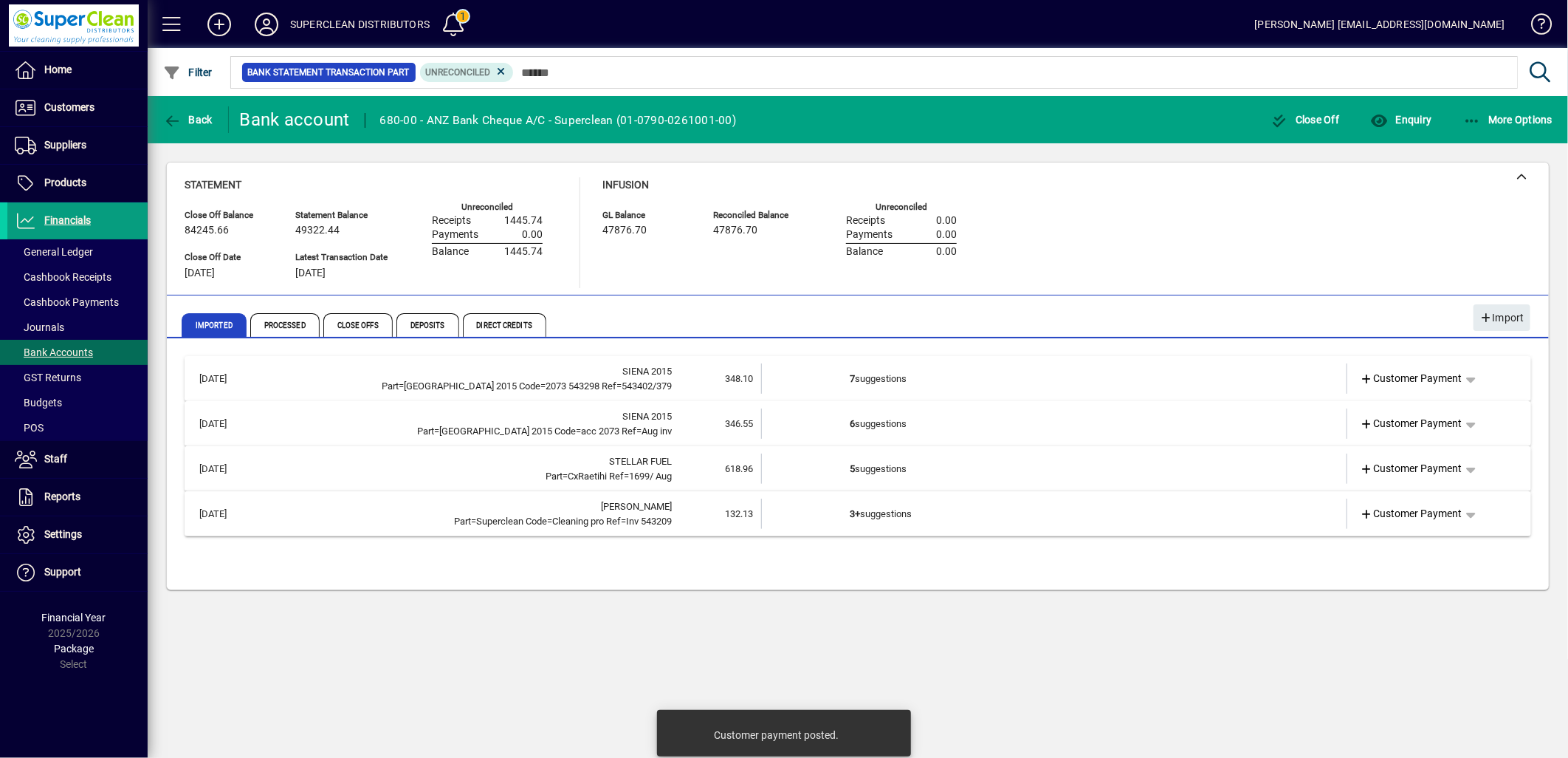
click at [890, 420] on td "6 suggestions" at bounding box center [1056, 423] width 411 height 31
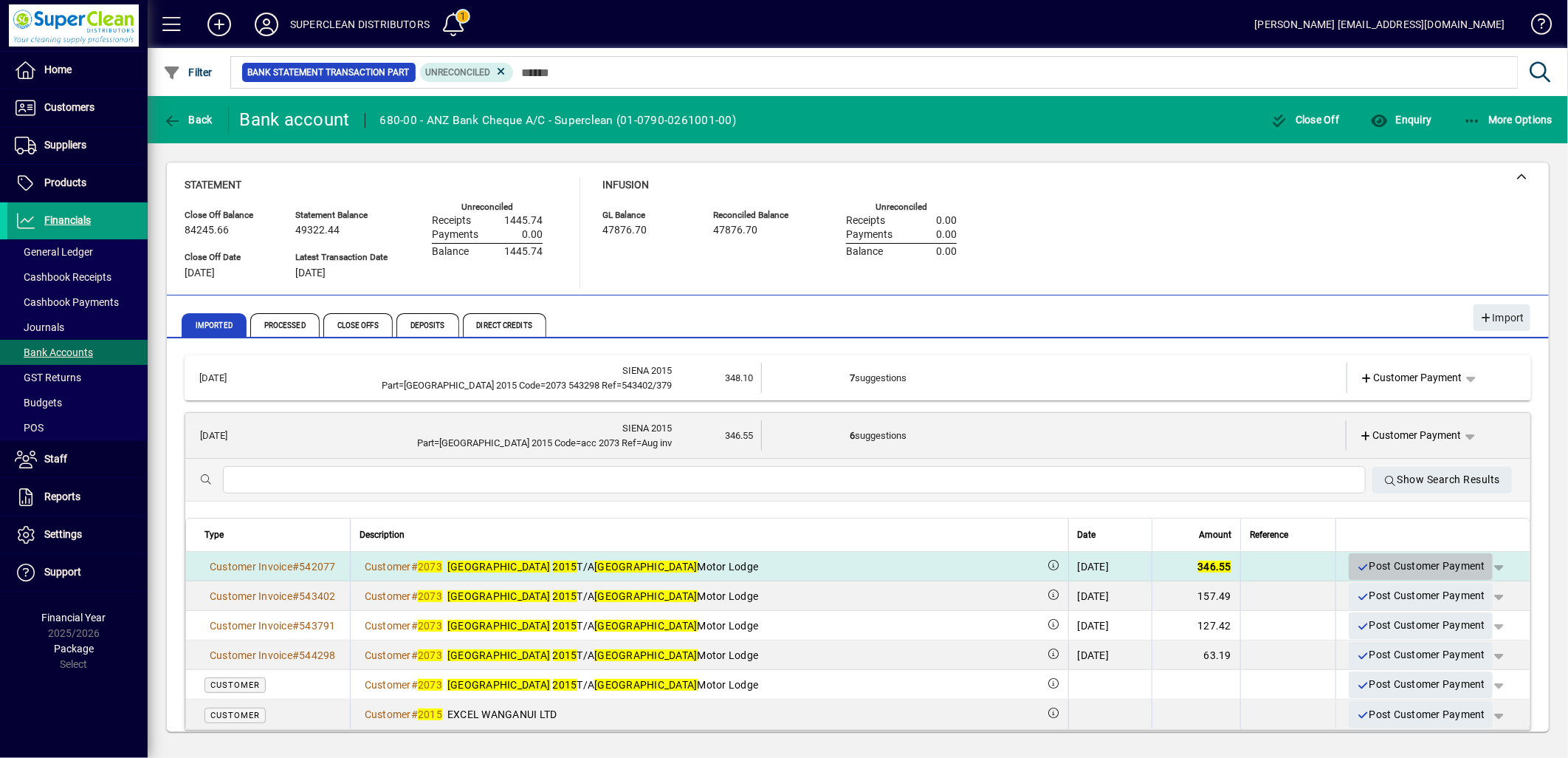
click at [1426, 566] on span "Post Customer Payment" at bounding box center [1421, 566] width 129 height 24
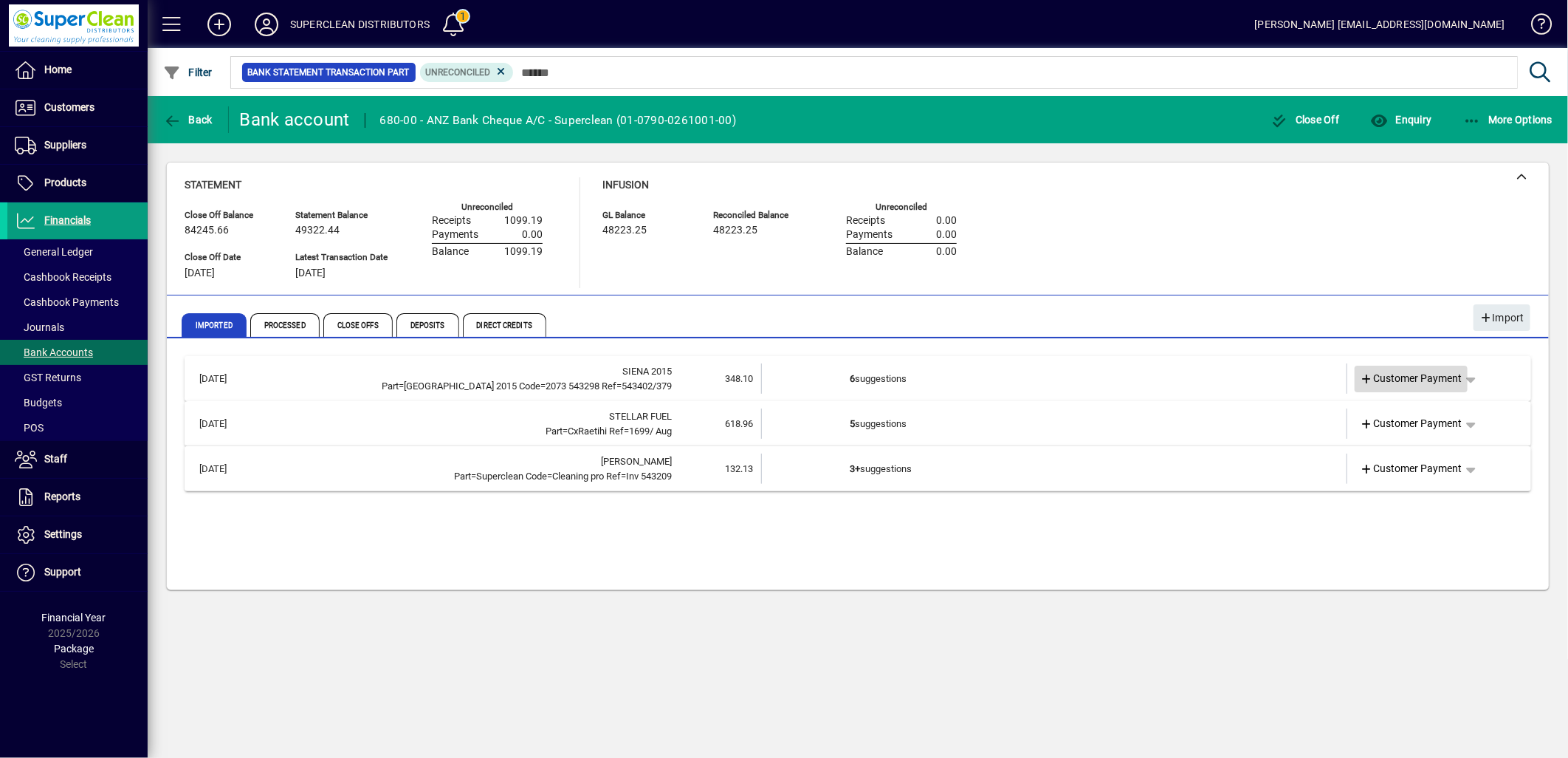
click at [1411, 374] on span "Customer Payment" at bounding box center [1412, 378] width 102 height 16
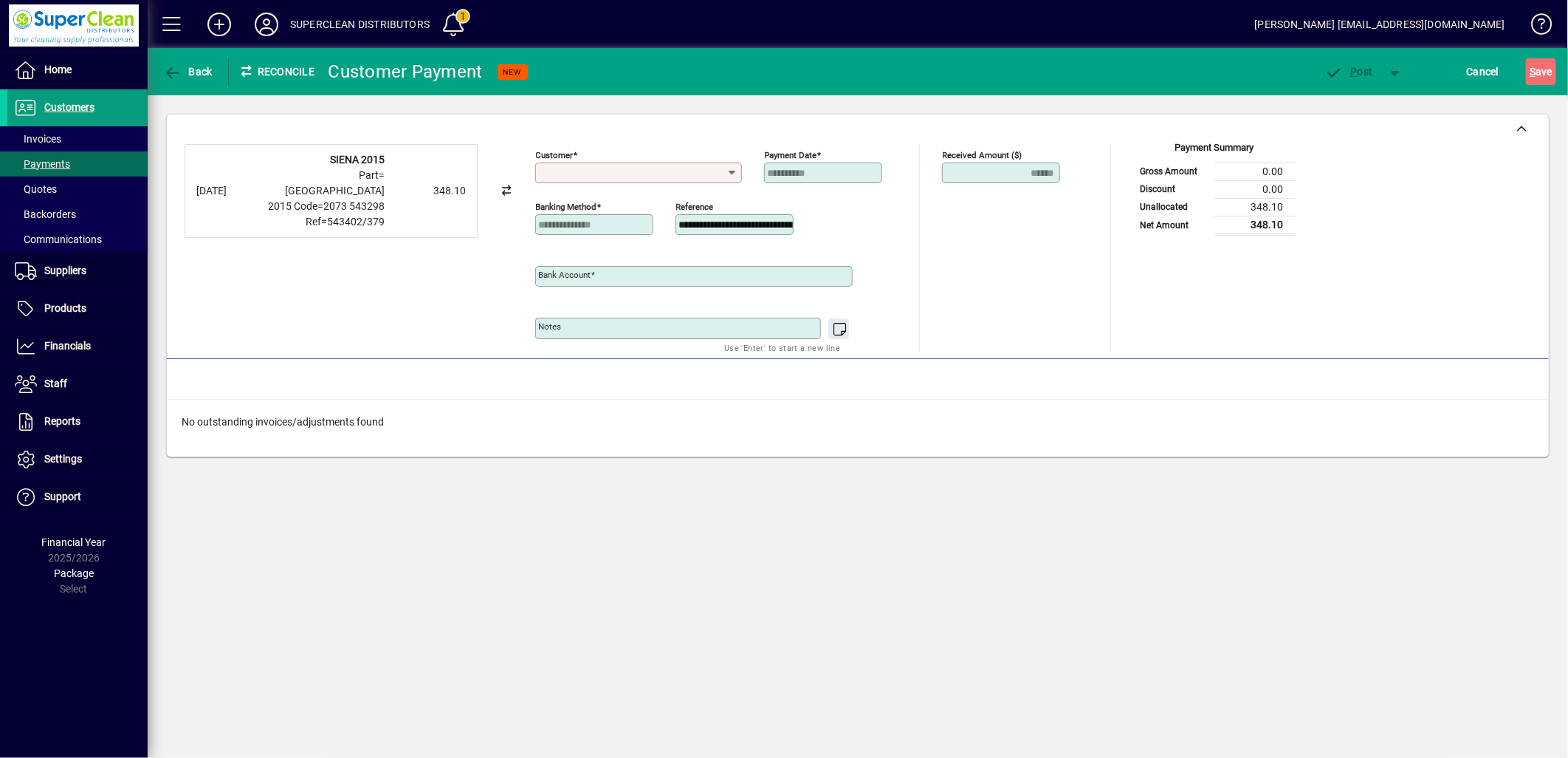
type input "**********"
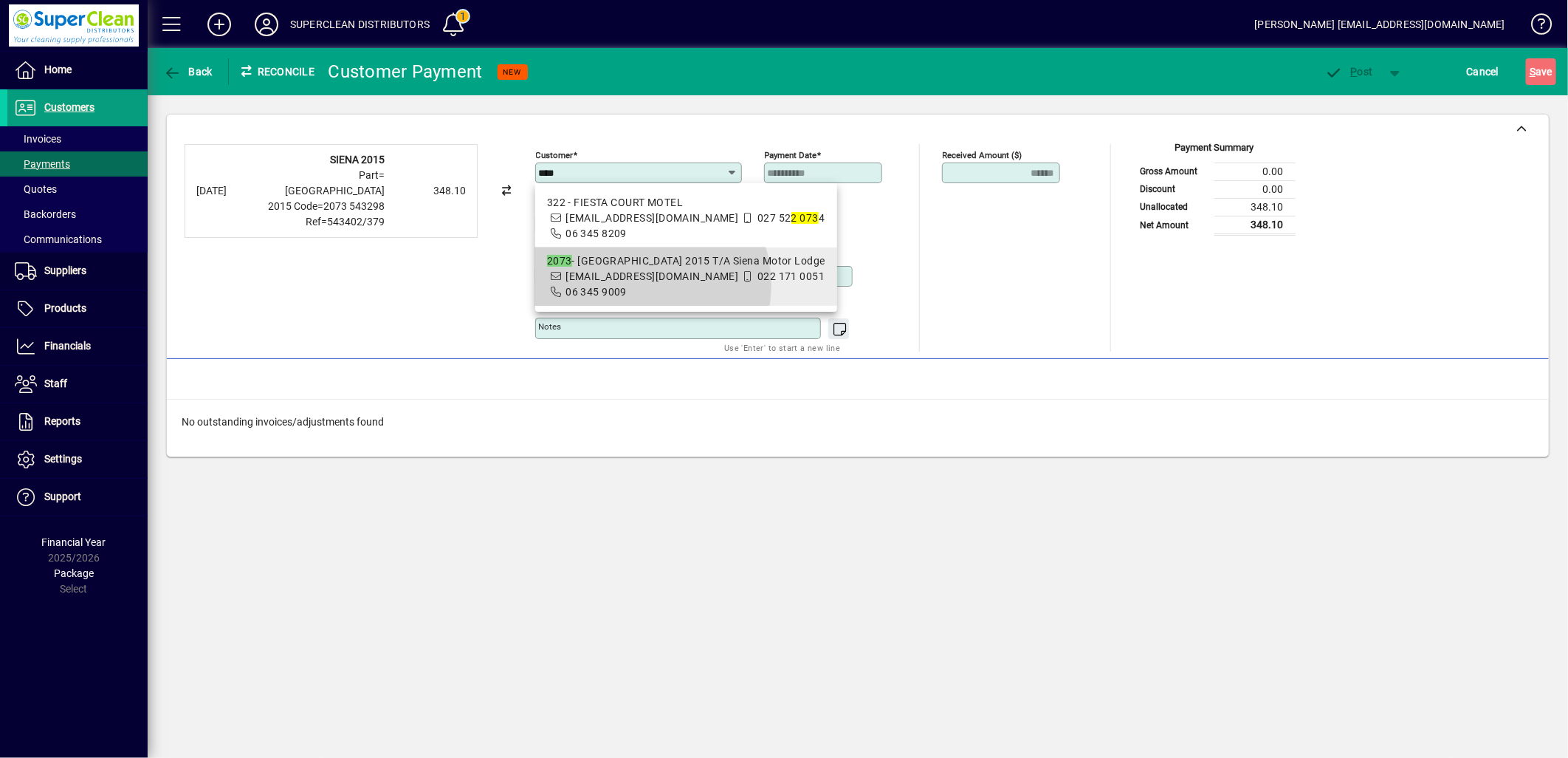
click at [639, 285] on span "2073 - SIENA 2015 T/A Siena Motor Lodge info@siena.co.nz 022 171 0051 06 345 90…" at bounding box center [686, 276] width 278 height 46
type input "**********"
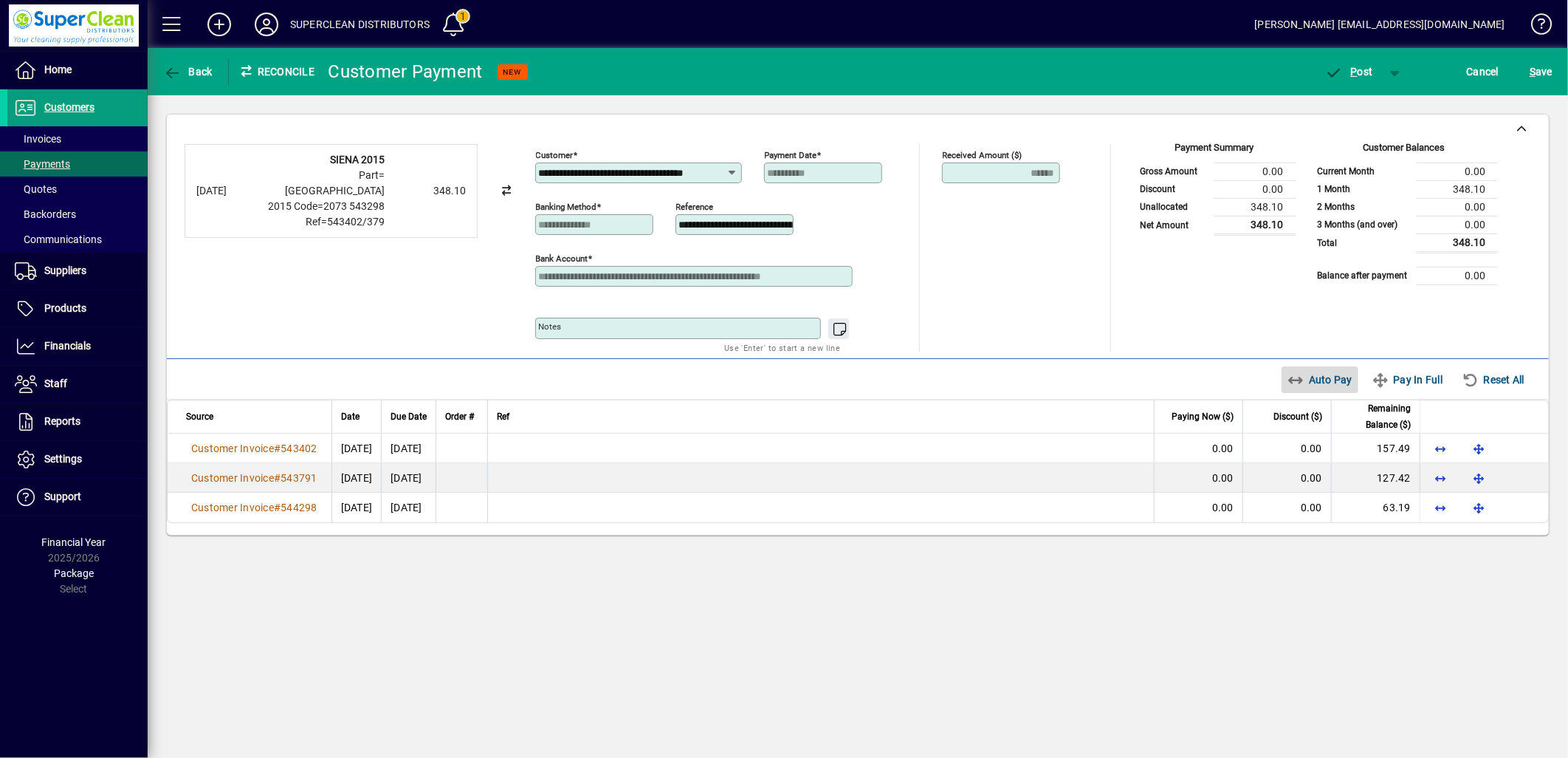
click at [1319, 373] on span "Auto Pay" at bounding box center [1321, 379] width 66 height 23
click at [1349, 63] on span "button" at bounding box center [1349, 71] width 63 height 35
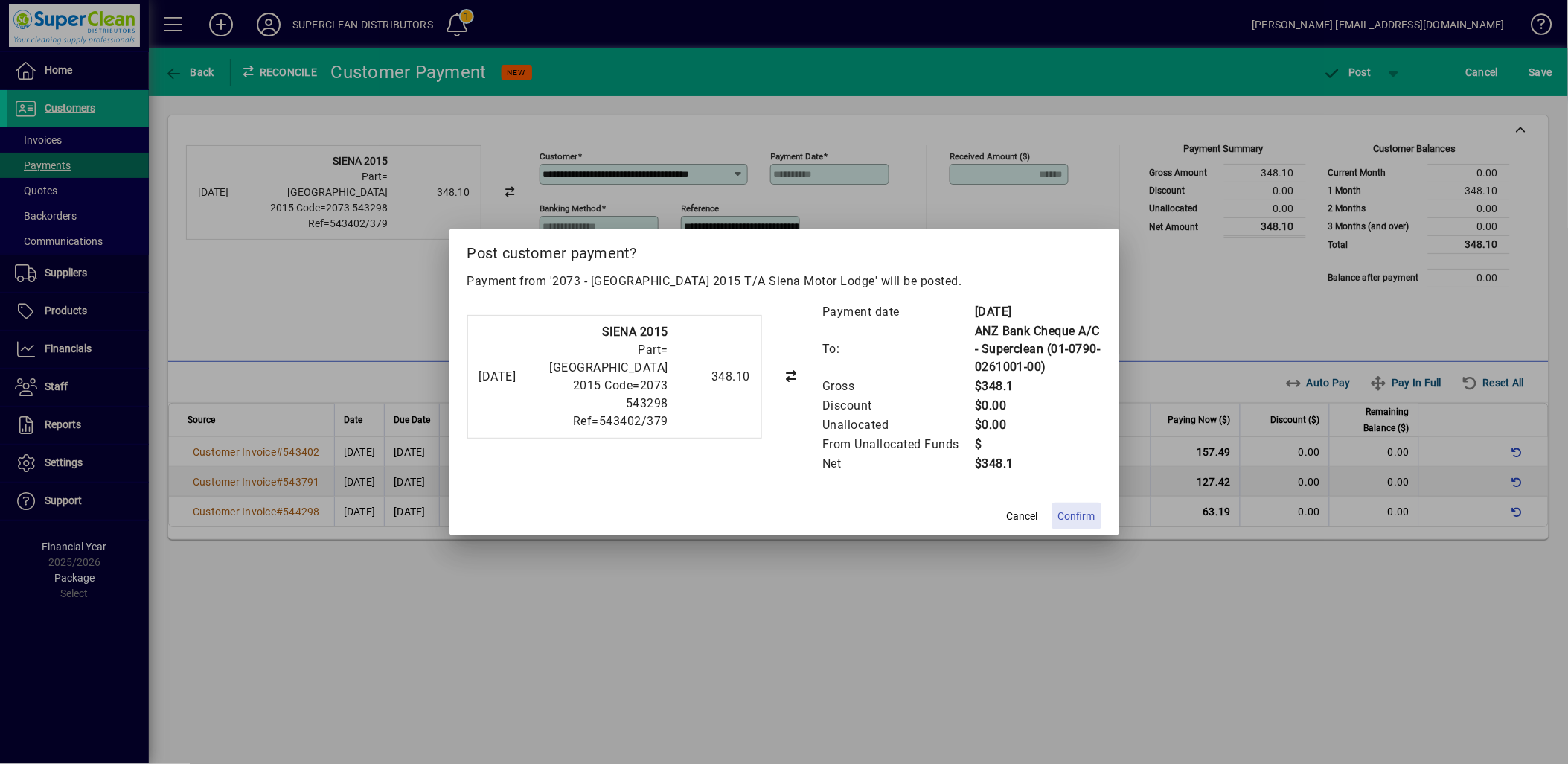
click at [1078, 514] on span "Confirm" at bounding box center [1077, 516] width 37 height 16
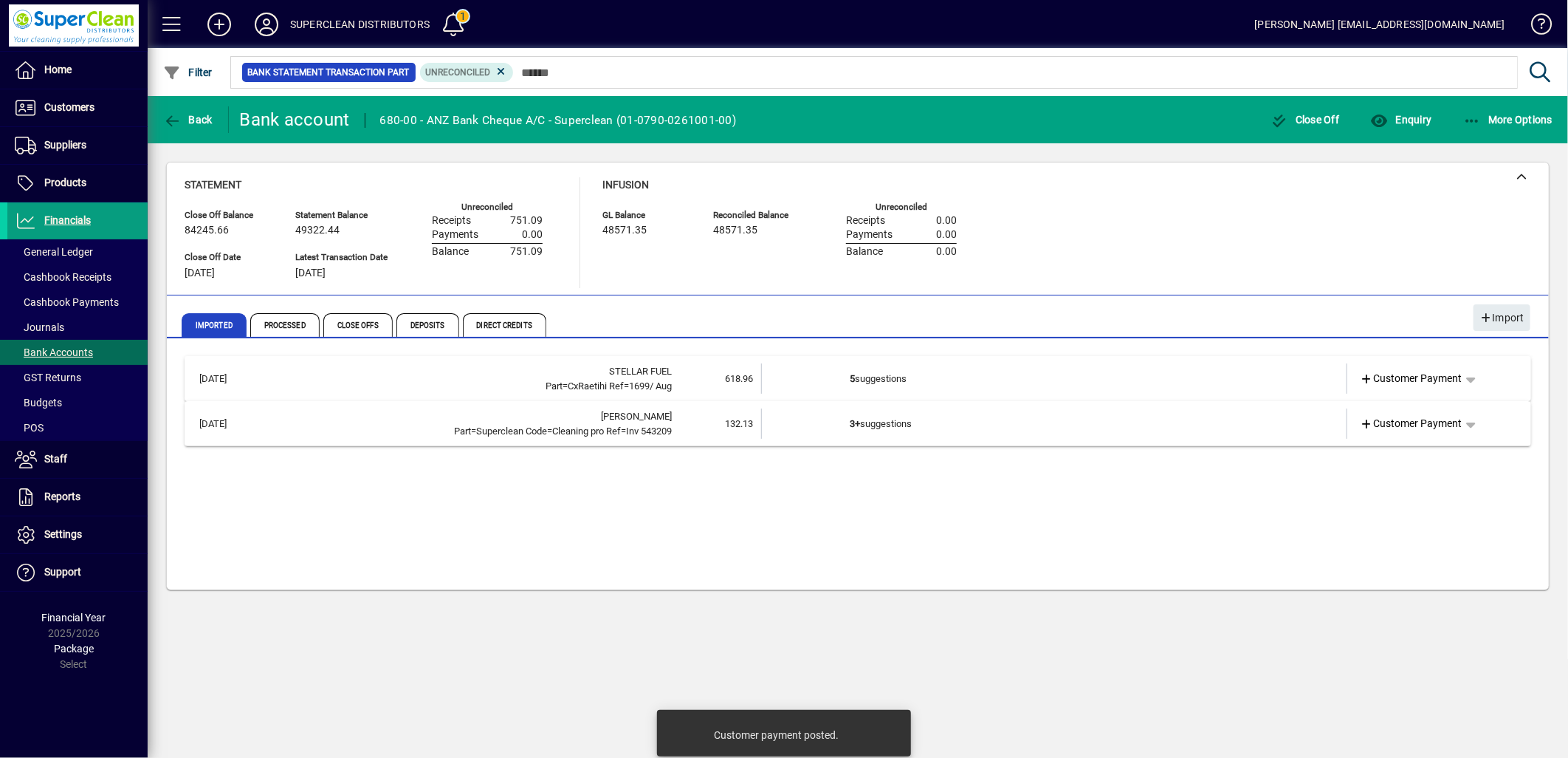
click at [929, 387] on td "5 suggestions" at bounding box center [1056, 378] width 411 height 31
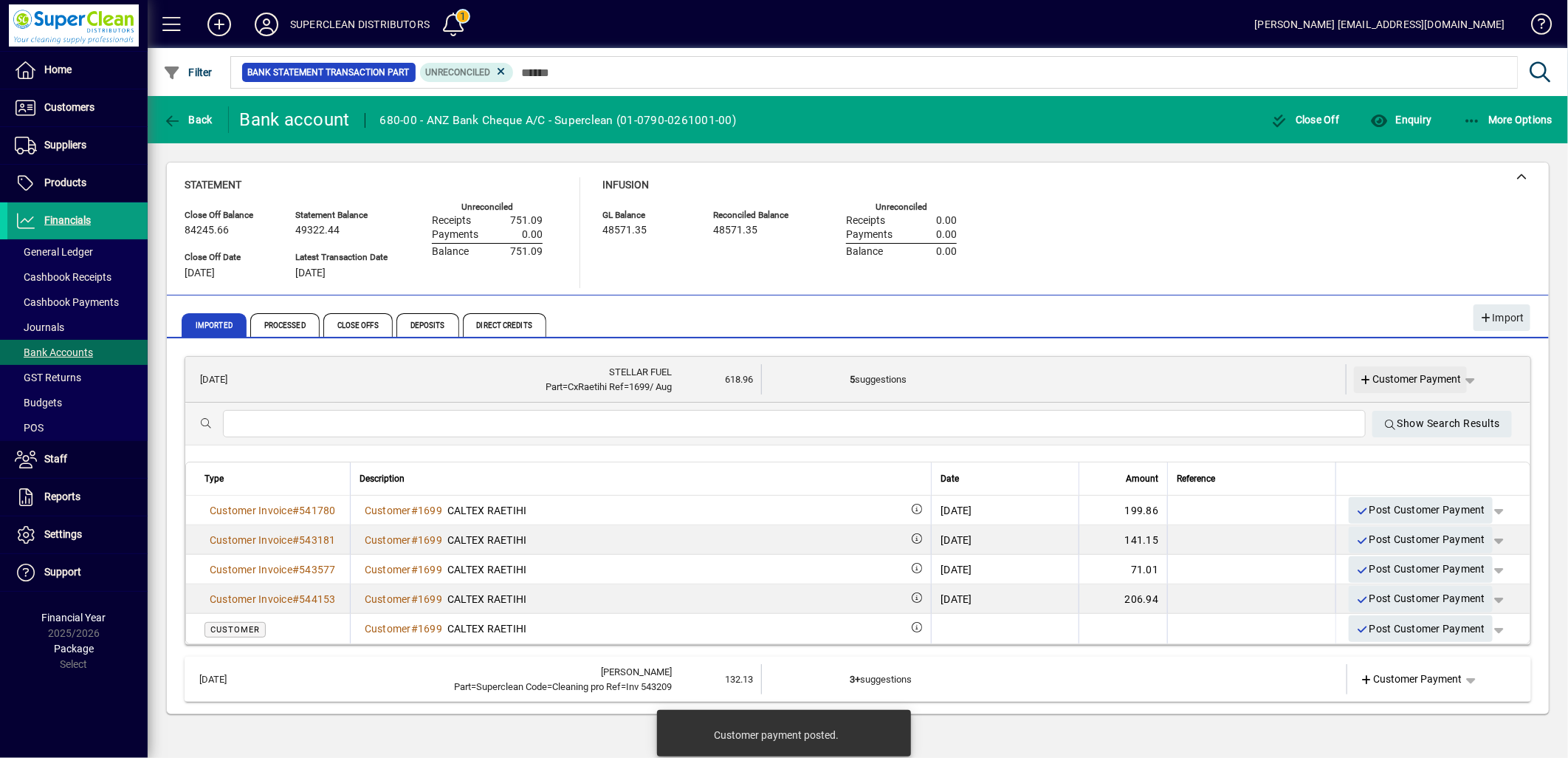
click at [1428, 379] on span "Customer Payment" at bounding box center [1411, 379] width 102 height 16
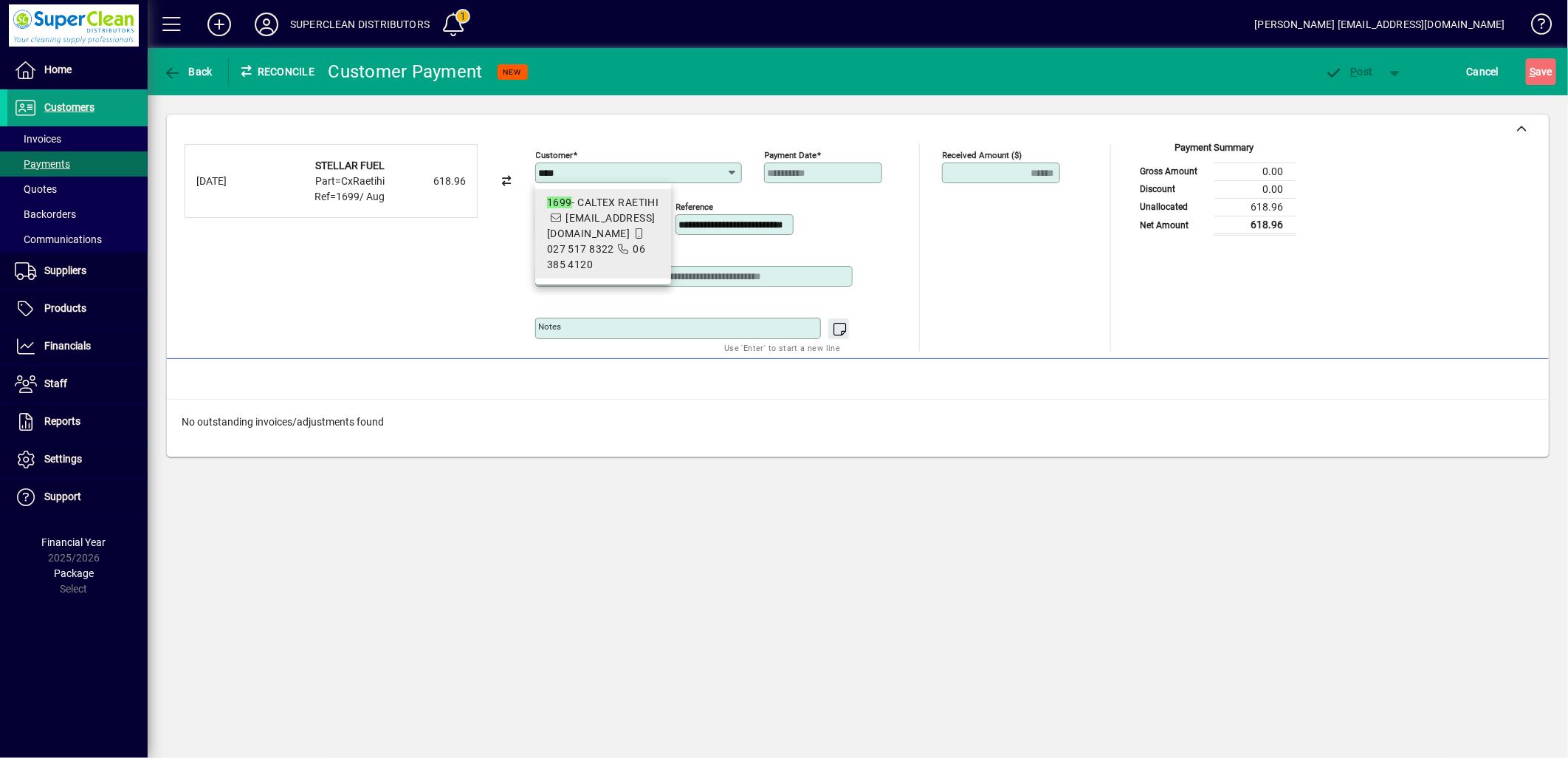
click at [588, 216] on span "1699 - CALTEX RAETIHI raetihicaltex@xtra.co.nz 027 517 8322 06 385 4120" at bounding box center [602, 234] width 112 height 78
type input "**********"
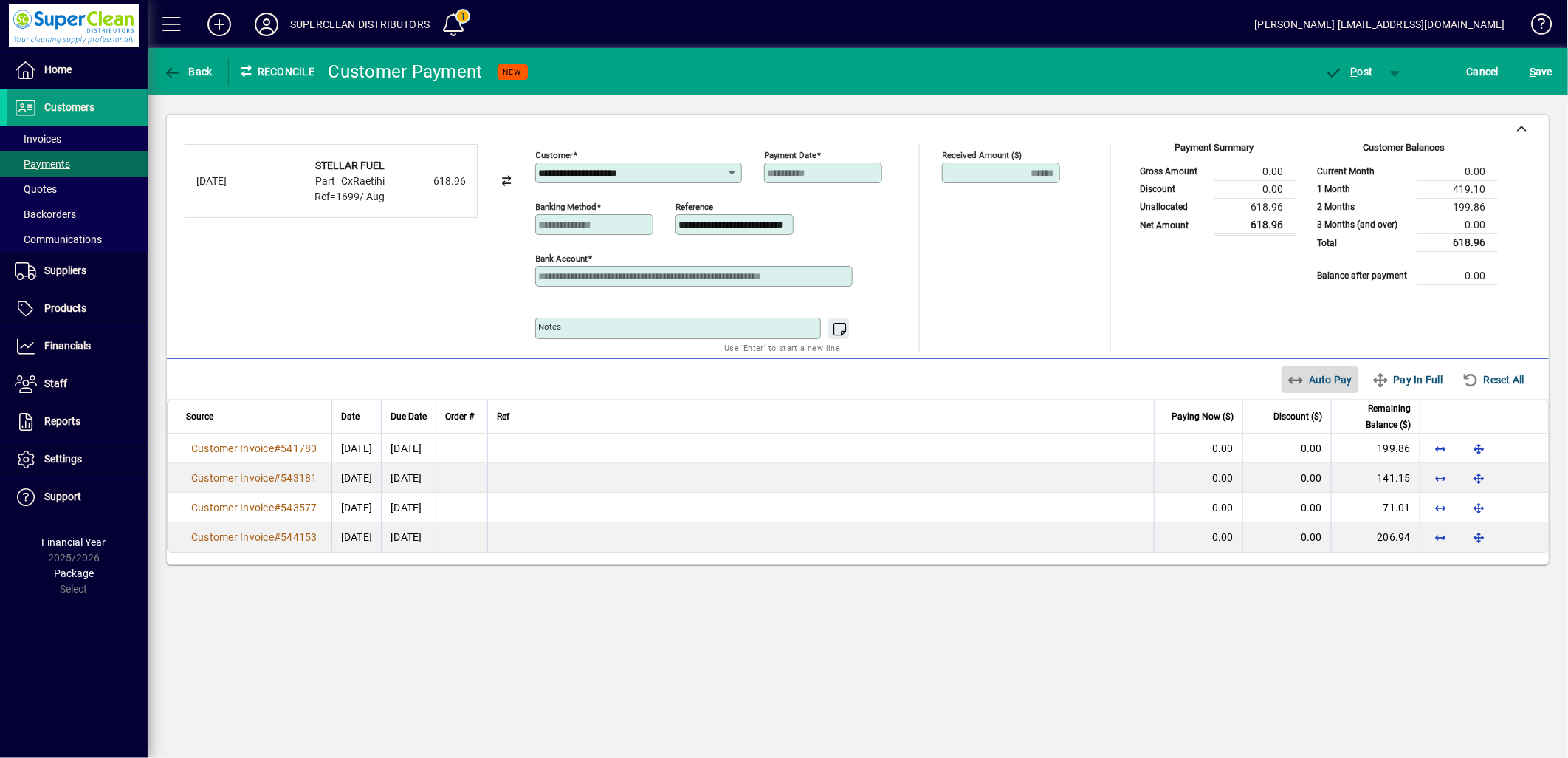
click at [1313, 377] on span "Auto Pay" at bounding box center [1321, 379] width 66 height 23
click at [1361, 68] on span "P ost" at bounding box center [1349, 71] width 48 height 12
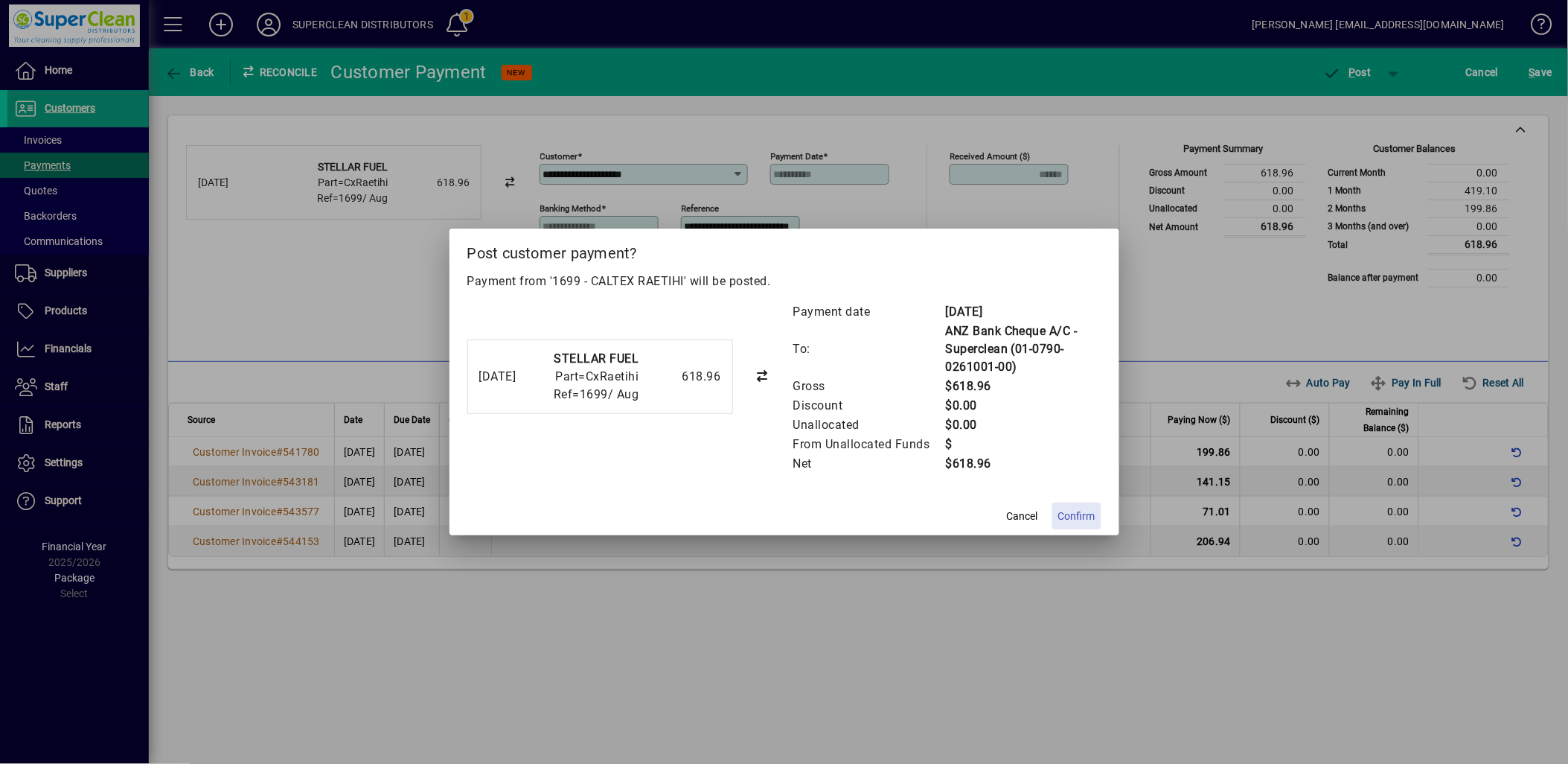
click at [1082, 507] on span at bounding box center [1077, 516] width 49 height 35
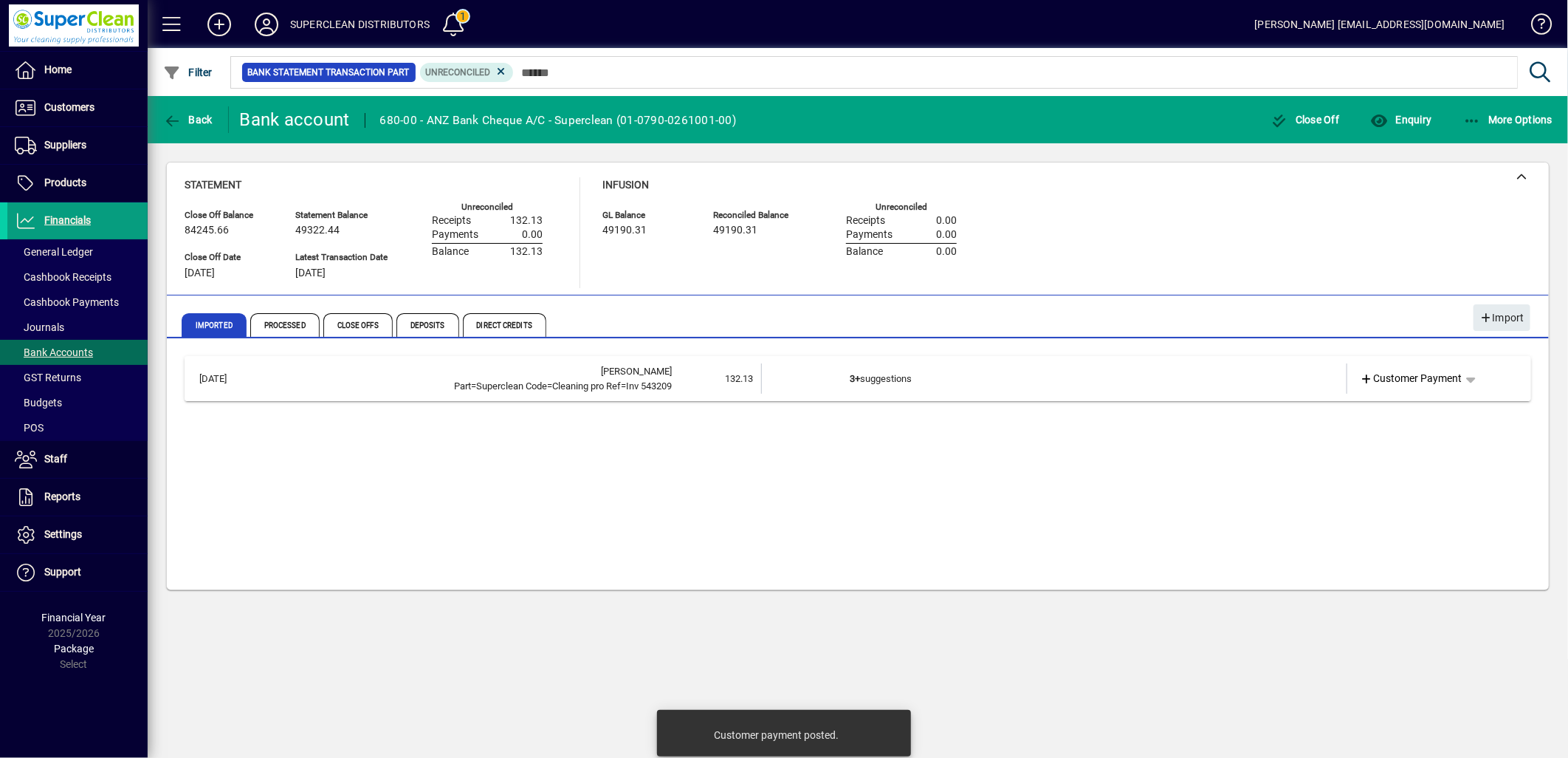
click at [866, 380] on td "3+ suggestions" at bounding box center [1056, 378] width 411 height 31
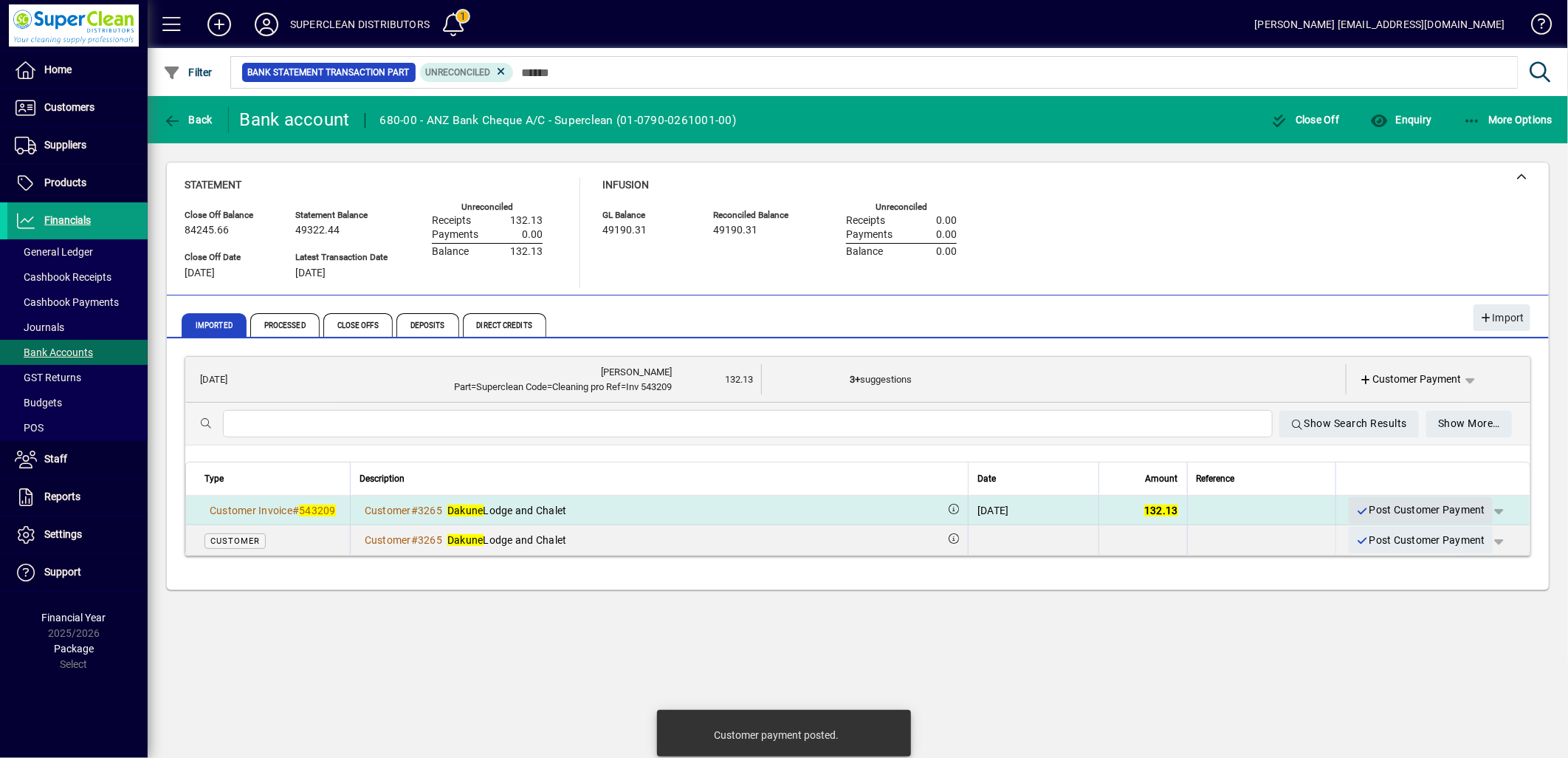
click at [1419, 511] on span "Post Customer Payment" at bounding box center [1421, 510] width 129 height 24
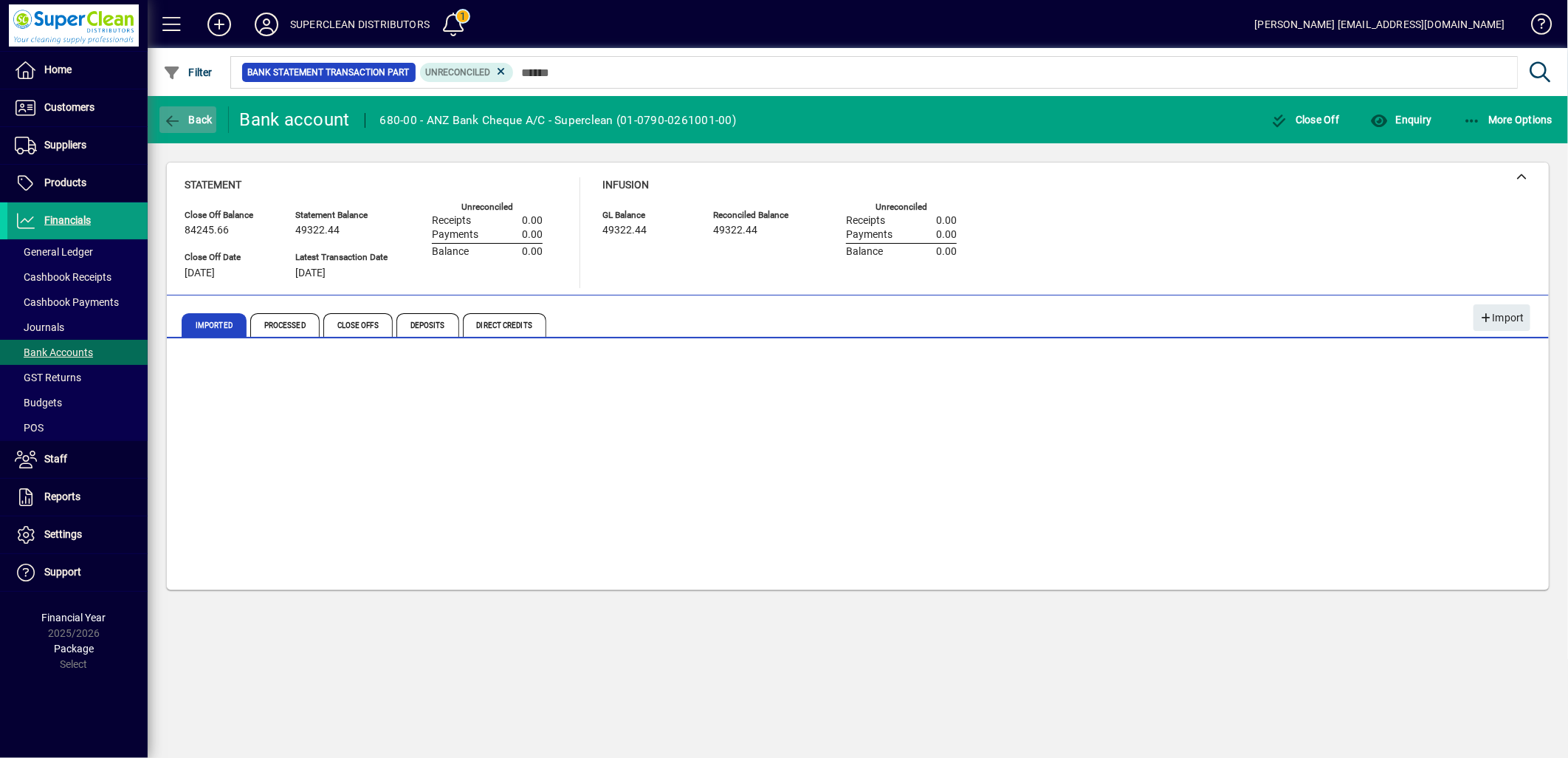
click at [175, 131] on span "button" at bounding box center [187, 120] width 57 height 35
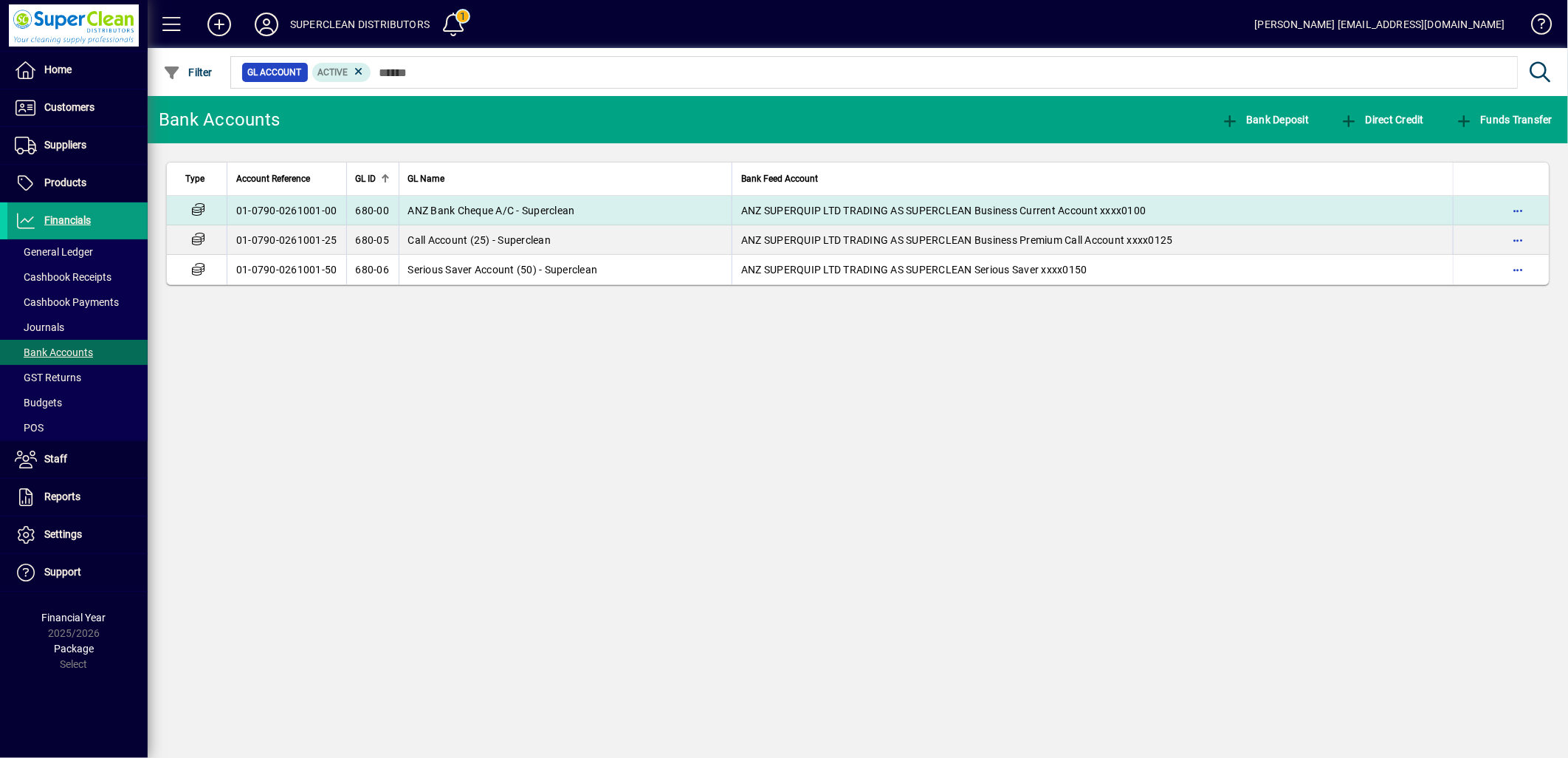
click at [448, 216] on span "ANZ Bank Cheque A/C - Superclean" at bounding box center [492, 210] width 167 height 12
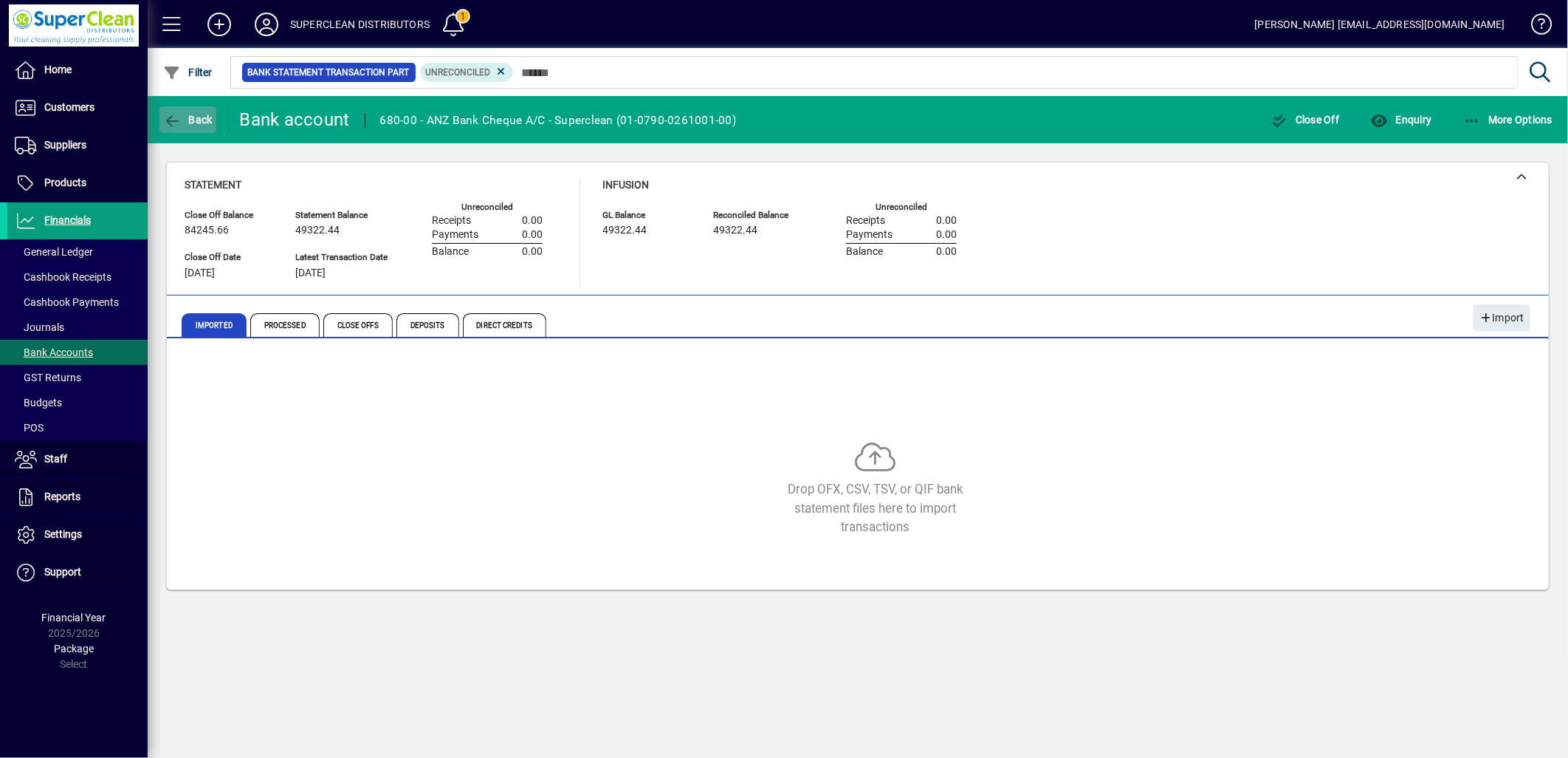
click at [202, 123] on span "Back" at bounding box center [187, 120] width 49 height 12
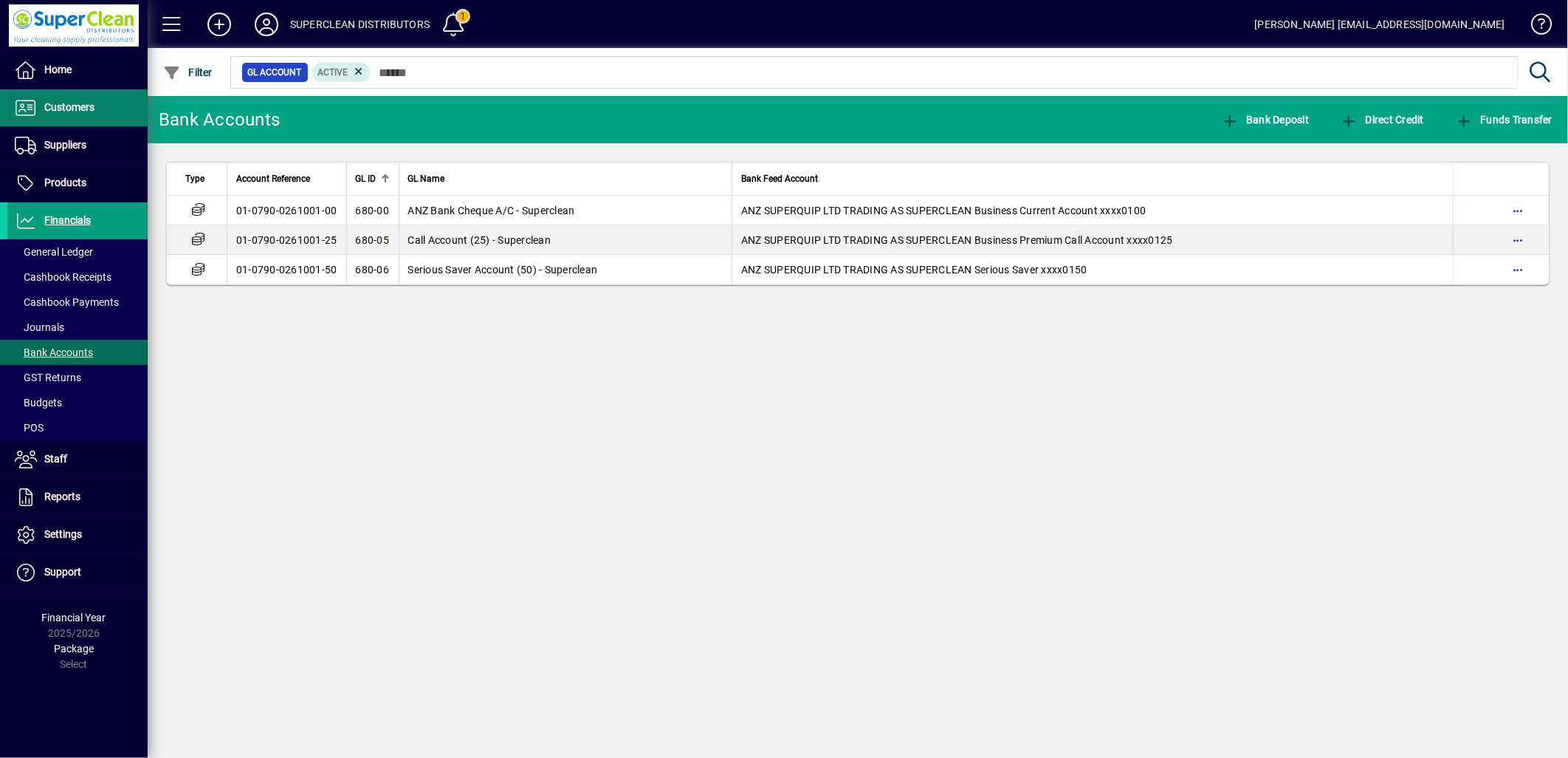
click at [77, 107] on span "Customers" at bounding box center [70, 107] width 50 height 12
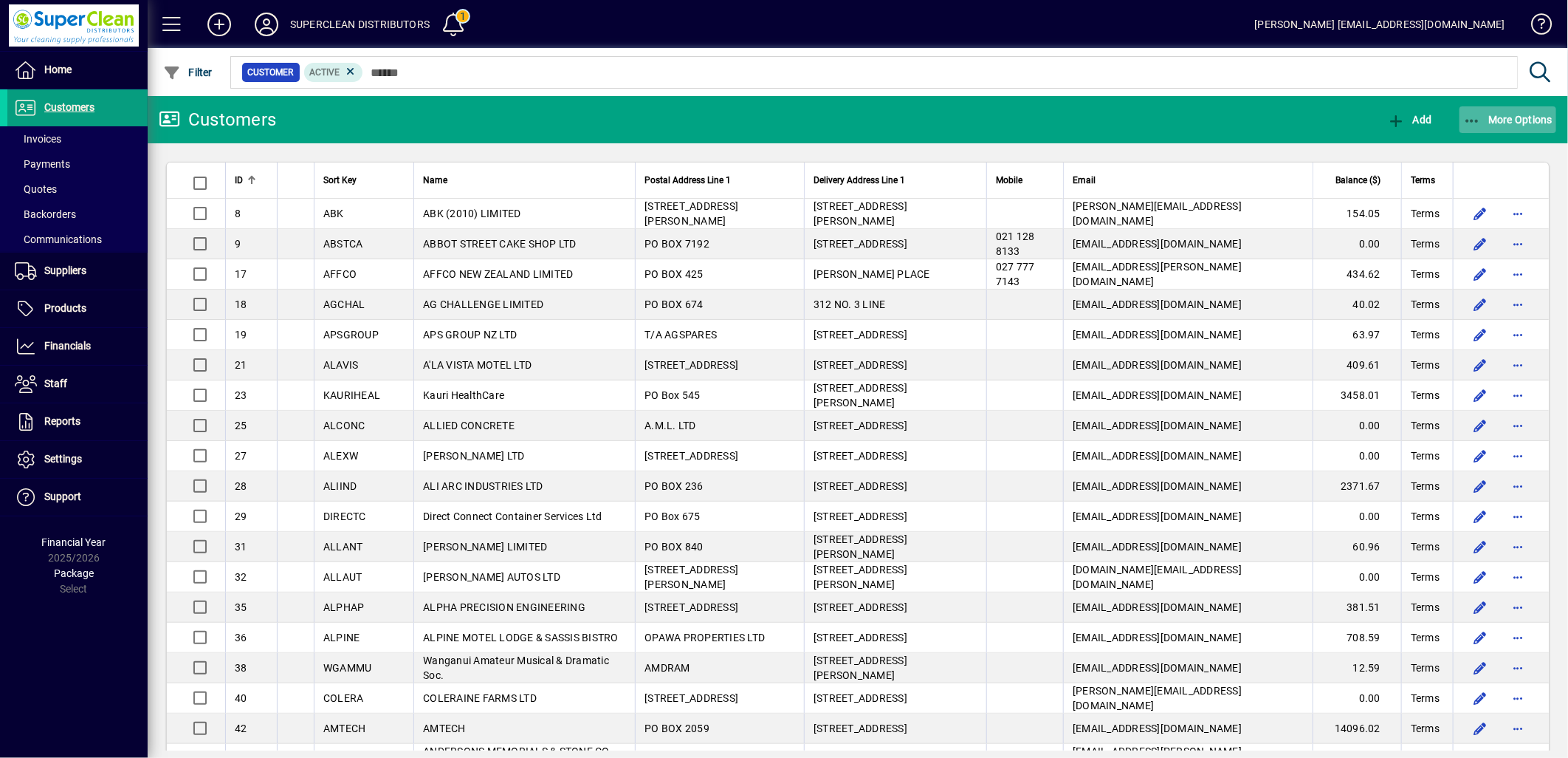
click at [1547, 121] on span "More Options" at bounding box center [1508, 120] width 90 height 12
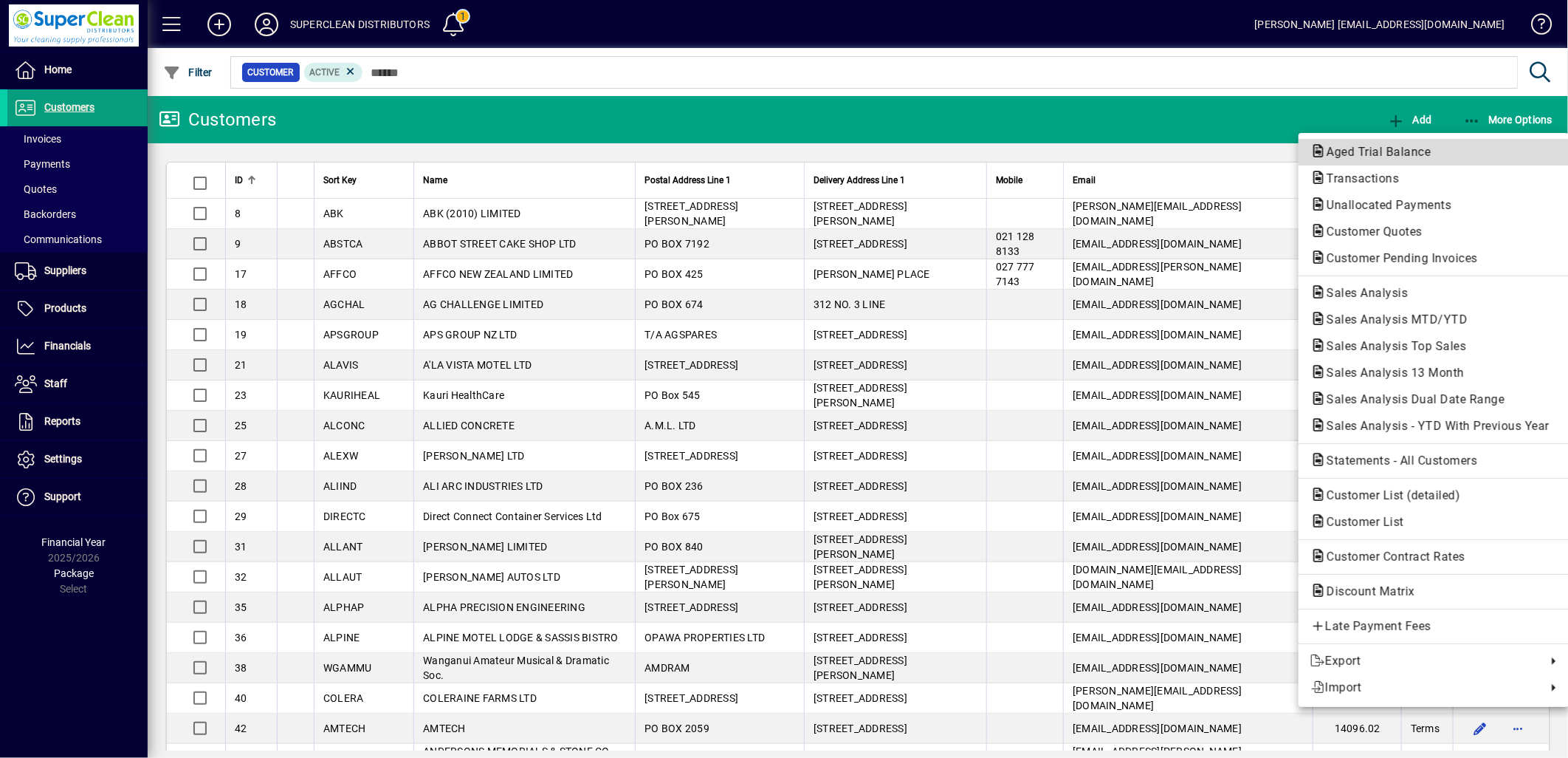
click at [1413, 149] on span "Aged Trial Balance" at bounding box center [1374, 151] width 128 height 14
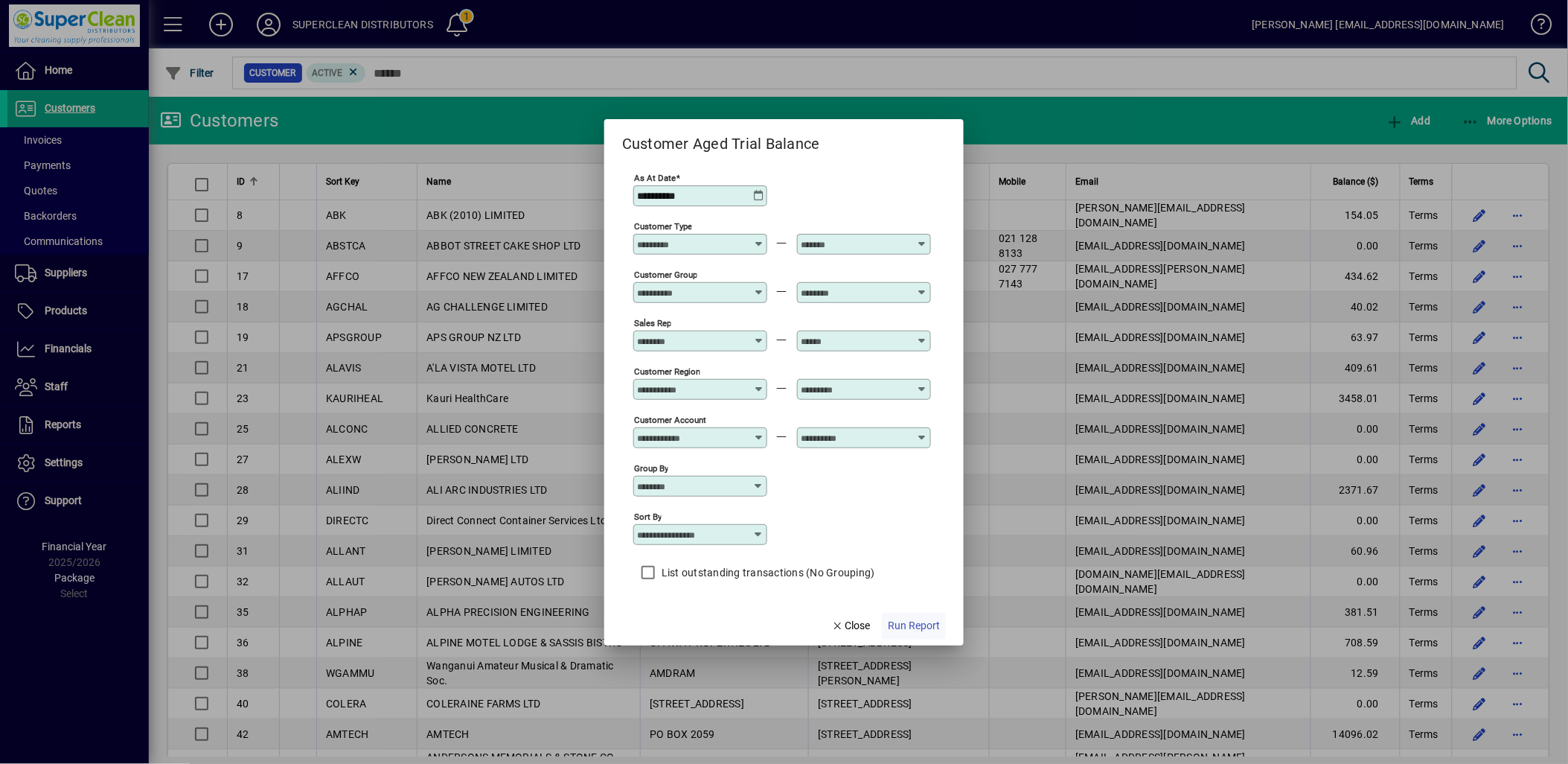
click at [934, 630] on span "Run Report" at bounding box center [914, 625] width 52 height 16
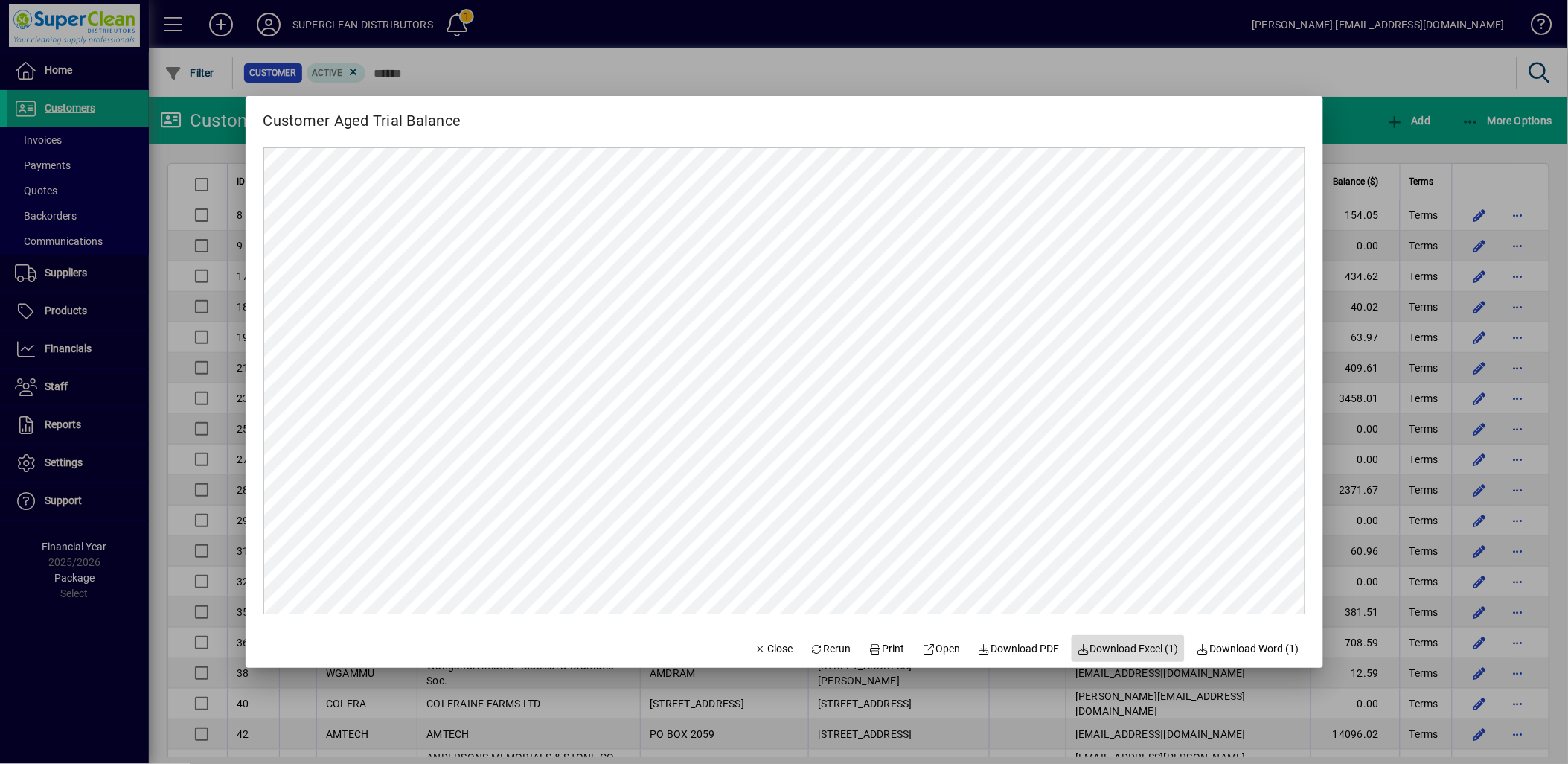
click at [1104, 657] on span "Download Excel (1)" at bounding box center [1128, 648] width 102 height 16
click at [771, 649] on span "Close" at bounding box center [773, 648] width 38 height 16
